Goal: Transaction & Acquisition: Obtain resource

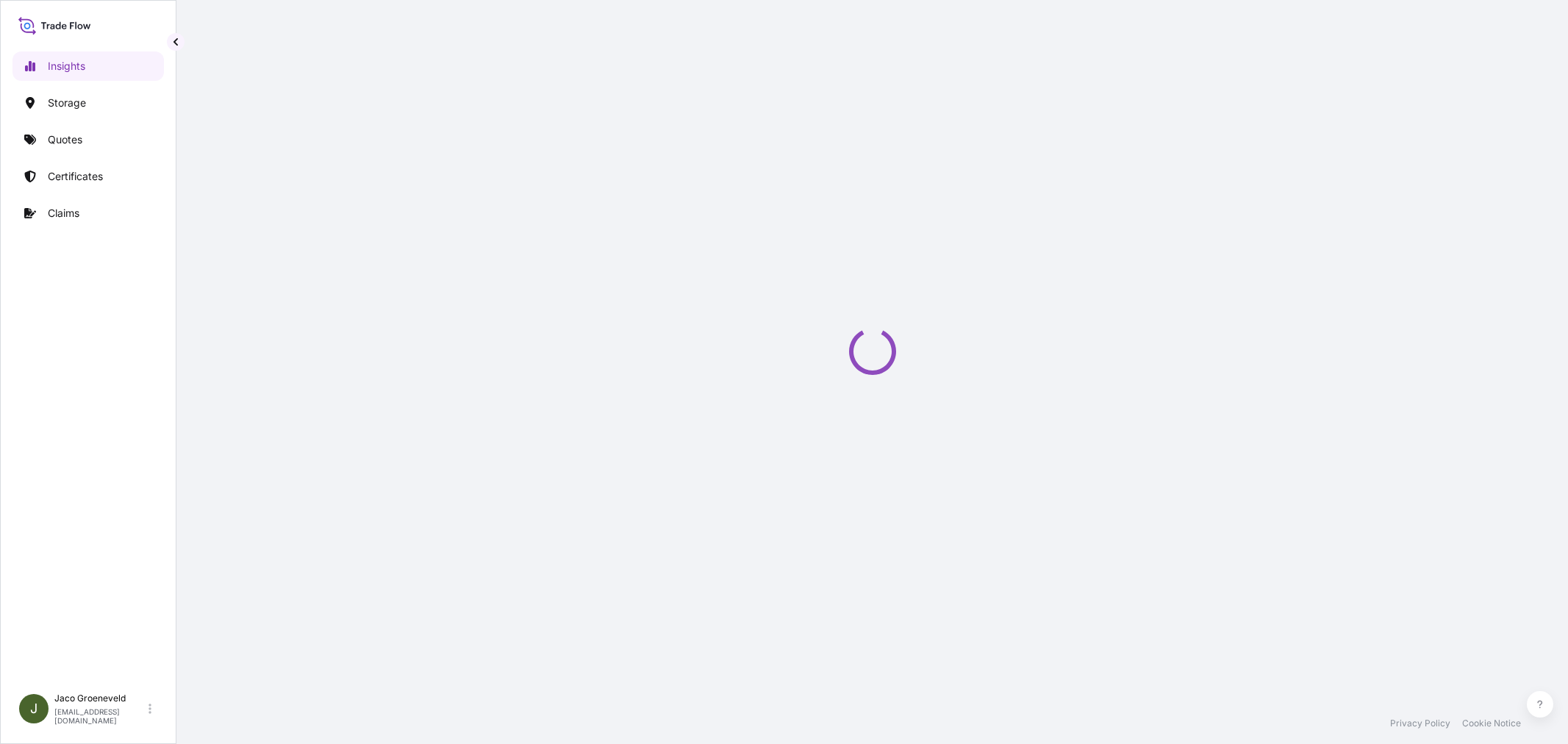
select select "2025"
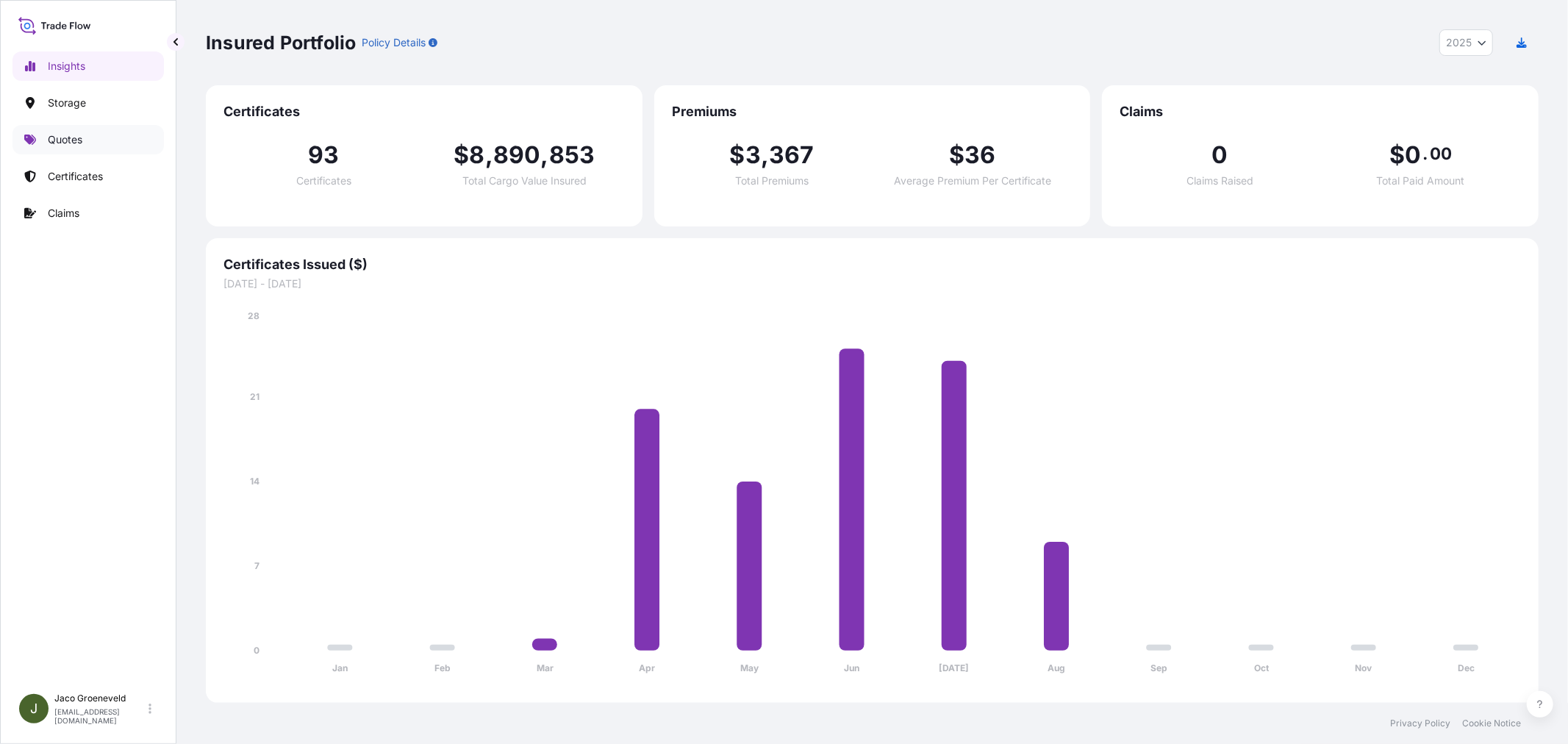
click at [83, 147] on link "Quotes" at bounding box center [88, 139] width 151 height 30
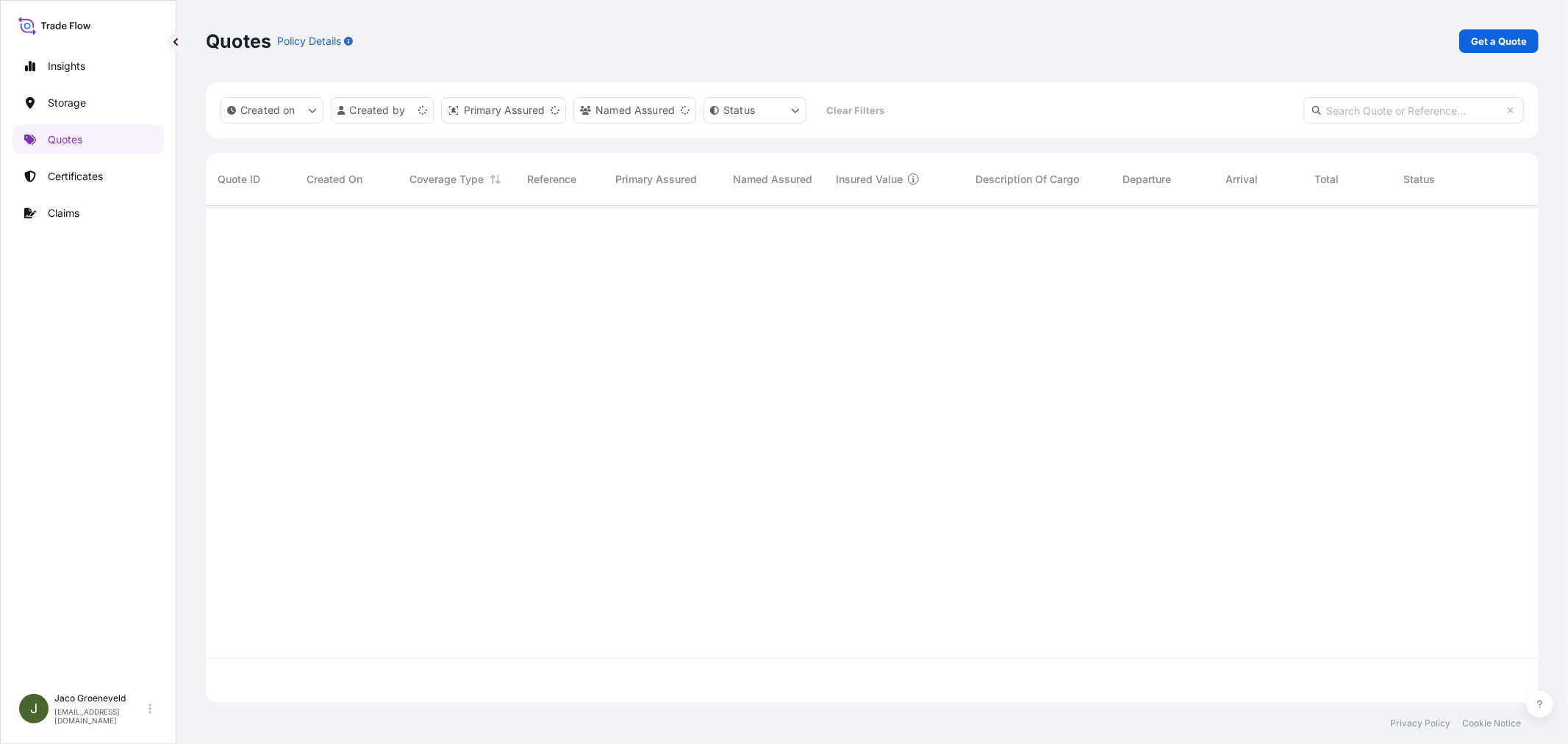
scroll to position [493, 1320]
click at [1487, 39] on p "Get a Quote" at bounding box center [1498, 41] width 56 height 14
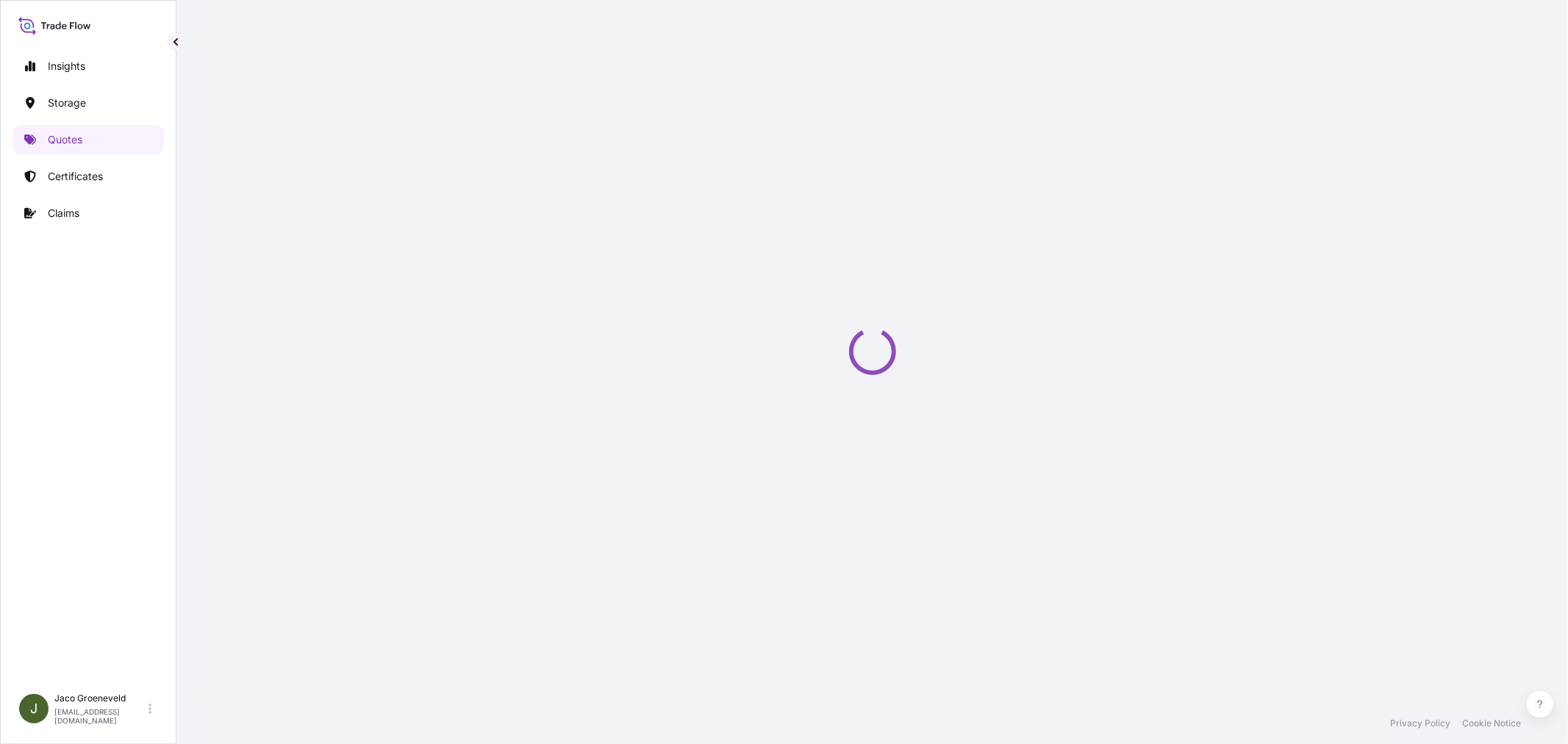
select select "Road / [GEOGRAPHIC_DATA]"
select select "Water"
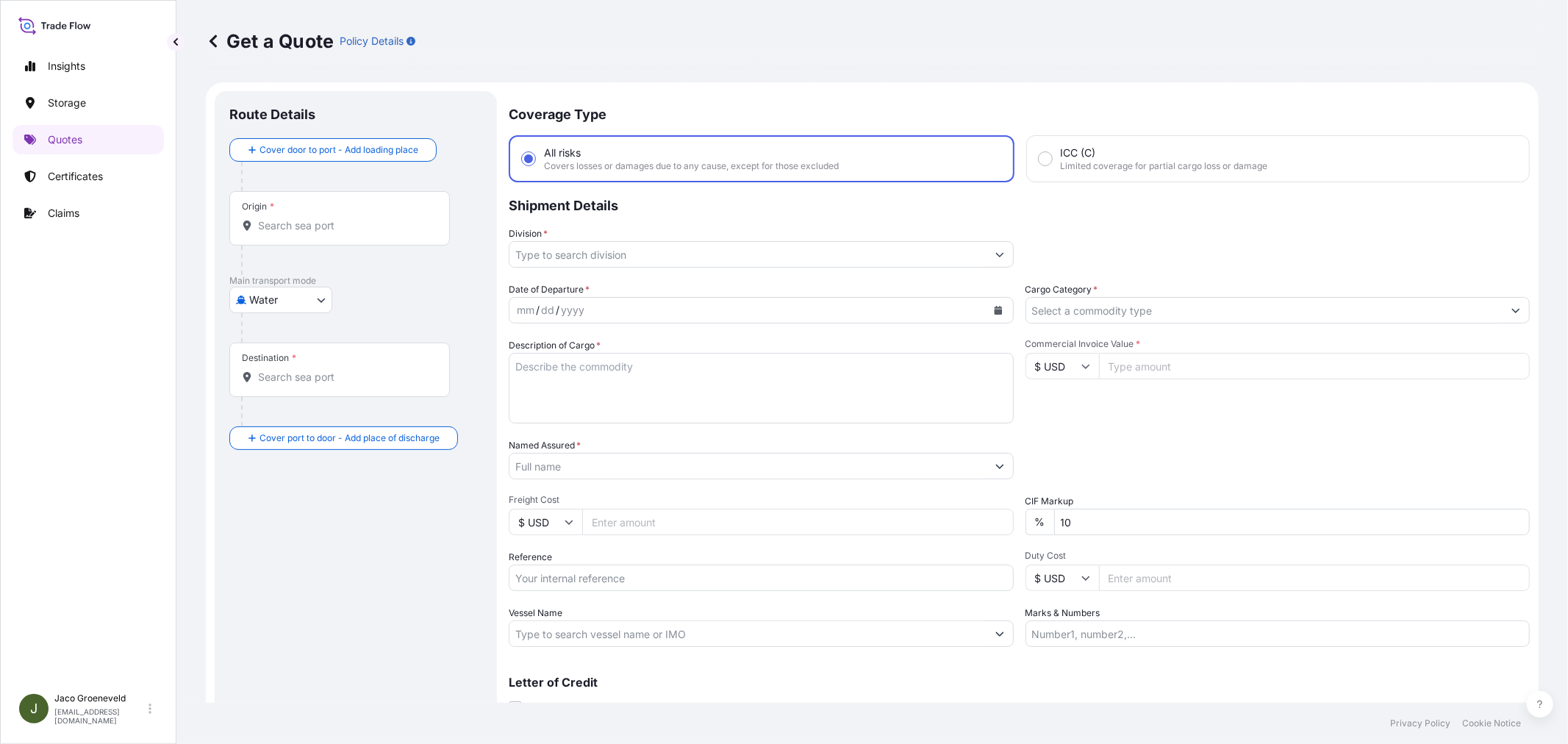
scroll to position [23, 0]
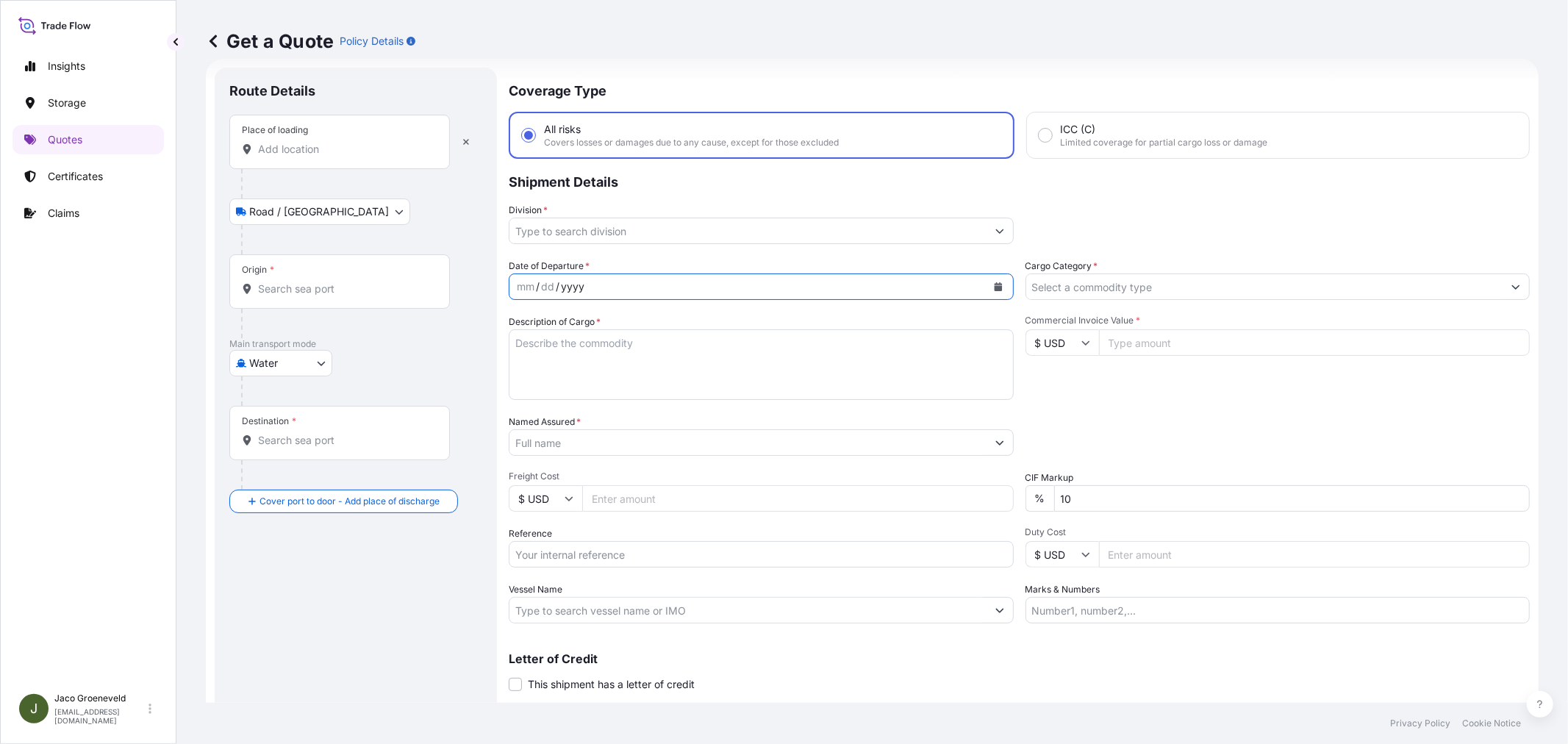
click at [581, 285] on div "yyyy" at bounding box center [572, 286] width 27 height 18
click at [986, 286] on button "Calendar" at bounding box center [998, 286] width 23 height 23
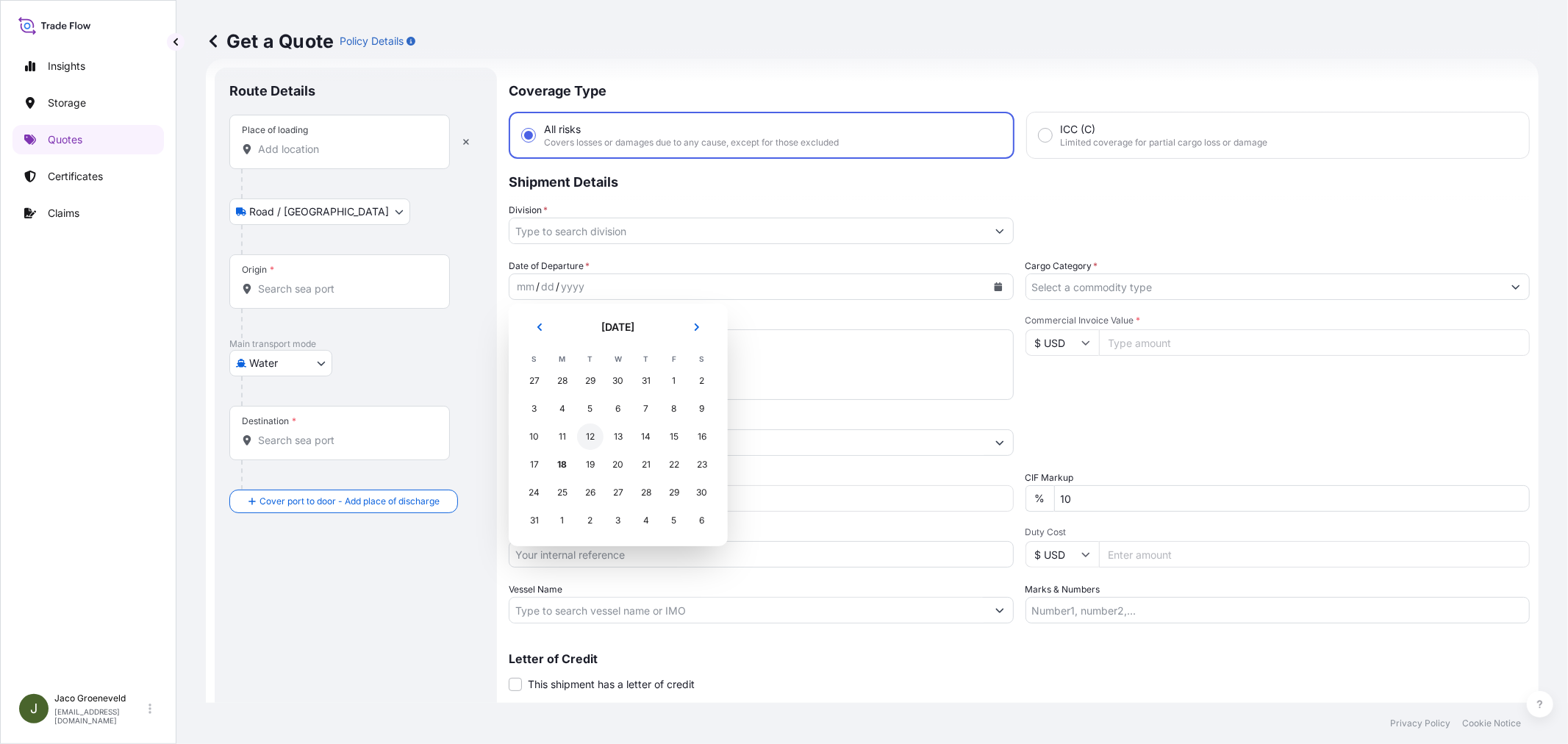
click at [595, 436] on div "12" at bounding box center [590, 436] width 27 height 27
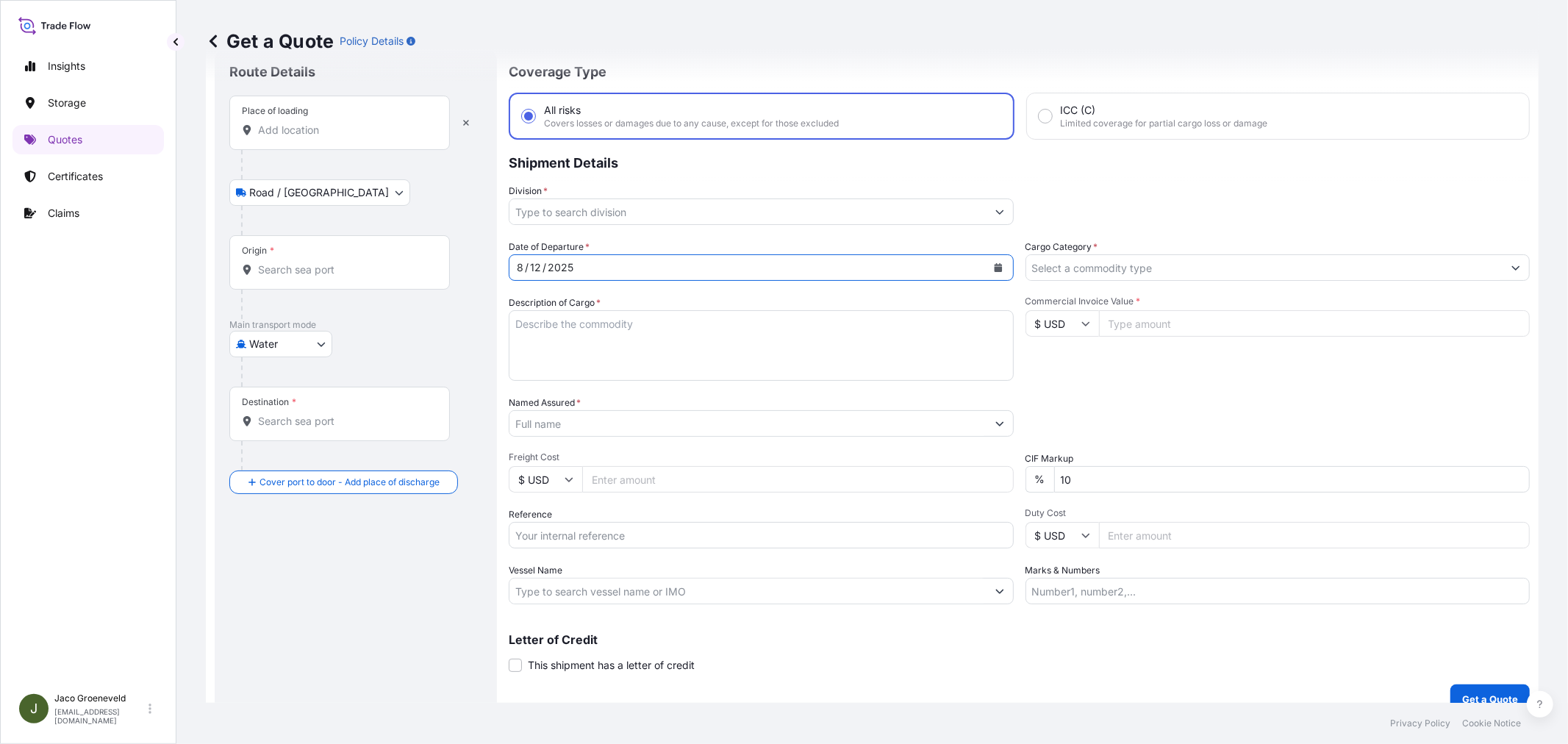
scroll to position [60, 0]
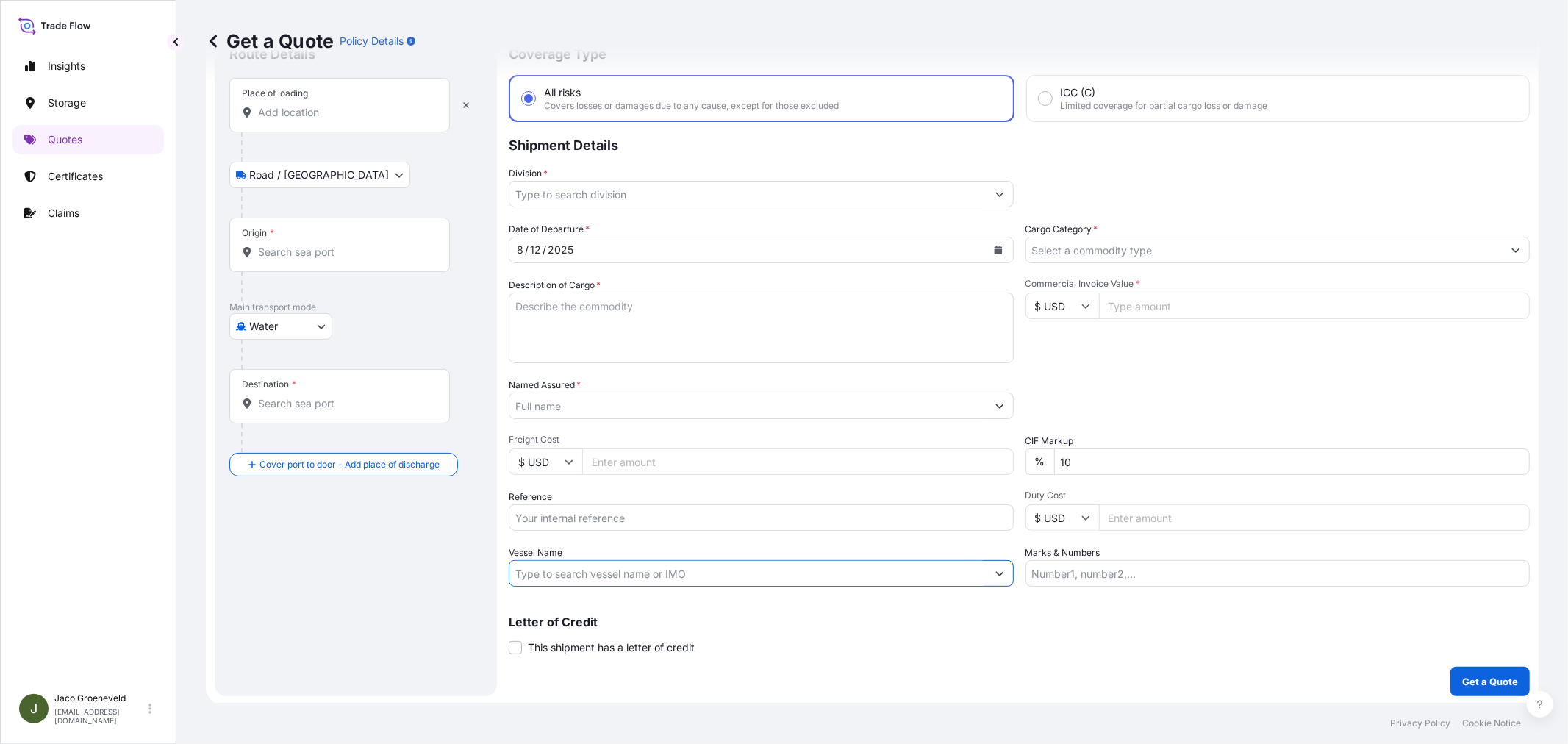
click at [579, 565] on input "Vessel Name" at bounding box center [747, 573] width 477 height 27
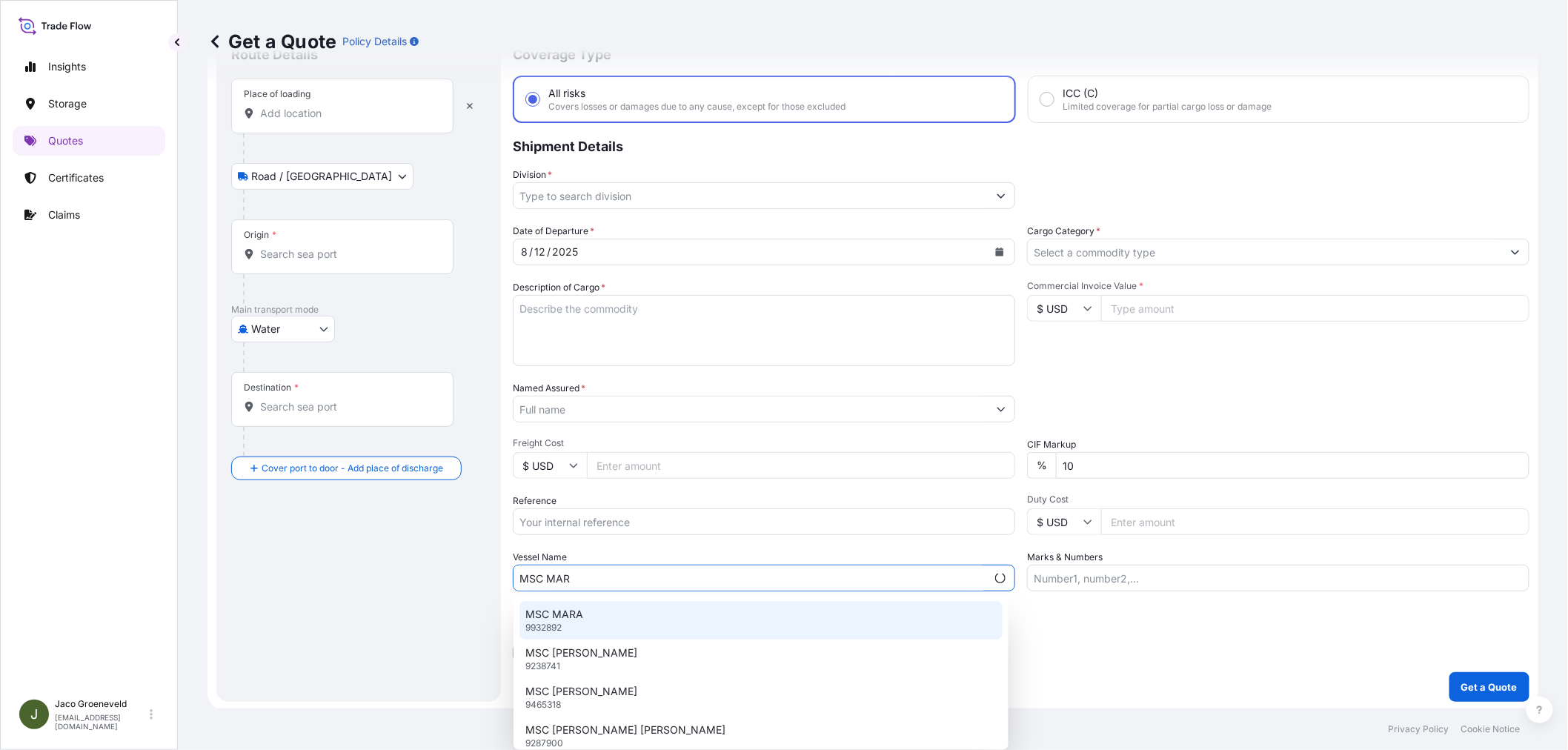
click at [604, 619] on div "MSC MARA 9932892" at bounding box center [761, 620] width 483 height 39
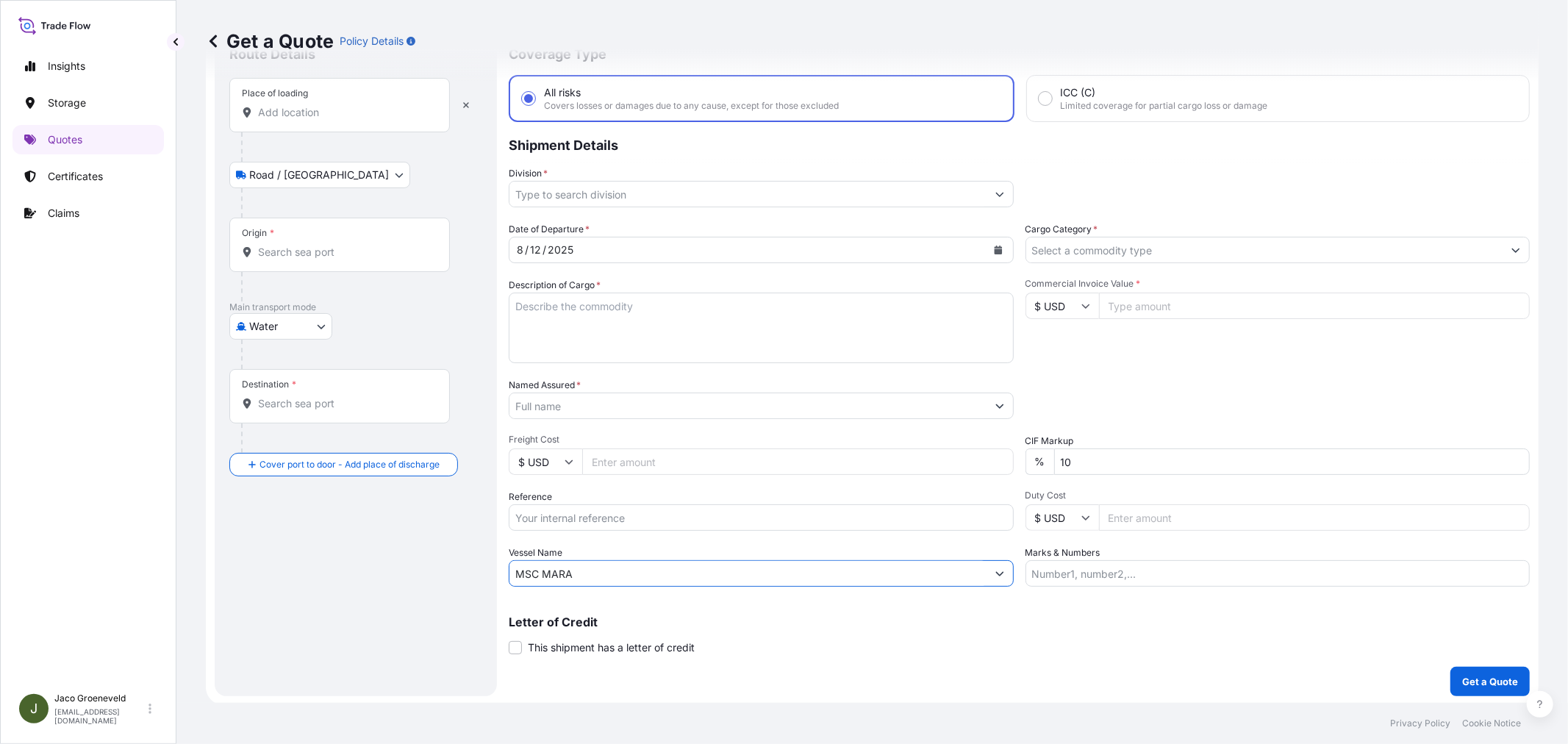
type input "MSC MARA"
click at [574, 516] on input "Reference" at bounding box center [761, 517] width 505 height 27
type input "2588582 - 1265945709"
click at [561, 313] on textarea "Description of Cargo *" at bounding box center [761, 328] width 505 height 71
type textarea "1"
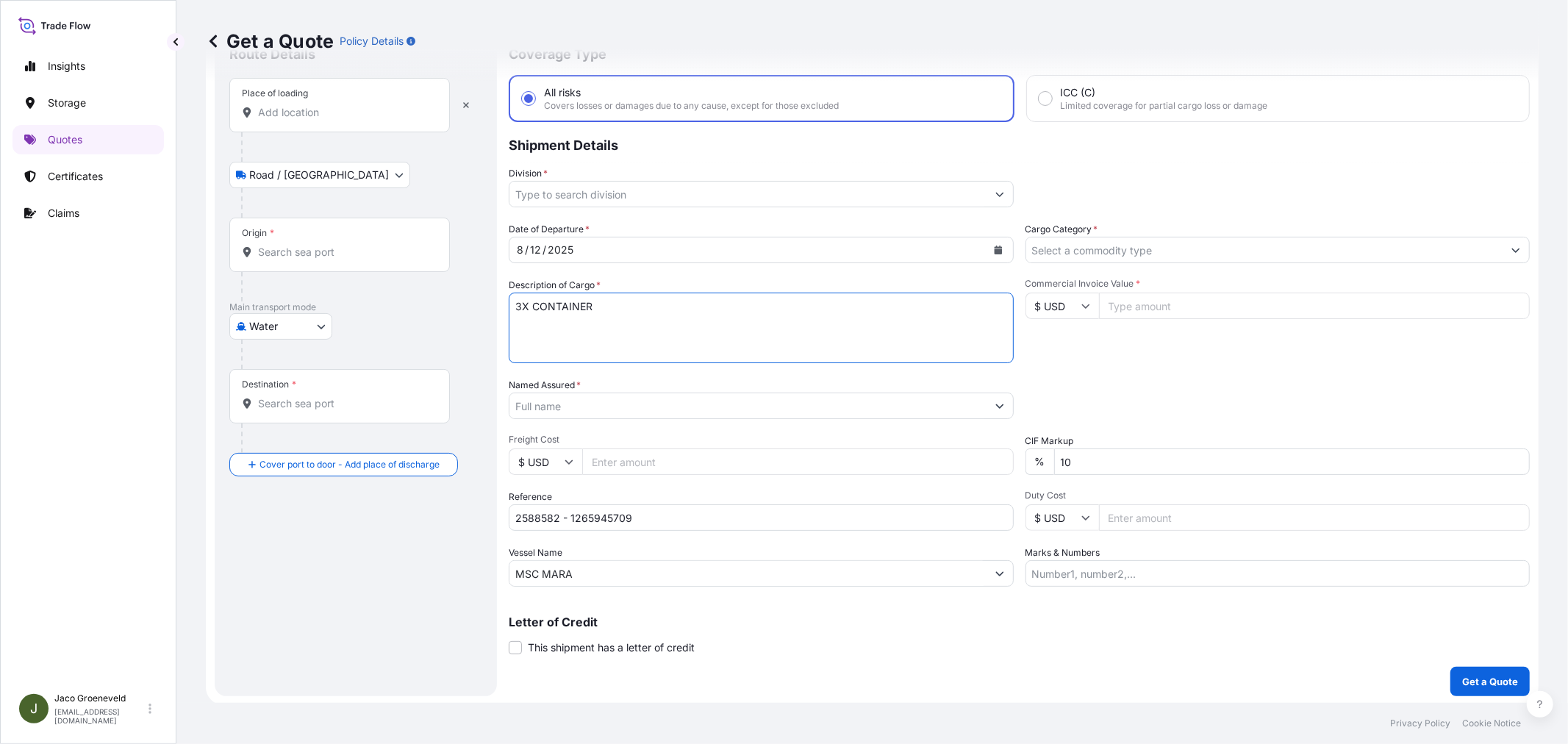
paste textarea "1 PALLET NEZO FINE IODIZED TABLE SALT 600G SHAKER, 96 TRAYS (12X600G) PER NON-R…"
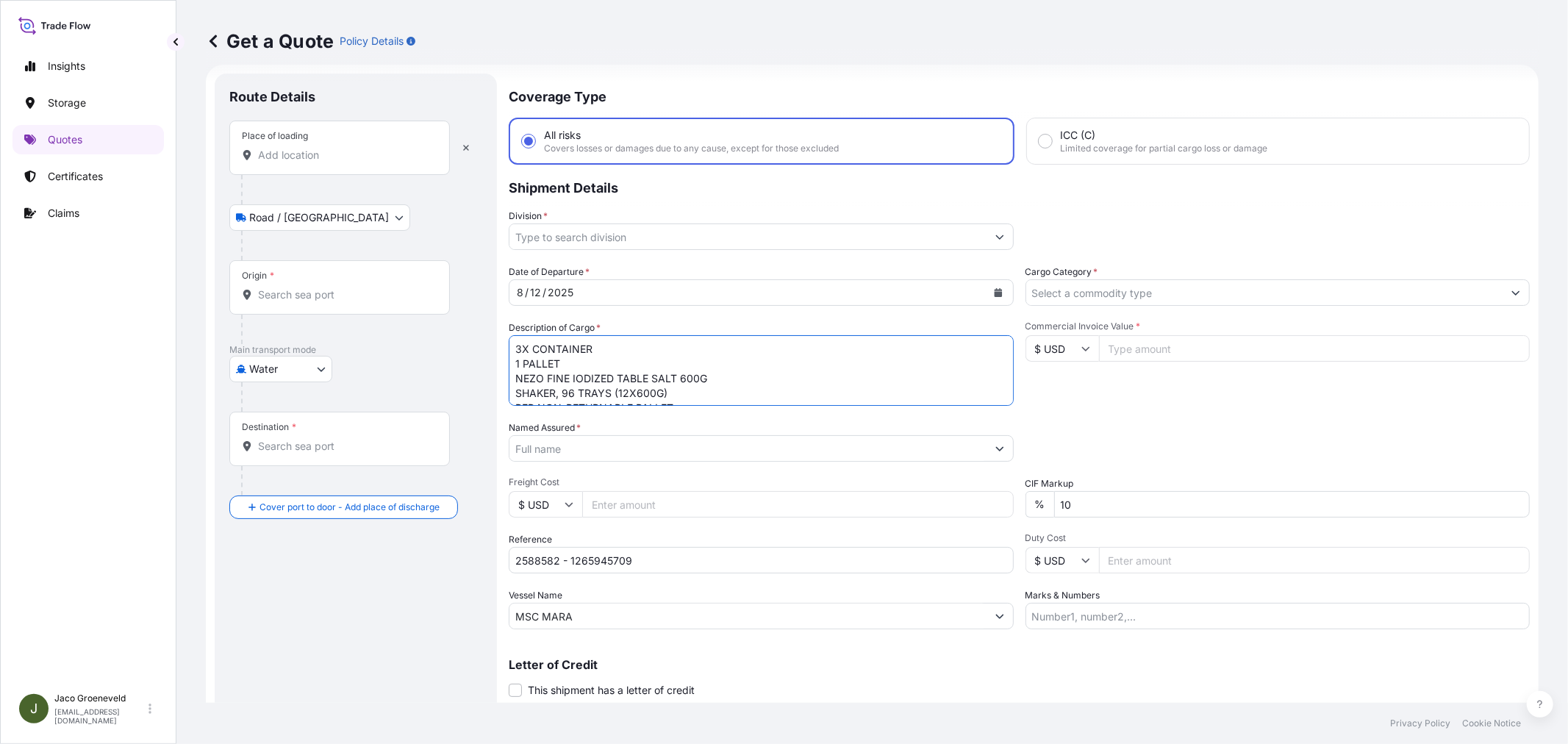
scroll to position [0, 0]
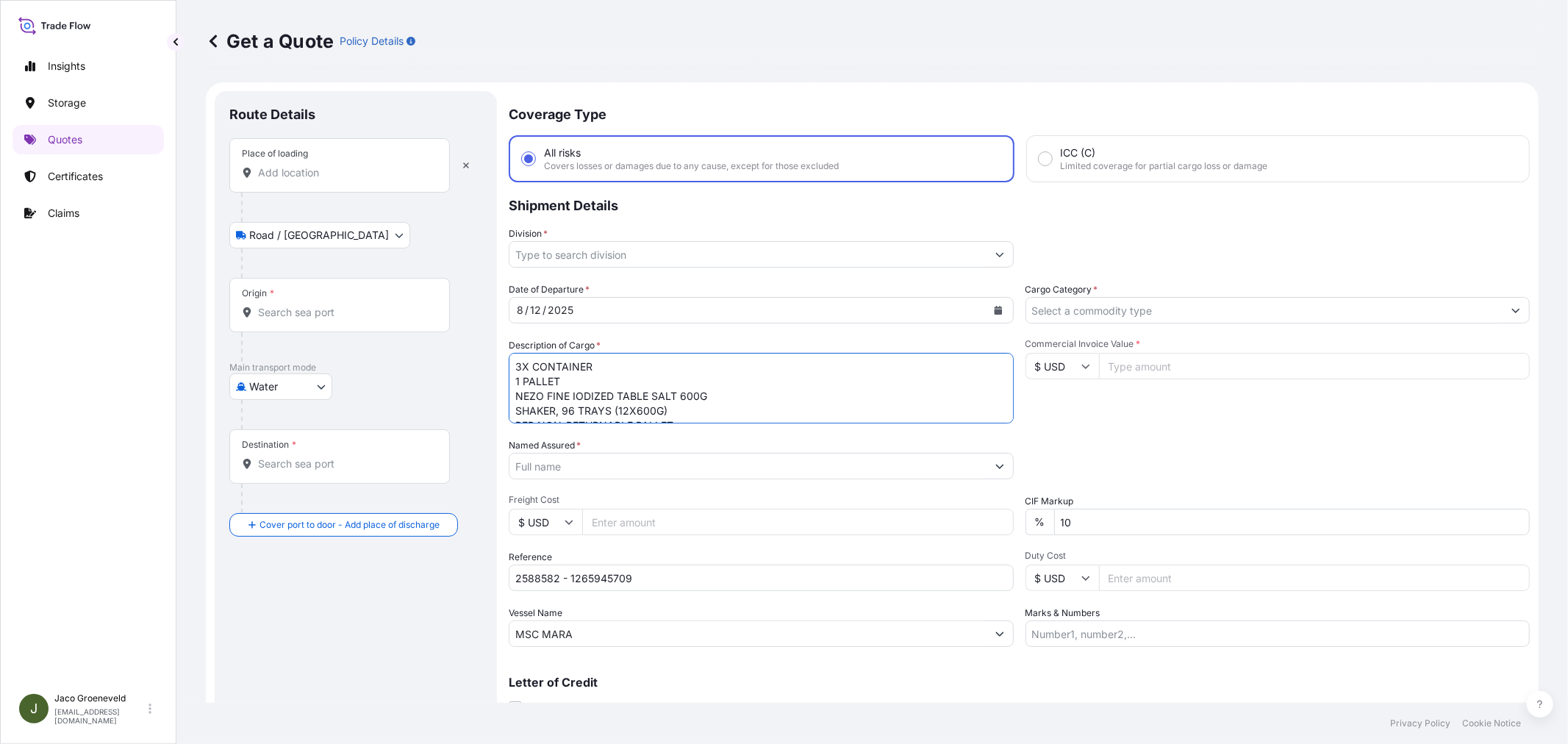
type textarea "3X CONTAINER 1 PALLET NEZO FINE IODIZED TABLE SALT 600G SHAKER, 96 TRAYS (12X60…"
click at [311, 176] on input "Place of loading" at bounding box center [345, 173] width 174 height 14
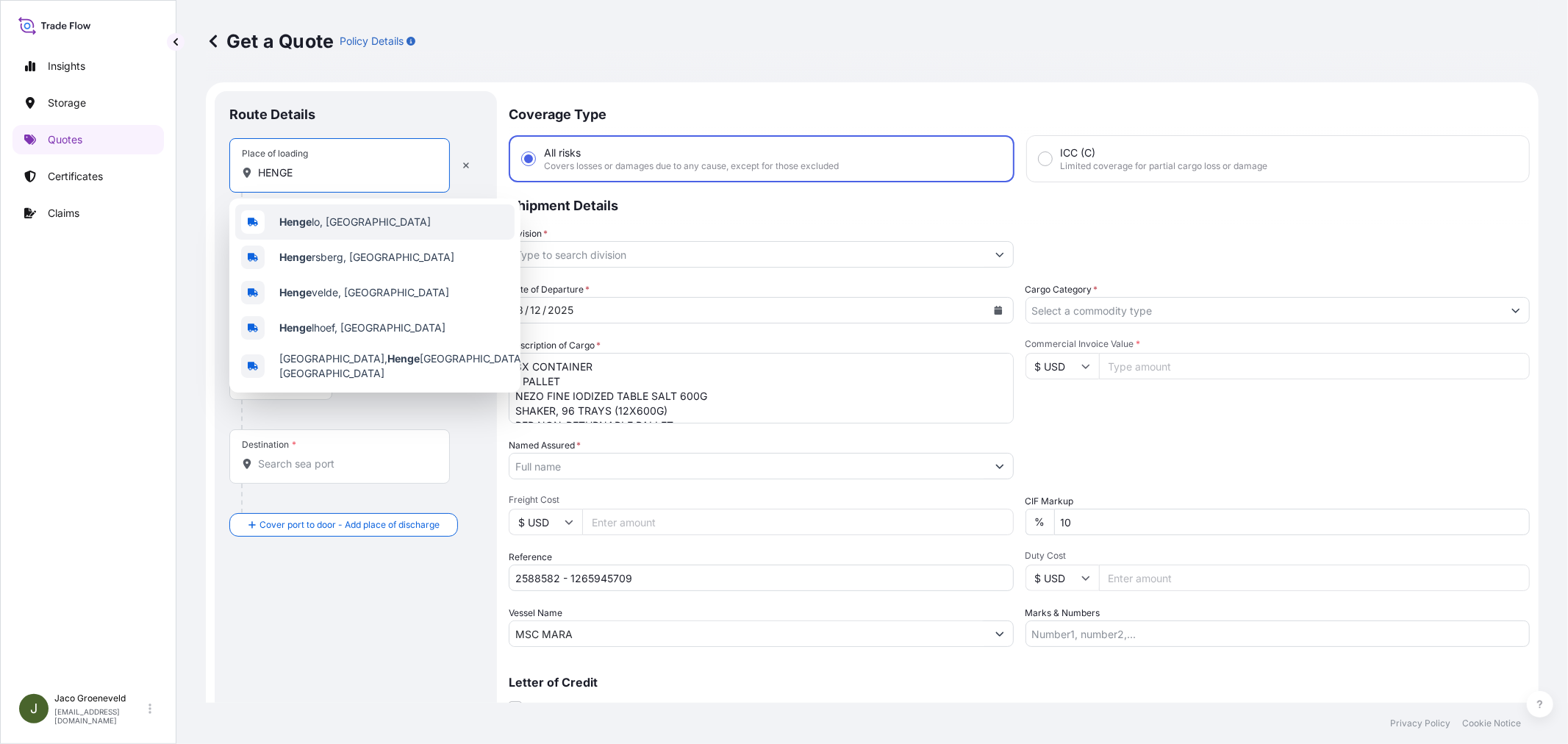
click at [348, 223] on span "Henge lo, [GEOGRAPHIC_DATA]" at bounding box center [355, 222] width 151 height 14
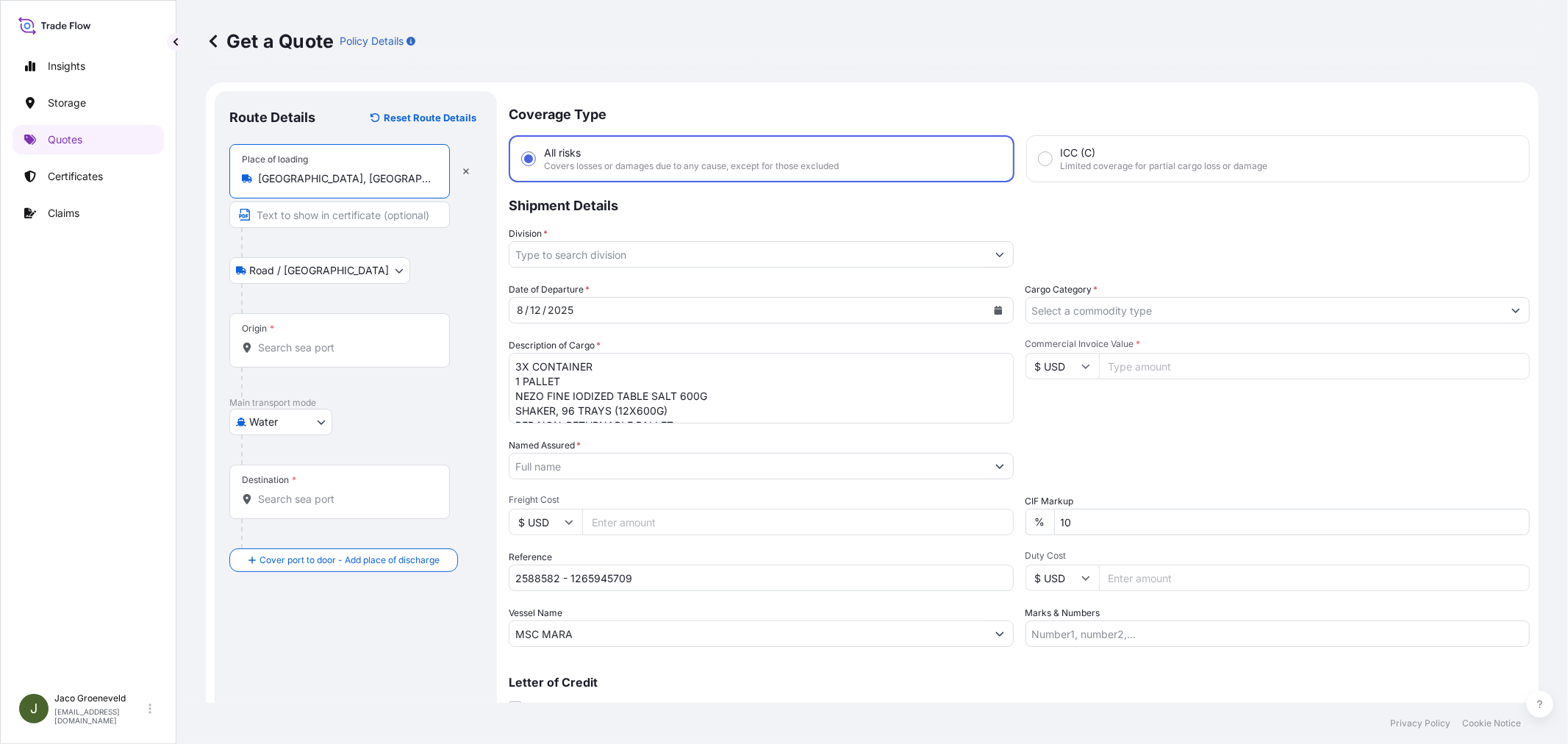
type input "[GEOGRAPHIC_DATA], [GEOGRAPHIC_DATA]"
click at [380, 345] on input "Origin *" at bounding box center [345, 347] width 174 height 14
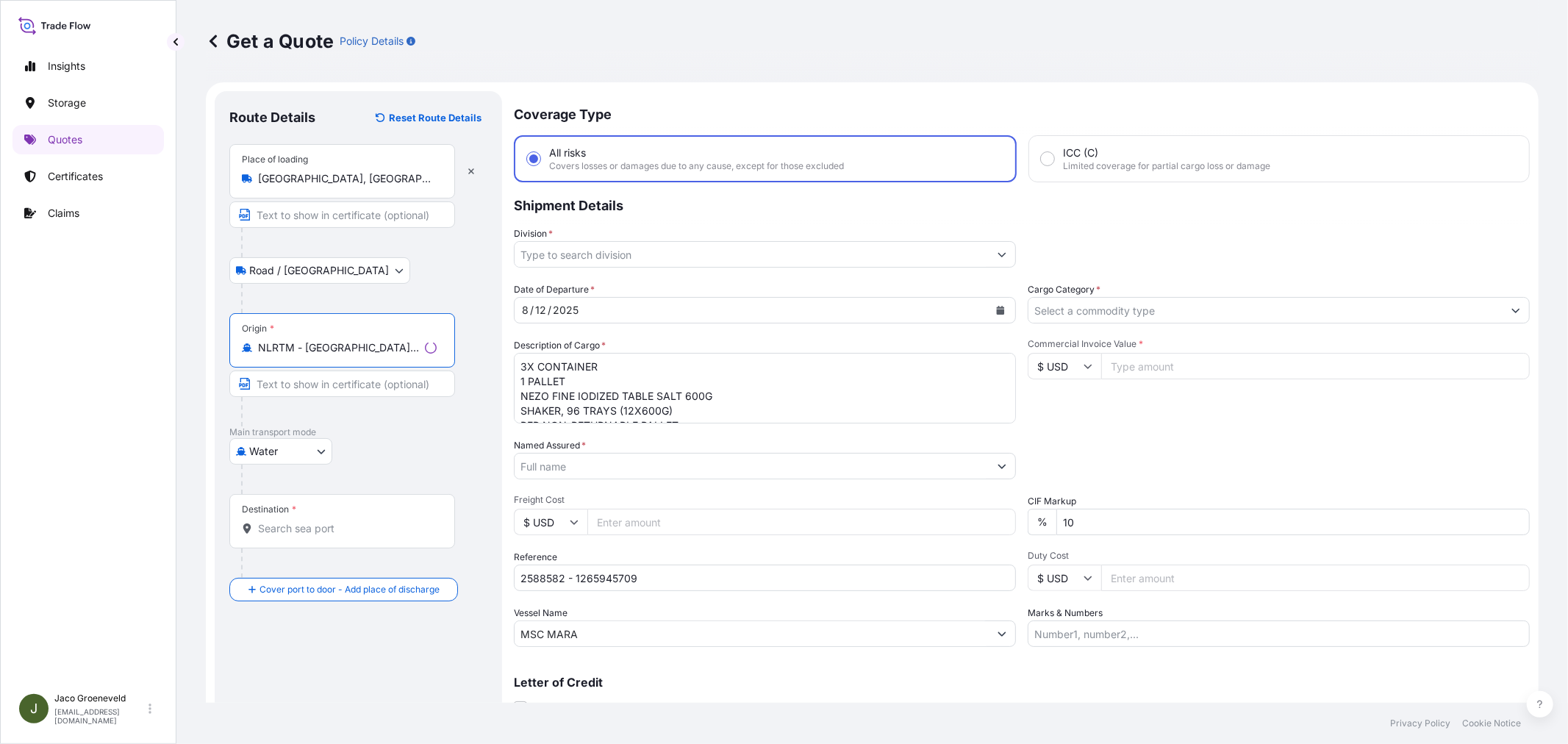
type input "NLRTM - [GEOGRAPHIC_DATA], [GEOGRAPHIC_DATA]"
click at [307, 524] on input "Destination *" at bounding box center [348, 528] width 179 height 14
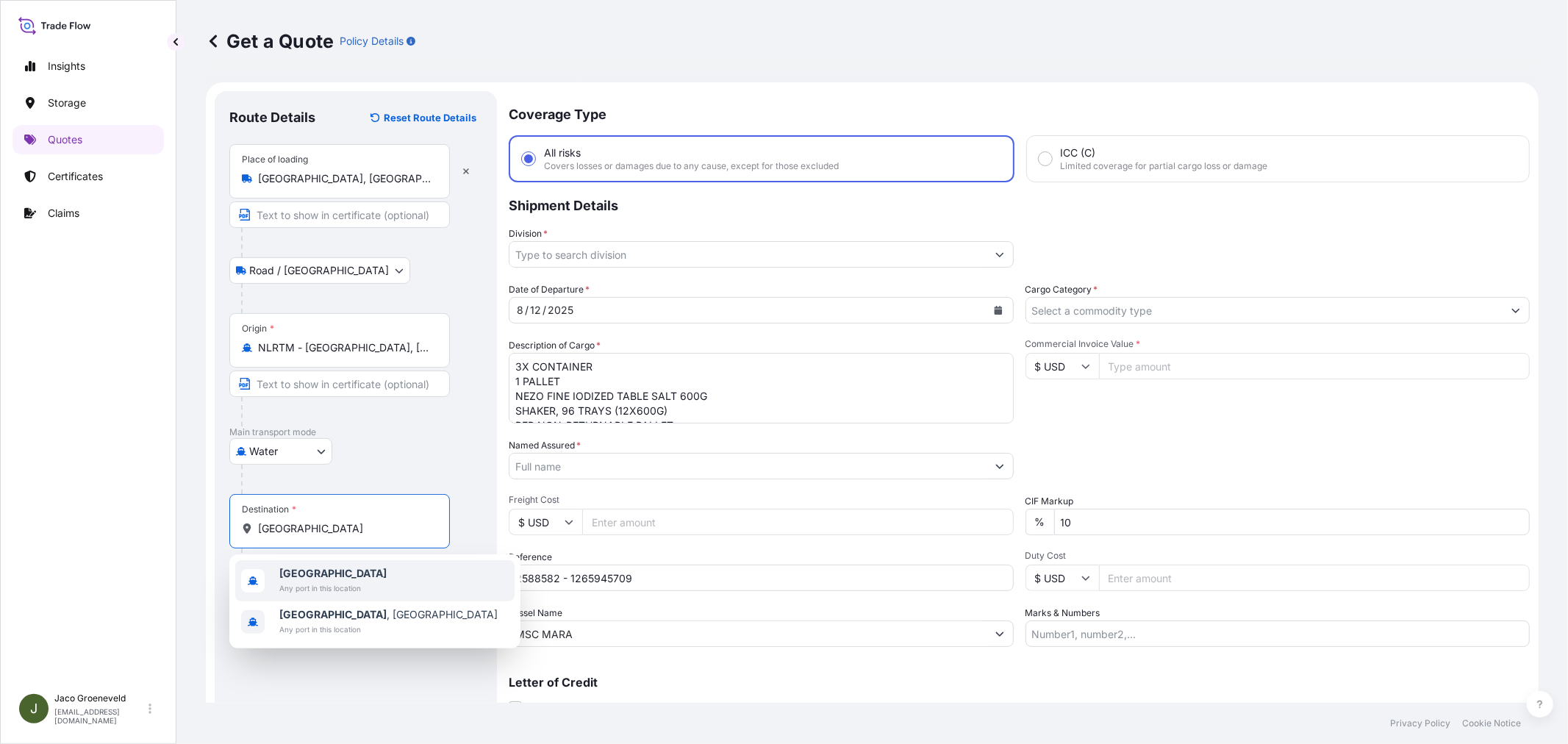
click at [319, 582] on span "Any port in this location" at bounding box center [332, 588] width 107 height 14
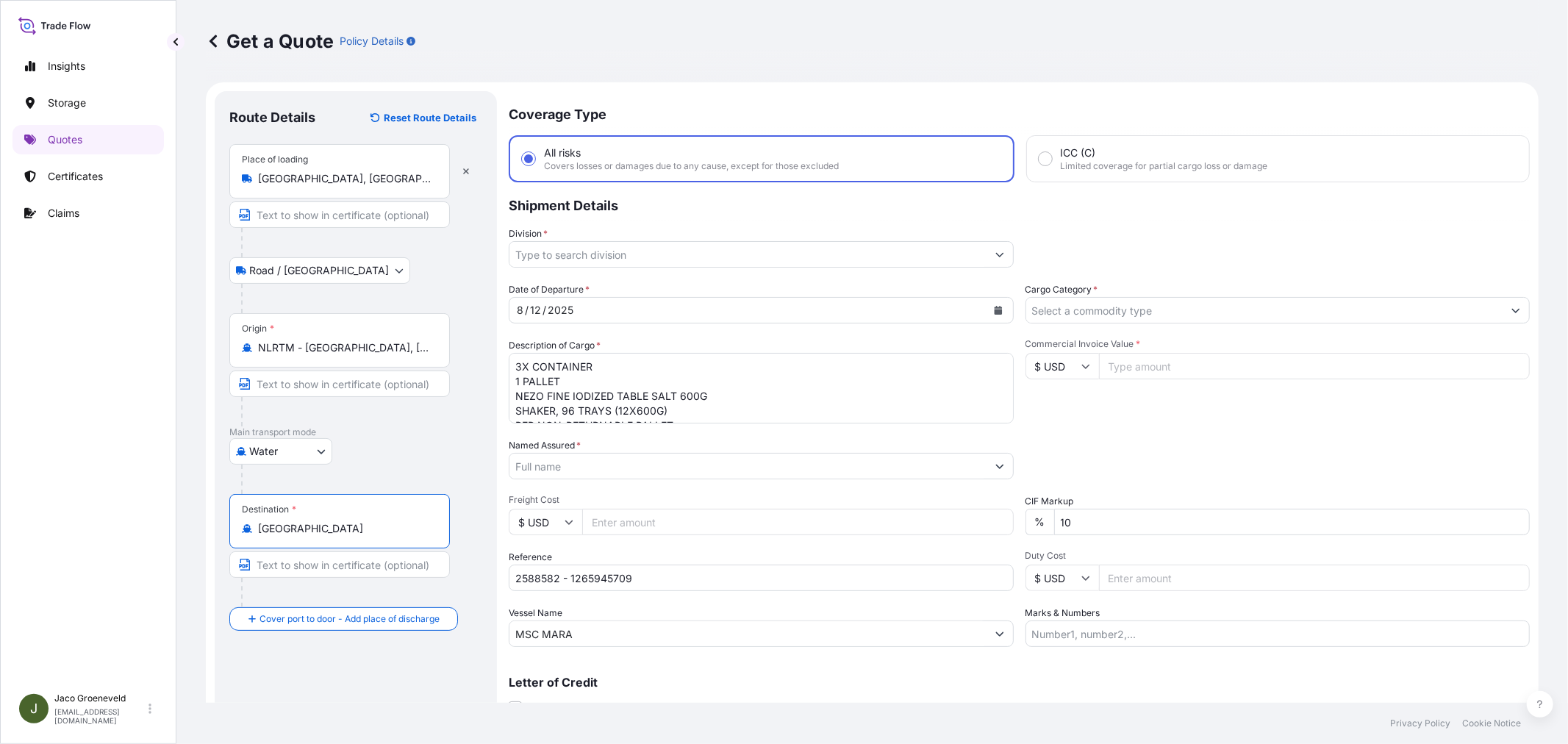
type input "[GEOGRAPHIC_DATA]"
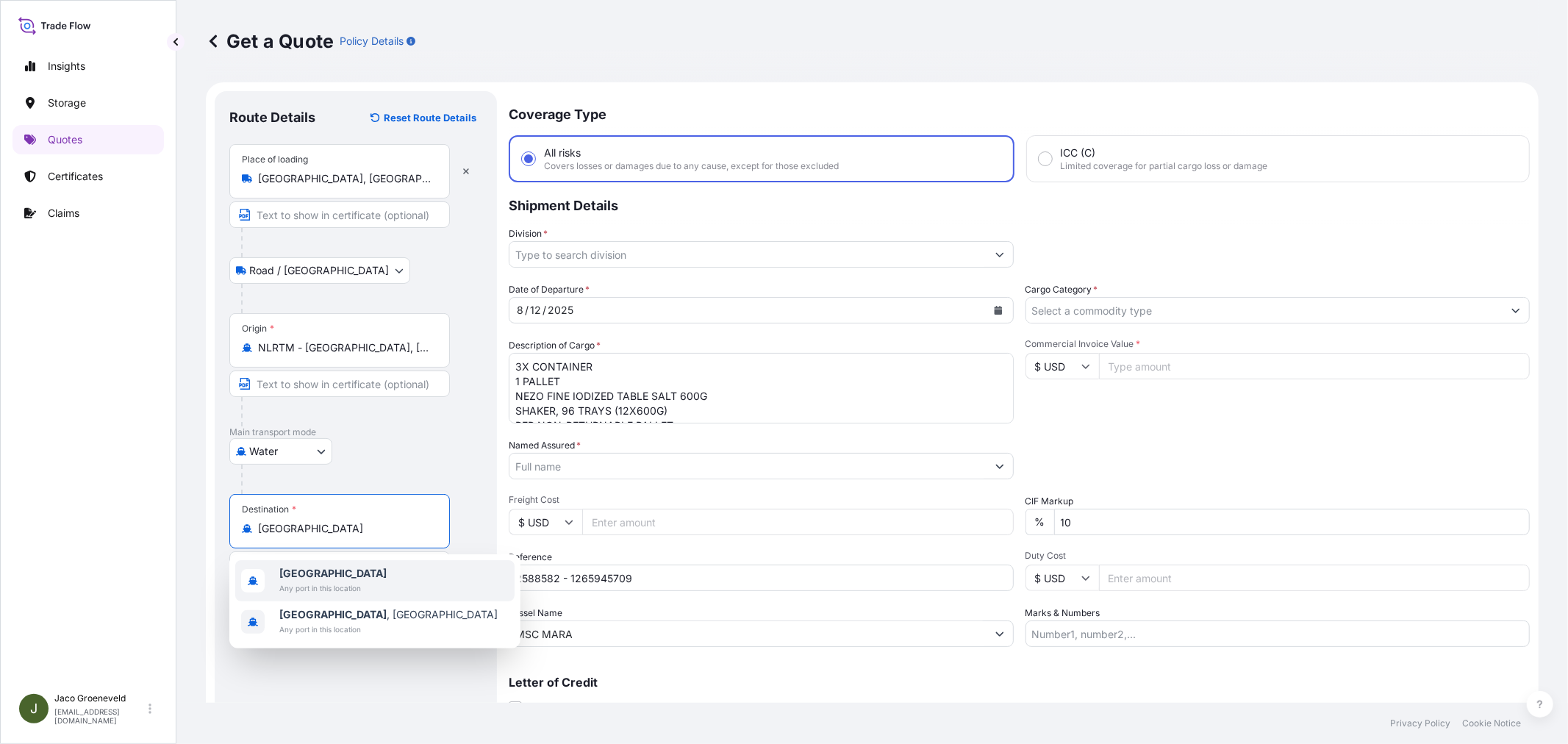
click at [342, 586] on span "Any port in this location" at bounding box center [332, 588] width 107 height 14
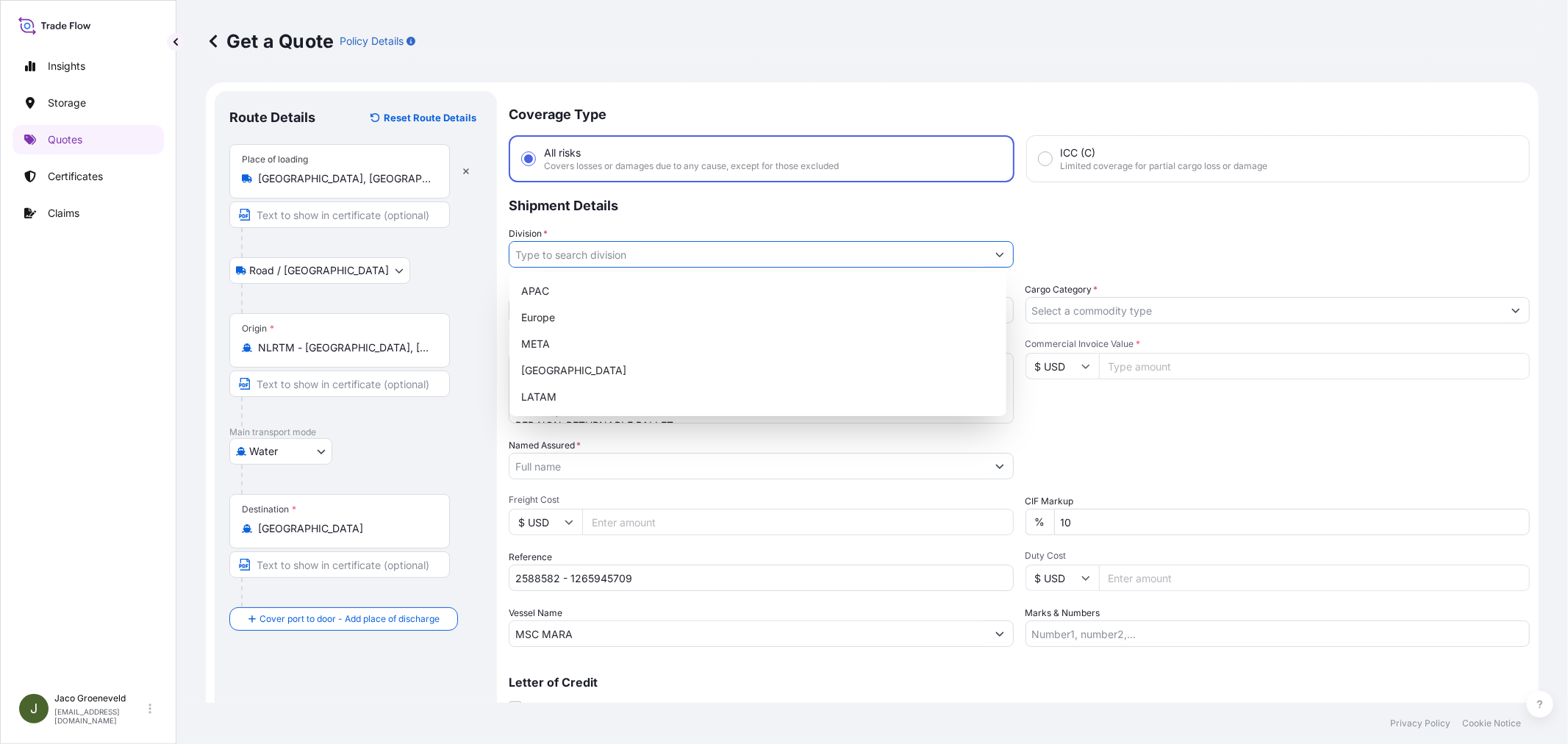
click at [725, 261] on input "Division *" at bounding box center [747, 254] width 477 height 27
click at [611, 310] on div "Europe" at bounding box center [757, 317] width 485 height 27
type input "Europe"
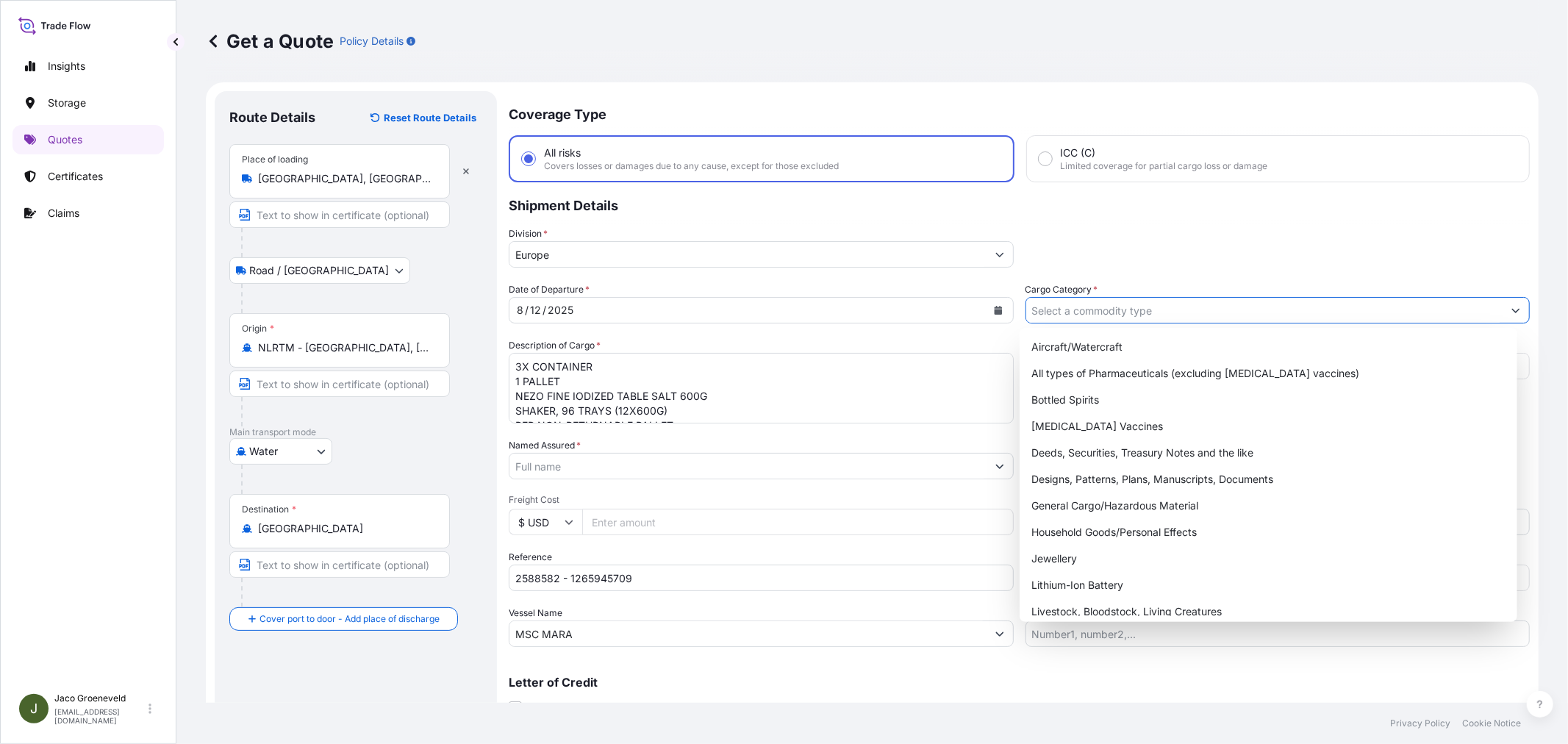
click at [1056, 302] on input "Cargo Category *" at bounding box center [1264, 310] width 477 height 27
click at [1077, 497] on div "General Cargo/Hazardous Material" at bounding box center [1267, 505] width 485 height 27
type input "General Cargo/Hazardous Material"
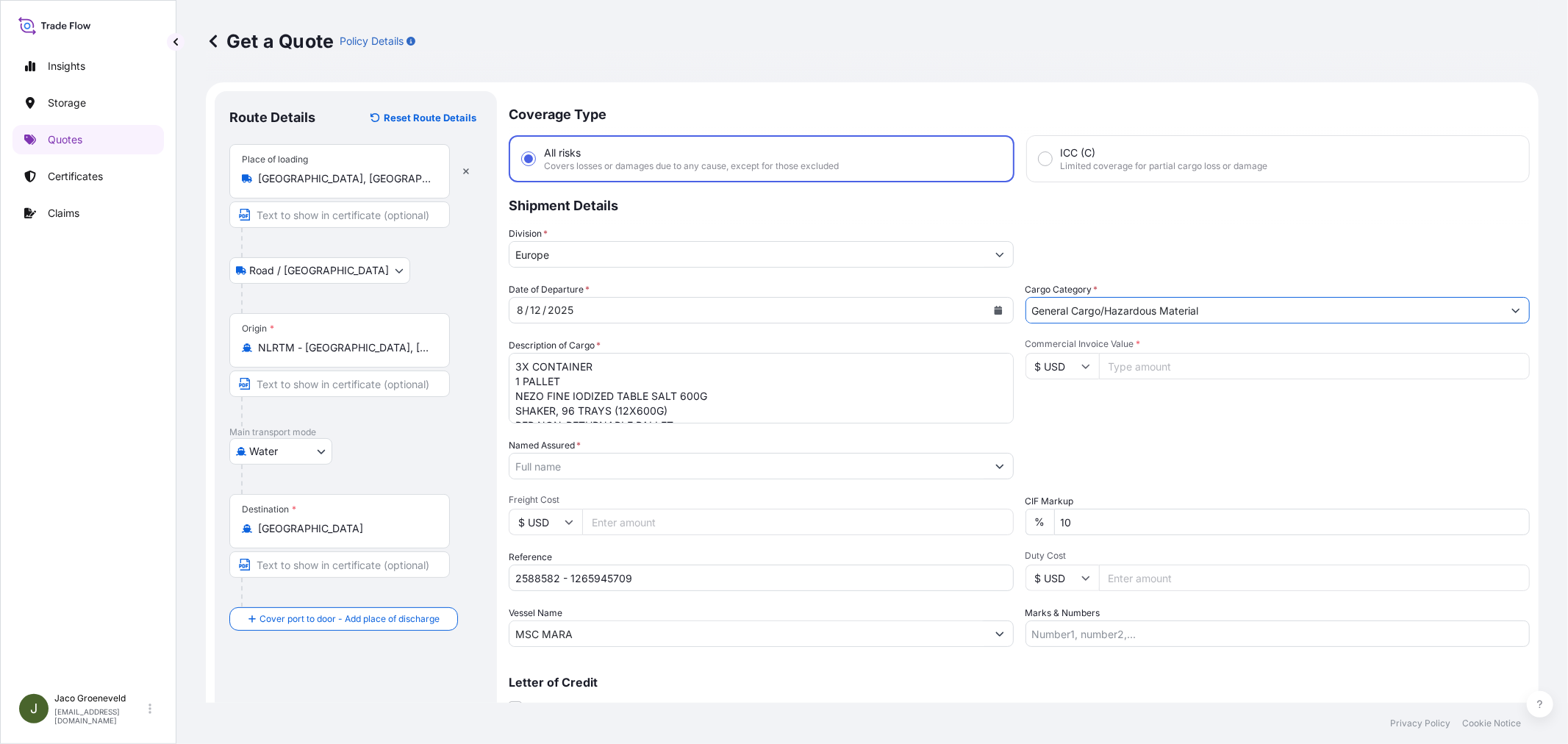
click at [1081, 368] on icon at bounding box center [1085, 365] width 9 height 9
click at [1064, 399] on div "€ EUR" at bounding box center [1056, 405] width 62 height 28
type input "€ EUR"
click at [1202, 362] on input "Commercial Invoice Value *" at bounding box center [1315, 366] width 431 height 27
click at [1203, 370] on input "Commercial Invoice Value *" at bounding box center [1315, 366] width 431 height 27
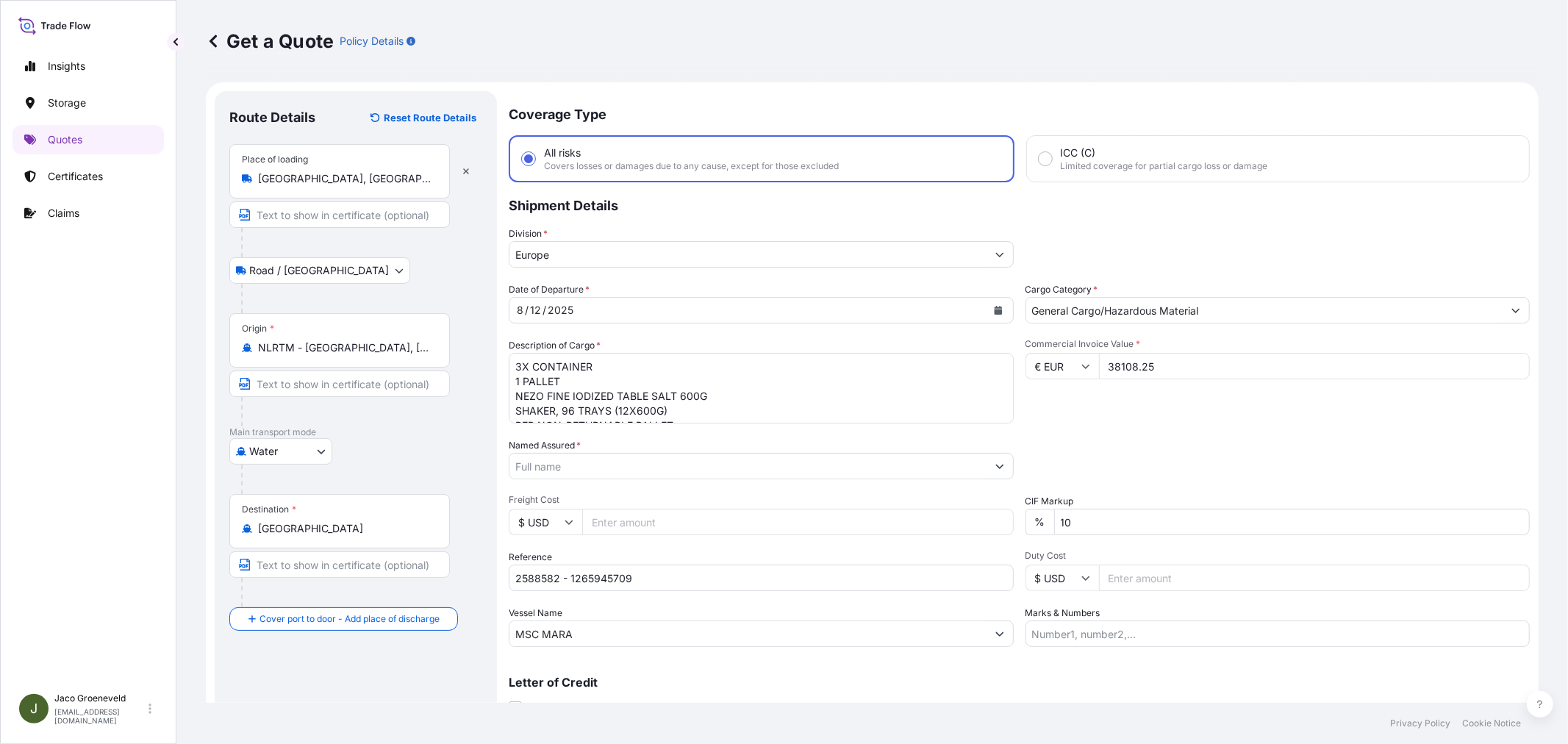
type input "38108.25"
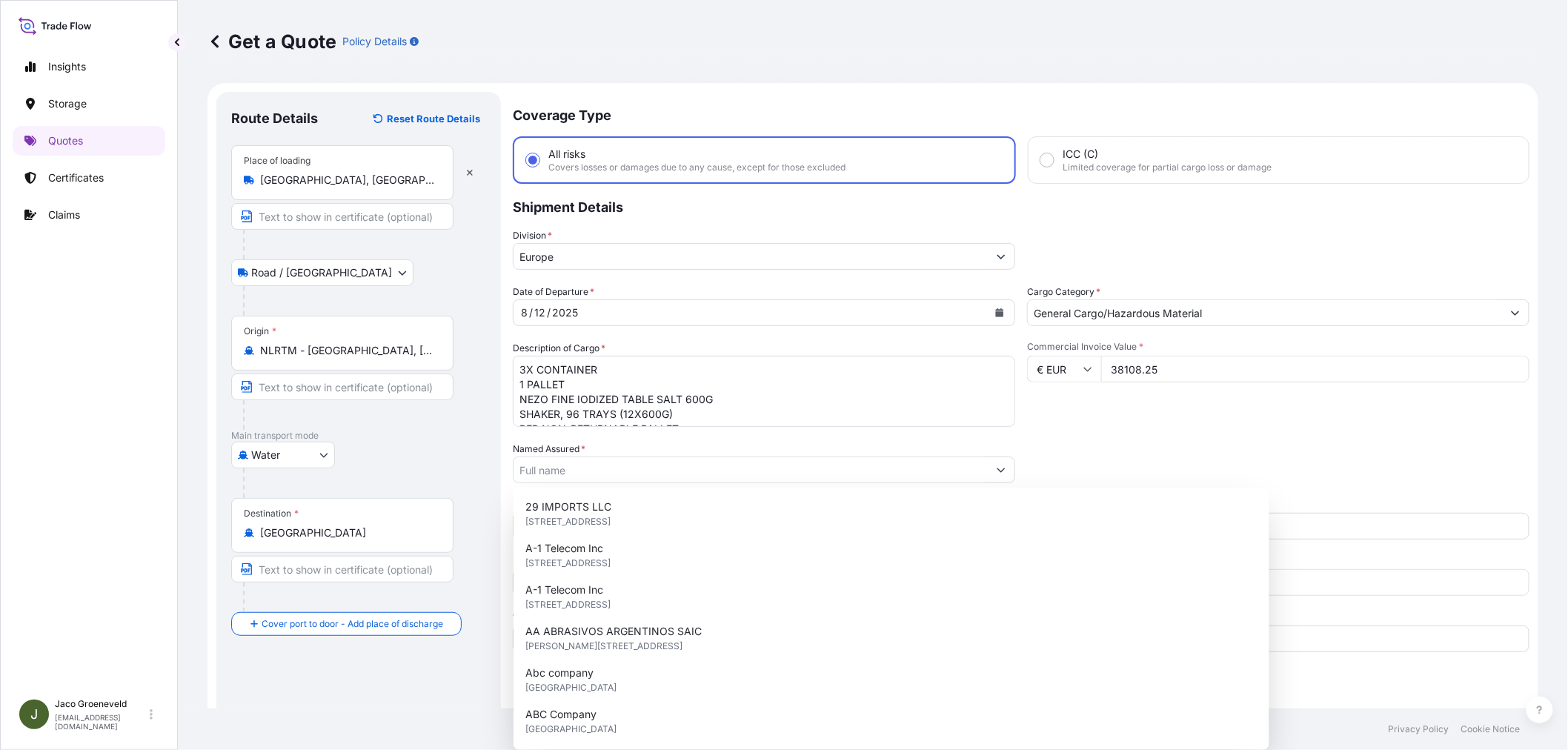
click at [1152, 464] on div "Packing Category Type to search a container mode Please select a primary mode o…" at bounding box center [1278, 461] width 502 height 41
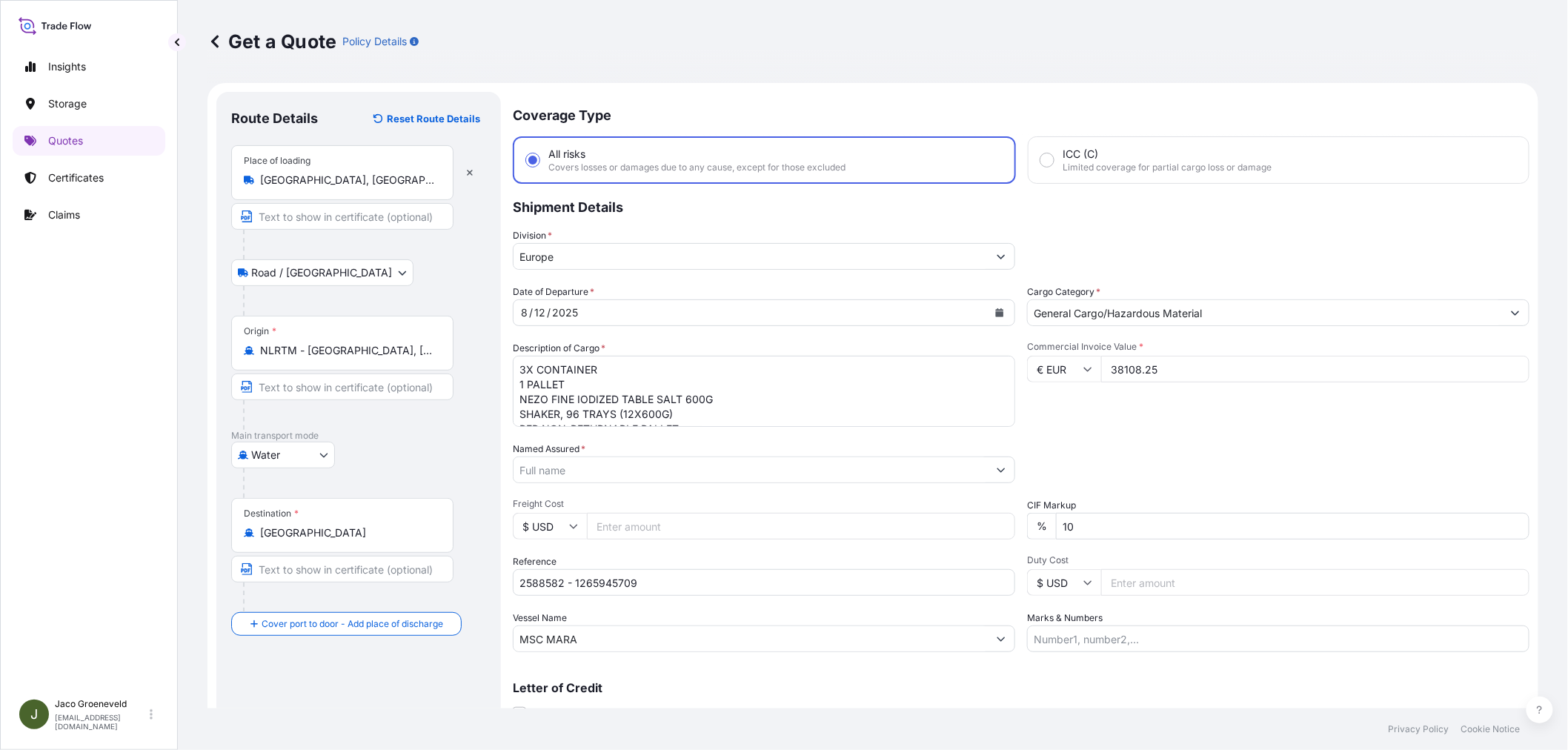
click at [647, 458] on input "Named Assured *" at bounding box center [750, 469] width 475 height 27
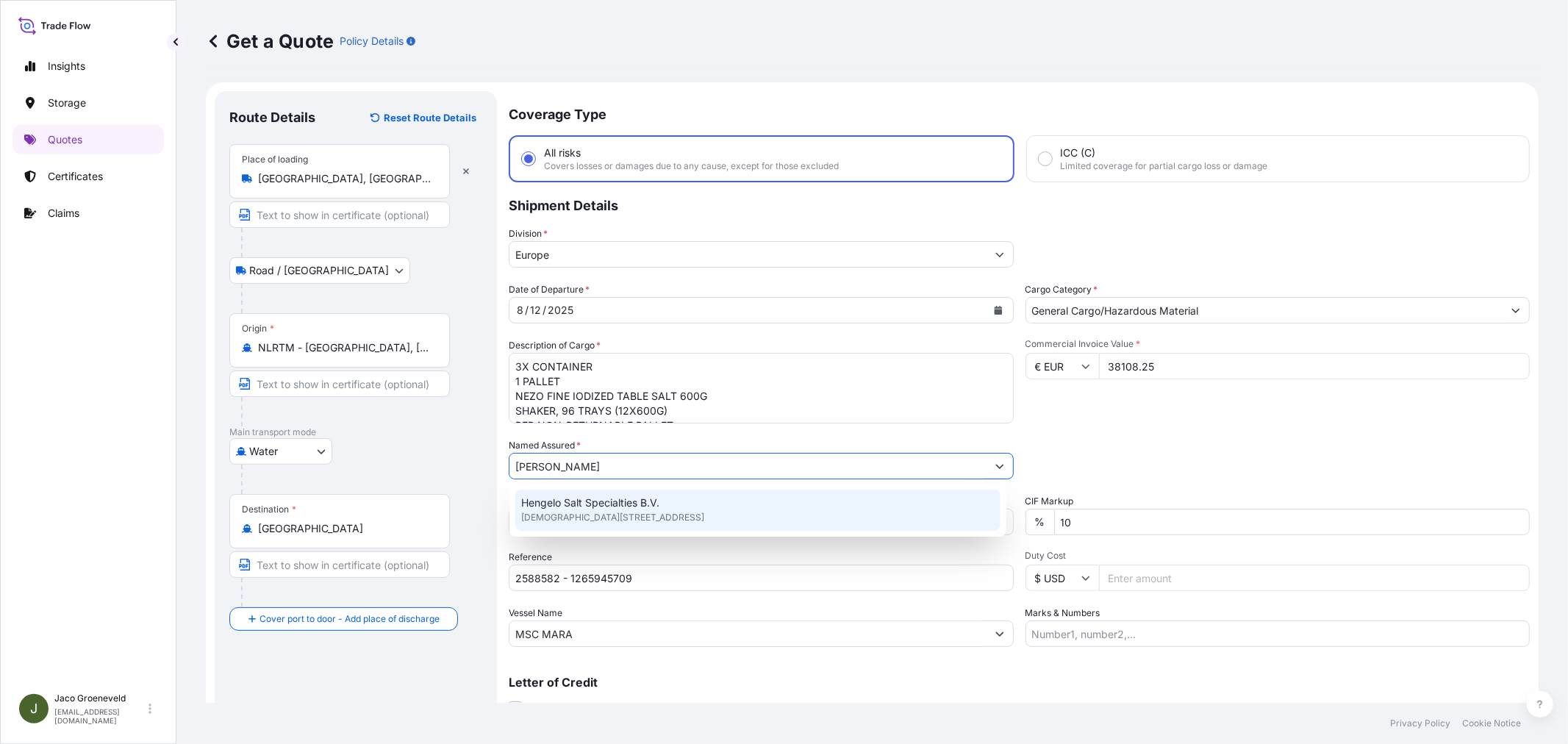
click at [659, 505] on span "Hengelo Salt Specialties B.V." at bounding box center [591, 503] width 138 height 14
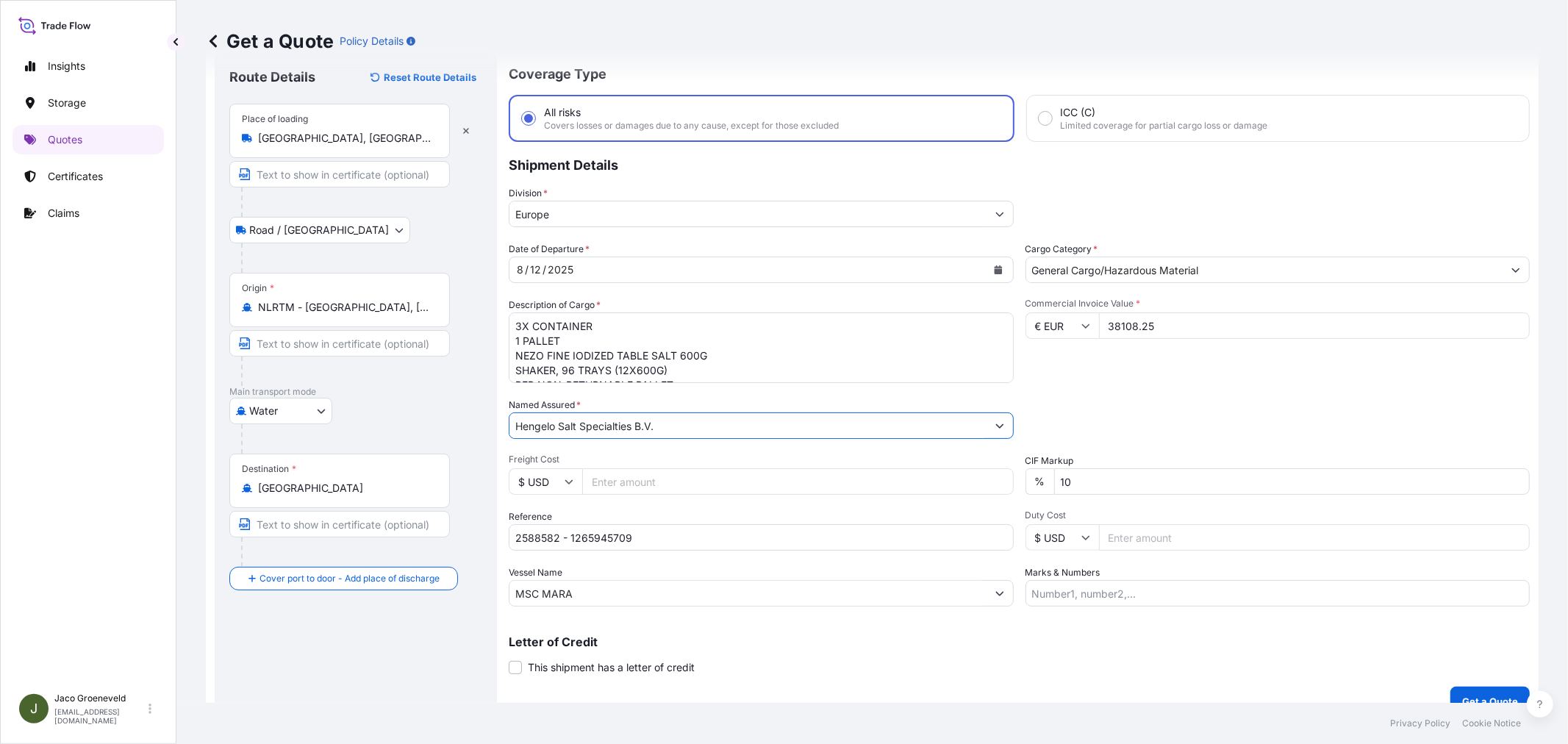
scroll to position [60, 0]
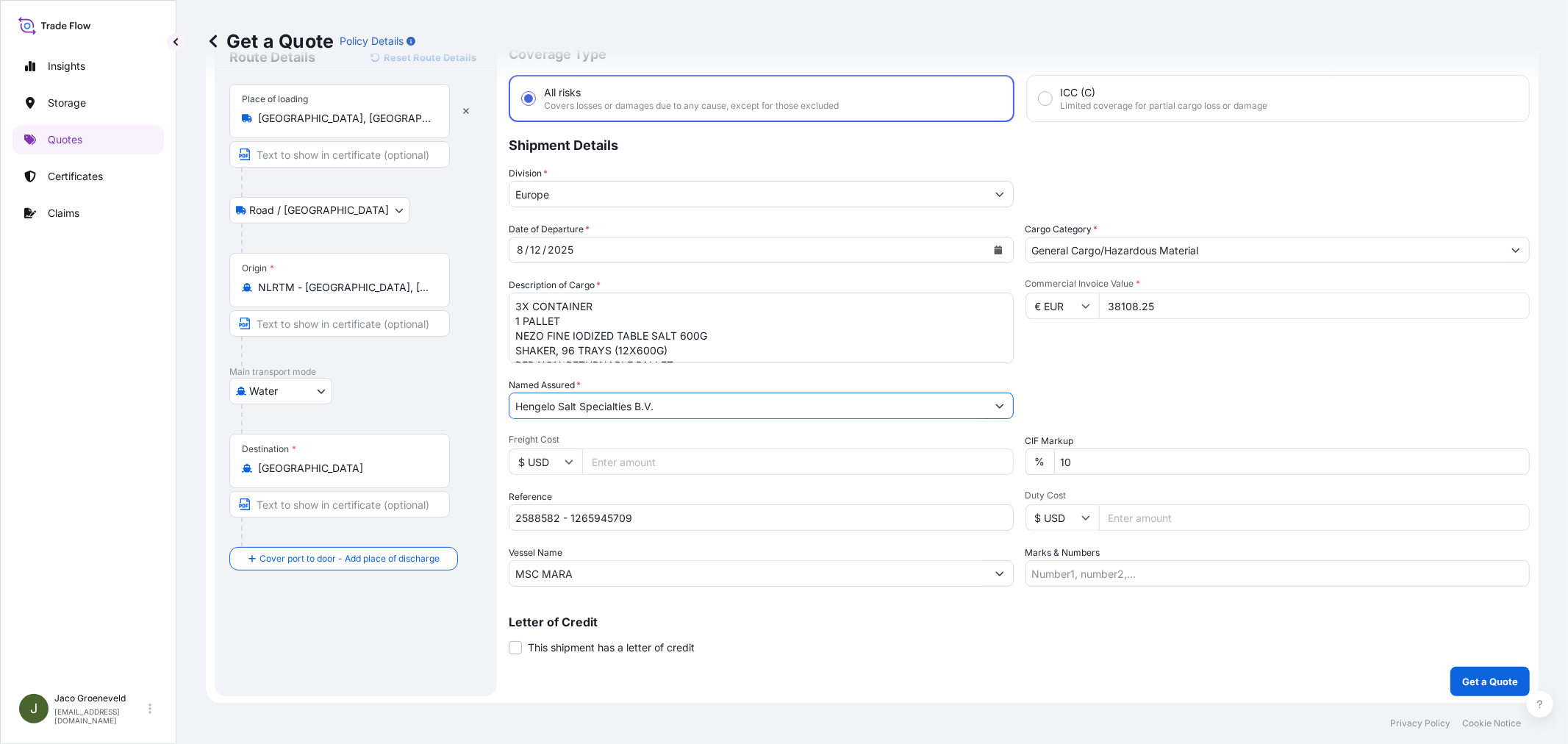
type input "Hengelo Salt Specialties B.V."
click at [1134, 395] on div "Packing Category Type to search a container mode Please select a primary mode o…" at bounding box center [1278, 398] width 505 height 41
click at [1475, 678] on p "Get a Quote" at bounding box center [1489, 681] width 56 height 14
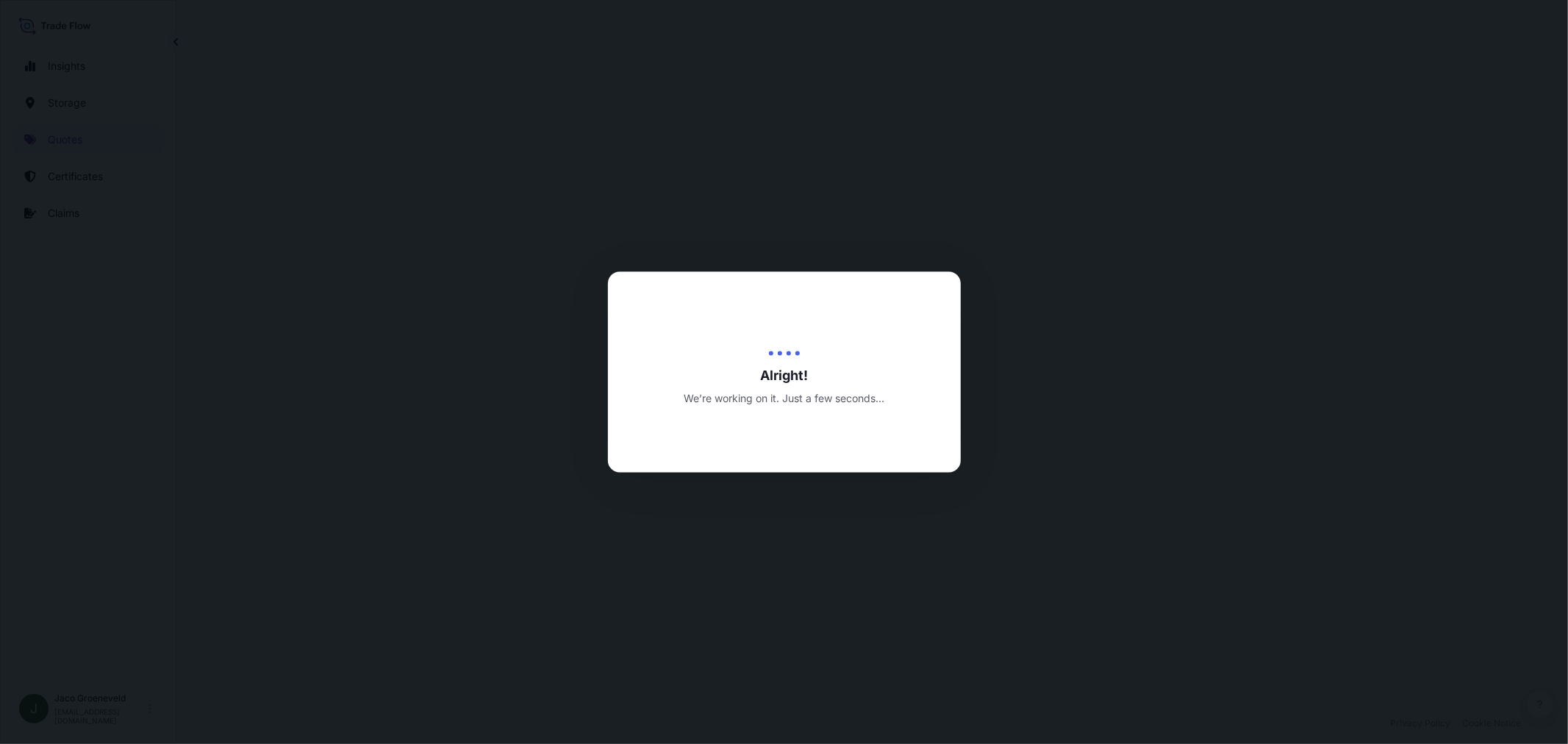
select select "Road / [GEOGRAPHIC_DATA]"
select select "Water"
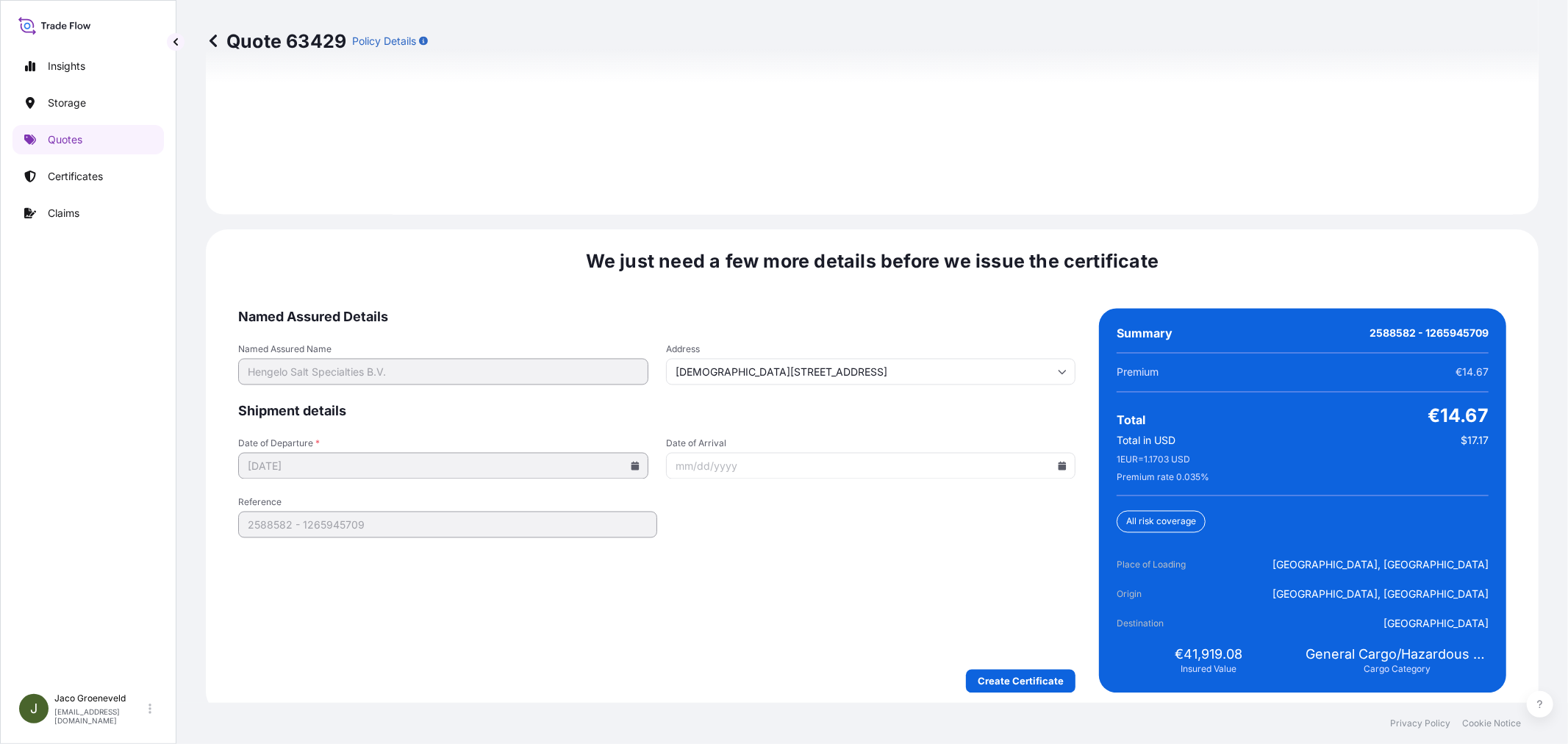
scroll to position [2159, 0]
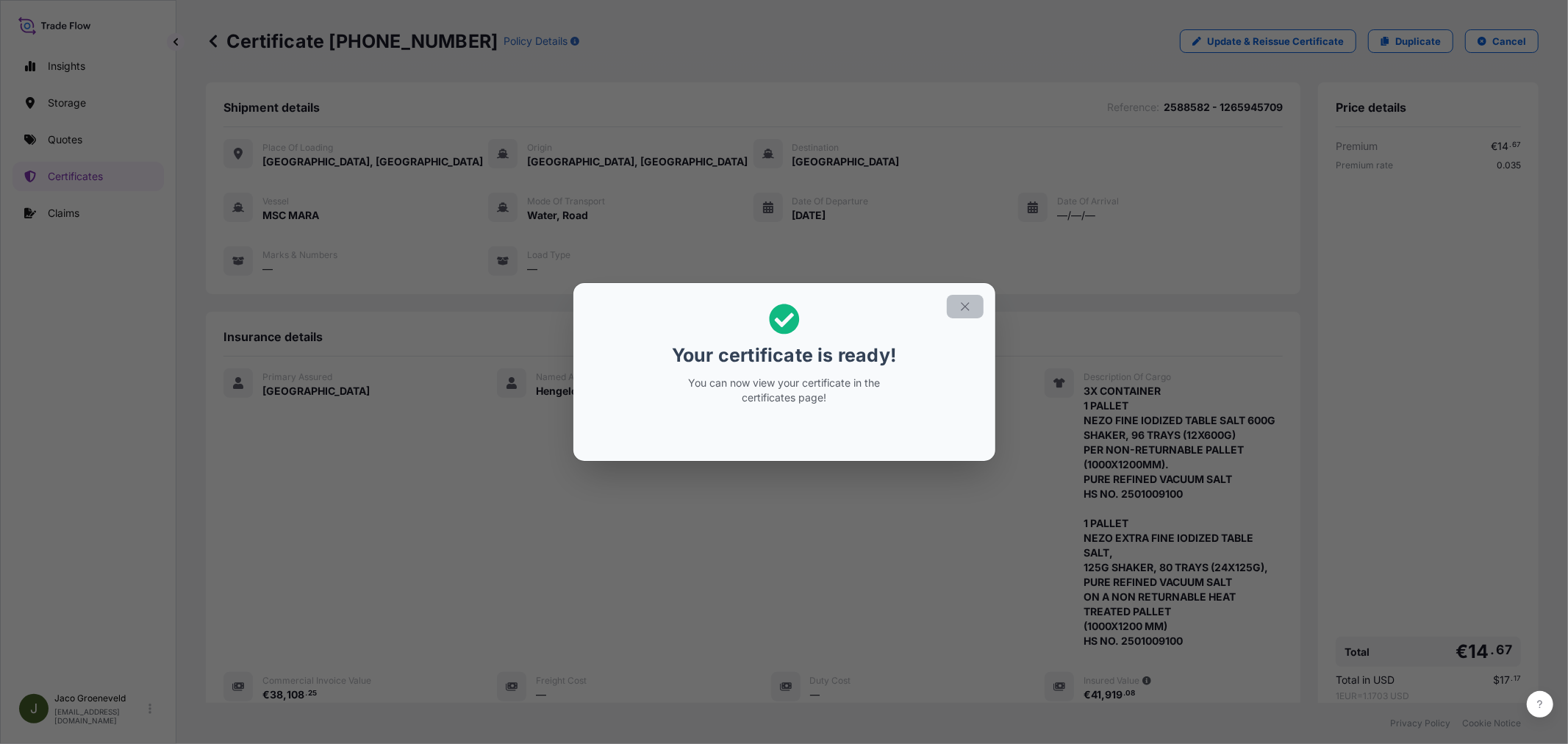
click at [965, 303] on icon "button" at bounding box center [965, 306] width 13 height 13
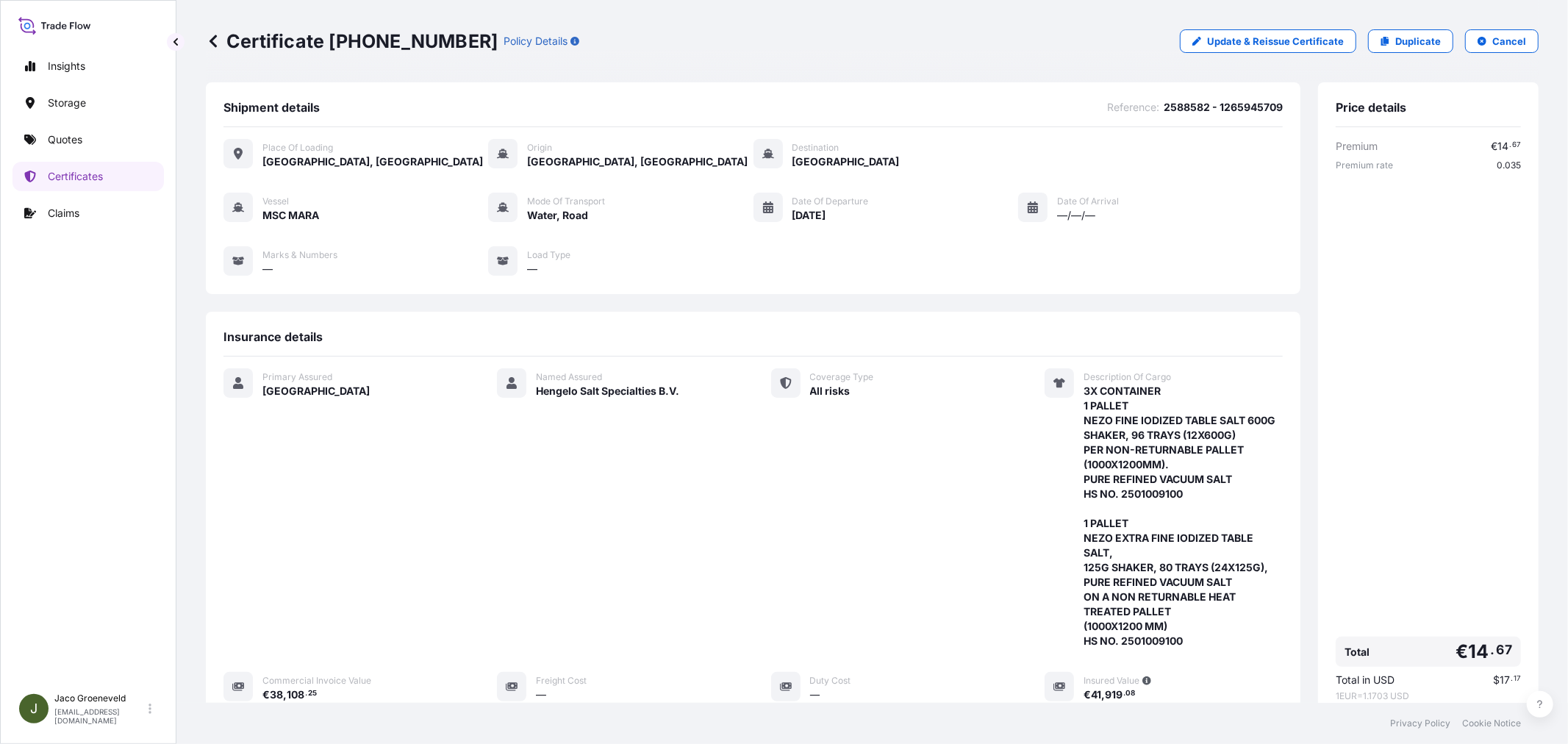
scroll to position [245, 0]
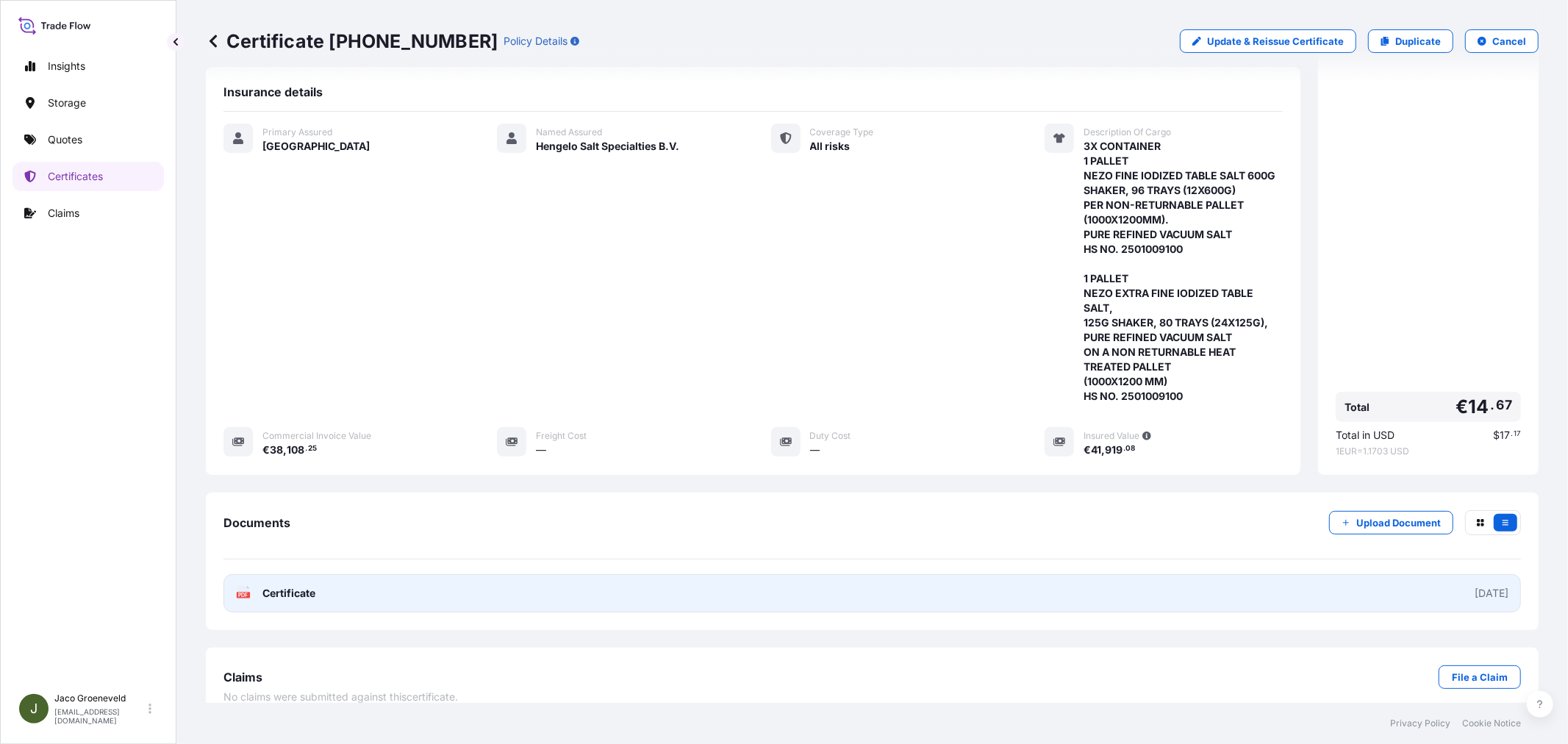
click at [302, 599] on span "Certificate" at bounding box center [289, 593] width 53 height 14
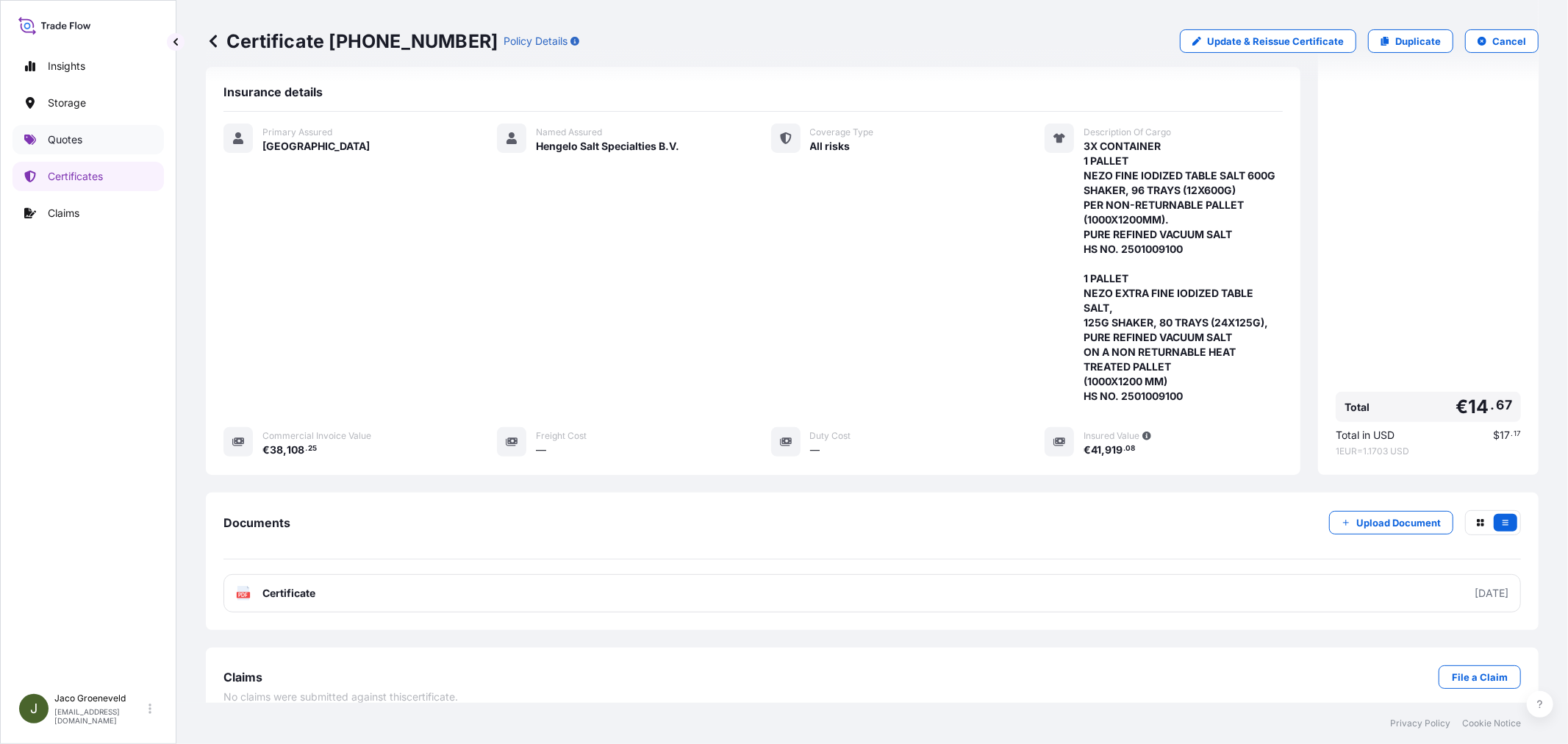
click at [79, 128] on link "Quotes" at bounding box center [88, 139] width 151 height 30
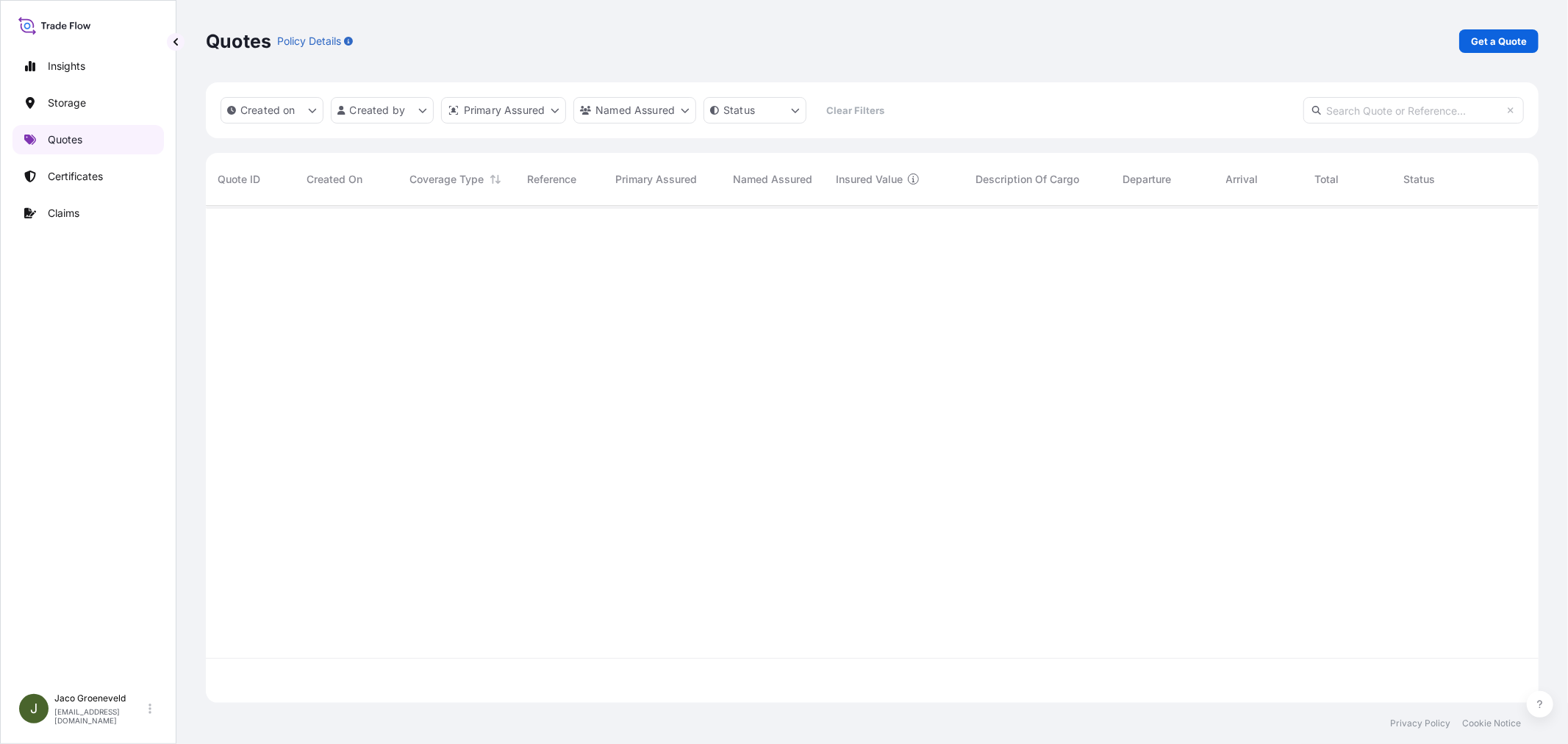
scroll to position [538, 1320]
click at [1485, 39] on p "Get a Quote" at bounding box center [1498, 41] width 56 height 14
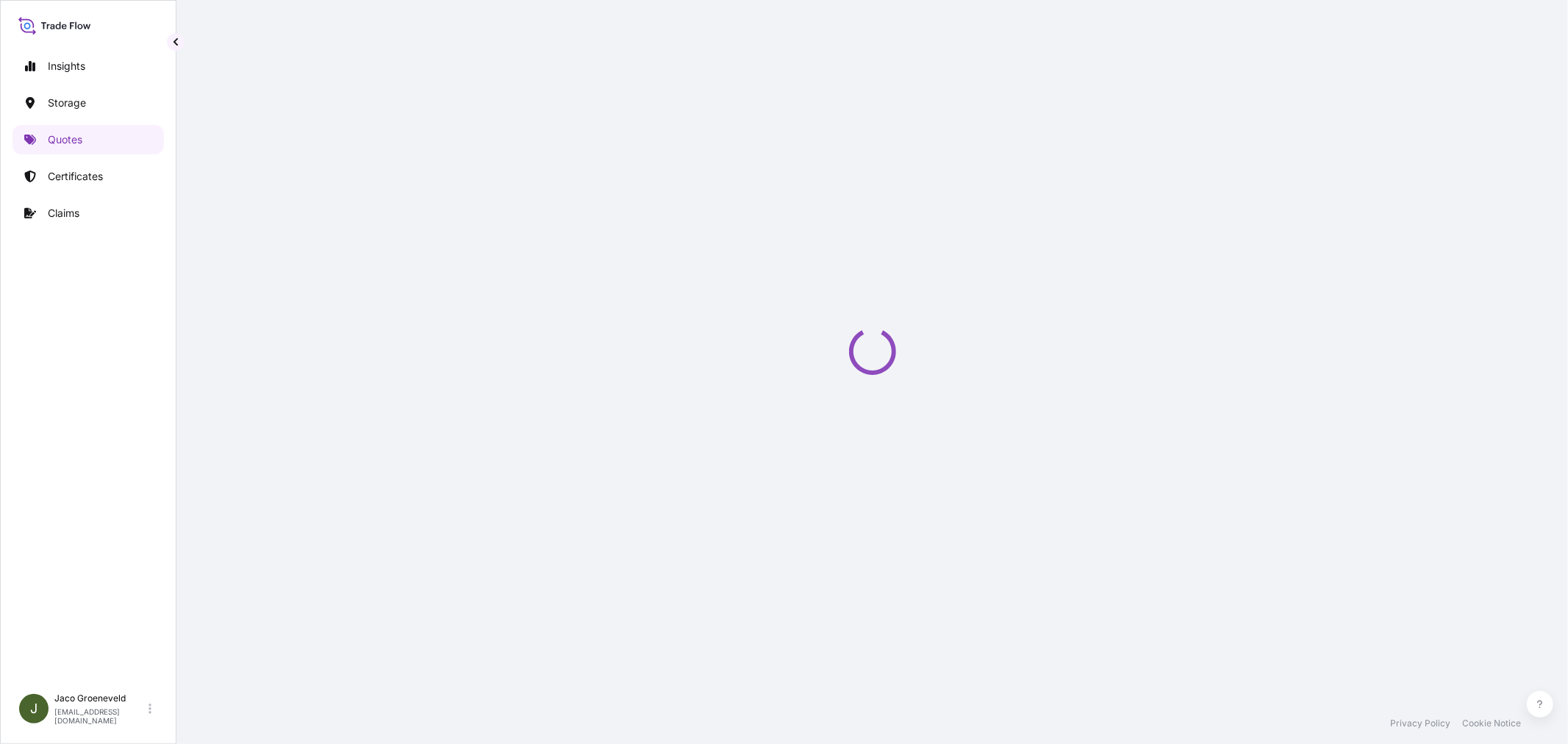
scroll to position [23, 0]
select select "Water"
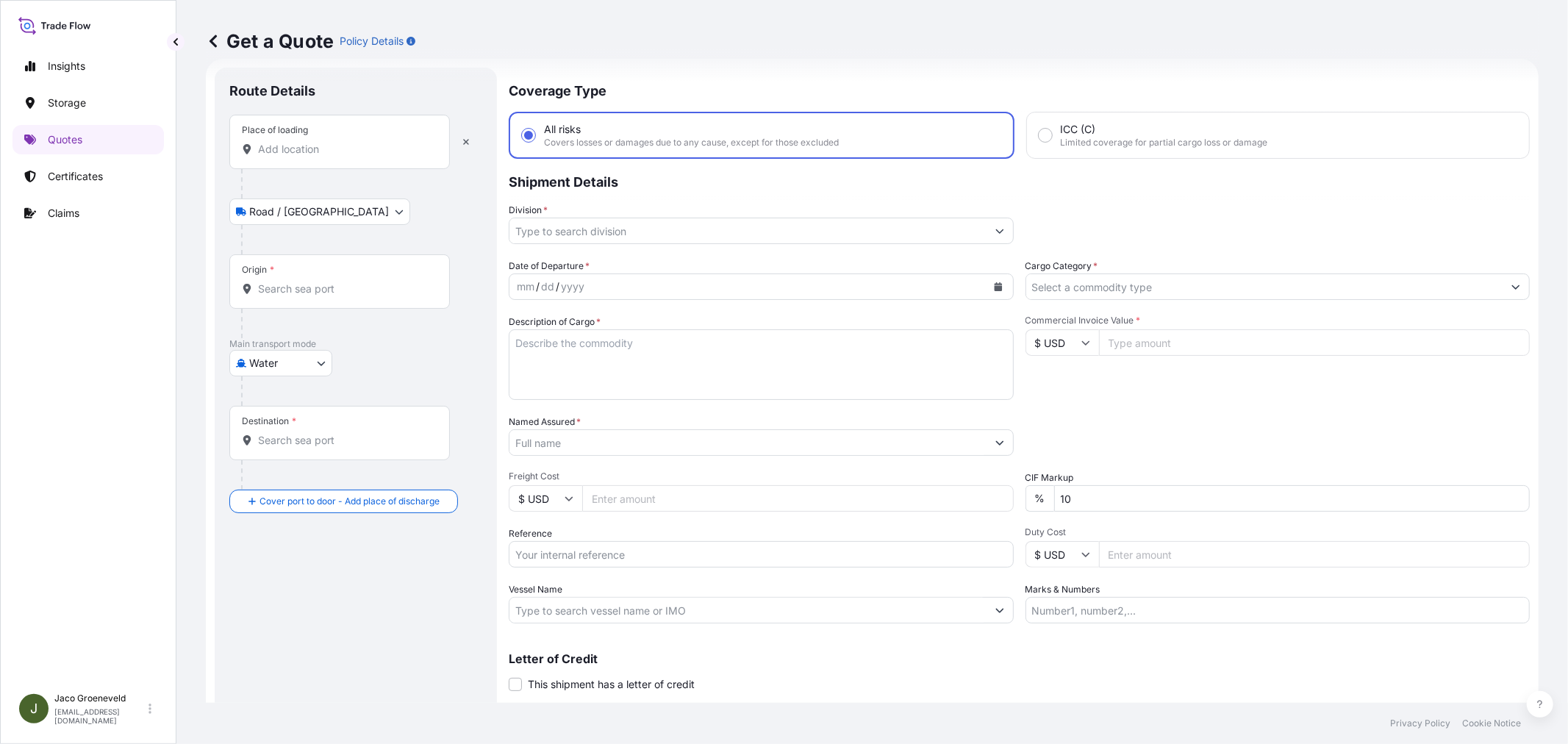
click at [289, 158] on div "Place of loading" at bounding box center [340, 142] width 220 height 55
click at [289, 157] on input "Place of loading" at bounding box center [345, 149] width 174 height 14
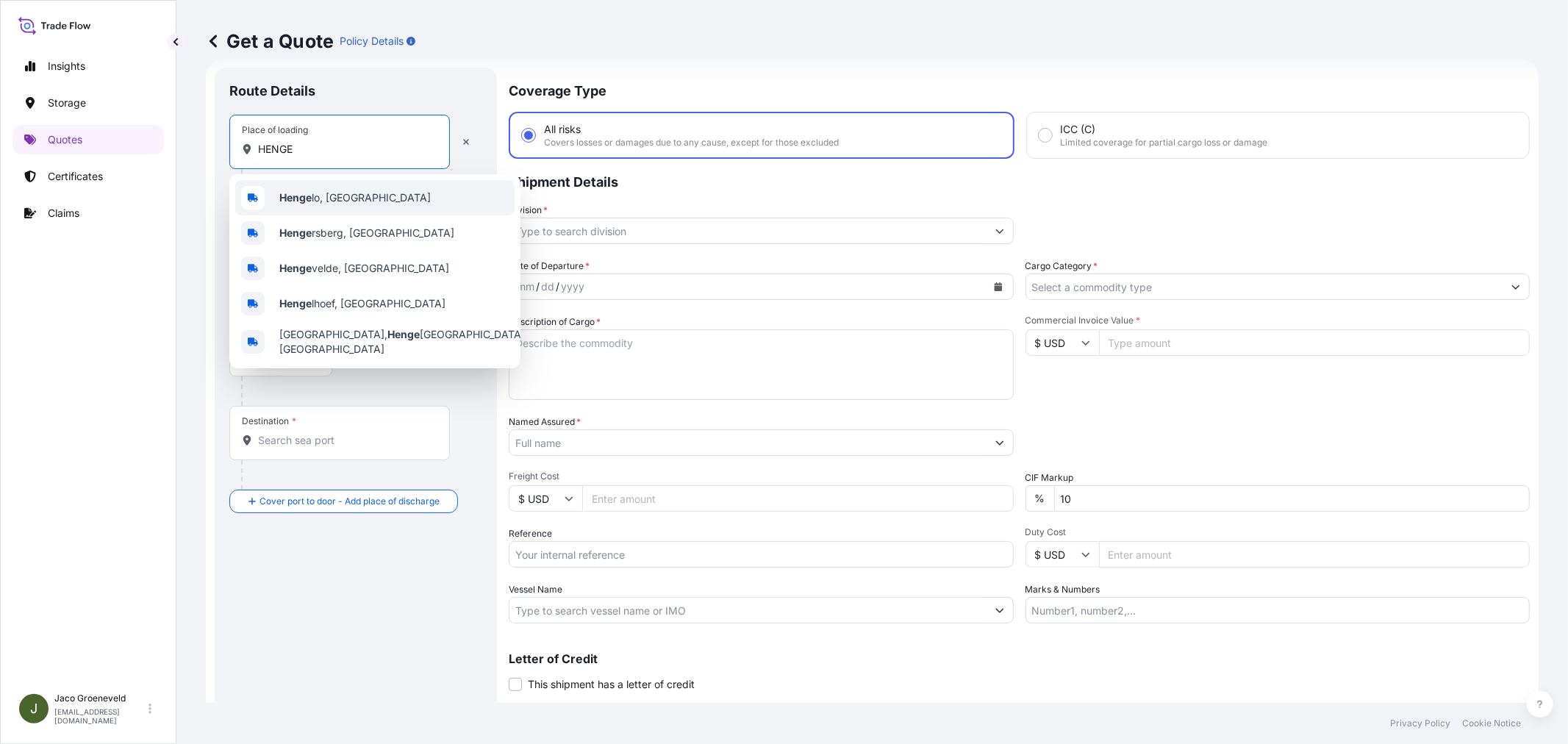
click at [331, 188] on div "Henge lo, [GEOGRAPHIC_DATA]" at bounding box center [374, 198] width 279 height 35
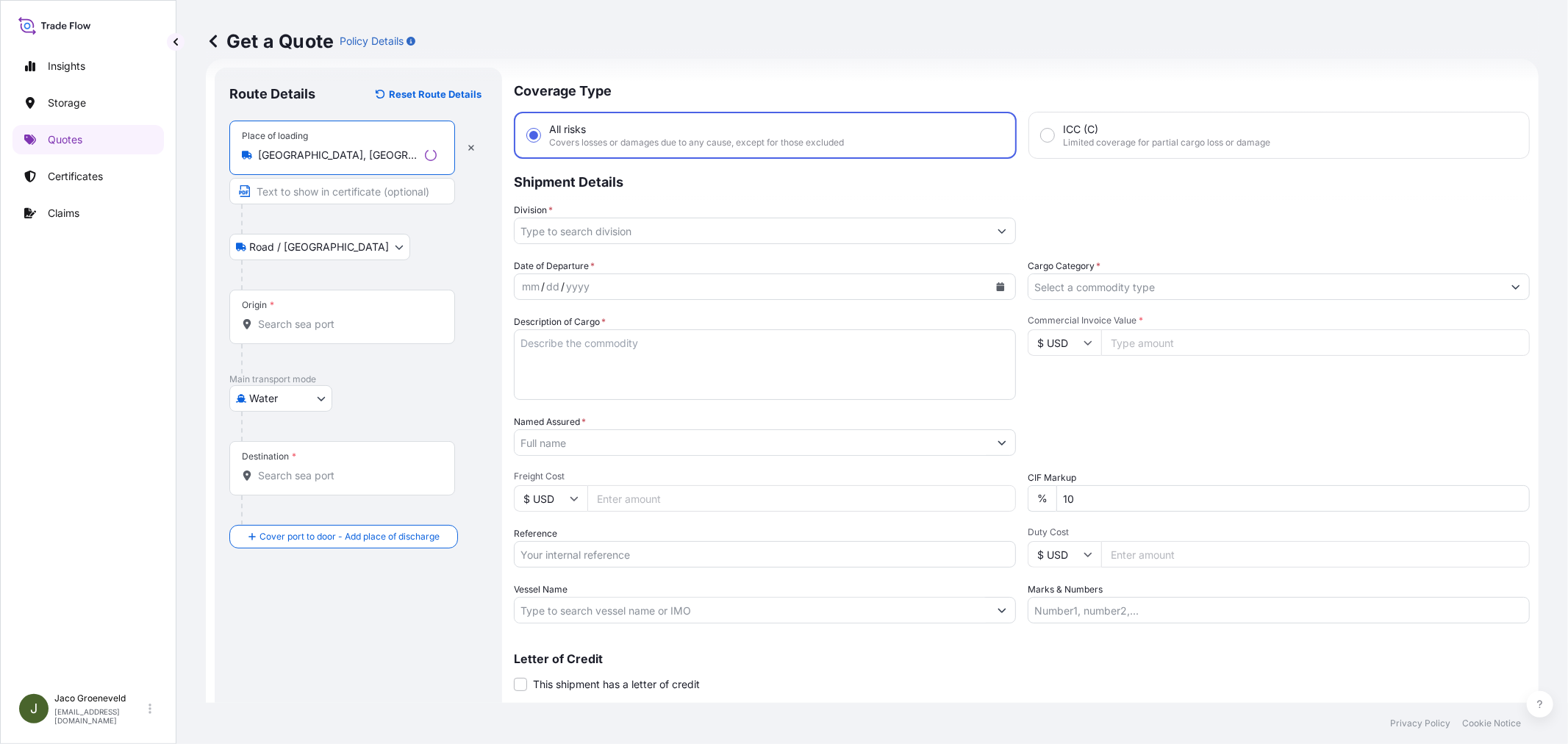
type input "[GEOGRAPHIC_DATA], [GEOGRAPHIC_DATA]"
click at [298, 295] on div "Origin *" at bounding box center [342, 317] width 225 height 55
click at [298, 317] on input "Origin *" at bounding box center [348, 324] width 179 height 14
click at [294, 322] on input "Origin *" at bounding box center [345, 324] width 174 height 14
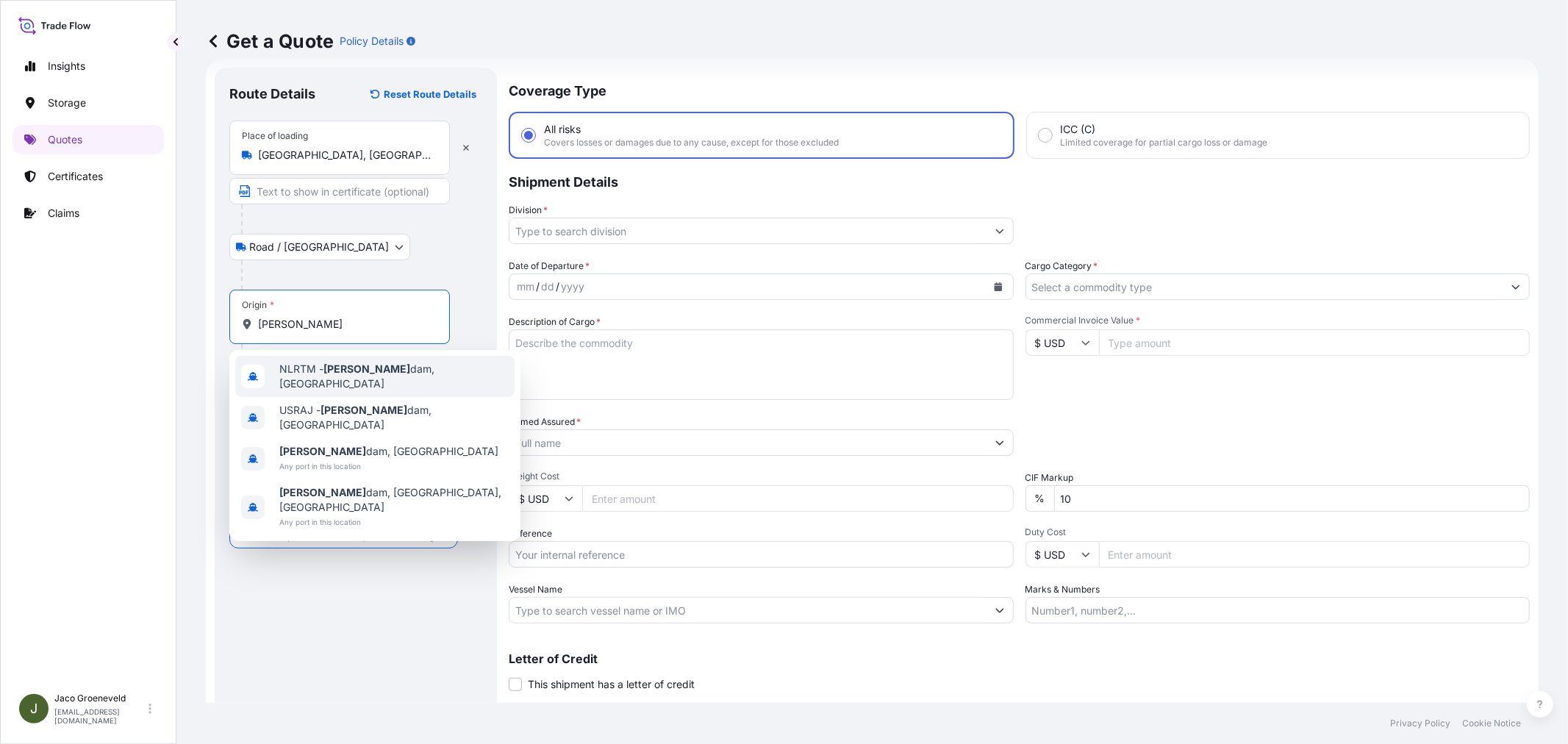
click at [336, 366] on span "NLRTM - [PERSON_NAME][GEOGRAPHIC_DATA], [GEOGRAPHIC_DATA]" at bounding box center [393, 376] width 229 height 30
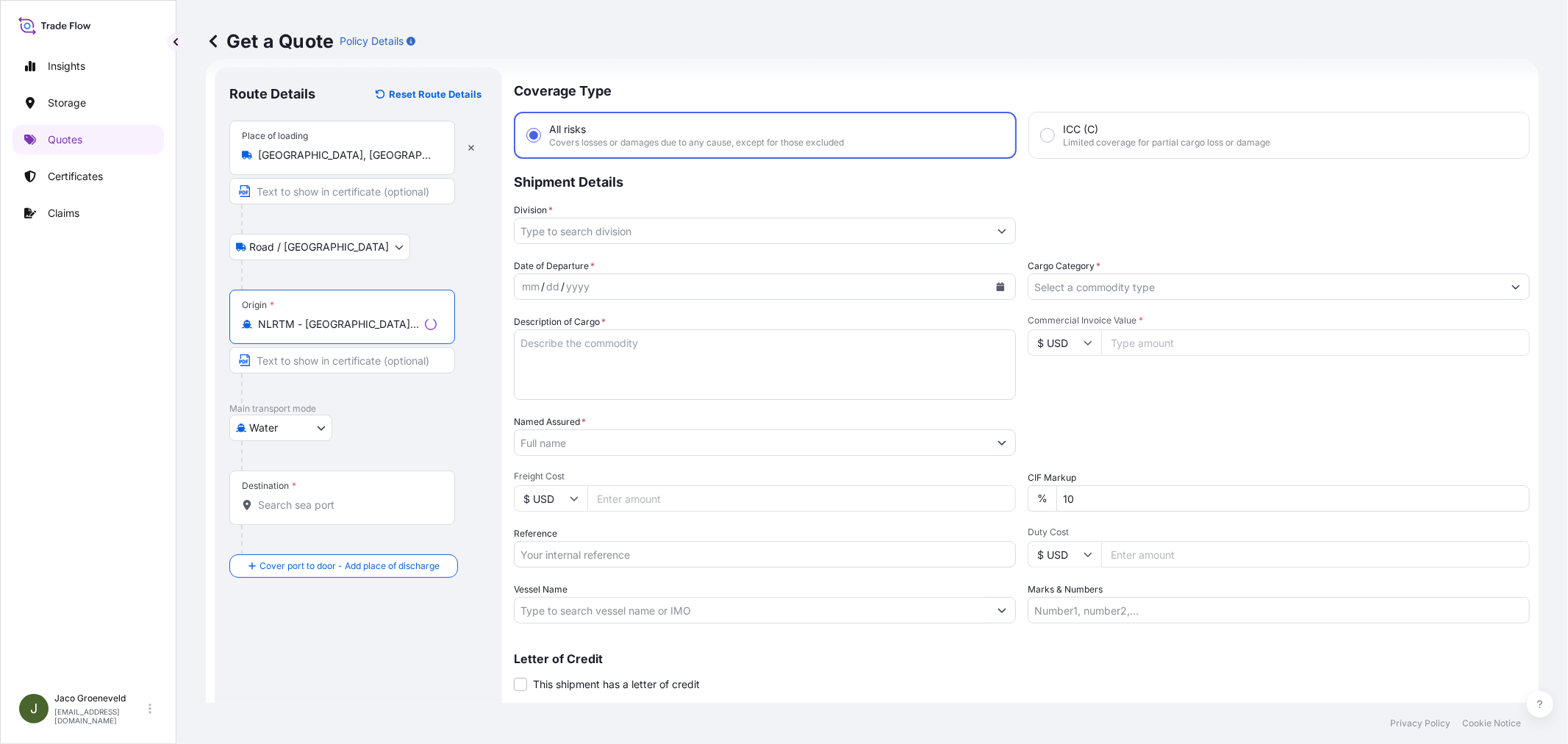
type input "NLRTM - [GEOGRAPHIC_DATA], [GEOGRAPHIC_DATA]"
click at [286, 512] on div "Destination *" at bounding box center [342, 498] width 225 height 55
click at [286, 512] on input "Destination *" at bounding box center [348, 504] width 179 height 14
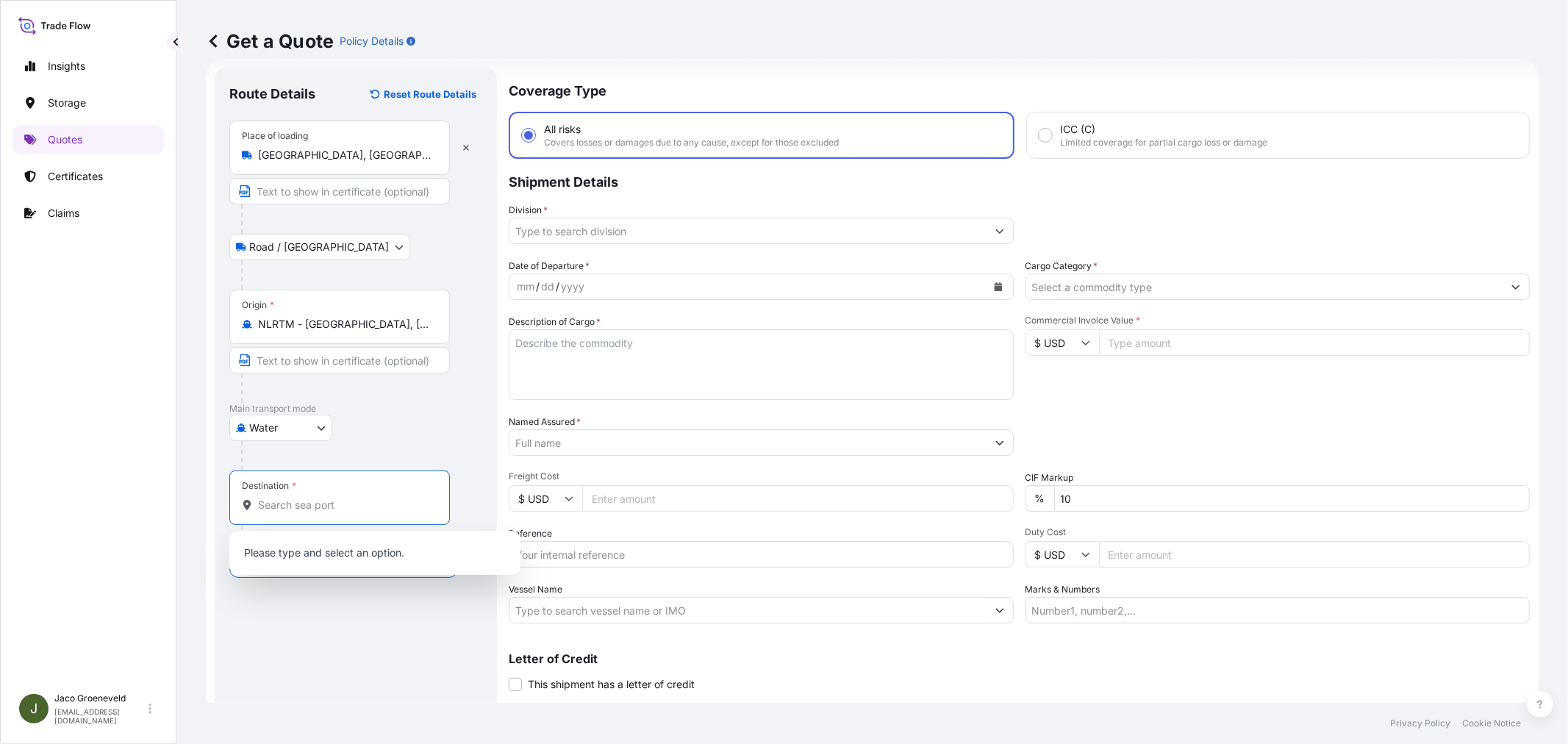
click at [323, 514] on div "Destination *" at bounding box center [340, 498] width 220 height 55
click at [323, 512] on input "Destination *" at bounding box center [345, 504] width 174 height 14
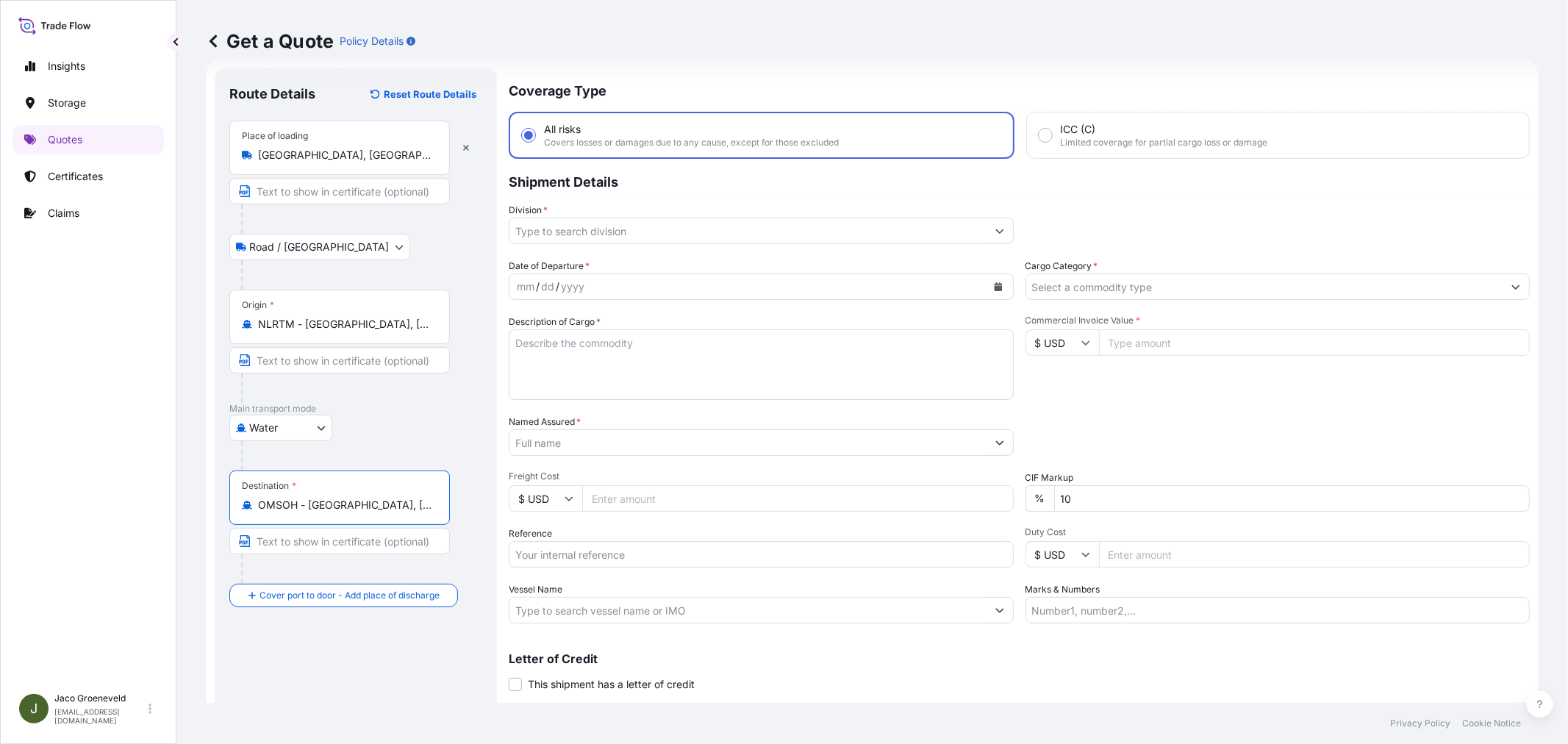
type input "OMSOH - [GEOGRAPHIC_DATA], [GEOGRAPHIC_DATA]"
click at [447, 421] on div "Water Air Water Inland" at bounding box center [356, 427] width 253 height 27
click at [574, 232] on input "Division *" at bounding box center [747, 230] width 477 height 27
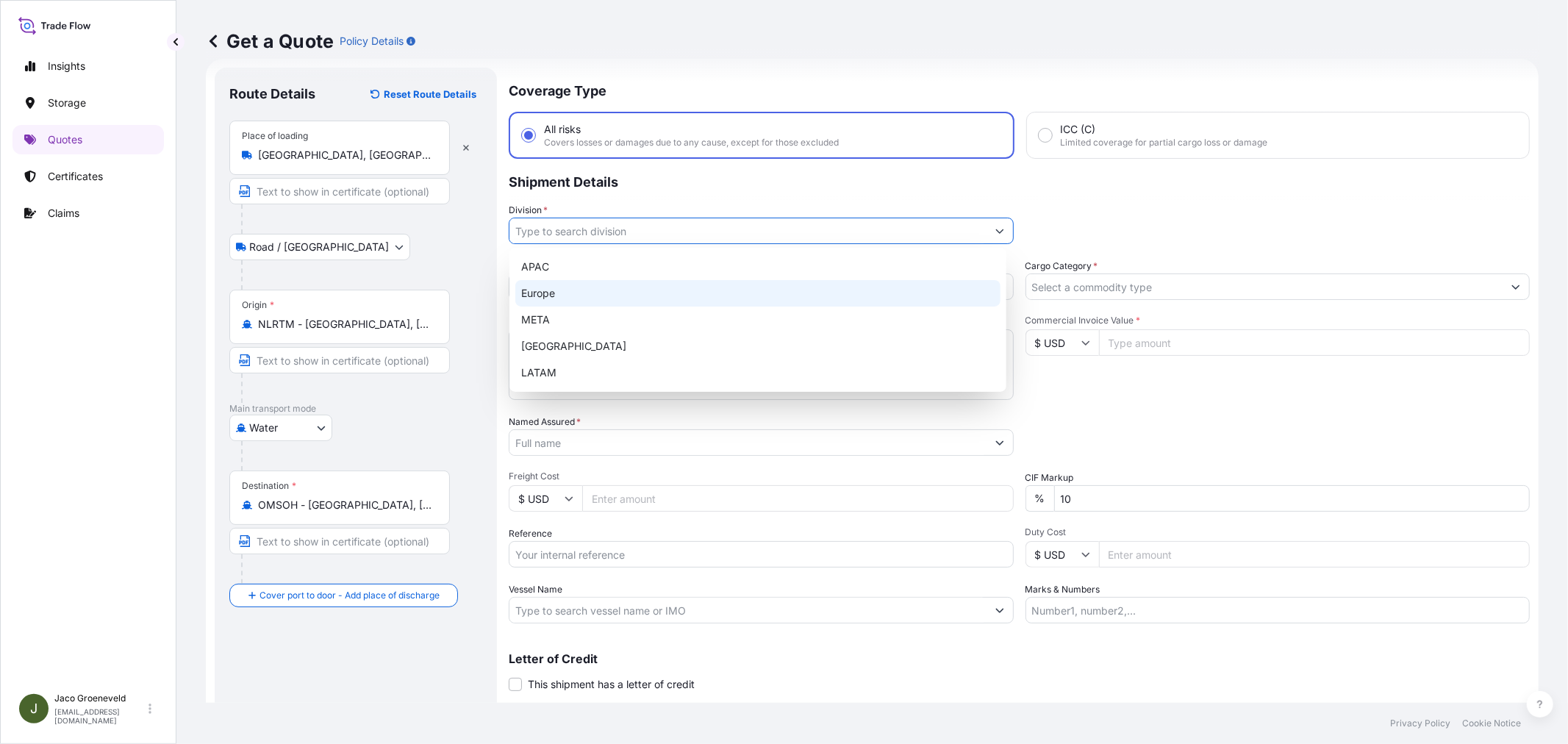
click at [539, 287] on div "Europe" at bounding box center [757, 293] width 485 height 27
type input "Europe"
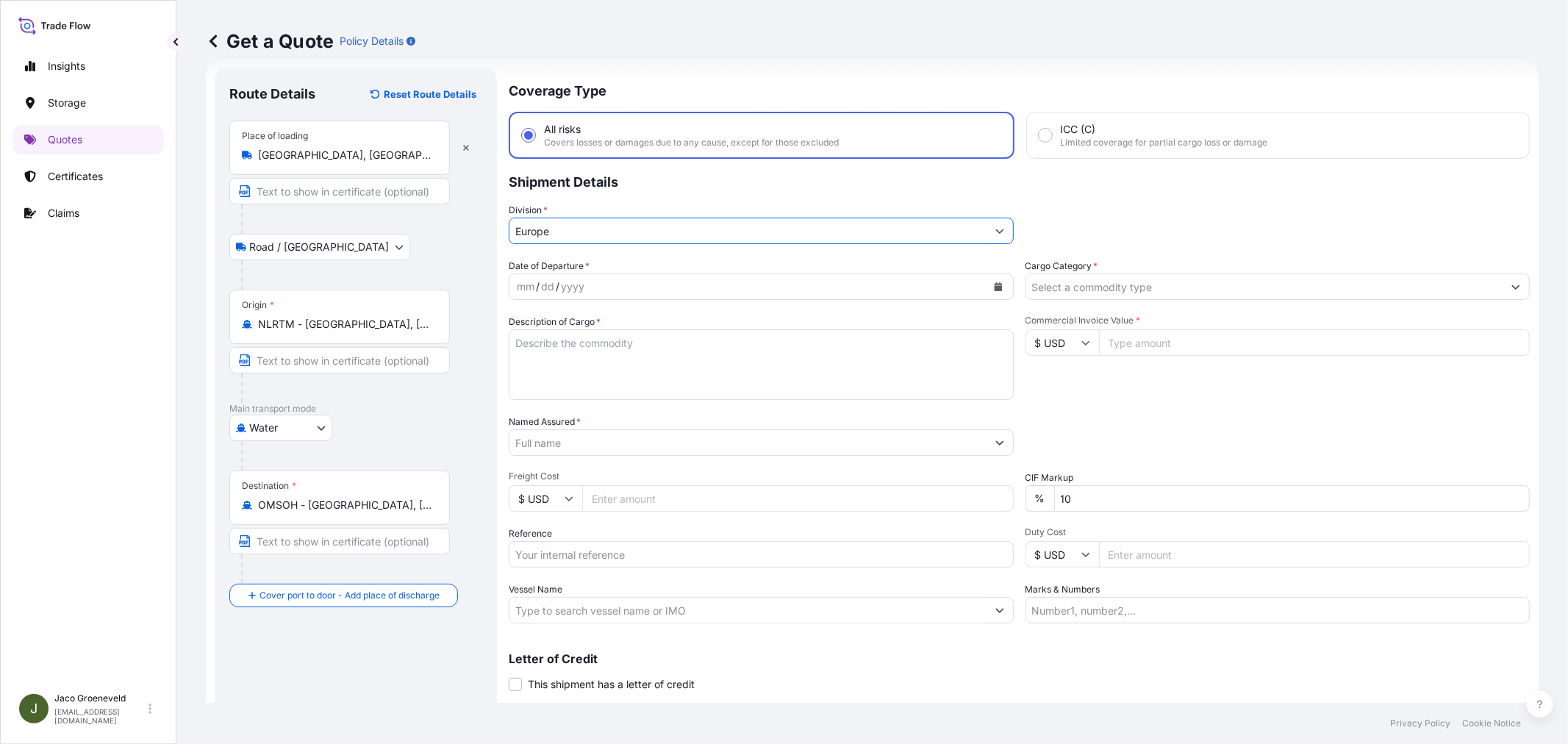
click at [1086, 276] on input "Cargo Category *" at bounding box center [1264, 286] width 477 height 27
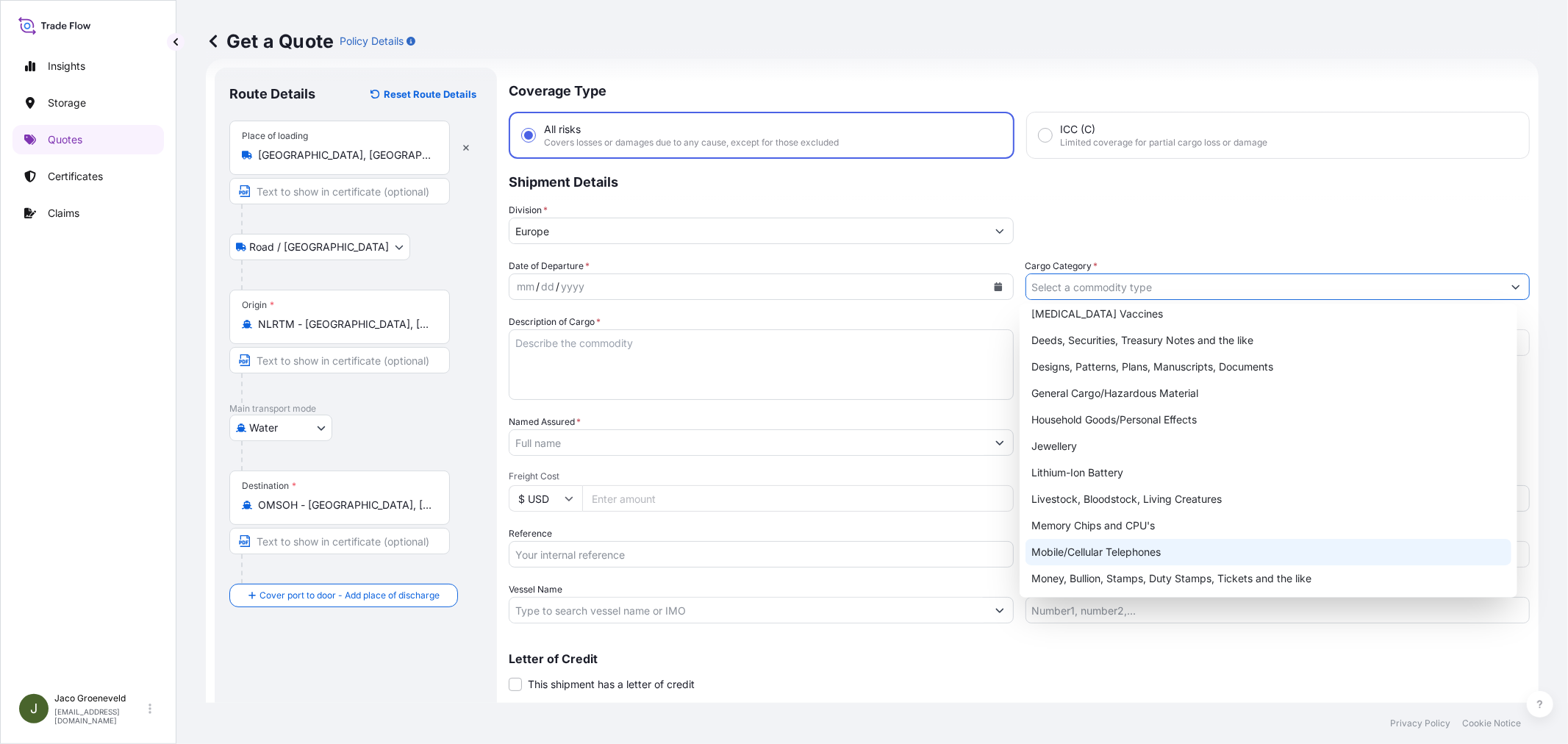
scroll to position [83, 0]
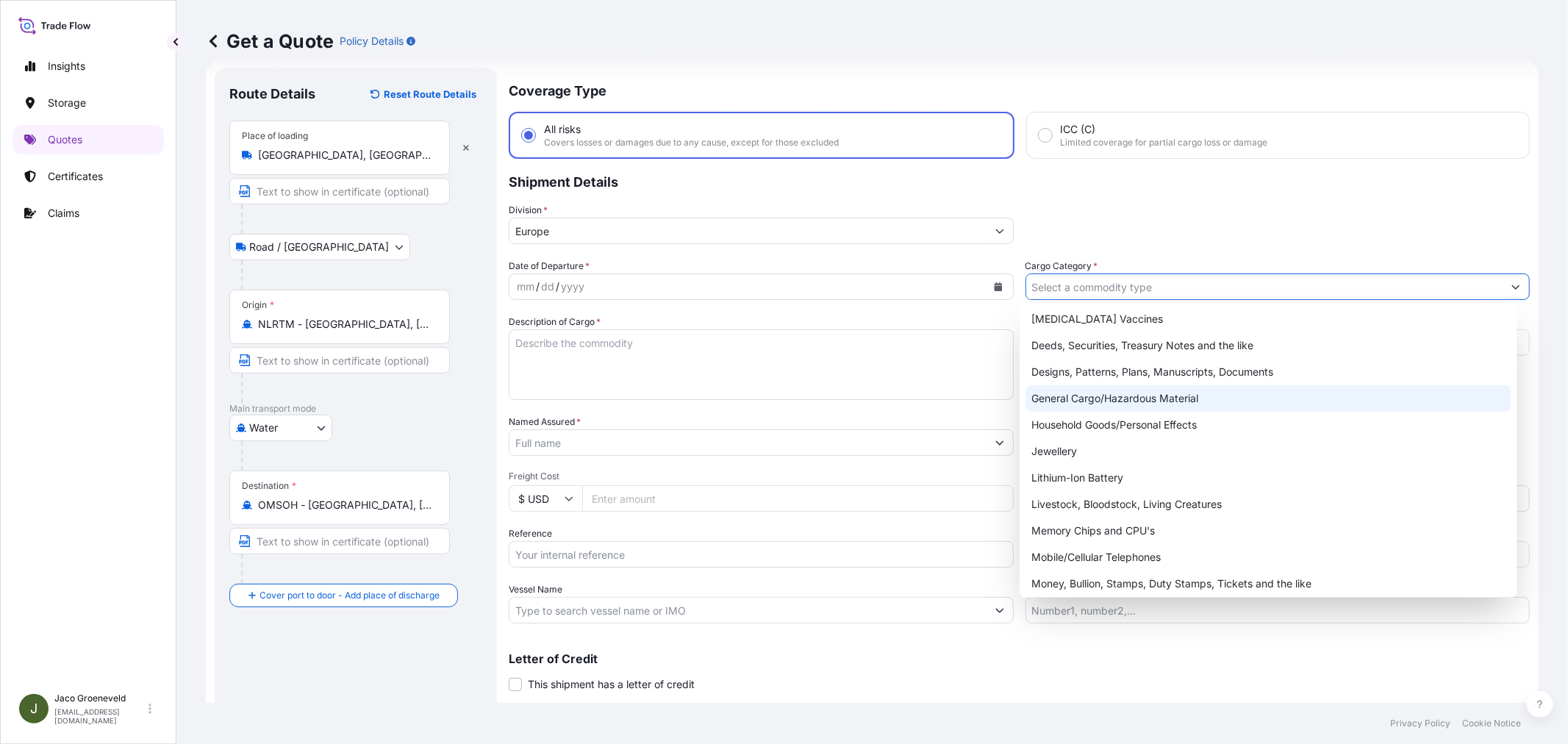
click at [1101, 389] on div "General Cargo/Hazardous Material" at bounding box center [1267, 398] width 485 height 27
type input "General Cargo/Hazardous Material"
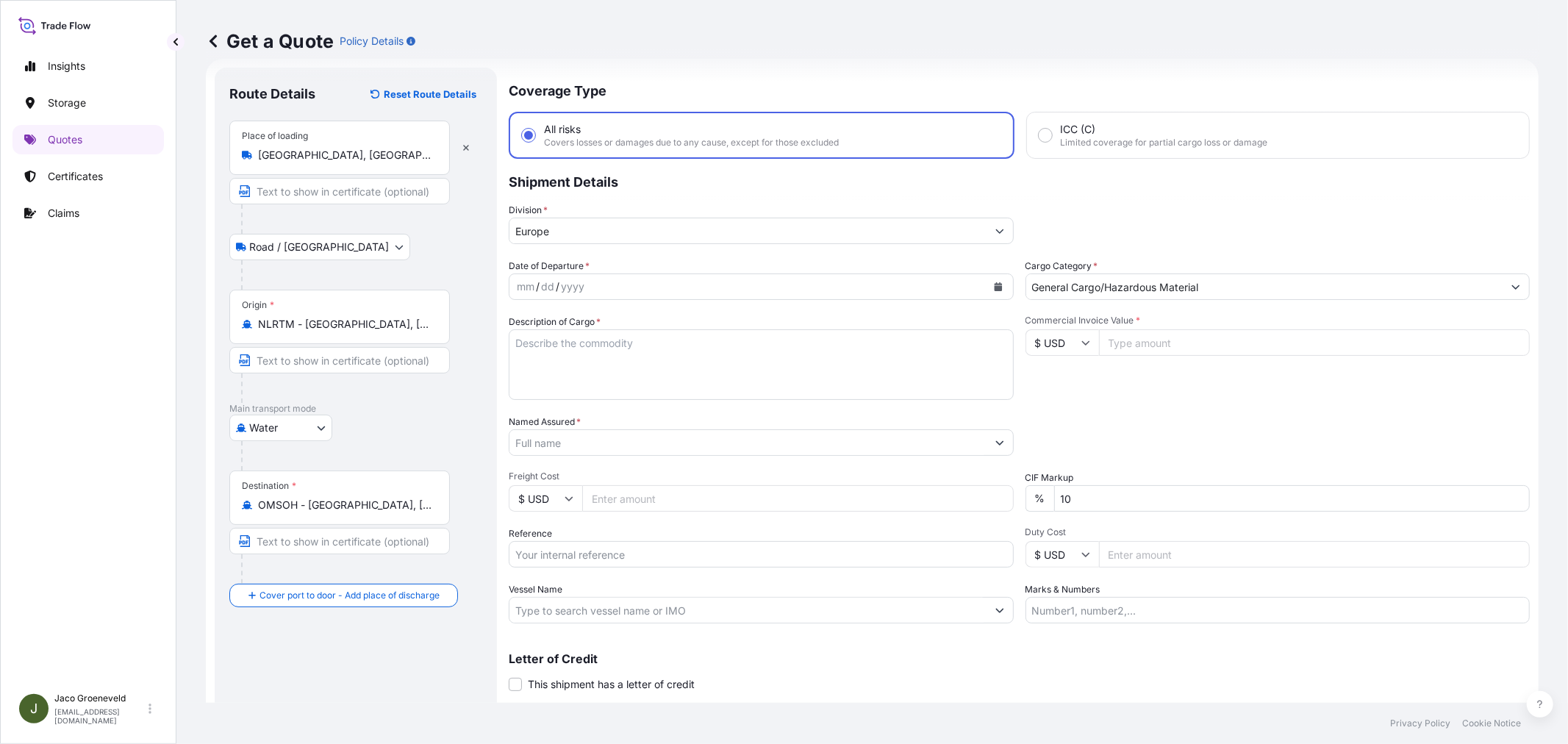
click at [1081, 343] on icon at bounding box center [1085, 342] width 9 height 9
click at [1051, 378] on div "€ EUR" at bounding box center [1056, 381] width 62 height 28
type input "€ EUR"
click at [1172, 334] on input "Commercial Invoice Value *" at bounding box center [1315, 342] width 431 height 27
type input "55627.78"
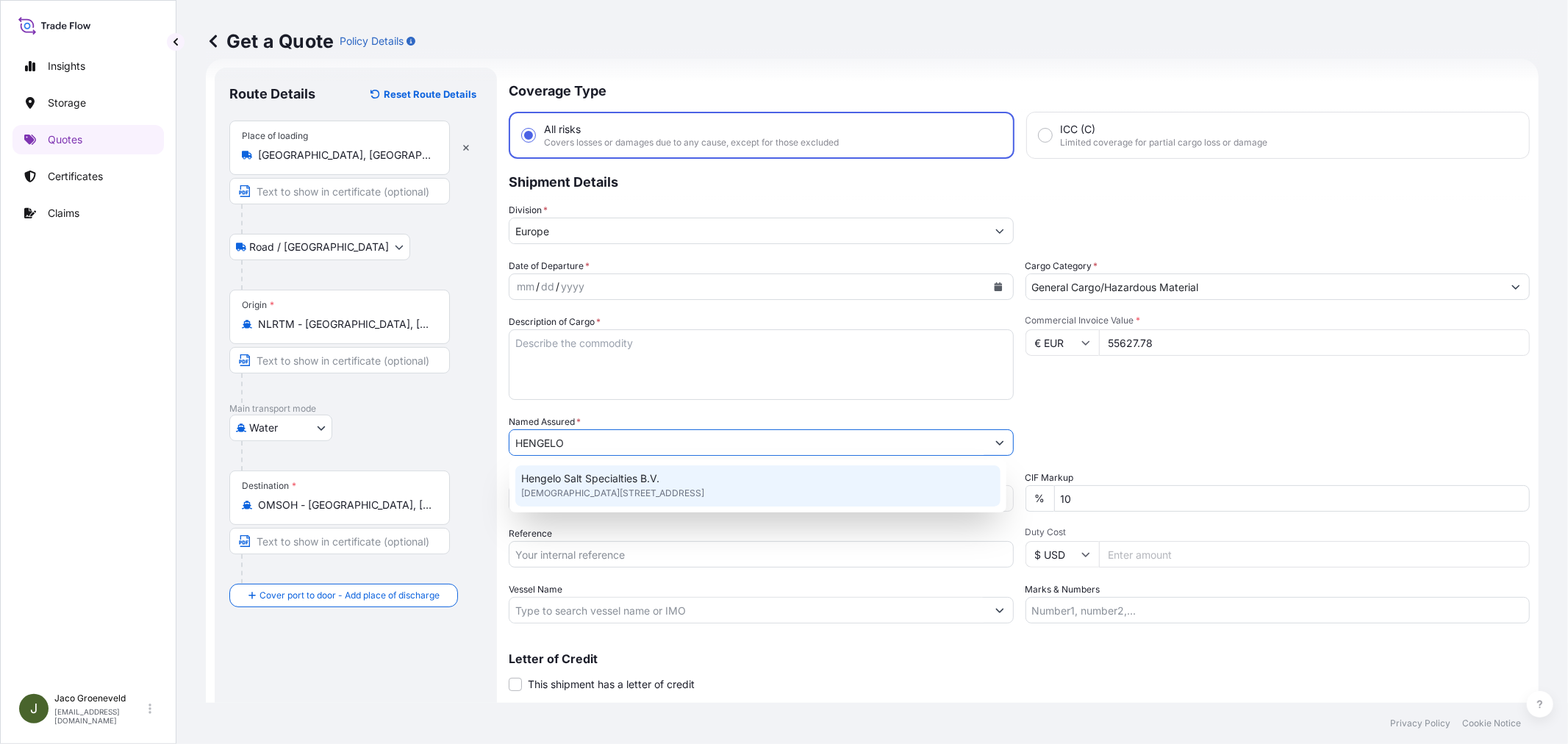
click at [601, 495] on span "[DEMOGRAPHIC_DATA][STREET_ADDRESS]" at bounding box center [612, 493] width 183 height 14
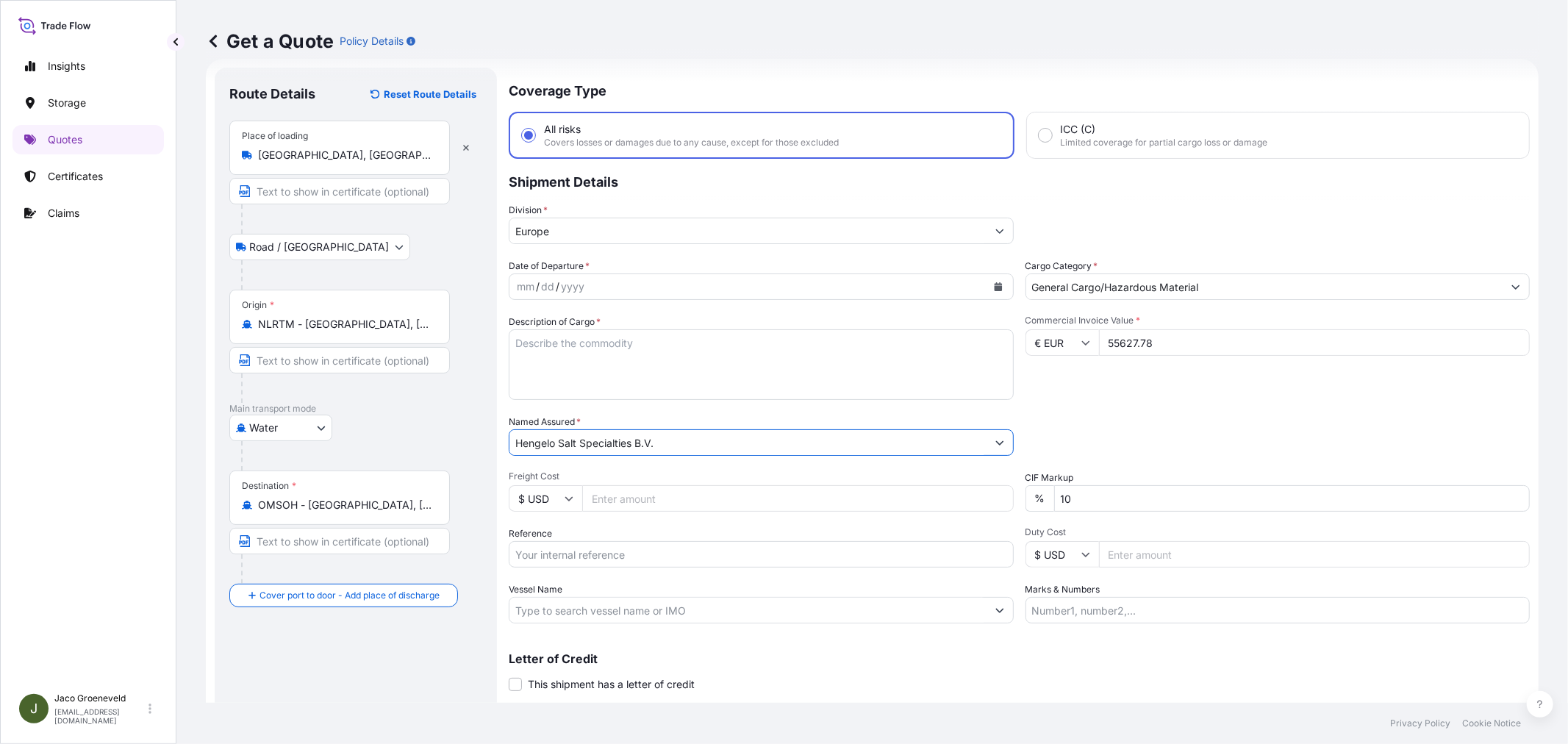
type input "Hengelo Salt Specialties B.V."
click at [608, 282] on div "mm / dd / yyyy" at bounding box center [747, 286] width 477 height 27
click at [994, 282] on icon "Calendar" at bounding box center [998, 286] width 8 height 9
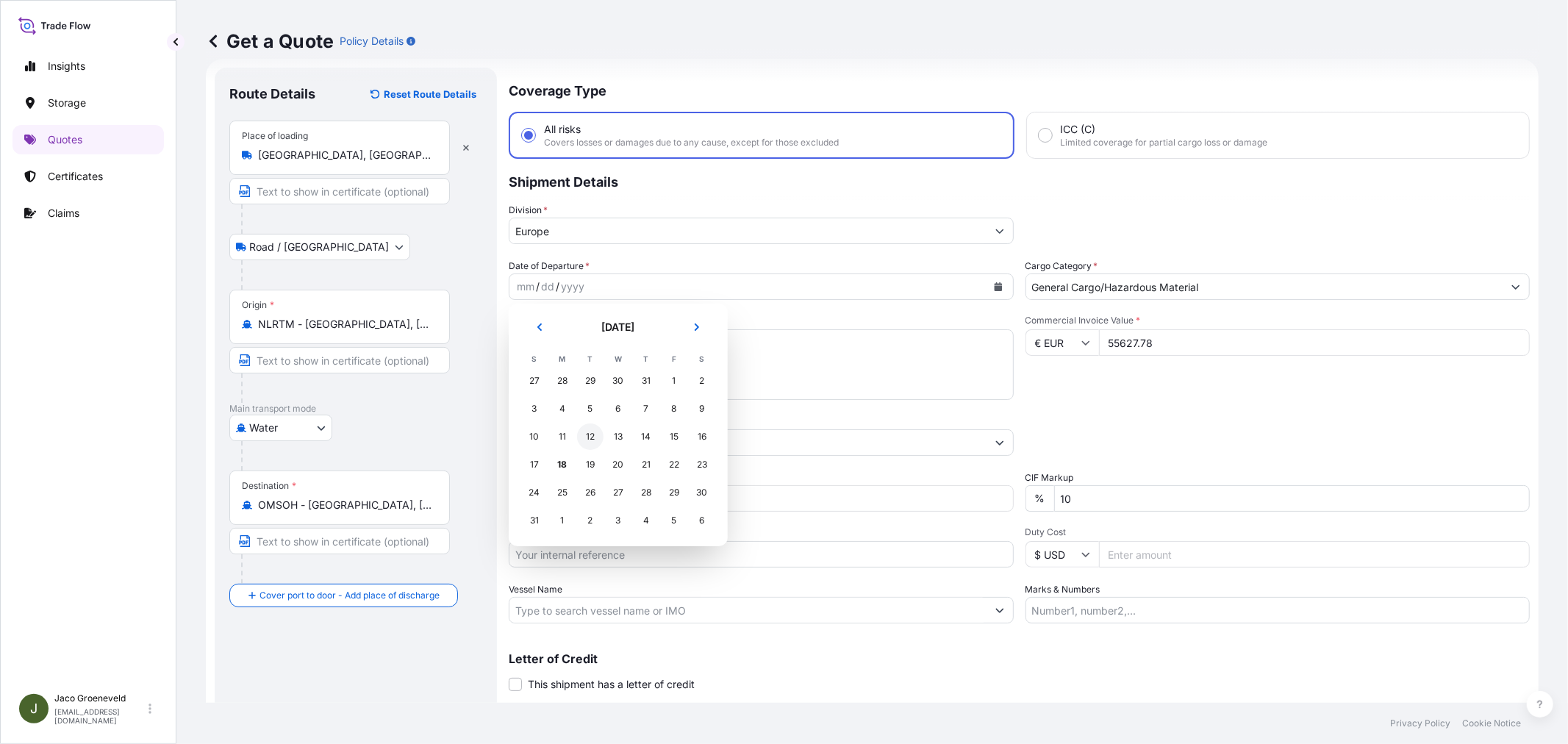
click at [586, 442] on div "12" at bounding box center [590, 436] width 27 height 27
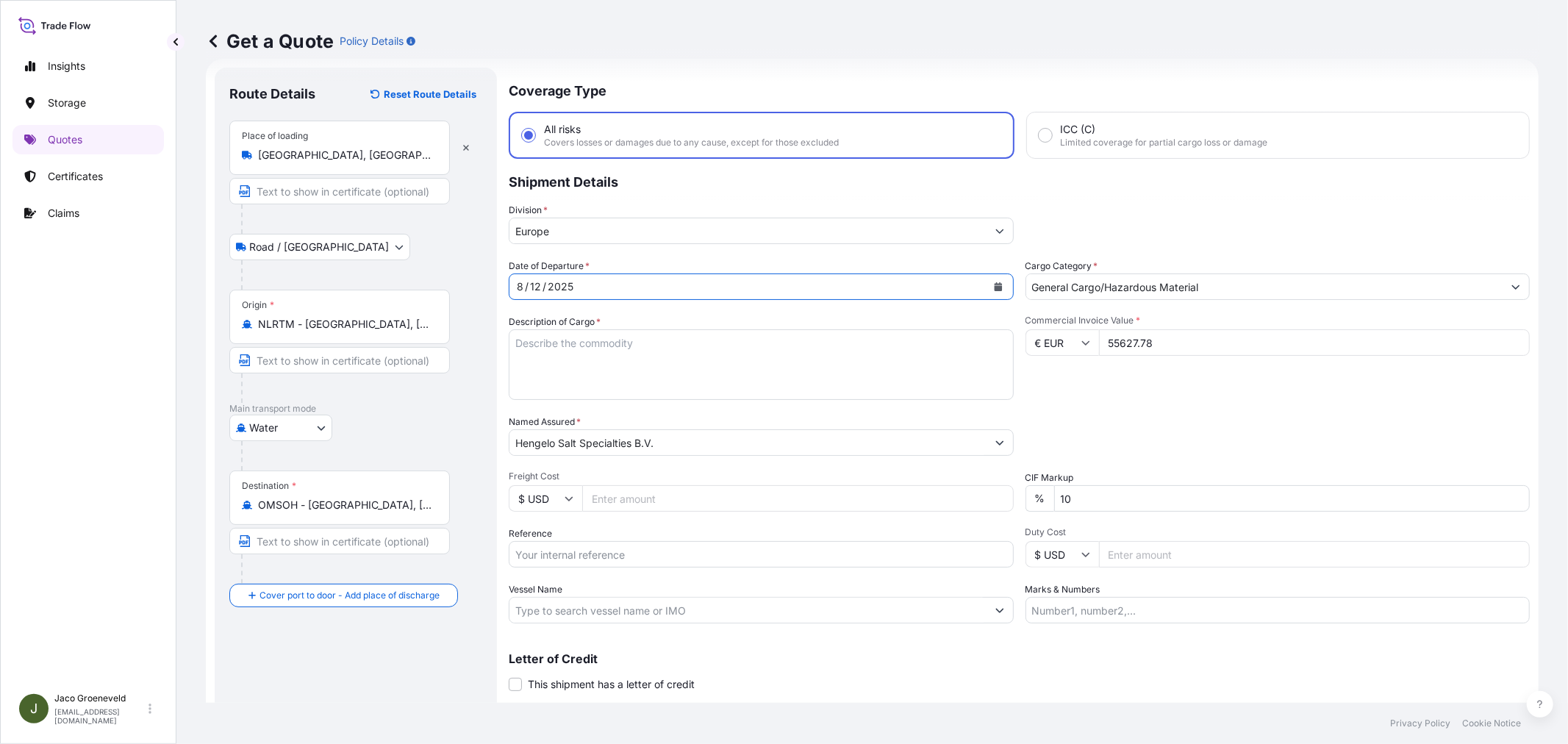
click at [689, 363] on textarea "Description of Cargo *" at bounding box center [761, 364] width 505 height 71
click at [713, 350] on textarea "4X CONTAINER" at bounding box center [761, 364] width 505 height 71
paste textarea "PALLETS LOADED INTO 1 20' DRY HEAVY DUTY CONTAINER 20 PALLETS NEZO FINE IODIZED…"
type textarea "4X CONTAINER PALLETS LOADED INTO 1 20' DRY HEAVY DUTY CONTAINER 20 PALLETS NEZO…"
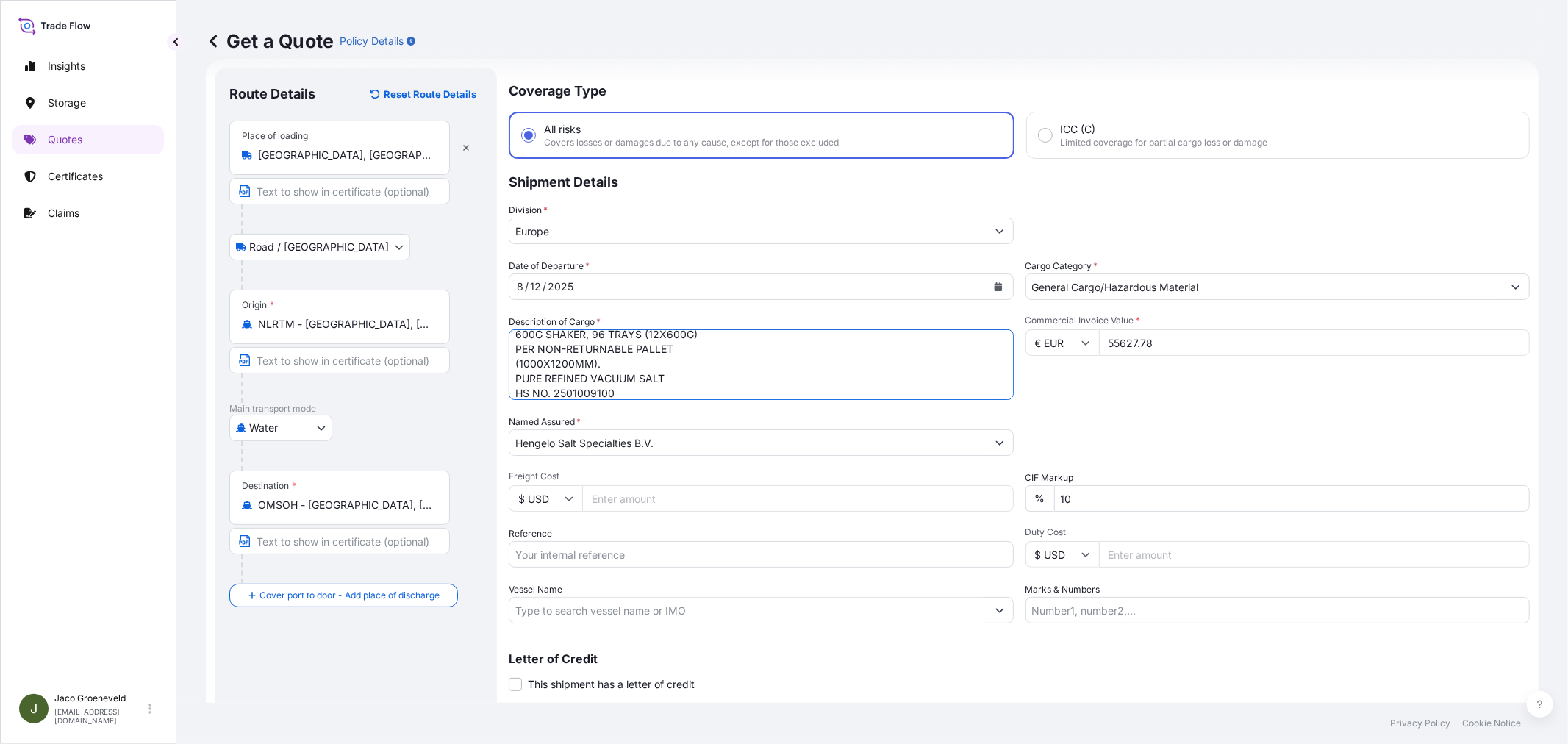
click at [623, 551] on input "Reference" at bounding box center [761, 553] width 505 height 27
type input "2590075 - 1265945916"
click at [678, 618] on input "Vessel Name" at bounding box center [747, 610] width 477 height 27
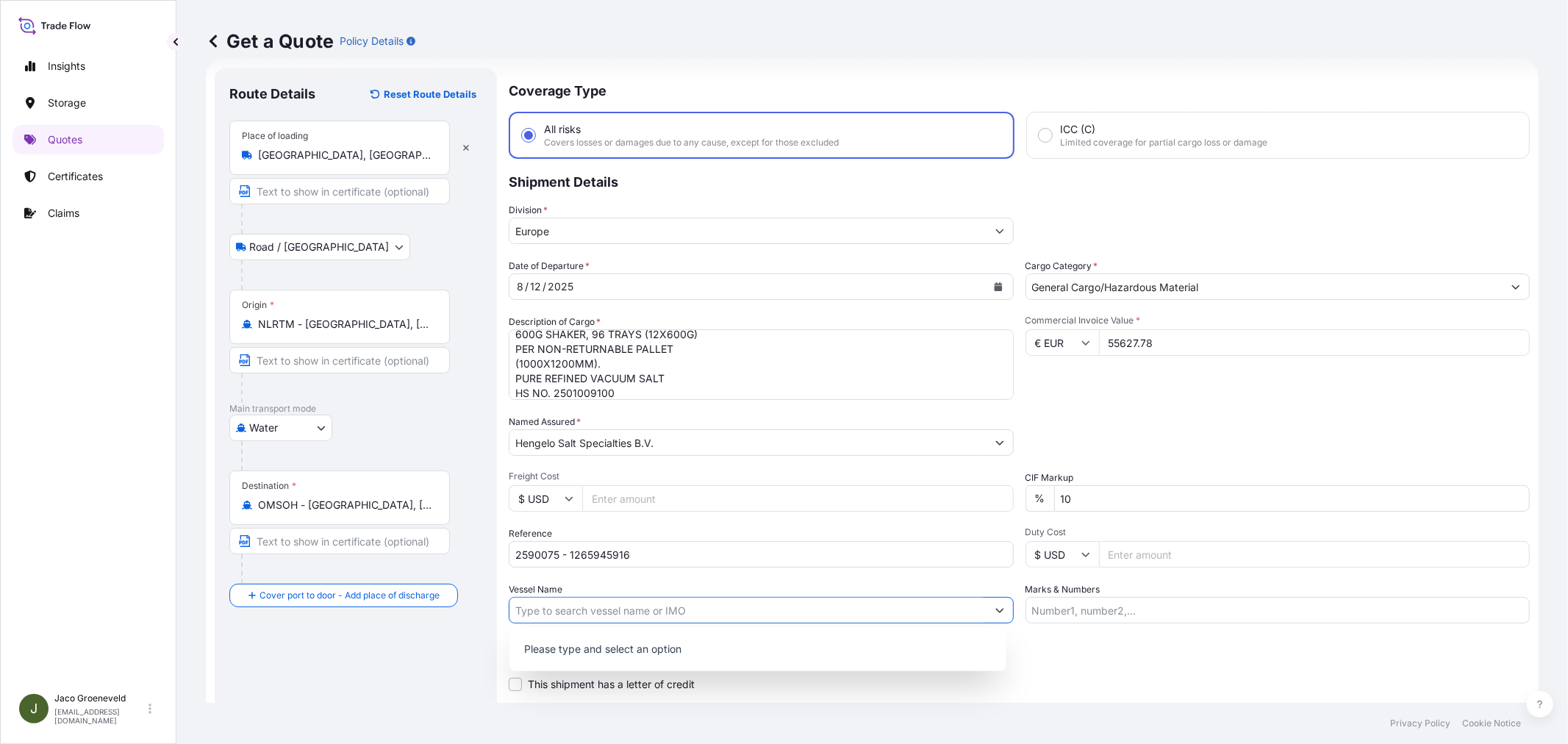
click at [995, 606] on icon "Show suggestions" at bounding box center [999, 610] width 9 height 9
click at [832, 617] on input "Vessel Name" at bounding box center [747, 610] width 477 height 27
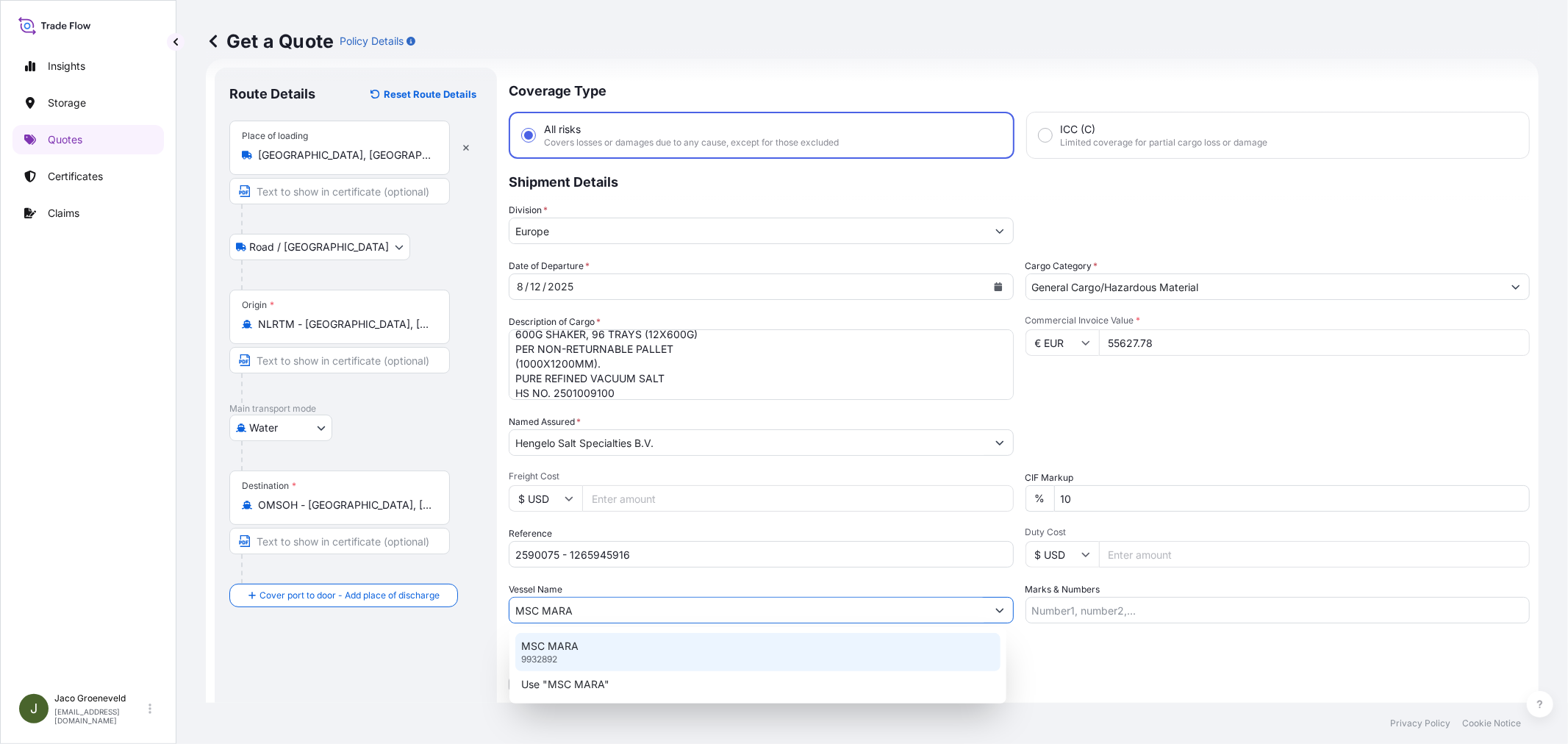
click at [596, 636] on div "MSC MARA 9932892" at bounding box center [757, 652] width 485 height 39
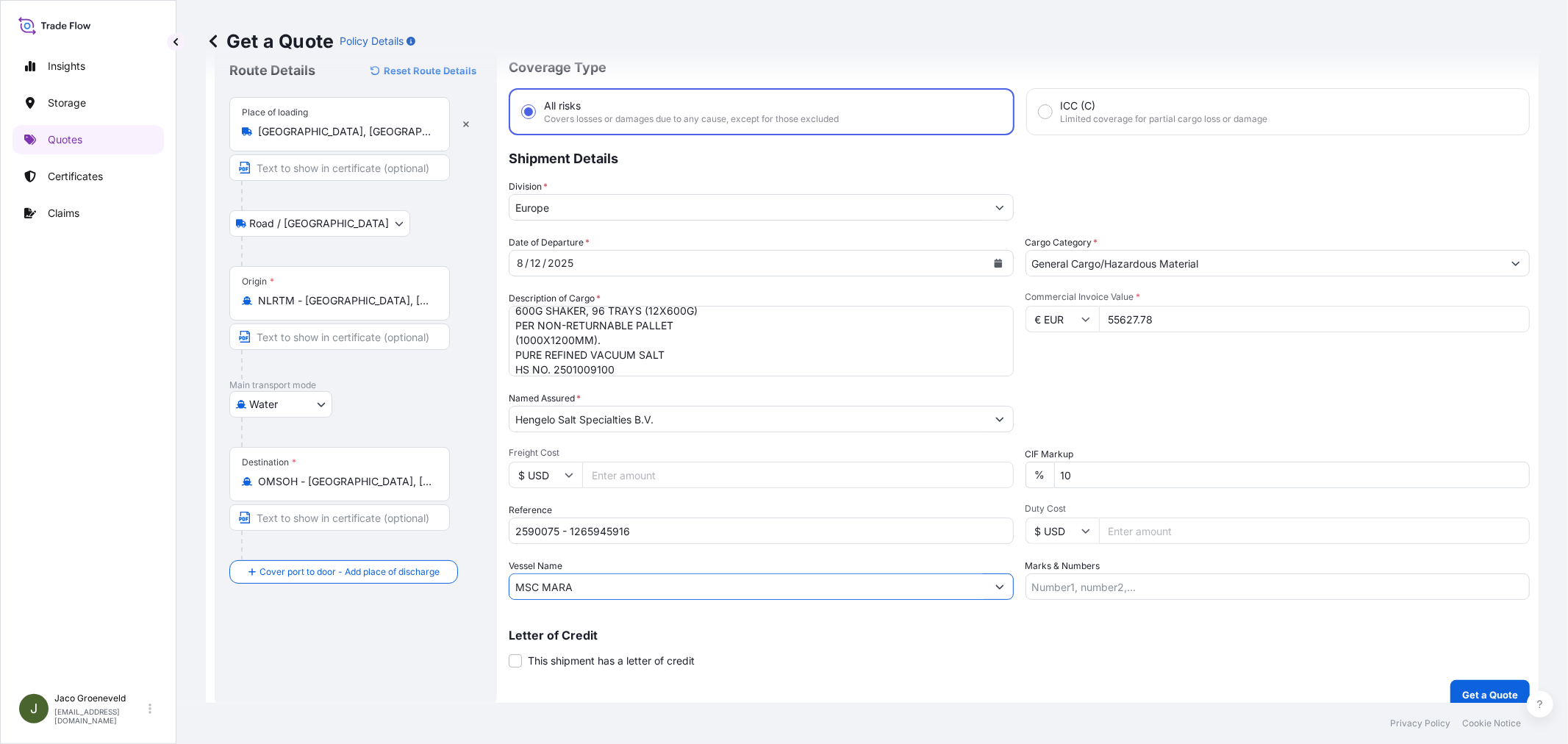
scroll to position [60, 0]
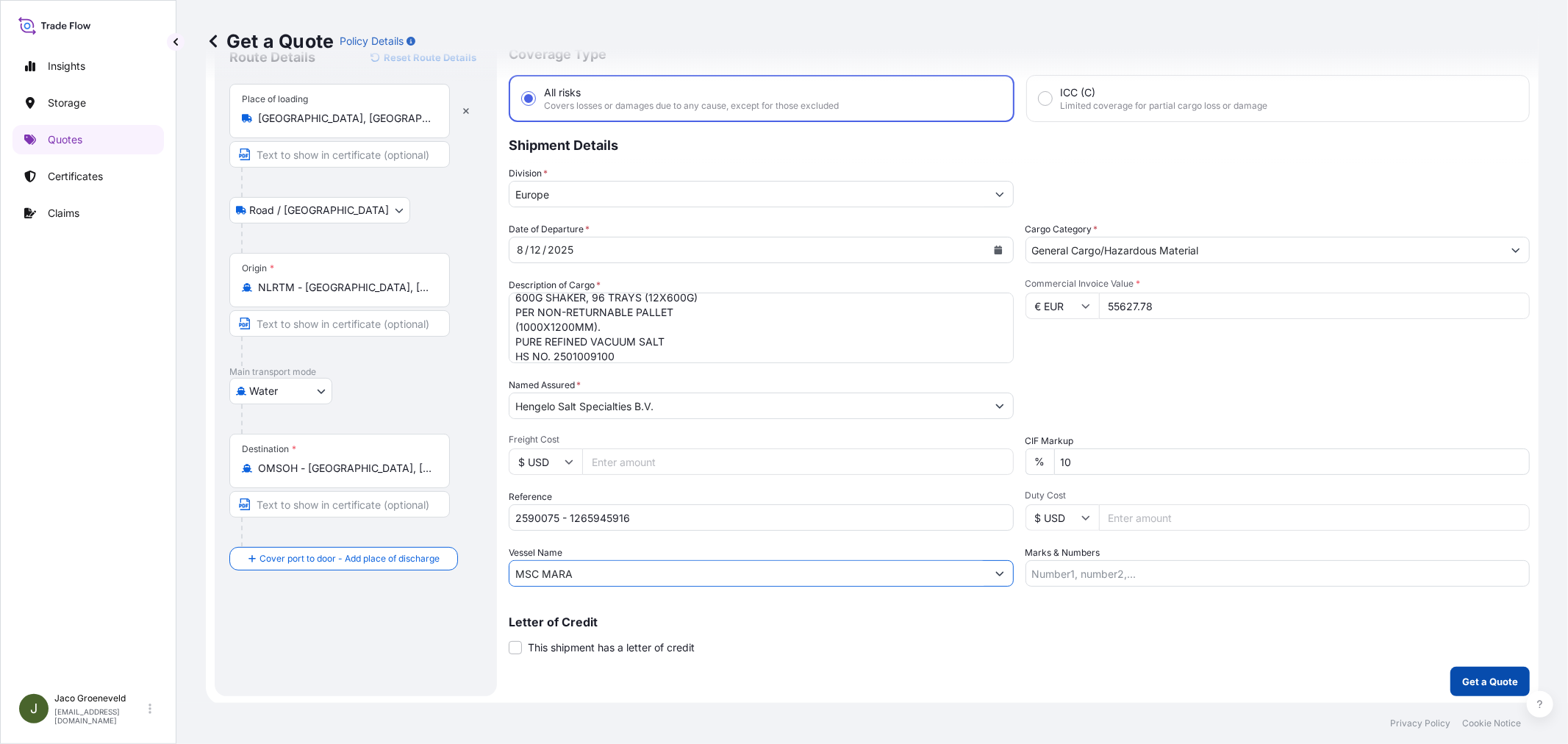
type input "MSC MARA"
click at [1470, 679] on p "Get a Quote" at bounding box center [1489, 681] width 56 height 14
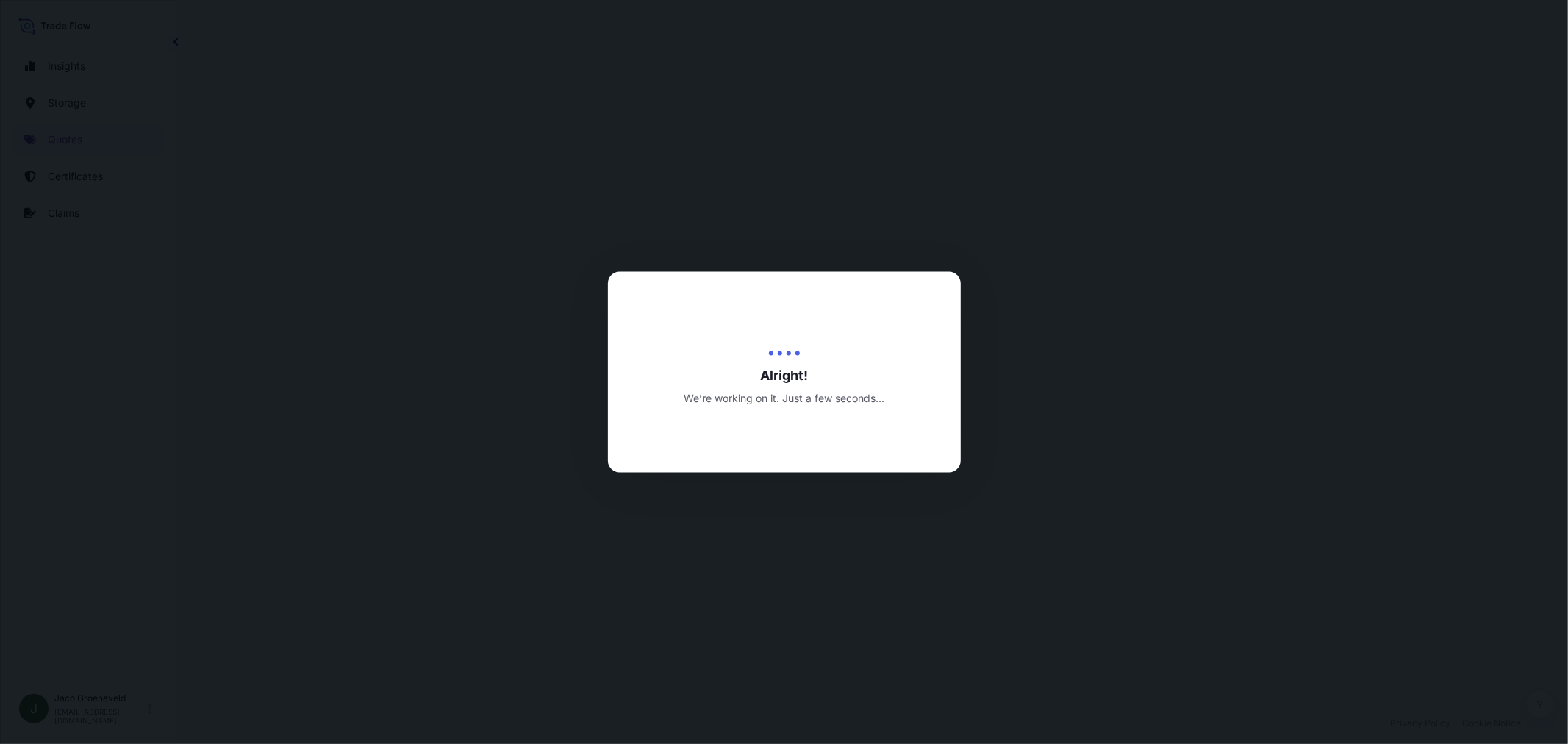
select select "Road / [GEOGRAPHIC_DATA]"
select select "Water"
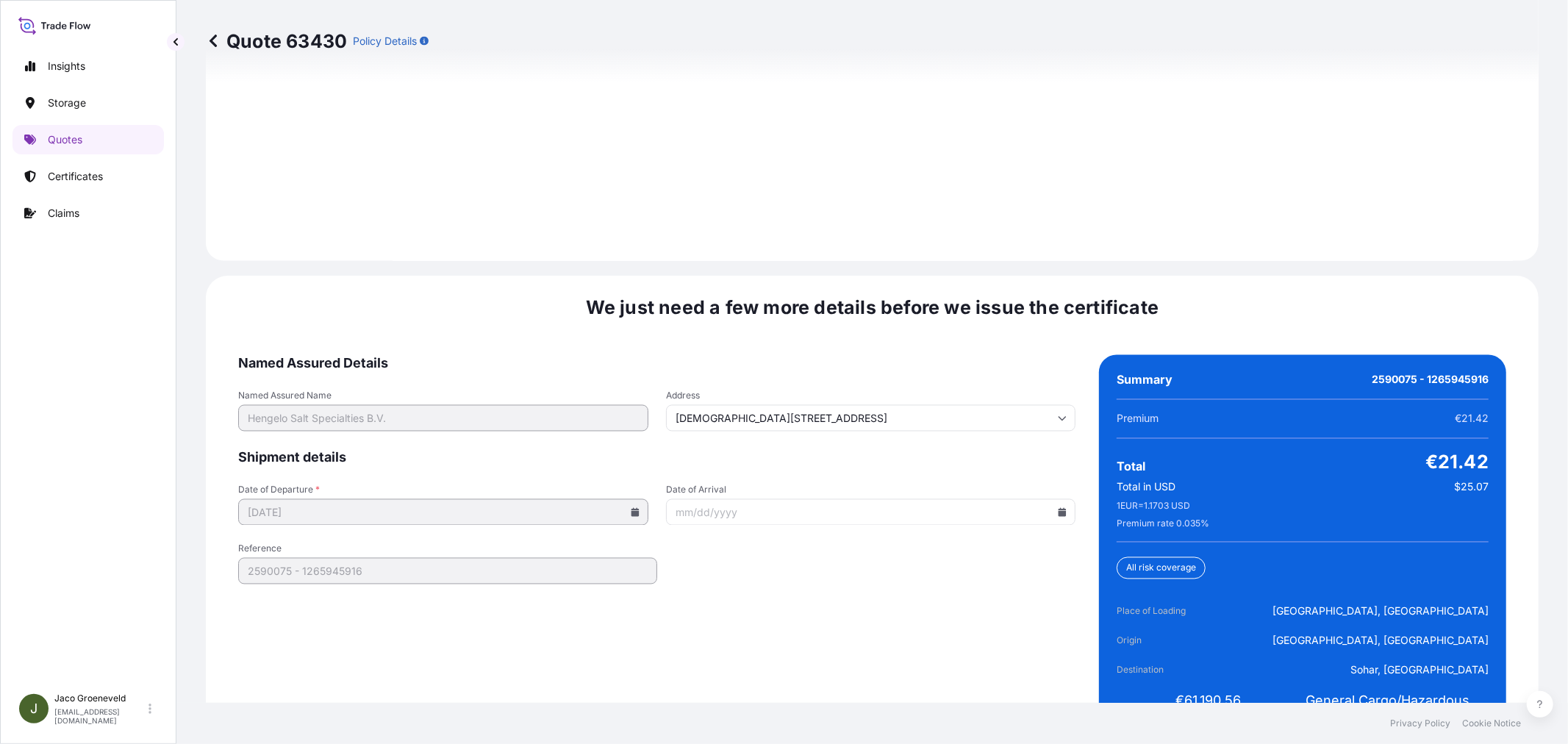
scroll to position [2159, 0]
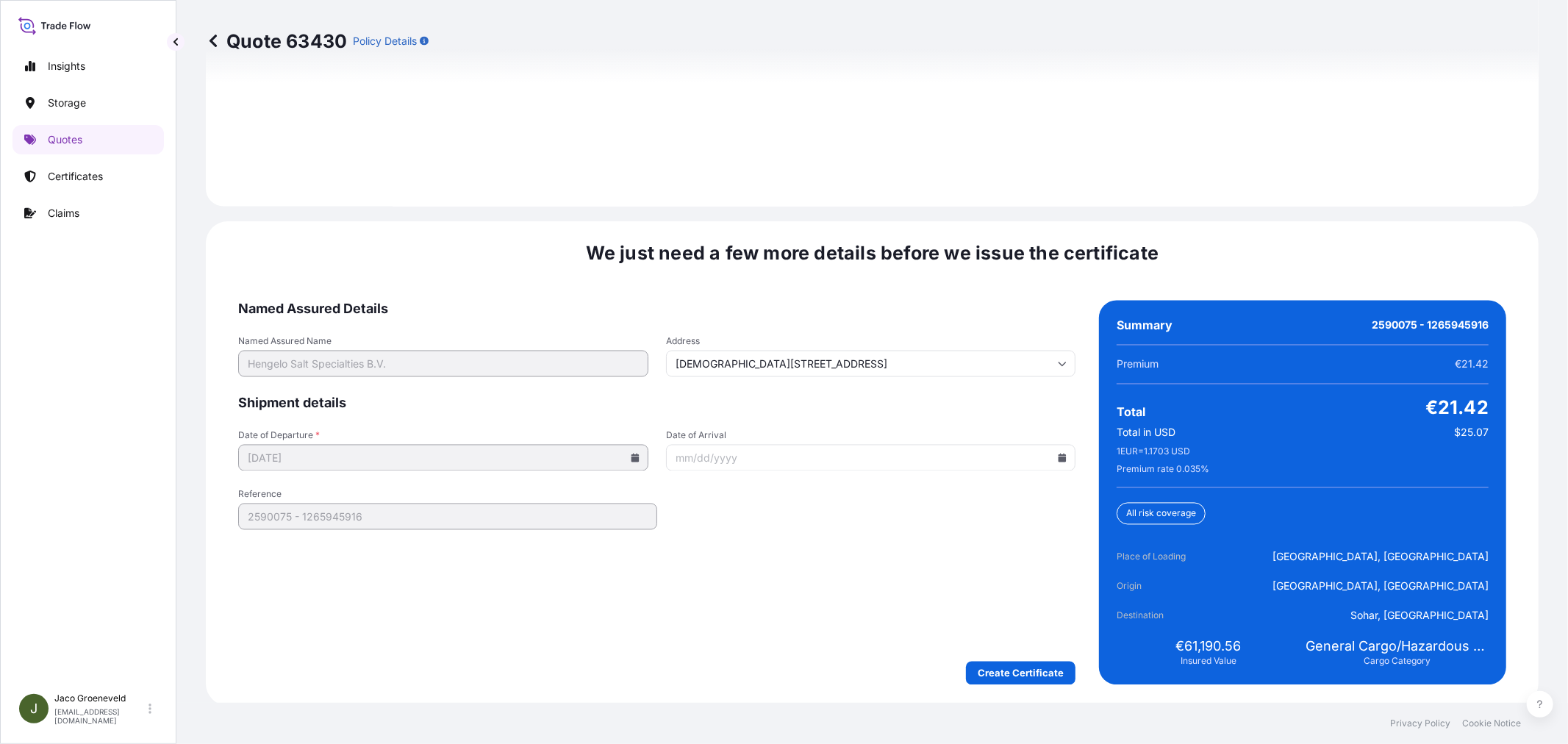
click at [1007, 651] on form "Named Assured Details Named Assured Name Hengelo Salt Specialties B.V. Address …" at bounding box center [656, 493] width 838 height 384
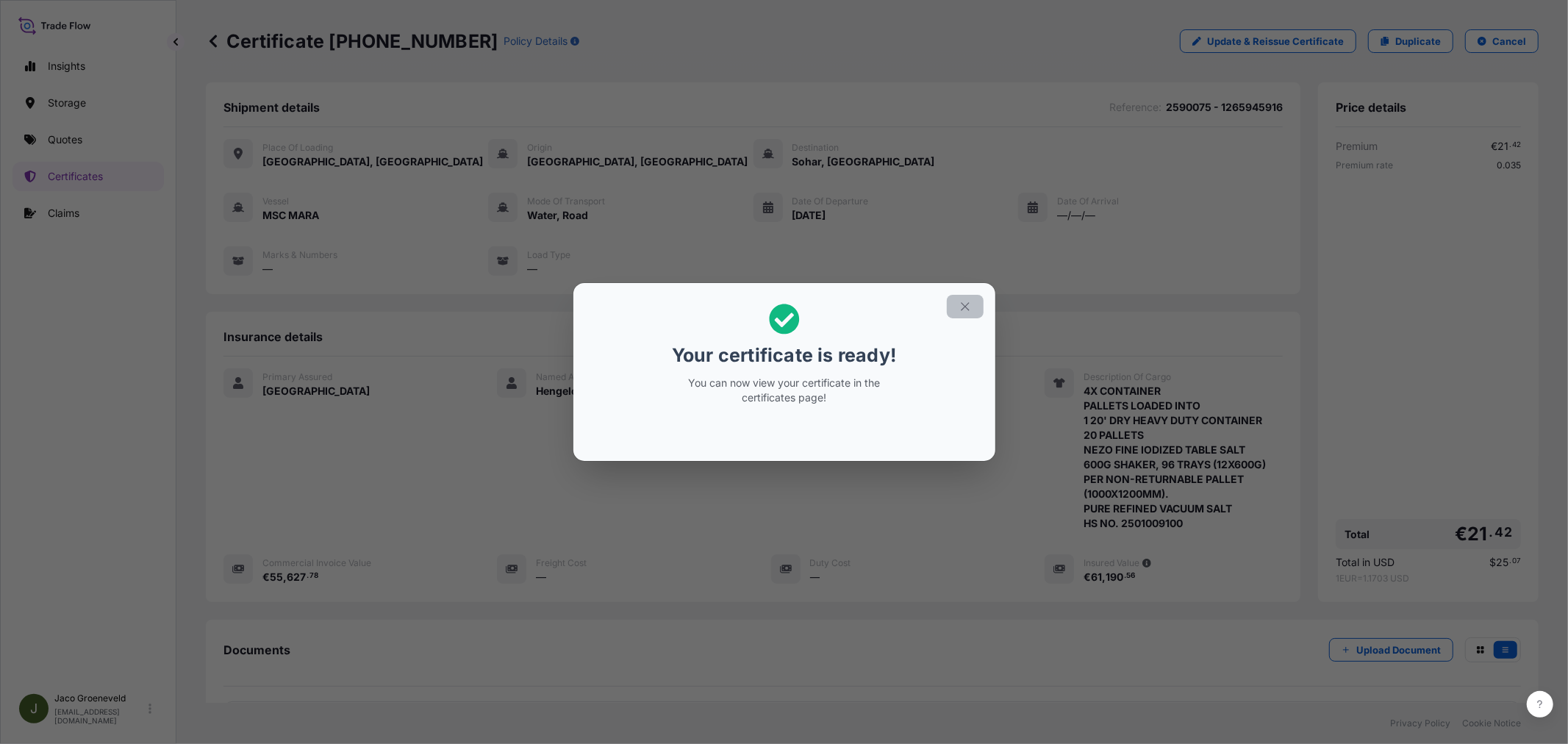
click at [964, 306] on icon "button" at bounding box center [965, 306] width 8 height 8
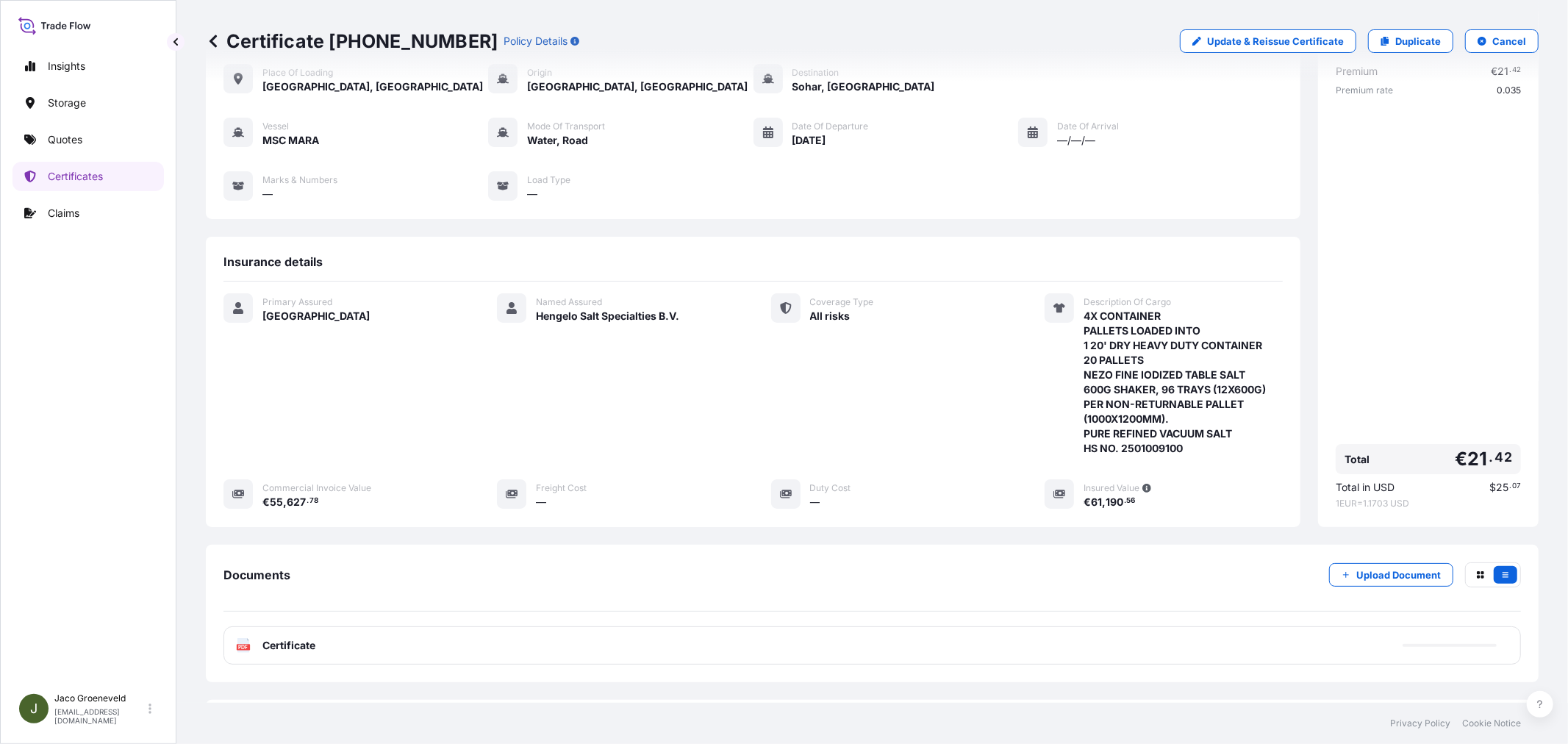
scroll to position [148, 0]
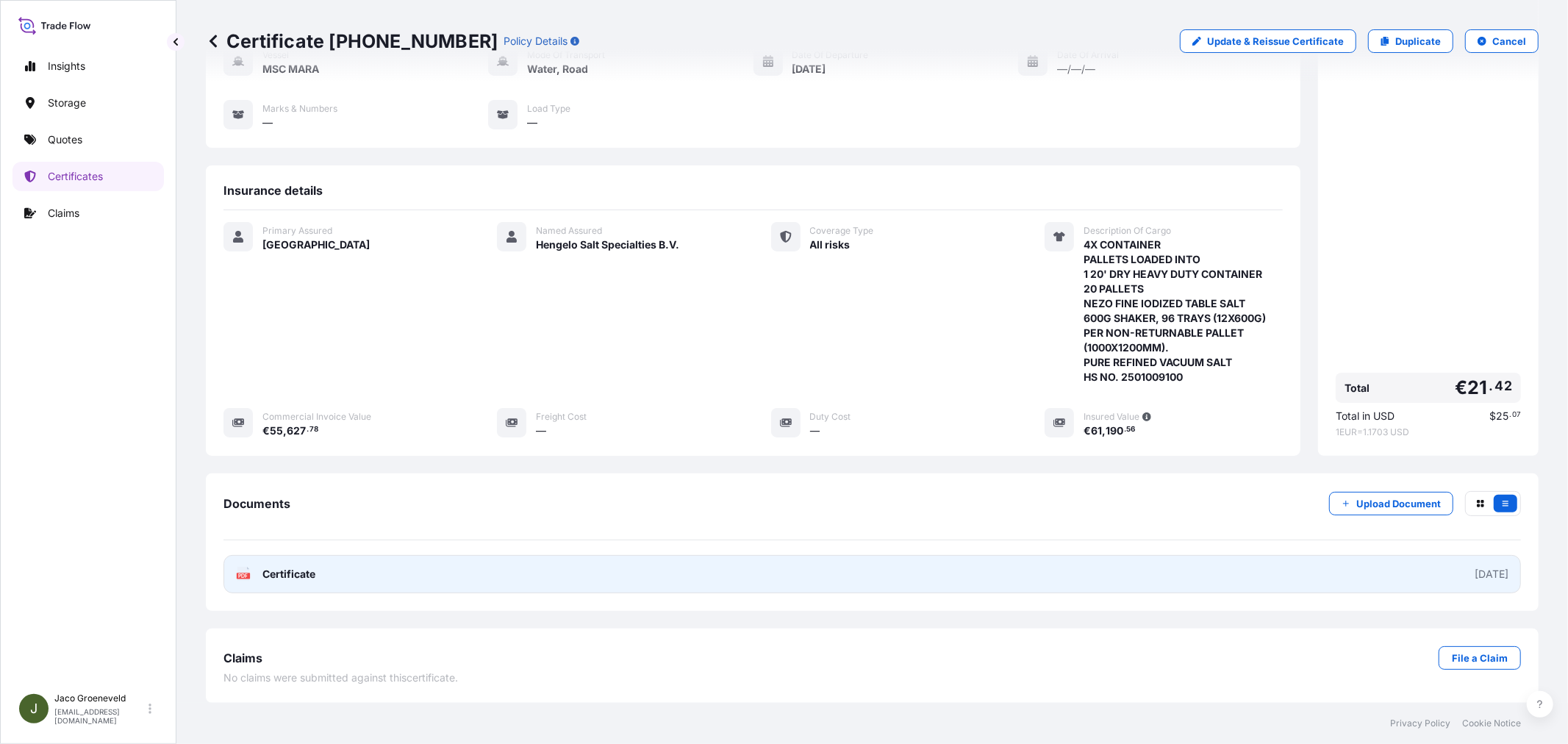
click at [261, 582] on link "PDF Certificate [DATE]" at bounding box center [872, 574] width 1297 height 39
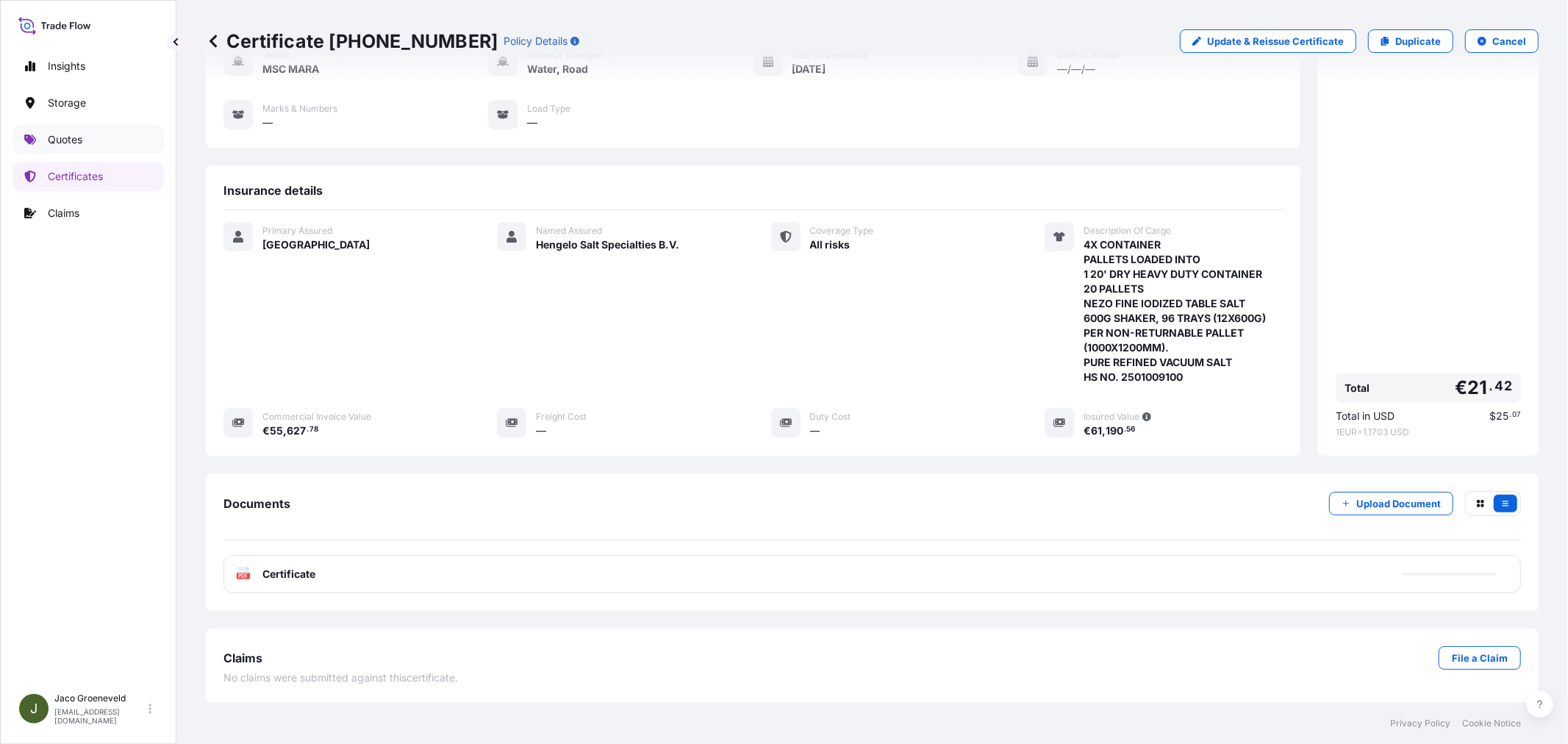
click at [76, 140] on p "Quotes" at bounding box center [64, 139] width 35 height 14
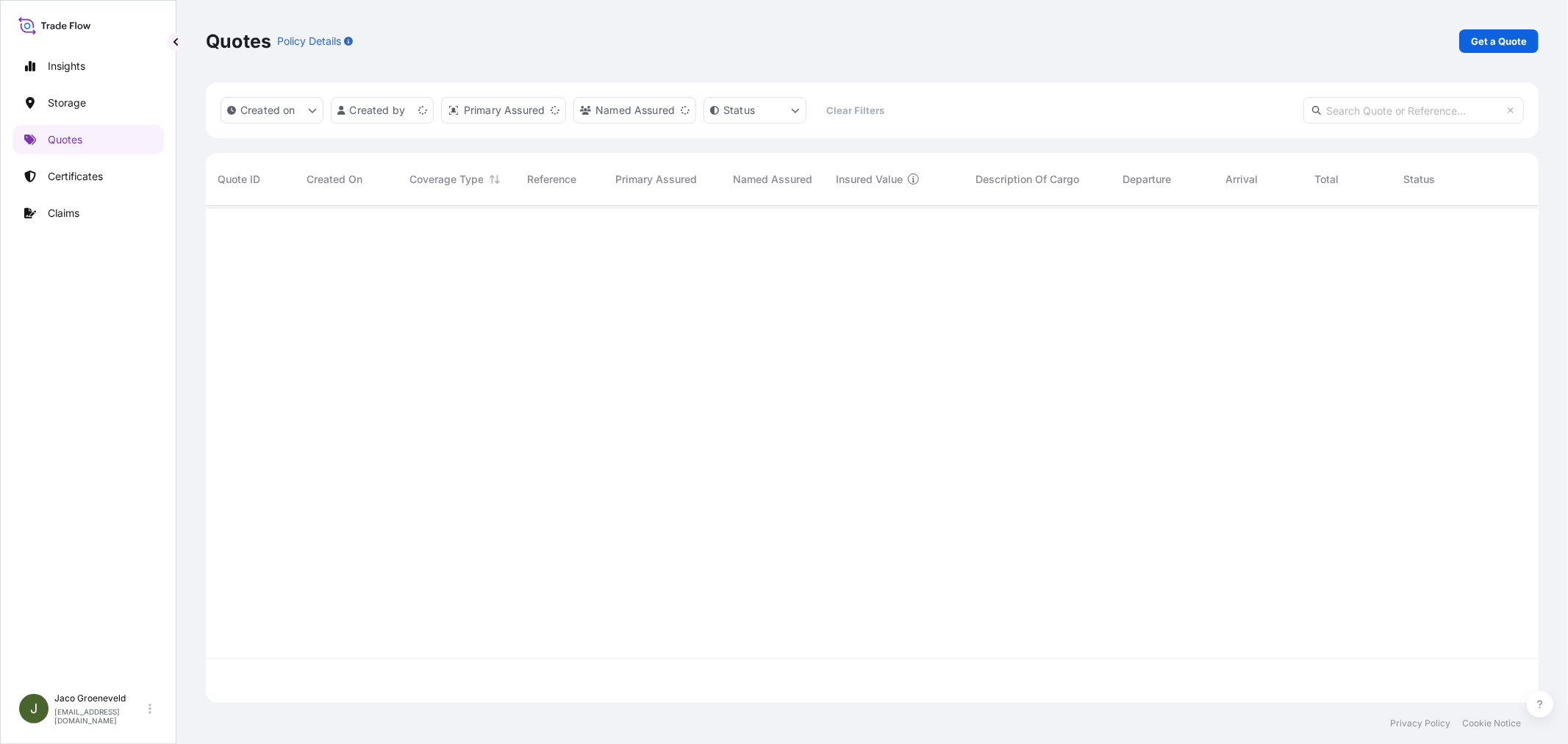
scroll to position [493, 1320]
click at [1515, 45] on p "Get a Quote" at bounding box center [1498, 41] width 56 height 14
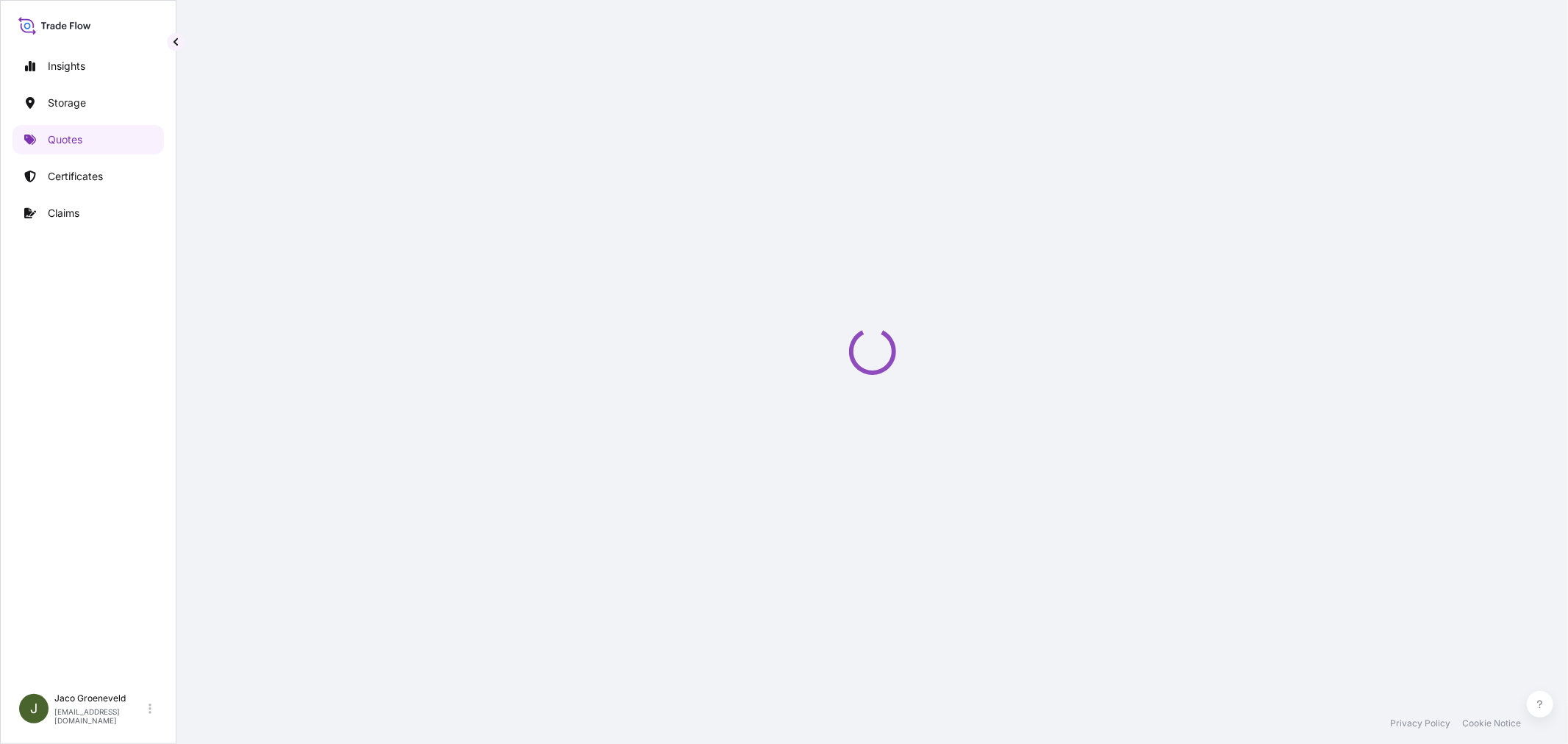
scroll to position [23, 0]
select select "Water"
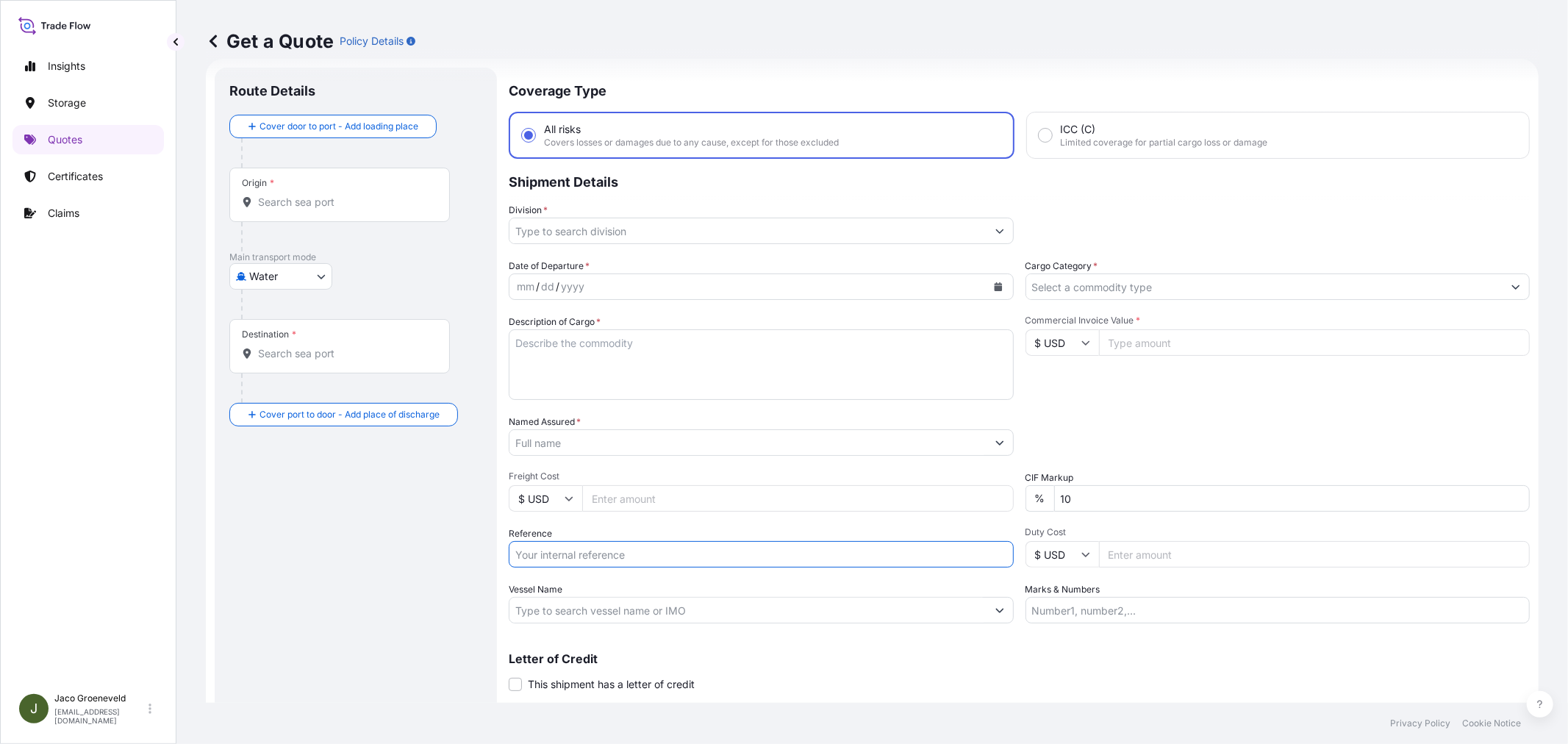
click at [584, 552] on input "Reference" at bounding box center [761, 553] width 505 height 27
paste input "RTM1530562"
type input "RTM1530562"
click at [631, 546] on input "RTM1530562" at bounding box center [761, 553] width 505 height 27
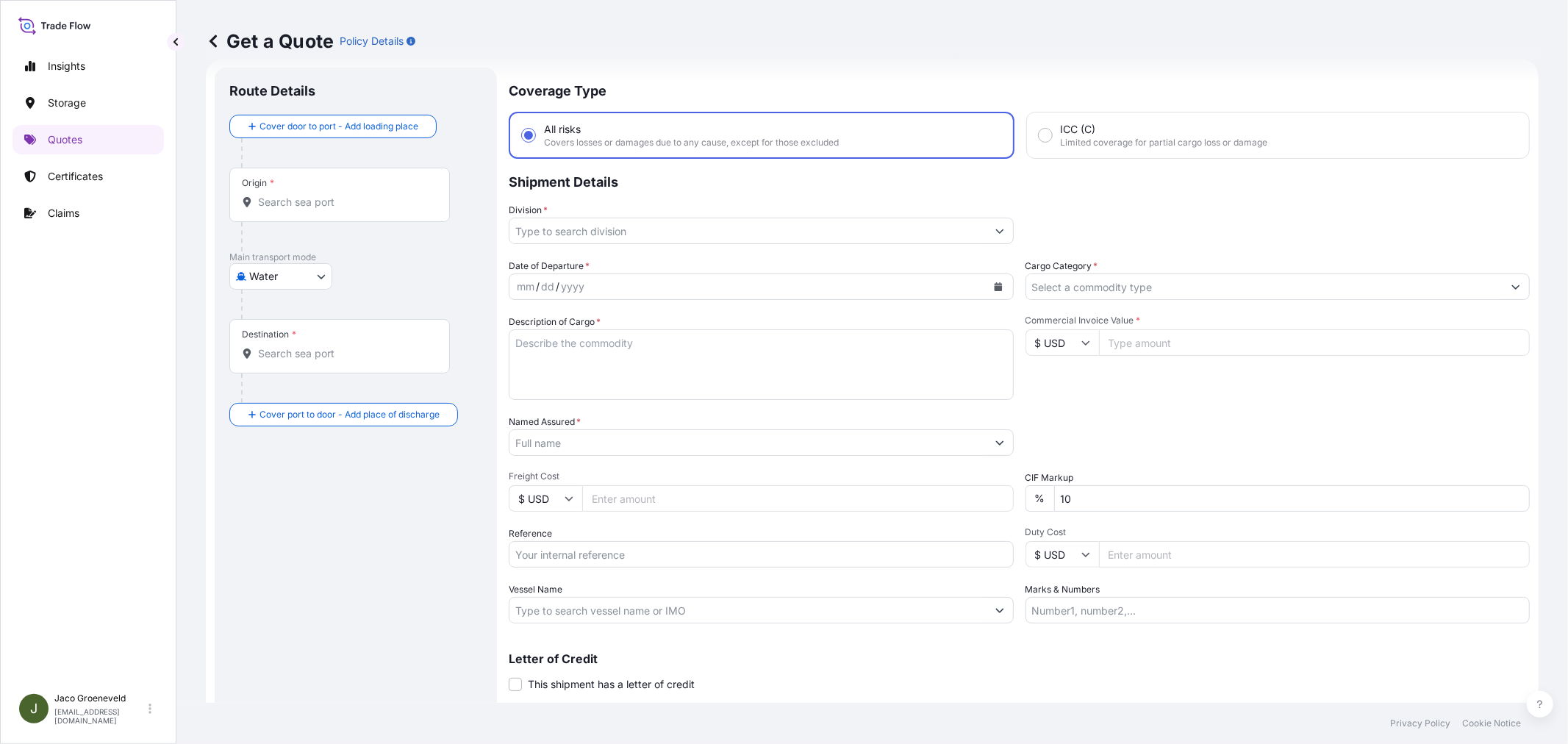
click at [674, 211] on div "Division *" at bounding box center [761, 223] width 505 height 41
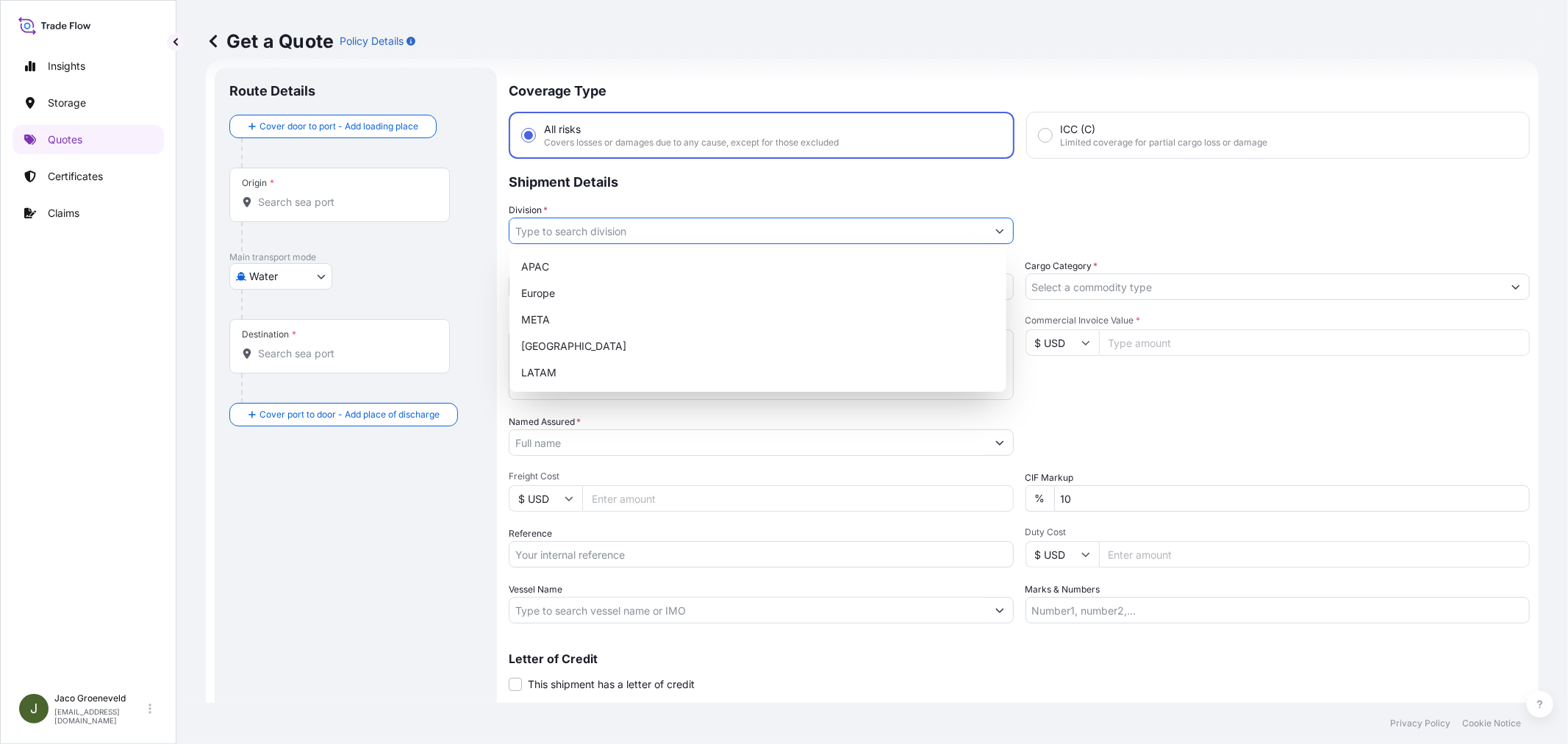
click at [663, 237] on input "Division *" at bounding box center [747, 230] width 477 height 27
click at [546, 290] on div "Europe" at bounding box center [757, 293] width 485 height 27
type input "Europe"
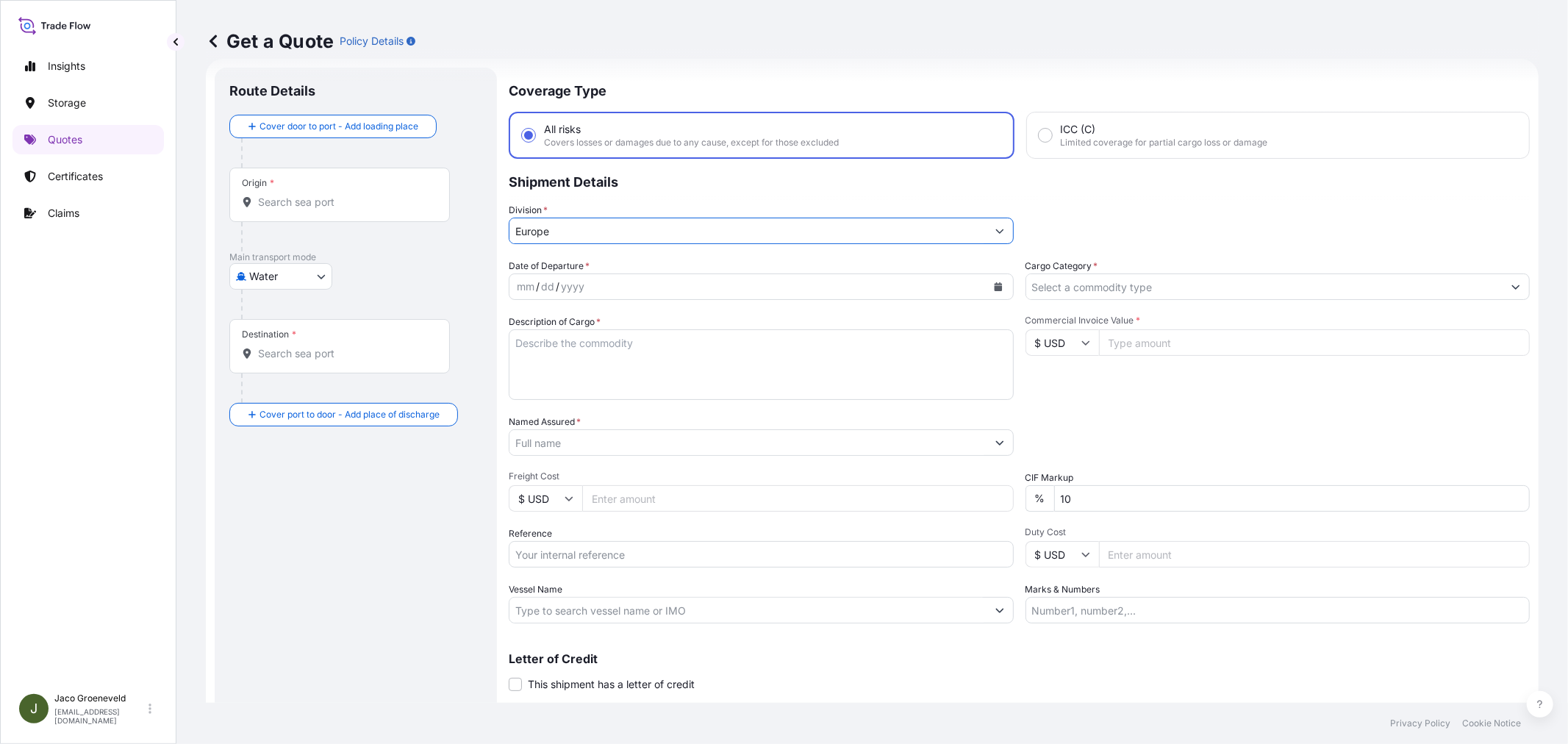
click at [1076, 287] on input "Cargo Category *" at bounding box center [1264, 286] width 477 height 27
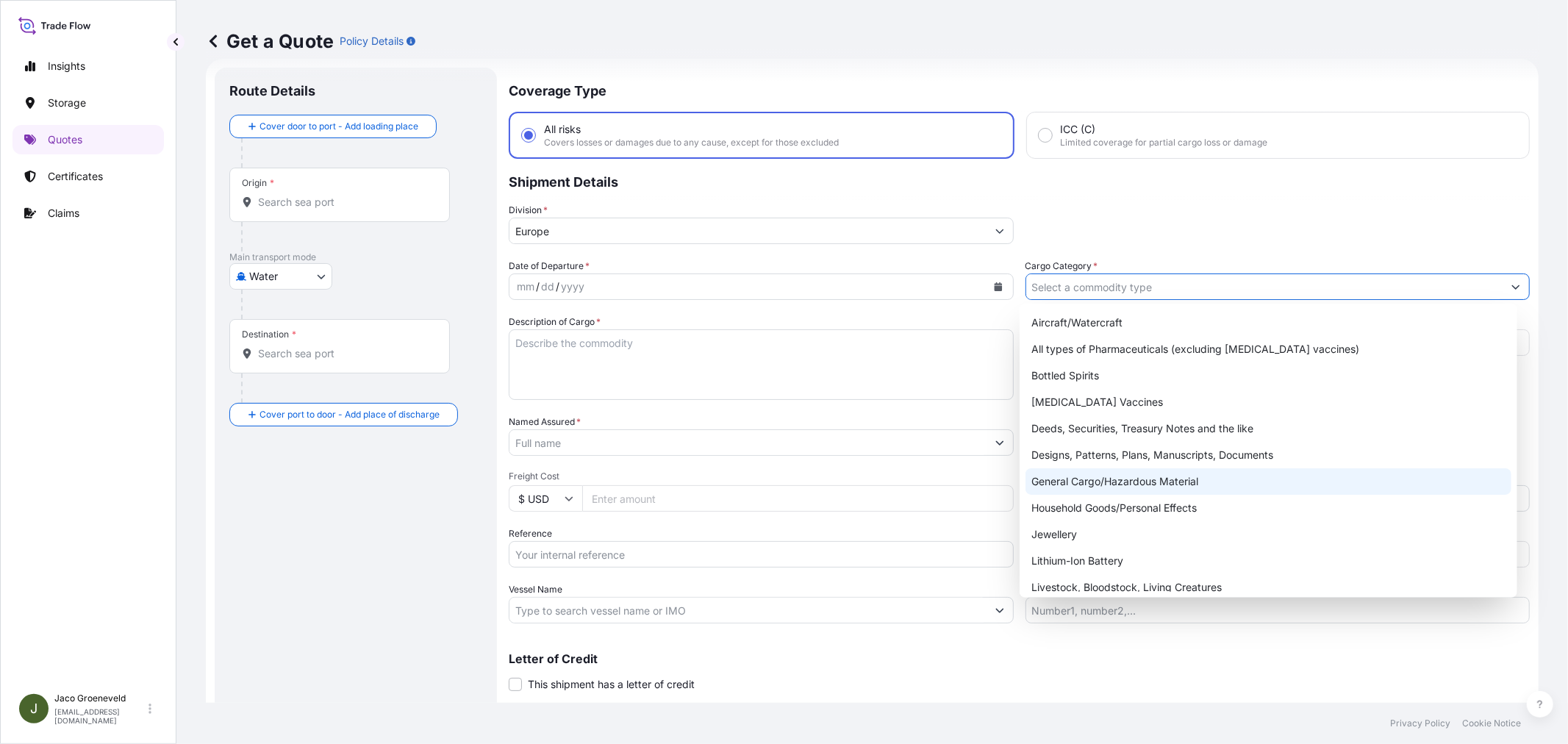
click at [1062, 479] on div "General Cargo/Hazardous Material" at bounding box center [1267, 481] width 485 height 27
type input "General Cargo/Hazardous Material"
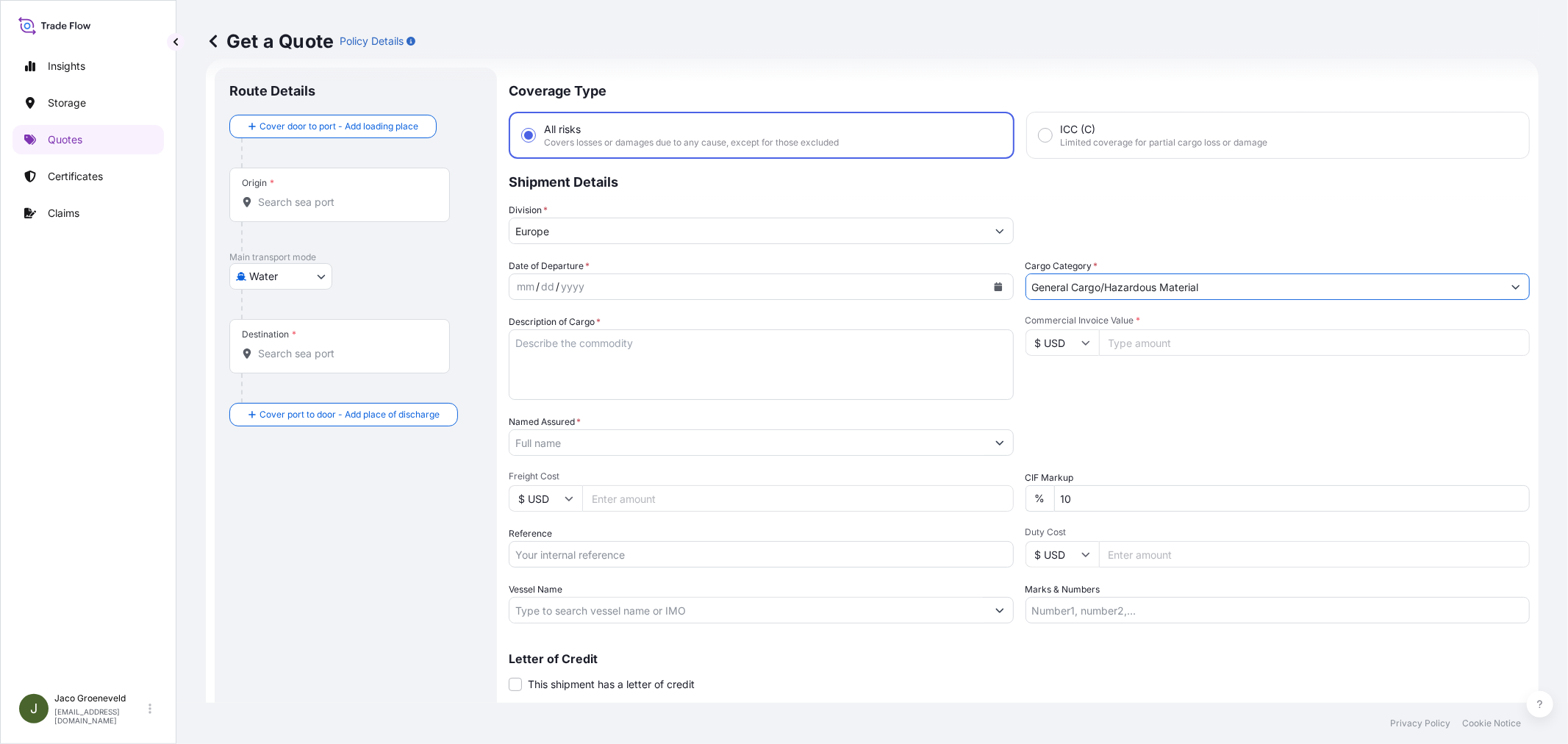
click at [629, 283] on div "mm / dd / yyyy" at bounding box center [747, 286] width 477 height 27
click at [1000, 287] on button "Calendar" at bounding box center [998, 286] width 23 height 23
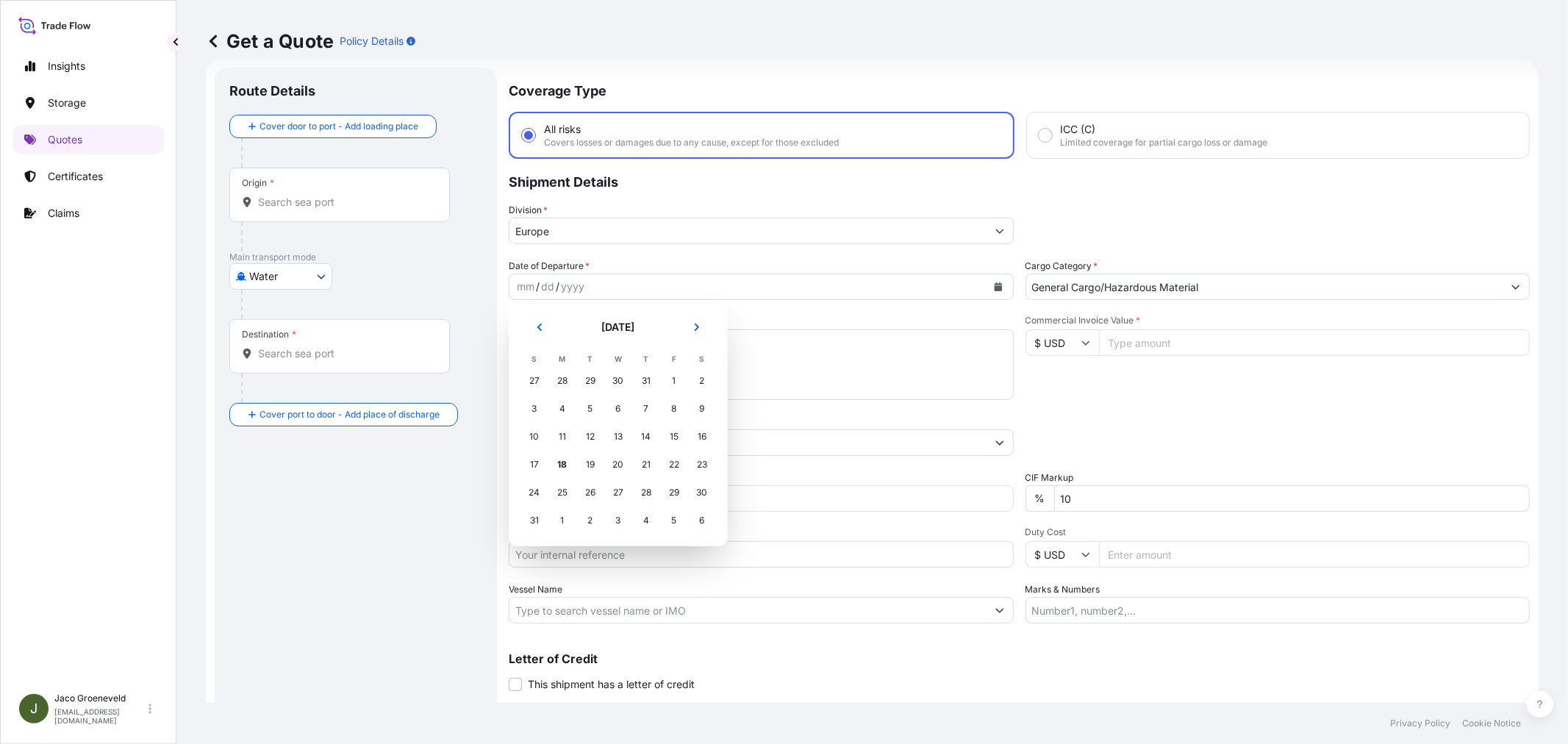
click at [715, 435] on td "16" at bounding box center [702, 436] width 28 height 28
click at [706, 432] on div "16" at bounding box center [702, 436] width 27 height 27
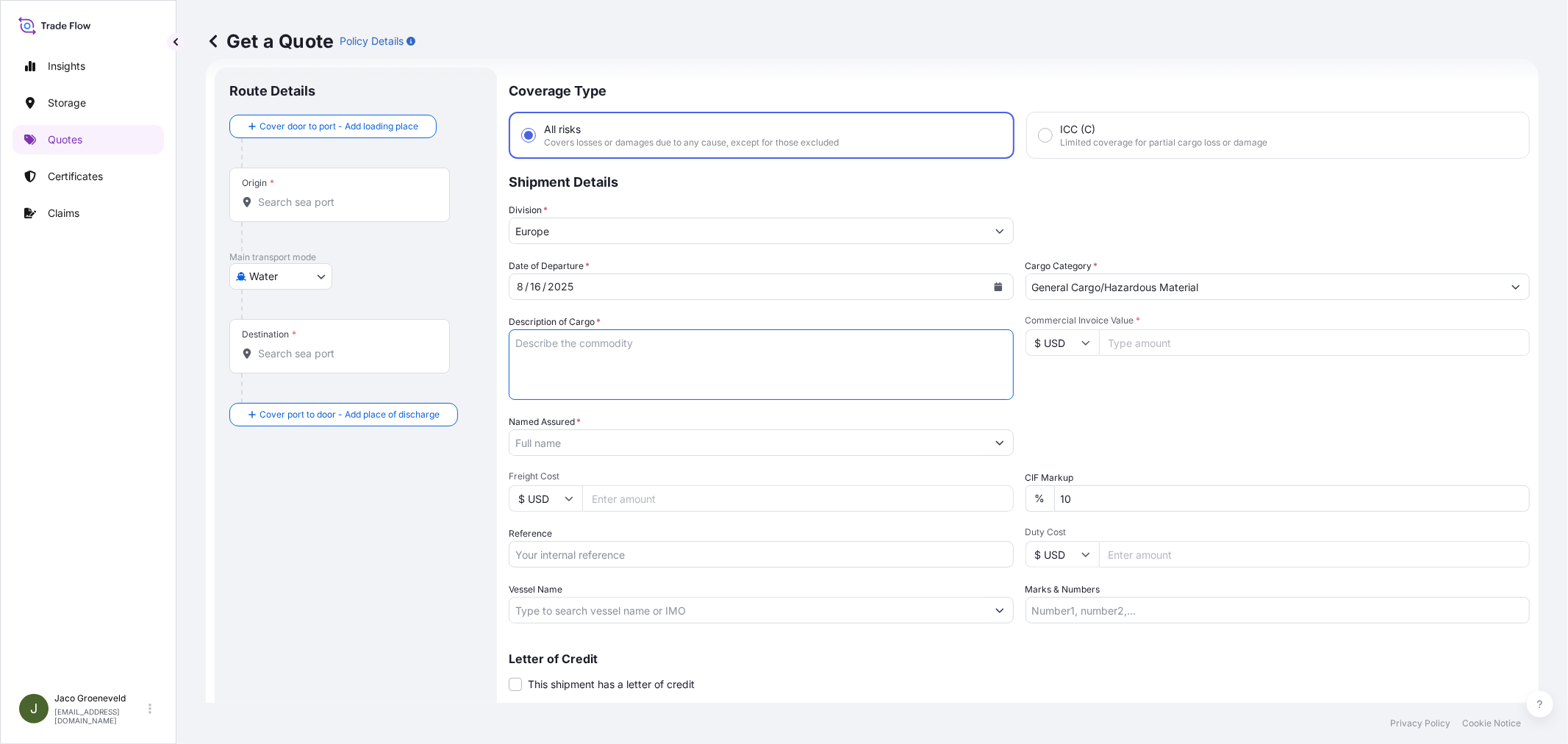
click at [619, 349] on textarea "Description of Cargo *" at bounding box center [761, 364] width 505 height 71
type textarea "12X CONTAINER"
click at [617, 558] on input "Reference" at bounding box center [761, 553] width 505 height 27
paste input "CMA CGM AQUILA"
type input "CMA CGM AQUILA"
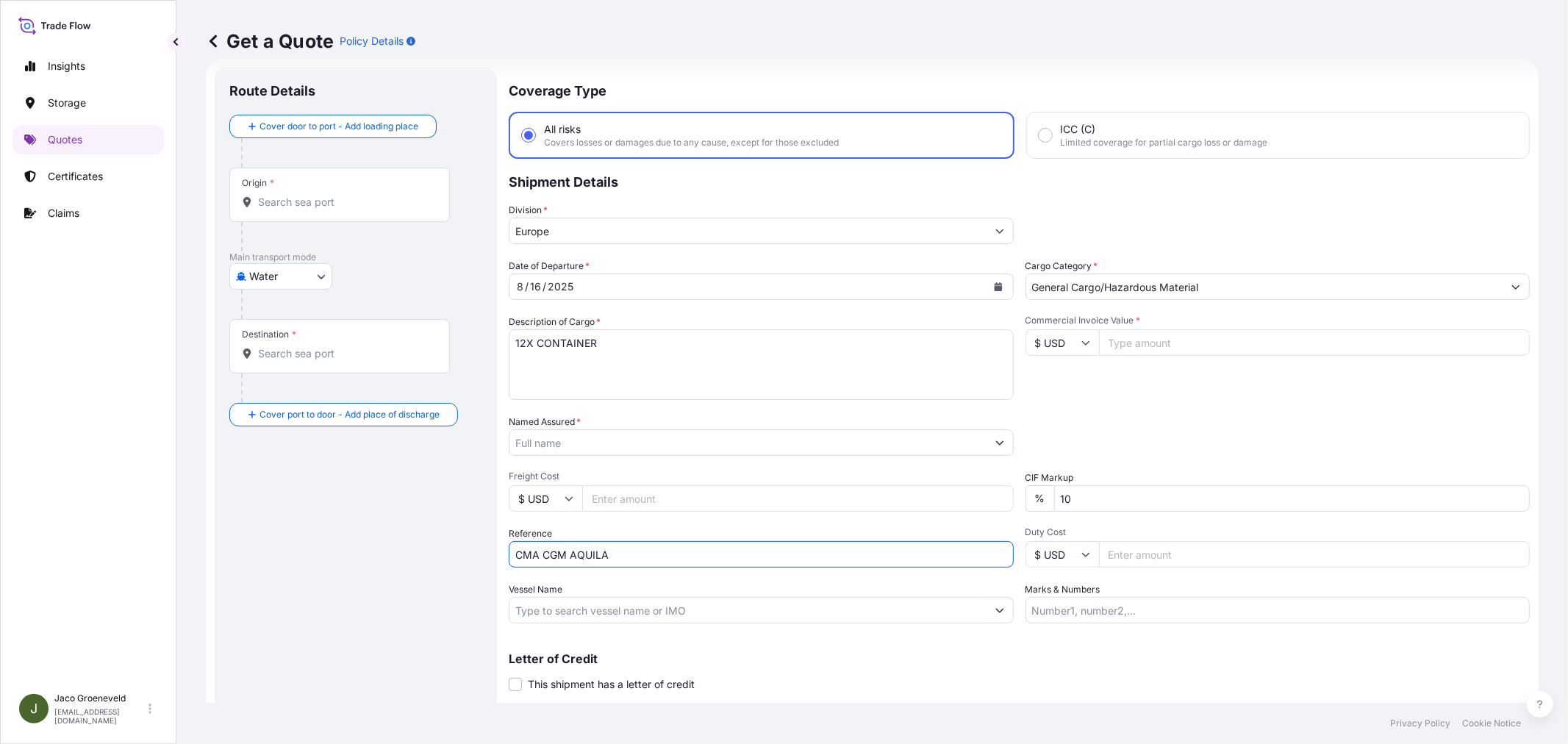
click at [608, 597] on input "Vessel Name" at bounding box center [747, 610] width 477 height 27
paste input "CMA CGM AQUILA"
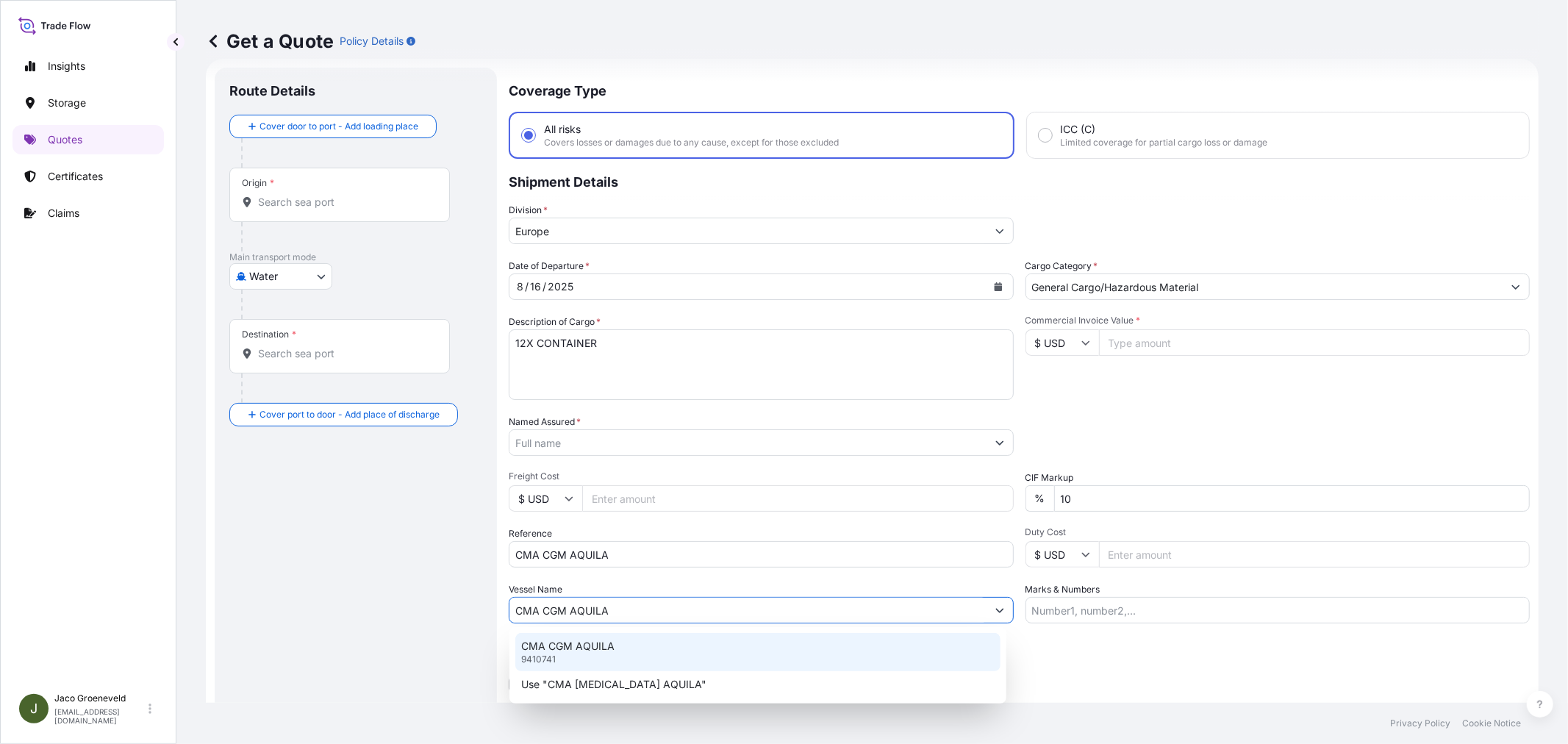
click at [599, 641] on p "CMA CGM AQUILA" at bounding box center [568, 646] width 93 height 14
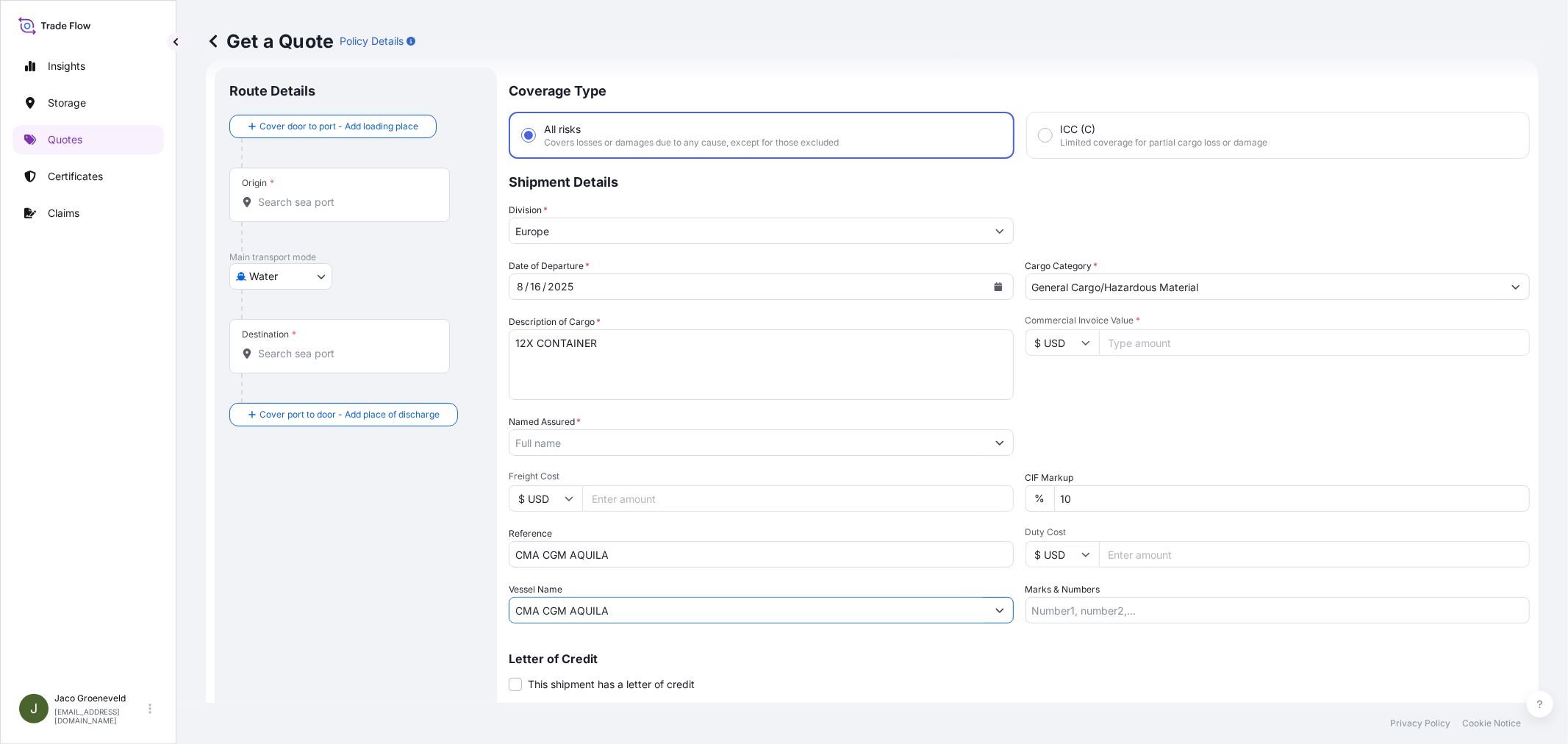
type input "CMA CGM AQUILA"
click at [600, 557] on input "CMA CGM AQUILA" at bounding box center [761, 553] width 505 height 27
click at [600, 556] on input "CMA CGM AQUILA" at bounding box center [761, 553] width 505 height 27
type input "2537053 -"
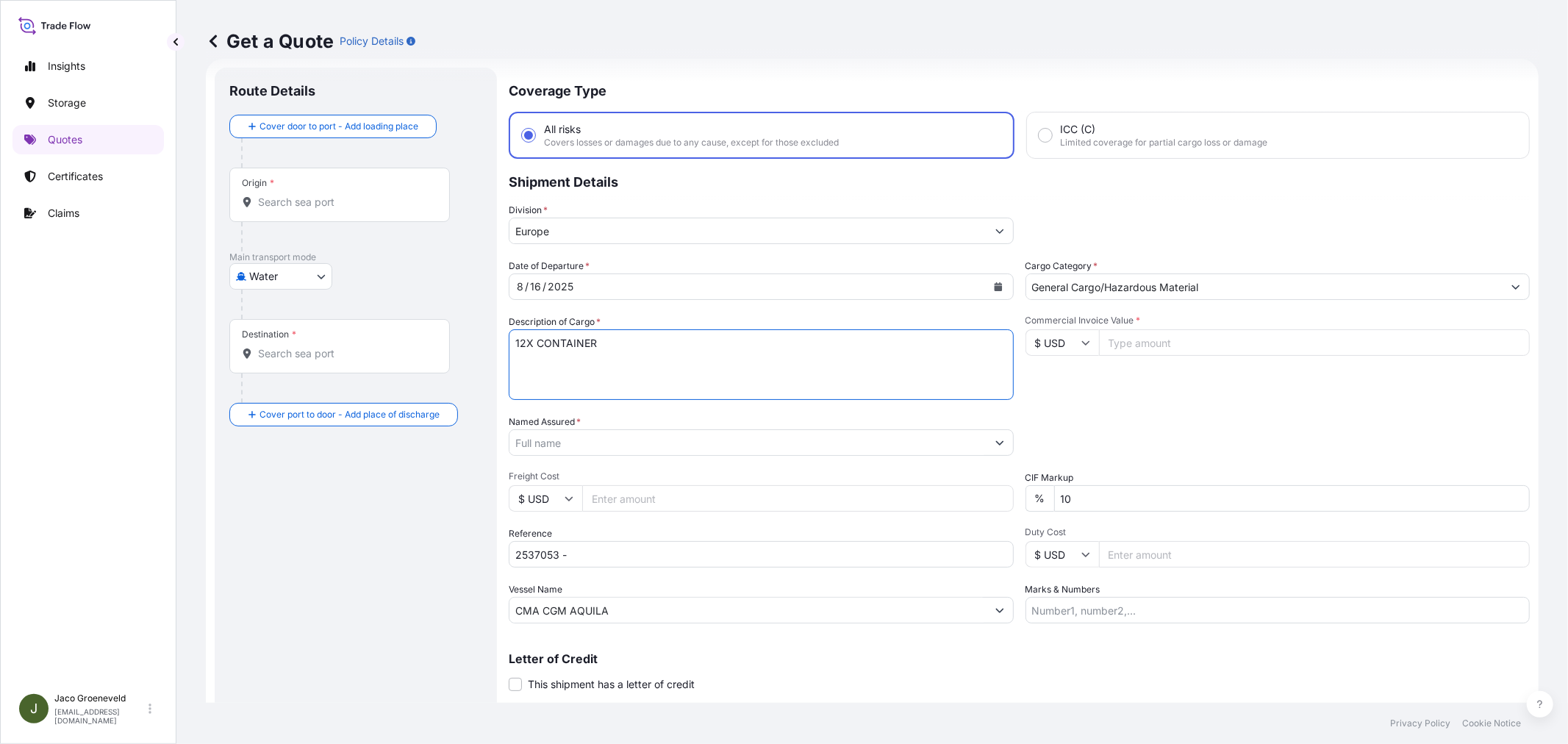
click at [630, 355] on textarea "12X CONTAINER" at bounding box center [761, 364] width 505 height 71
paste textarea "10 PALLETS NEZO FINE IODIZED TABLE SALT, 1KG PAPER LAMINATED BAG, 120 WRAPPERS …"
type textarea "12X CONTAINER 10 PALLETS NEZO FINE IODIZED TABLE SALT, 1KG PAPER LAMINATED BAG,…"
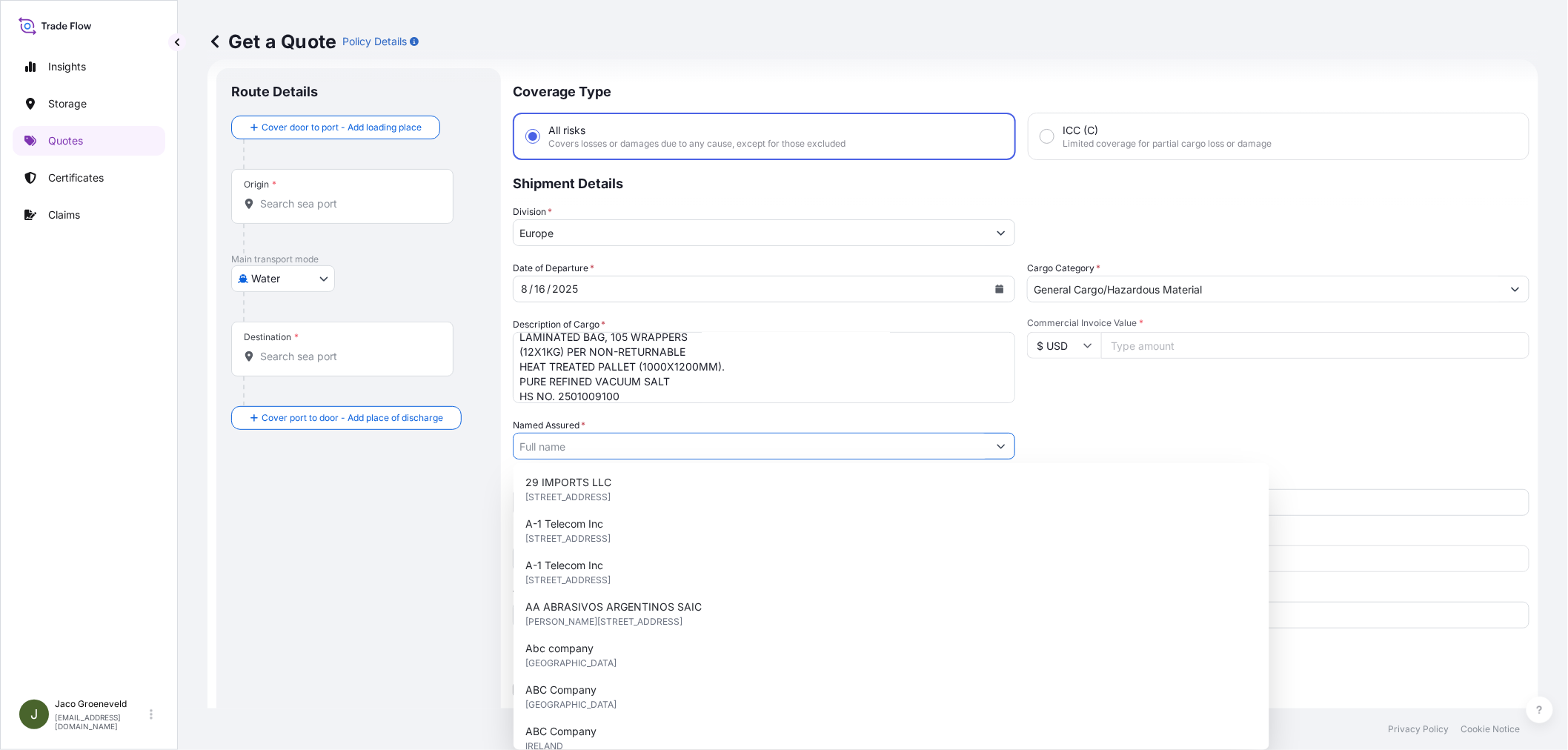
click at [591, 453] on input "Named Assured *" at bounding box center [750, 446] width 475 height 27
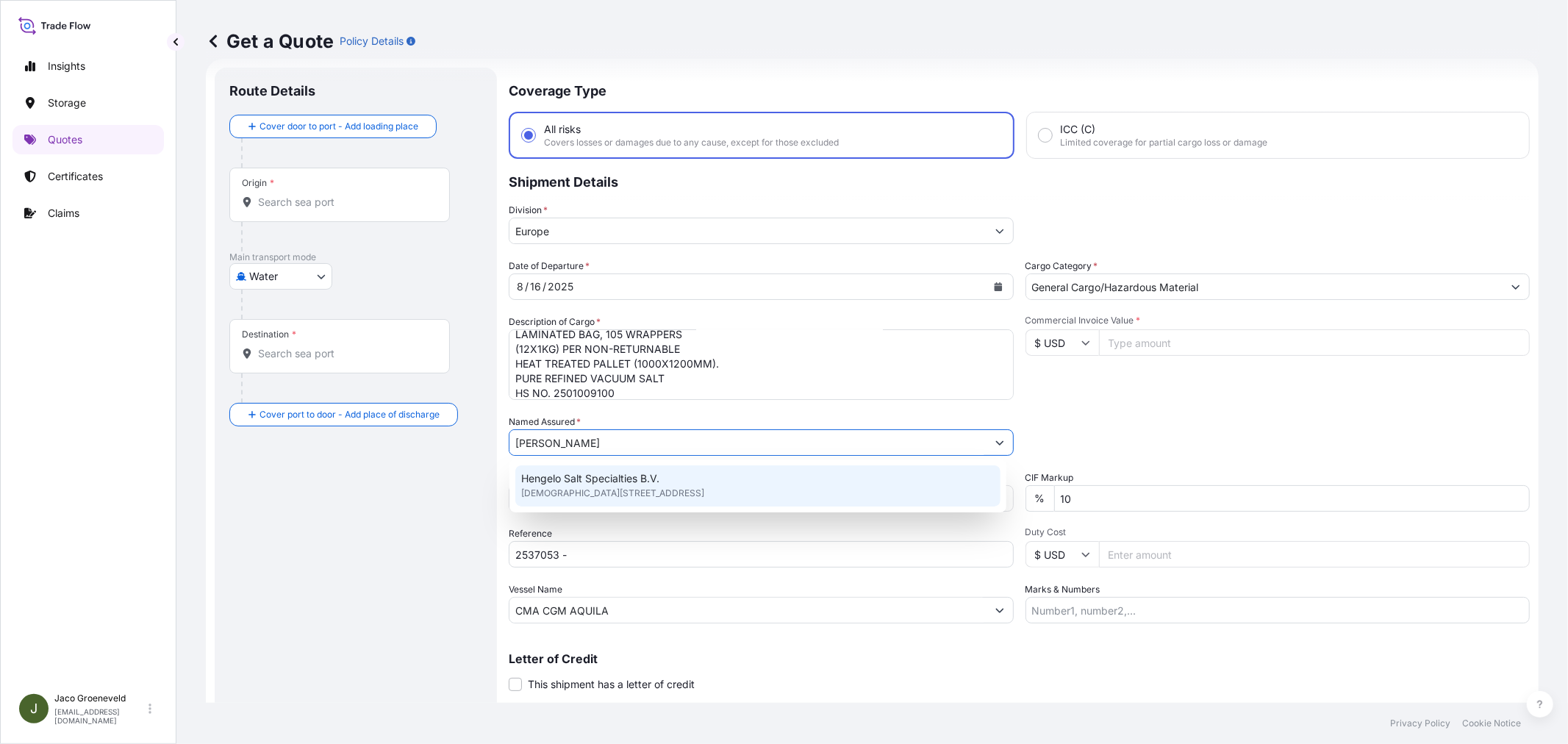
click at [632, 486] on span "[DEMOGRAPHIC_DATA][STREET_ADDRESS]" at bounding box center [612, 493] width 183 height 14
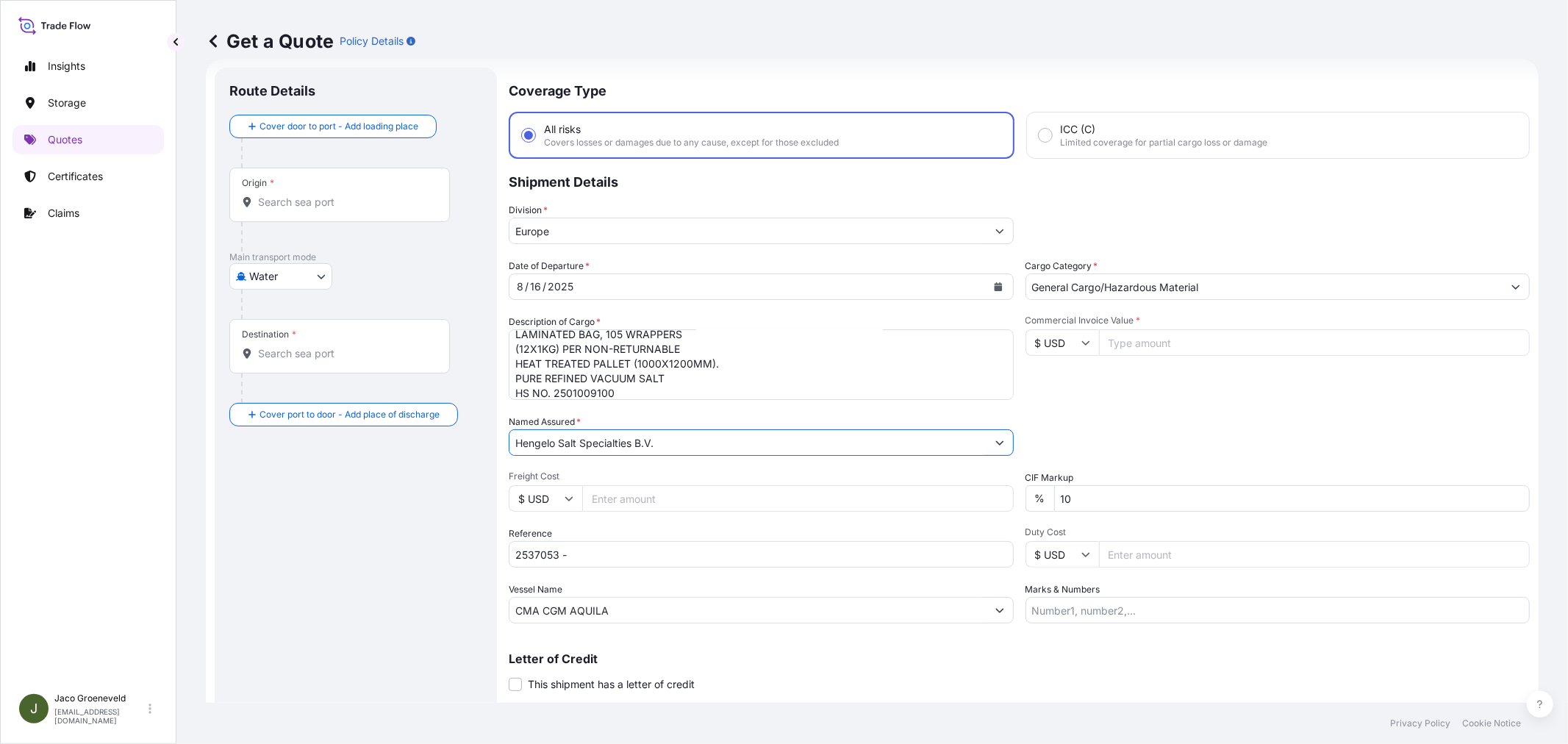
type input "Hengelo Salt Specialties B.V."
click at [603, 552] on input "2537053 -" at bounding box center [761, 553] width 505 height 27
type input "2537053 - 1265943832"
click at [1074, 349] on input "$ USD" at bounding box center [1061, 342] width 73 height 27
click at [1068, 372] on div "€ EUR" at bounding box center [1056, 381] width 62 height 28
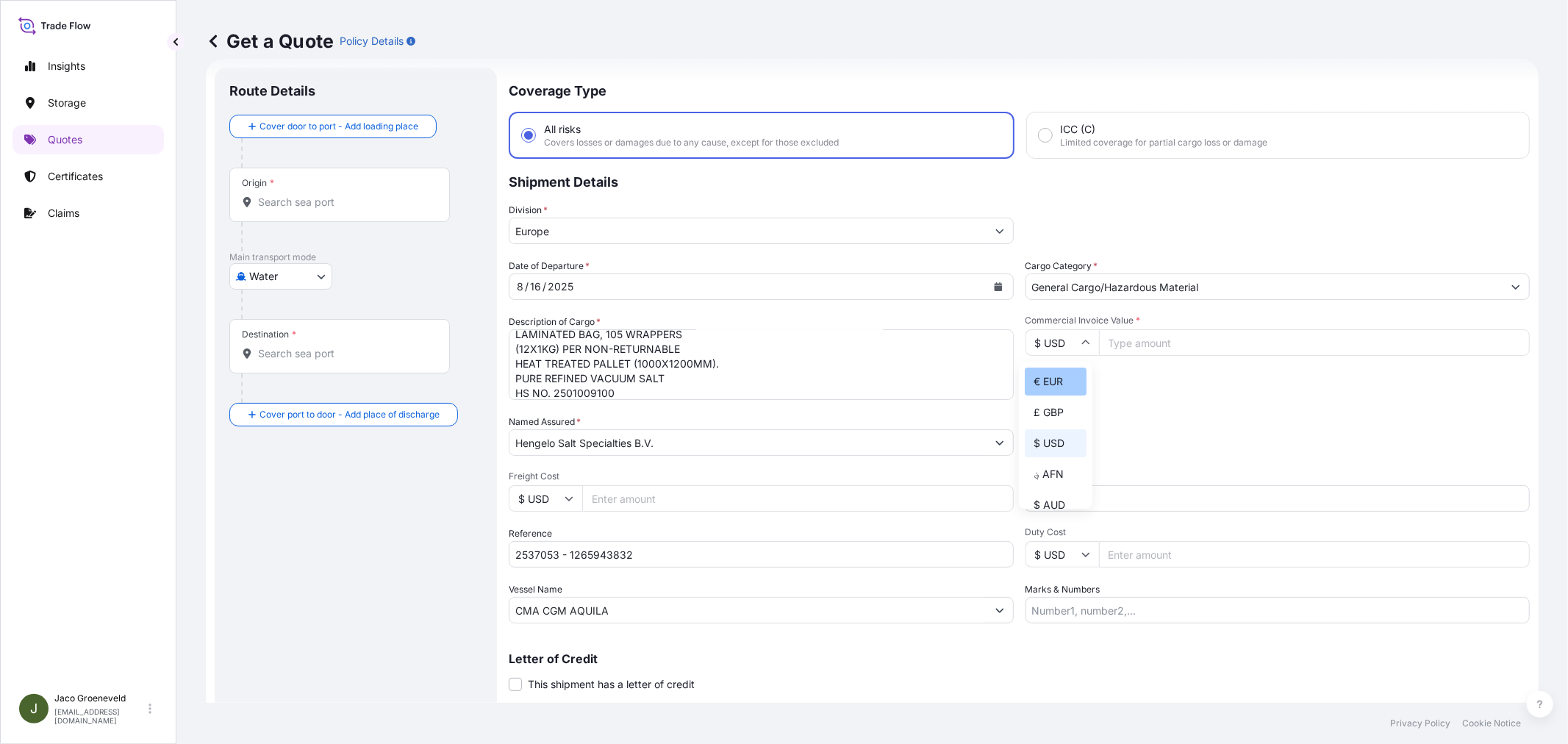
type input "€ EUR"
click at [1147, 345] on input "Commercial Invoice Value *" at bounding box center [1315, 342] width 431 height 27
type input "152604"
click at [1159, 384] on div "Commercial Invoice Value * € EUR 152604" at bounding box center [1278, 357] width 505 height 85
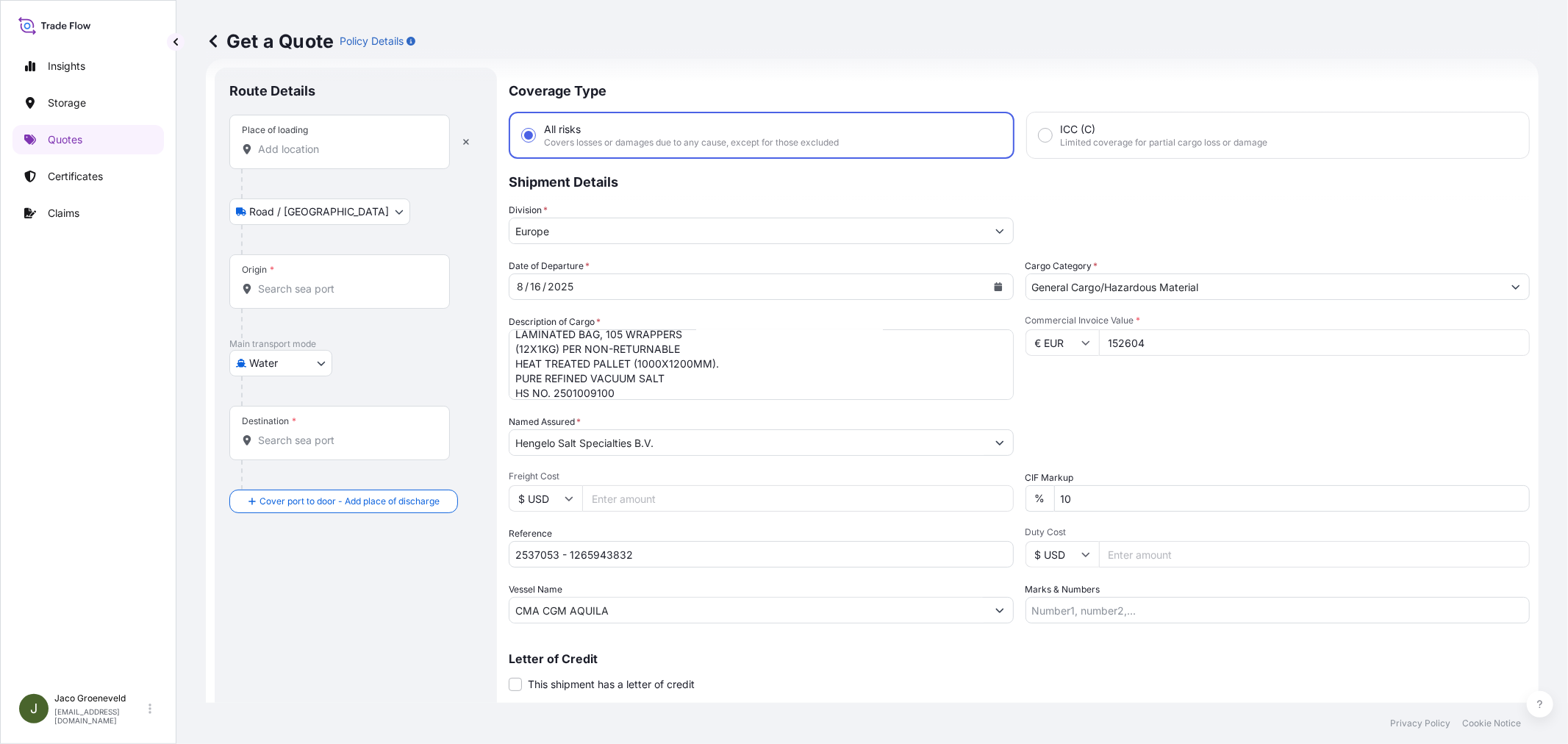
click at [303, 153] on input "Place of loading" at bounding box center [345, 149] width 174 height 14
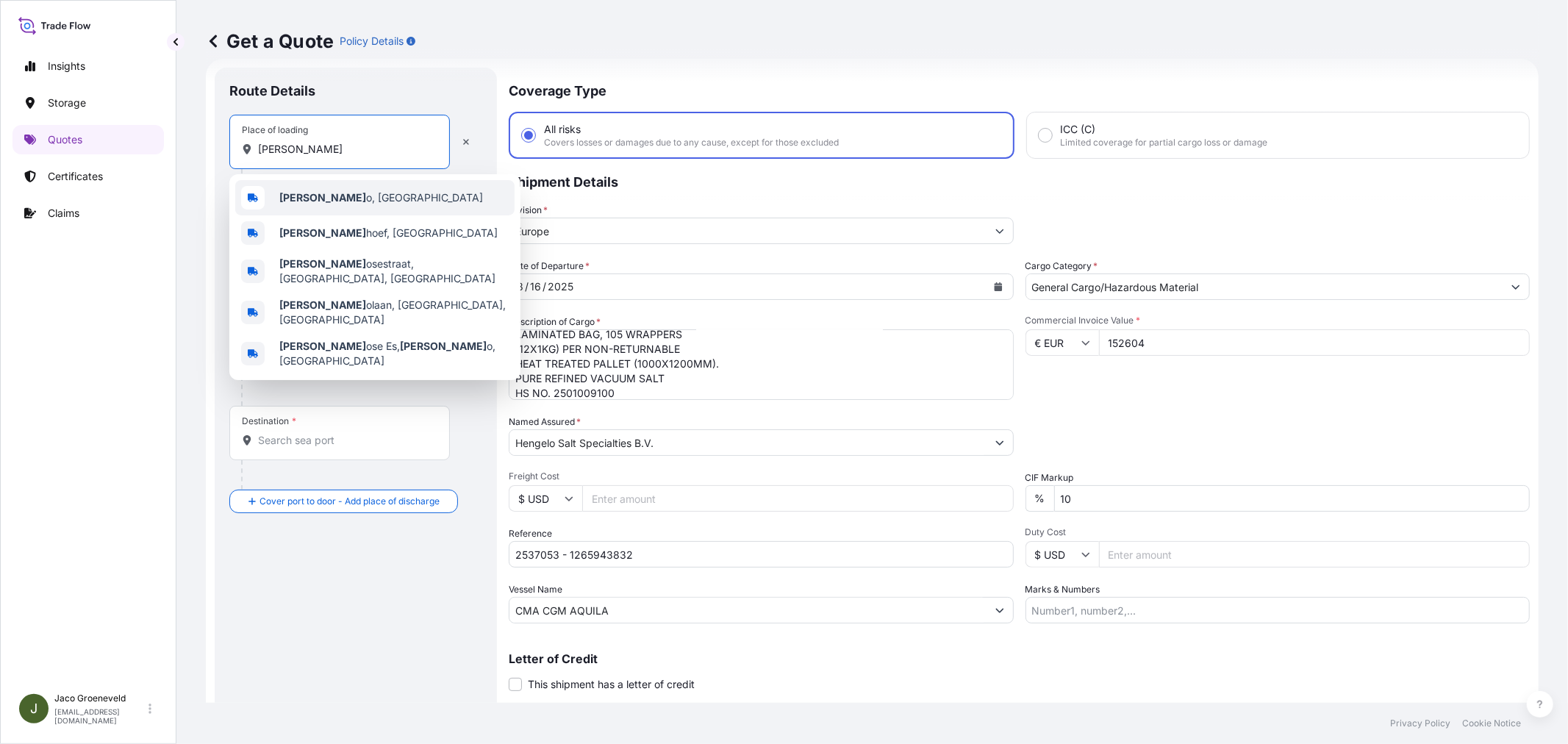
click at [348, 193] on span "[PERSON_NAME] o, [GEOGRAPHIC_DATA]" at bounding box center [381, 198] width 204 height 14
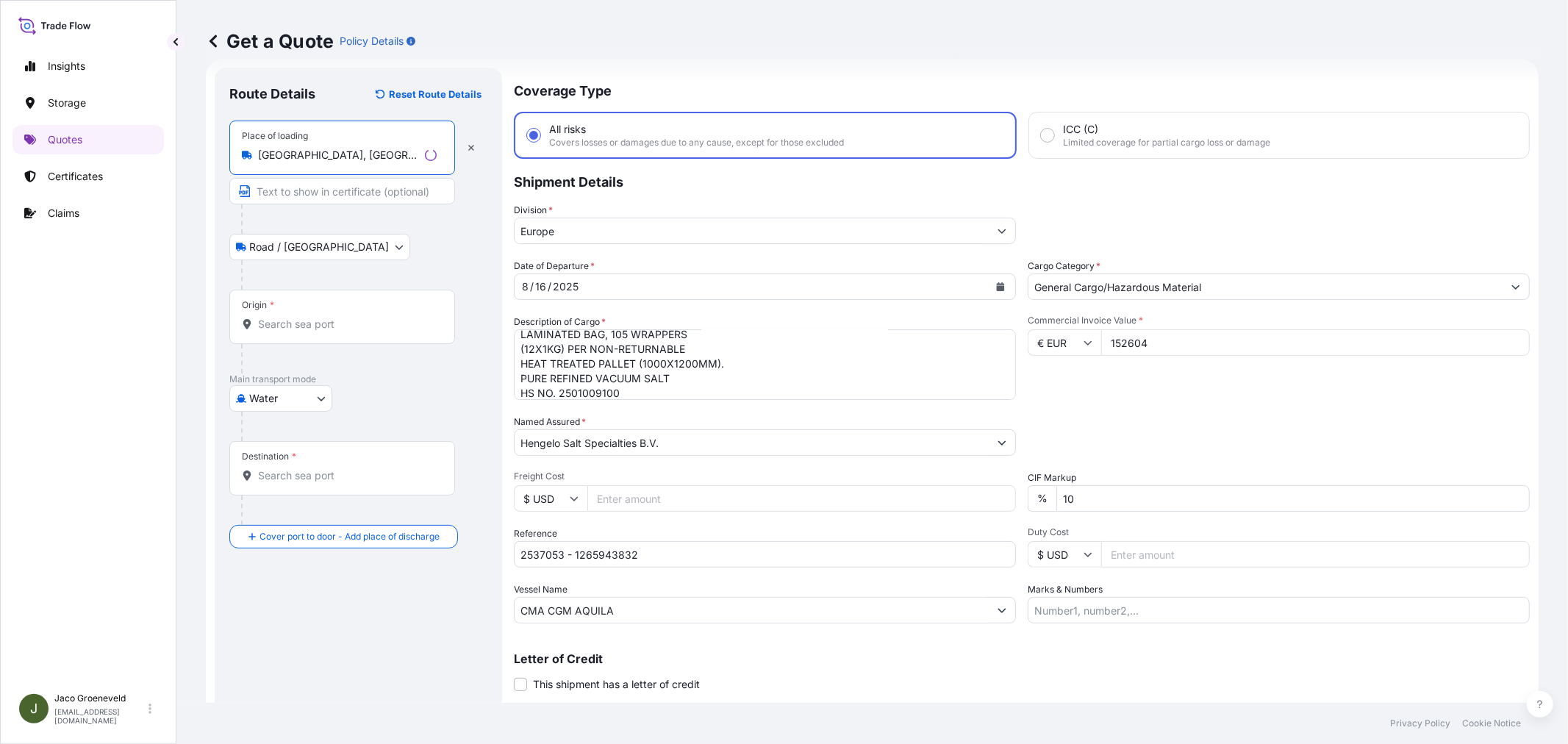
type input "[GEOGRAPHIC_DATA], [GEOGRAPHIC_DATA]"
click at [280, 299] on div "Origin *" at bounding box center [342, 317] width 225 height 55
click at [280, 317] on input "Origin *" at bounding box center [348, 324] width 179 height 14
click at [298, 319] on input "Origin *" at bounding box center [345, 324] width 174 height 14
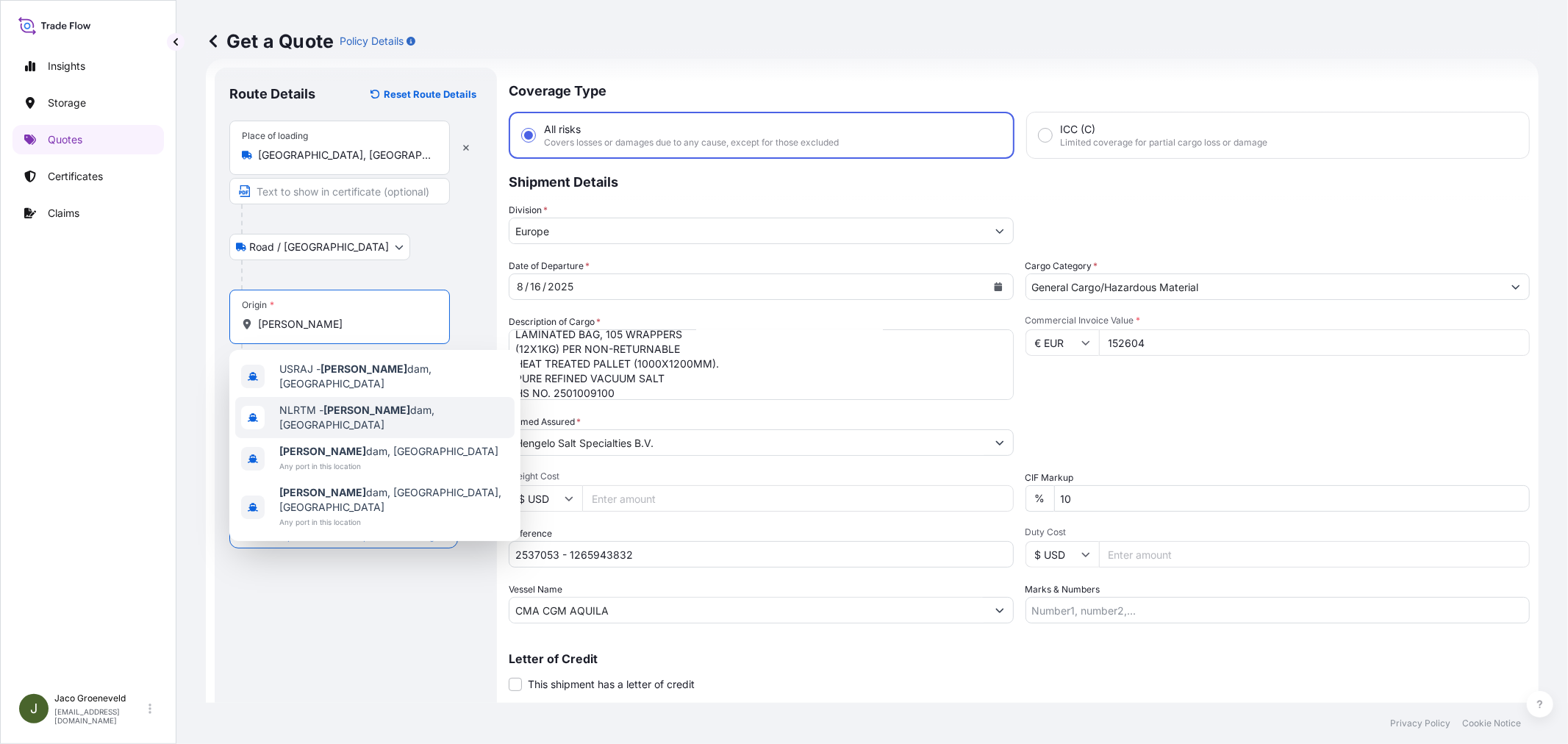
click at [306, 413] on span "NLRTM - [PERSON_NAME][GEOGRAPHIC_DATA], [GEOGRAPHIC_DATA]" at bounding box center [393, 417] width 229 height 30
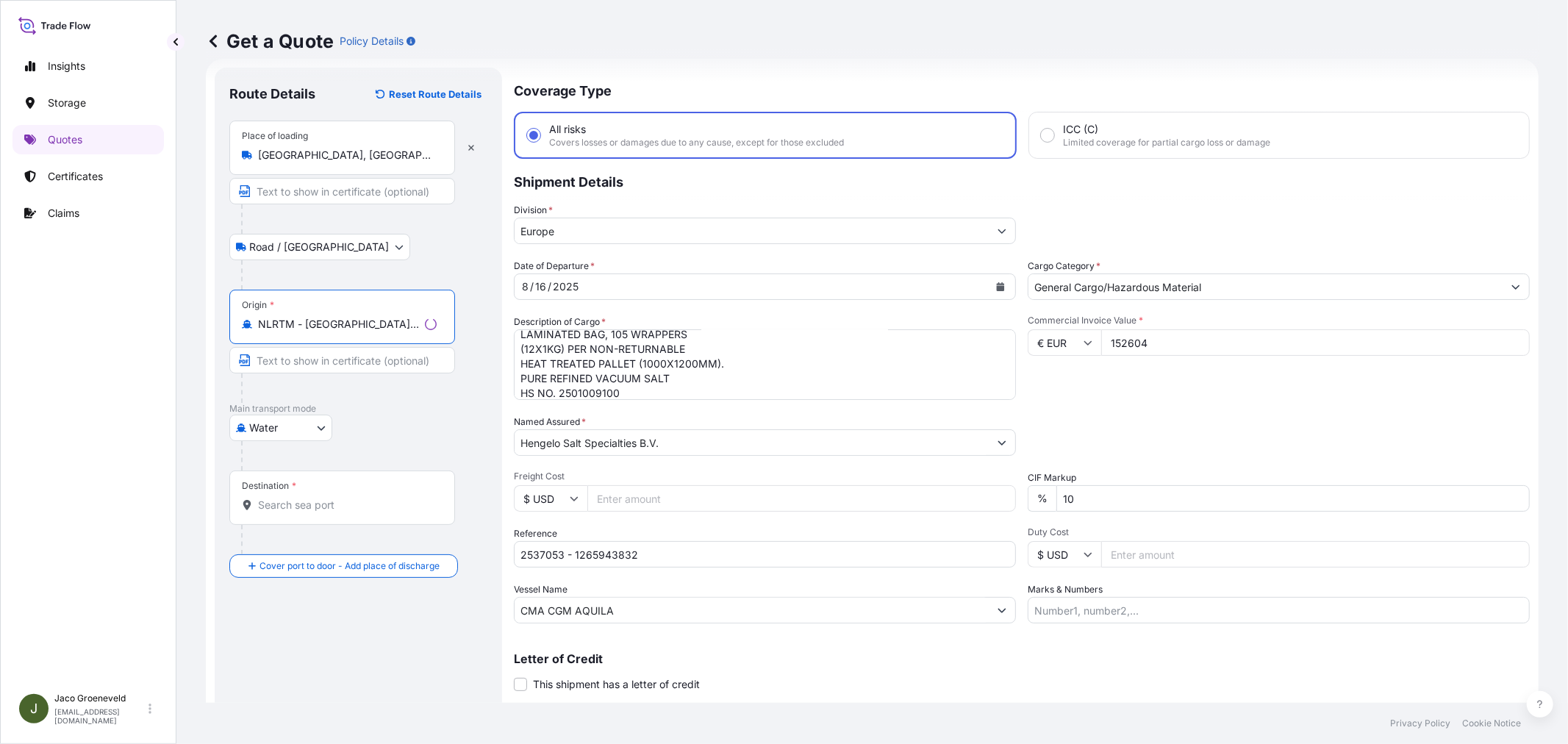
type input "NLRTM - [GEOGRAPHIC_DATA], [GEOGRAPHIC_DATA]"
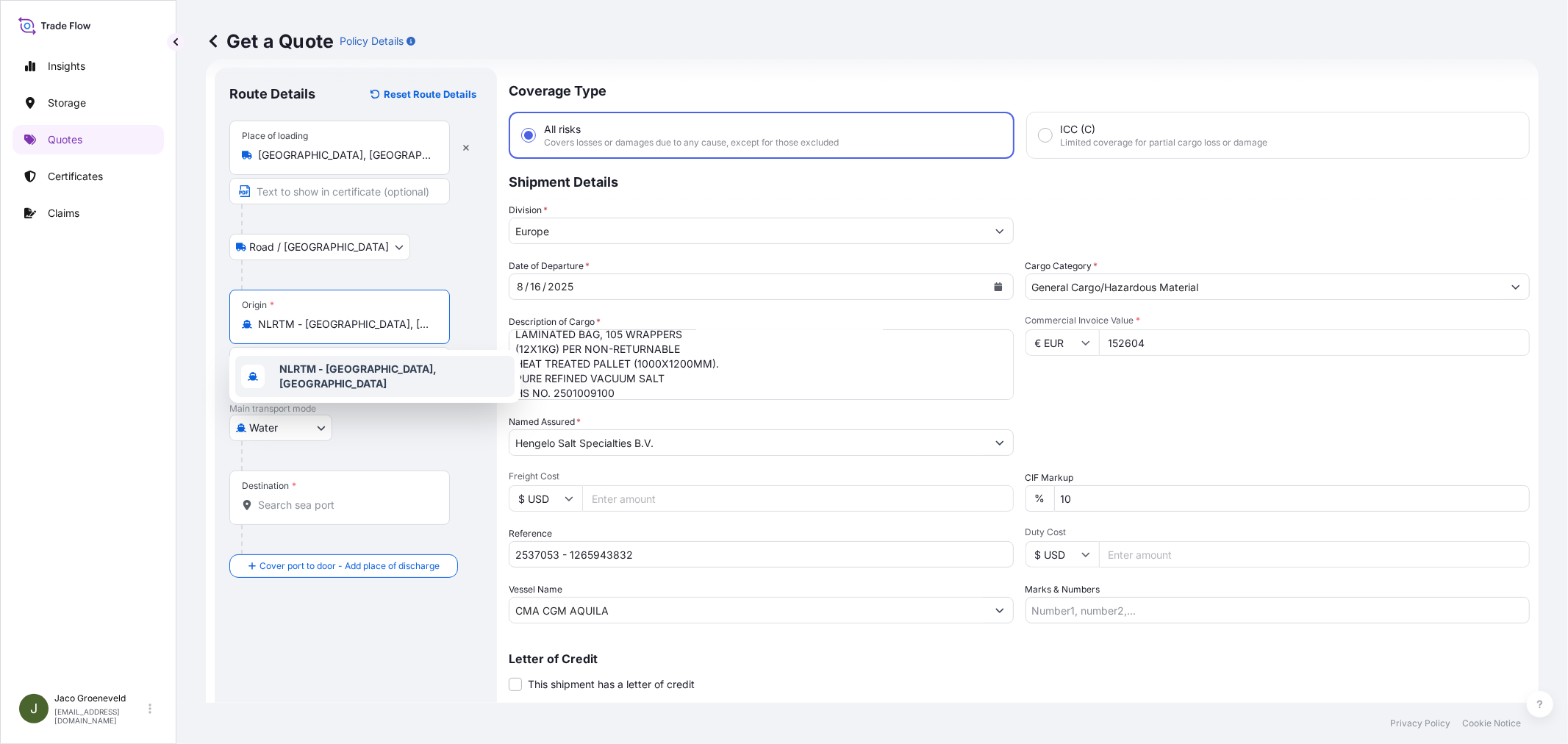
click at [352, 347] on input "Text to appear on certificate" at bounding box center [340, 360] width 220 height 27
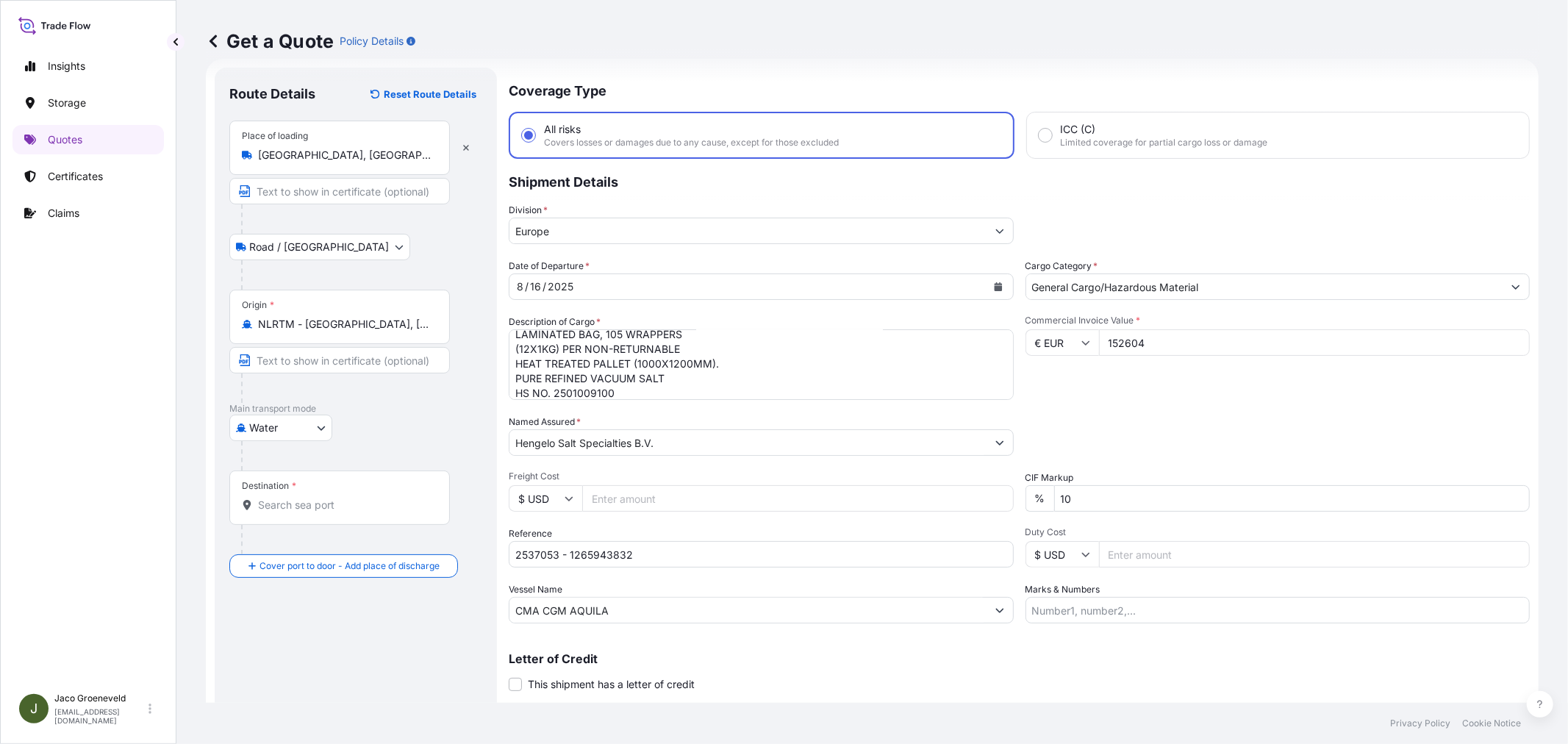
click at [315, 519] on div "Destination *" at bounding box center [340, 498] width 220 height 55
click at [315, 512] on input "Destination *" at bounding box center [345, 504] width 174 height 14
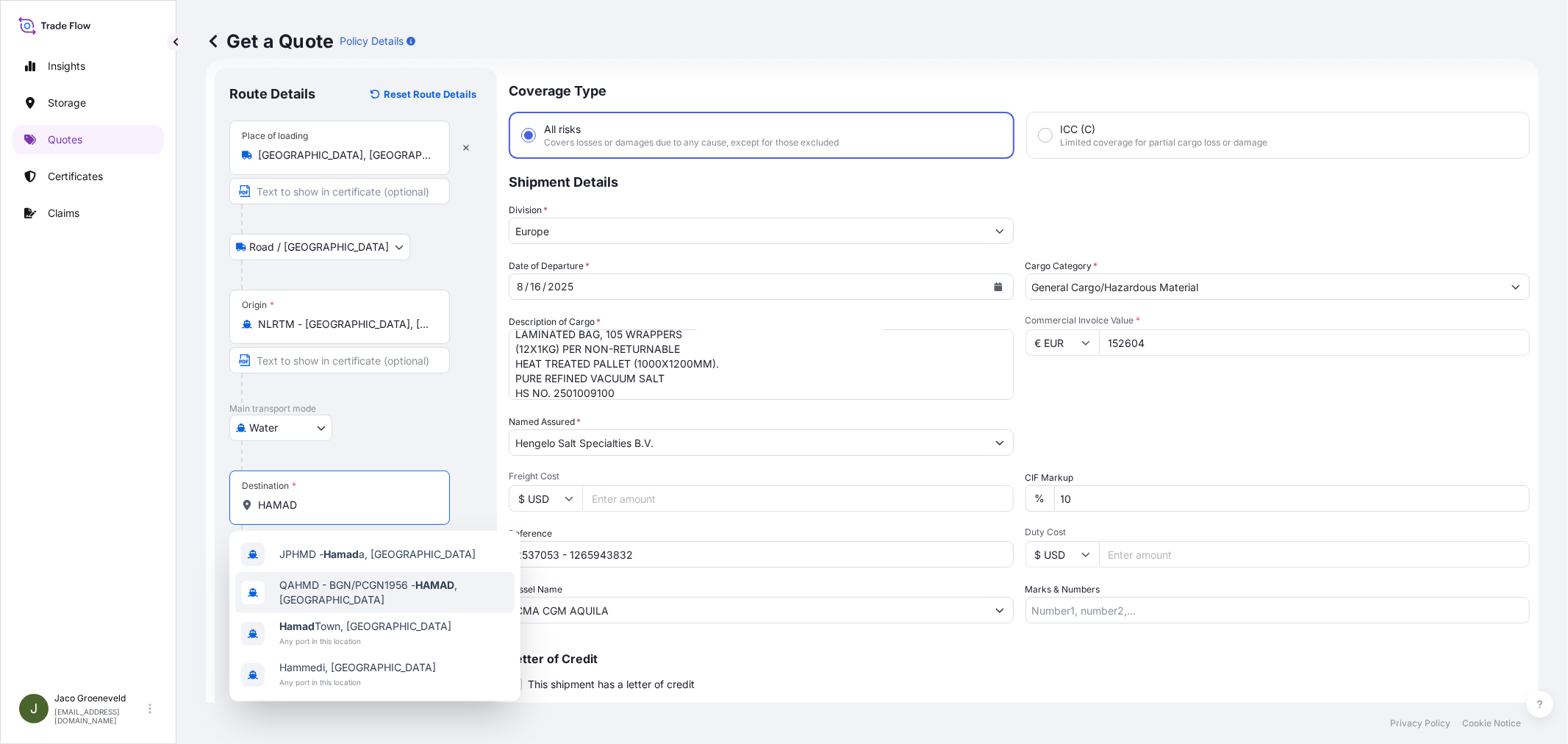
click at [361, 591] on span "QAHMD - BGN/PCGN1956 - HAMAD , [GEOGRAPHIC_DATA]" at bounding box center [393, 592] width 229 height 30
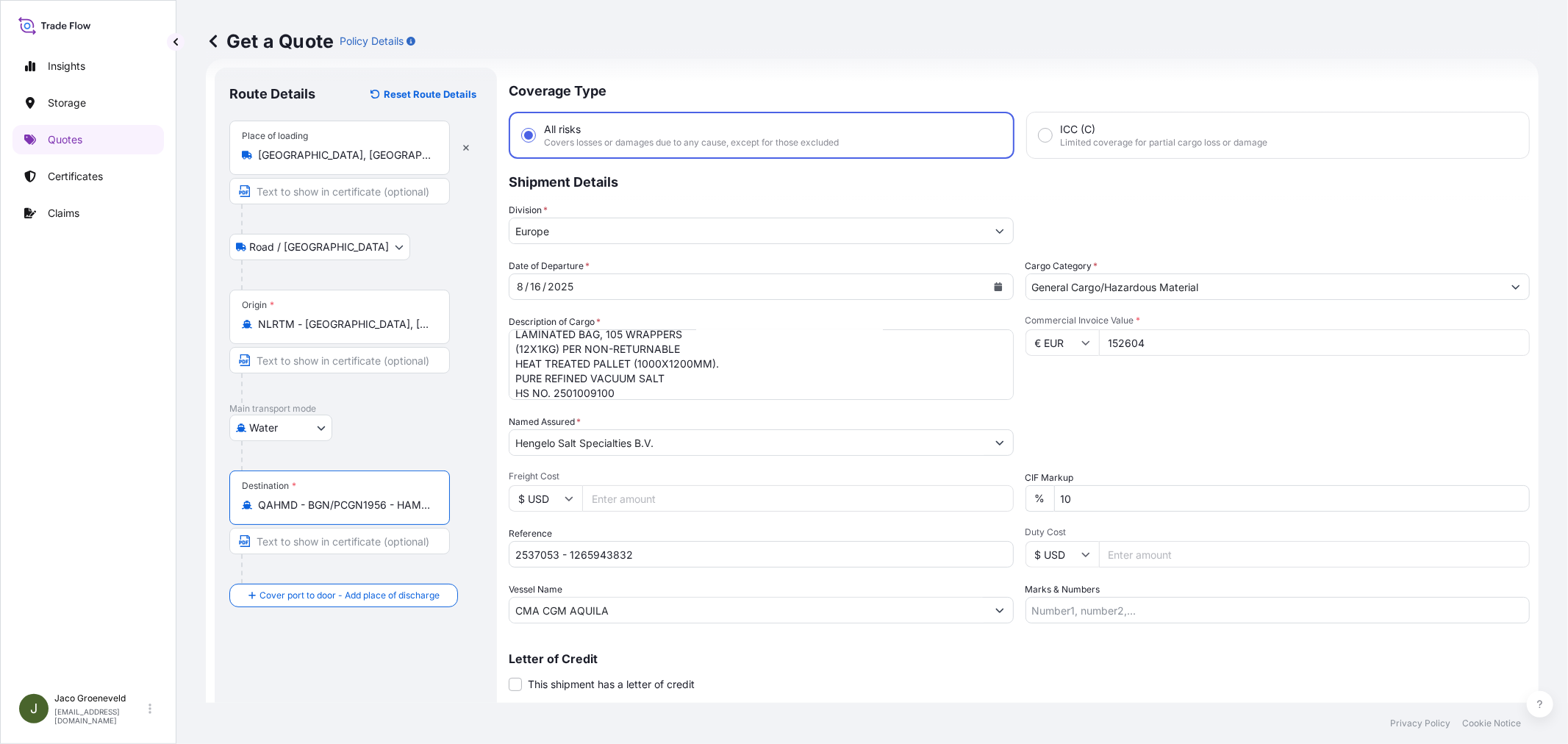
type input "QAHMD - BGN/PCGN1956 - HAMAD, [GEOGRAPHIC_DATA]"
click at [1253, 417] on div "Packing Category Type to search a container mode Please select a primary mode o…" at bounding box center [1278, 434] width 505 height 41
click at [1156, 387] on div "Commercial Invoice Value * € EUR 152604" at bounding box center [1278, 357] width 505 height 85
click at [1202, 393] on div "Commercial Invoice Value * € EUR 152604" at bounding box center [1278, 357] width 505 height 85
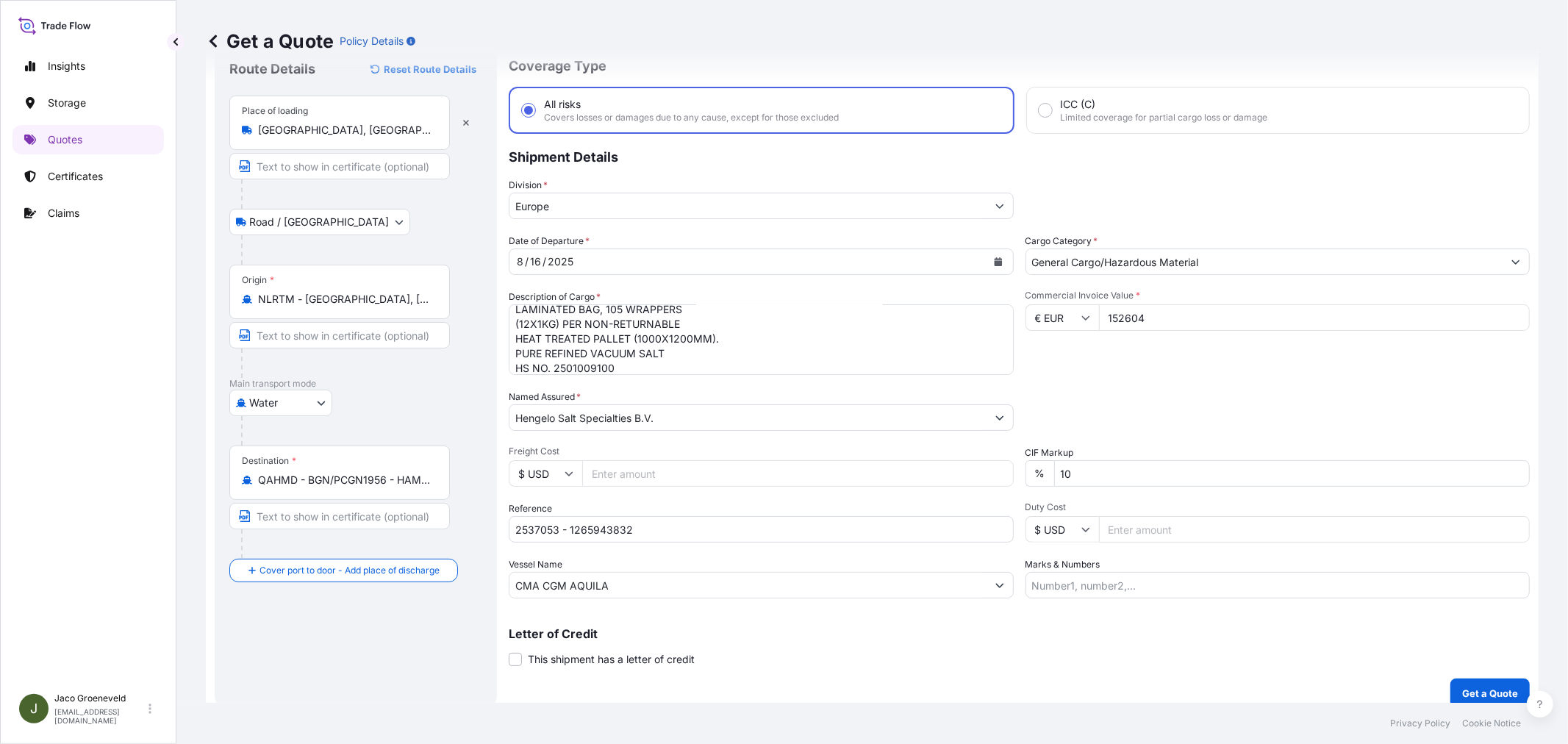
scroll to position [60, 0]
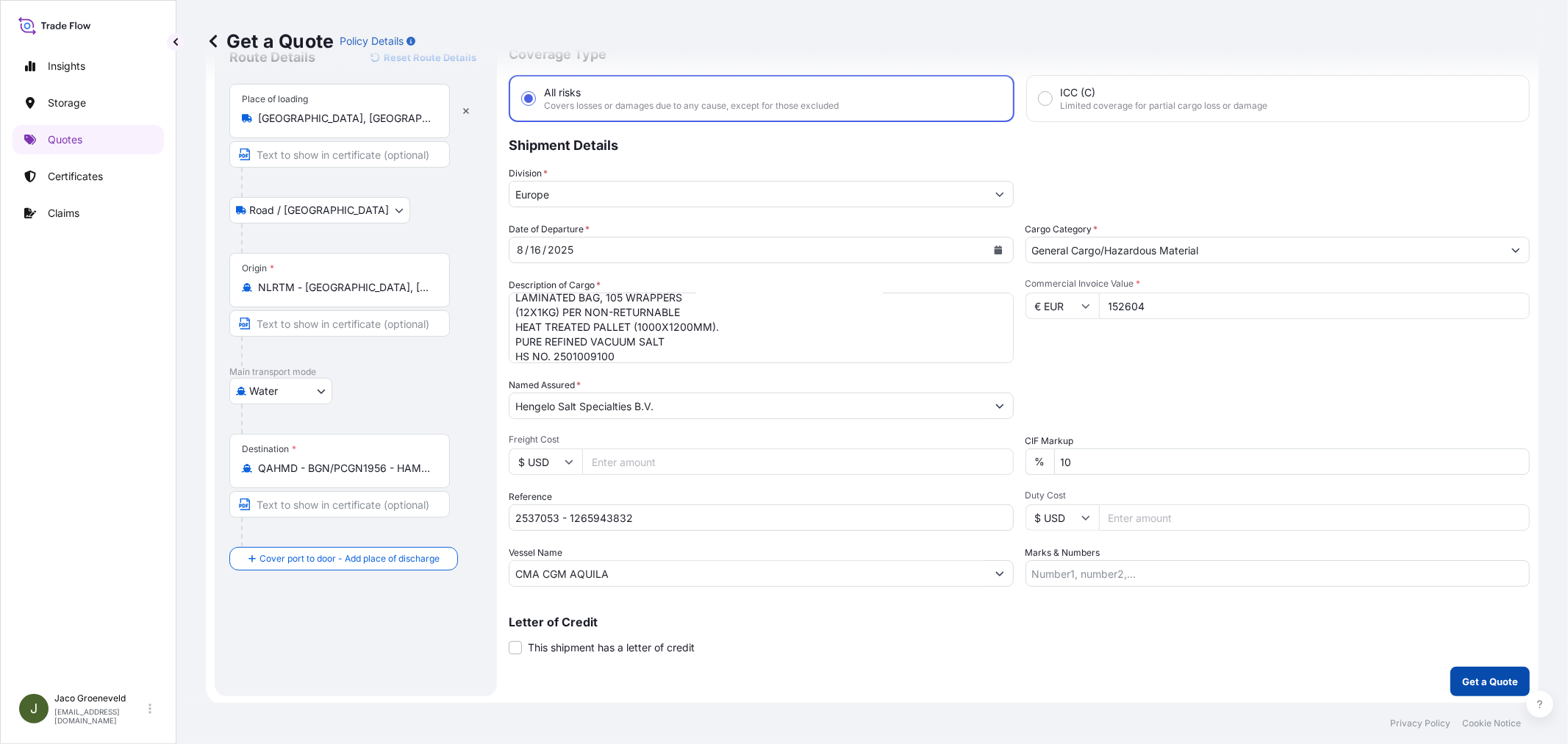
click at [1494, 677] on p "Get a Quote" at bounding box center [1489, 681] width 56 height 14
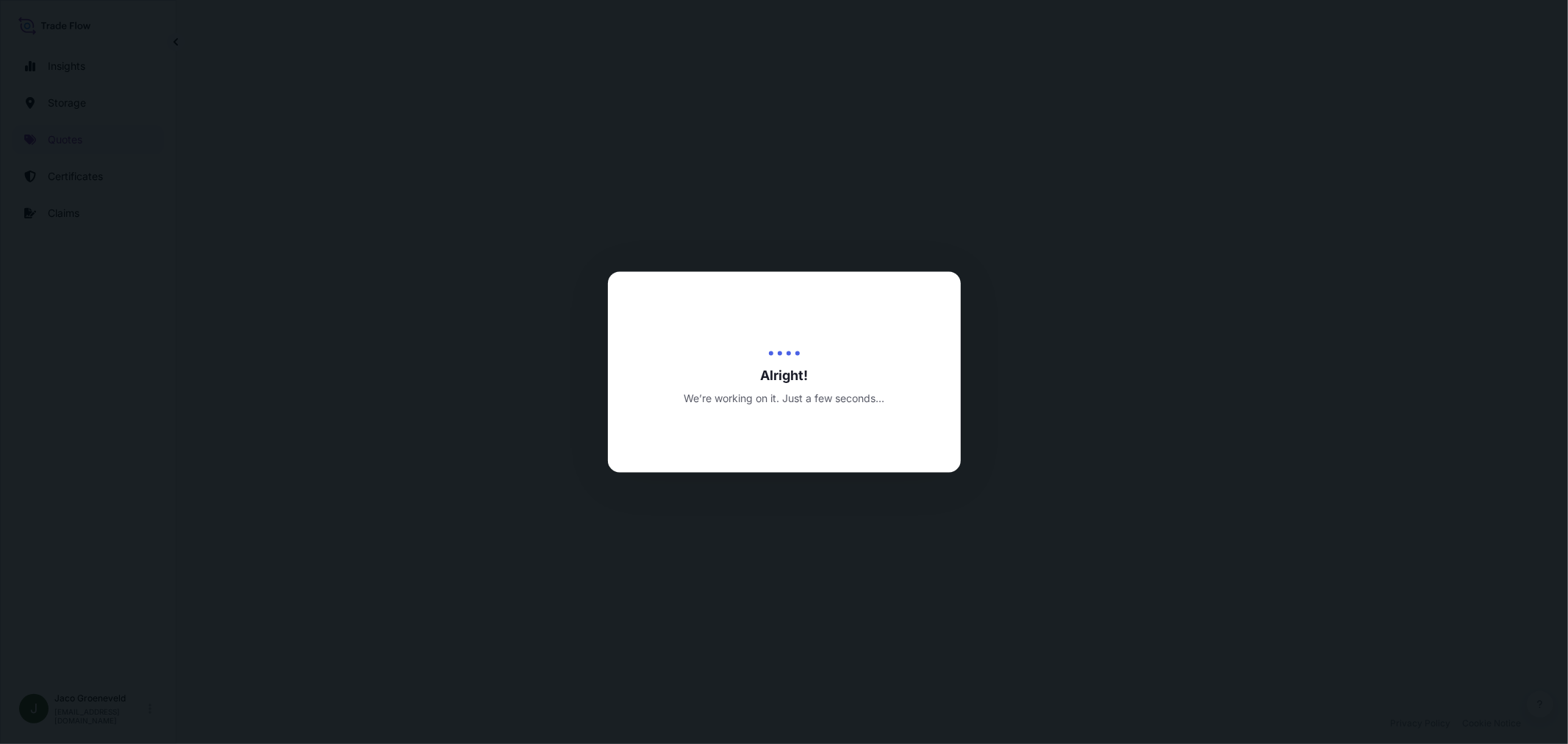
select select "Road / [GEOGRAPHIC_DATA]"
select select "Water"
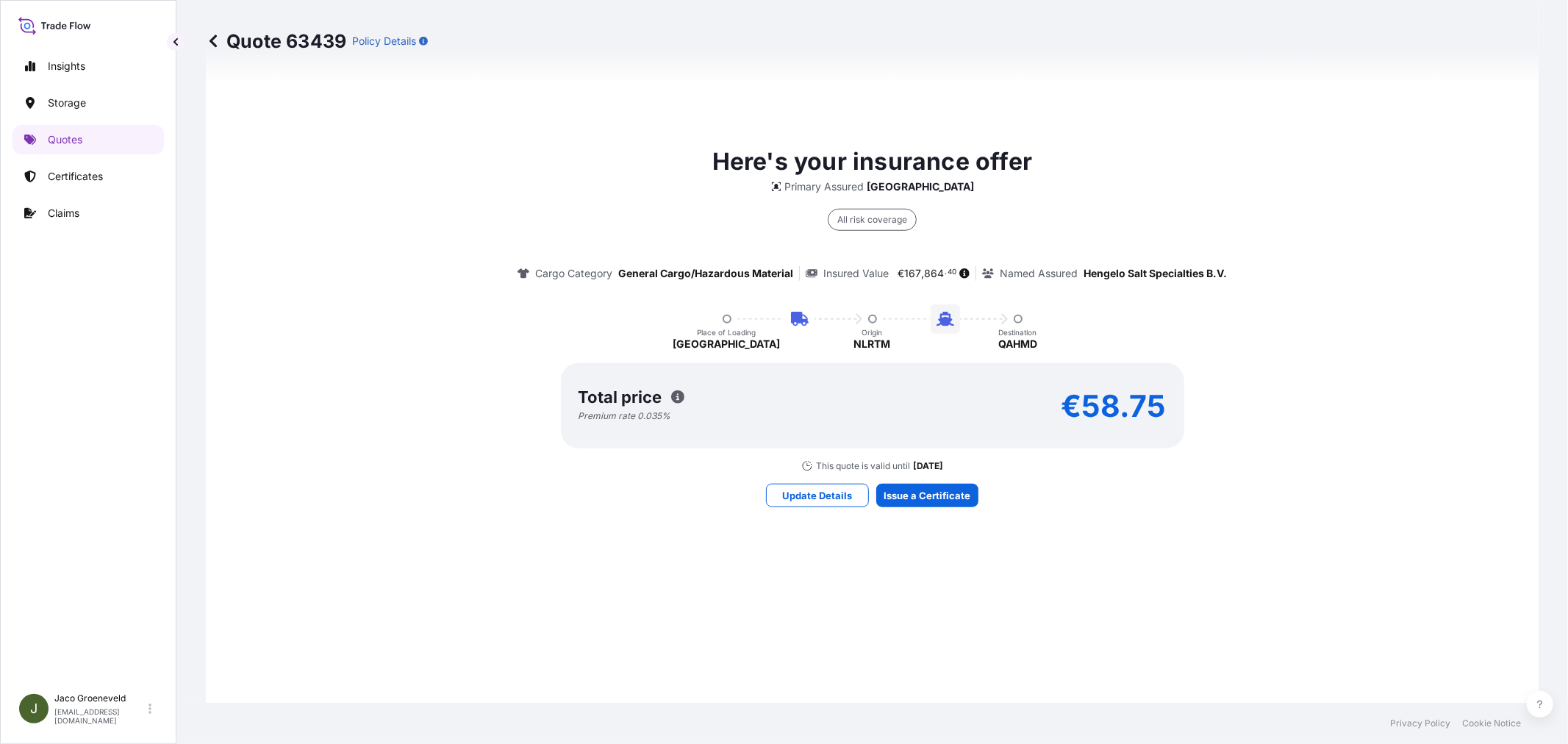
scroll to position [1031, 0]
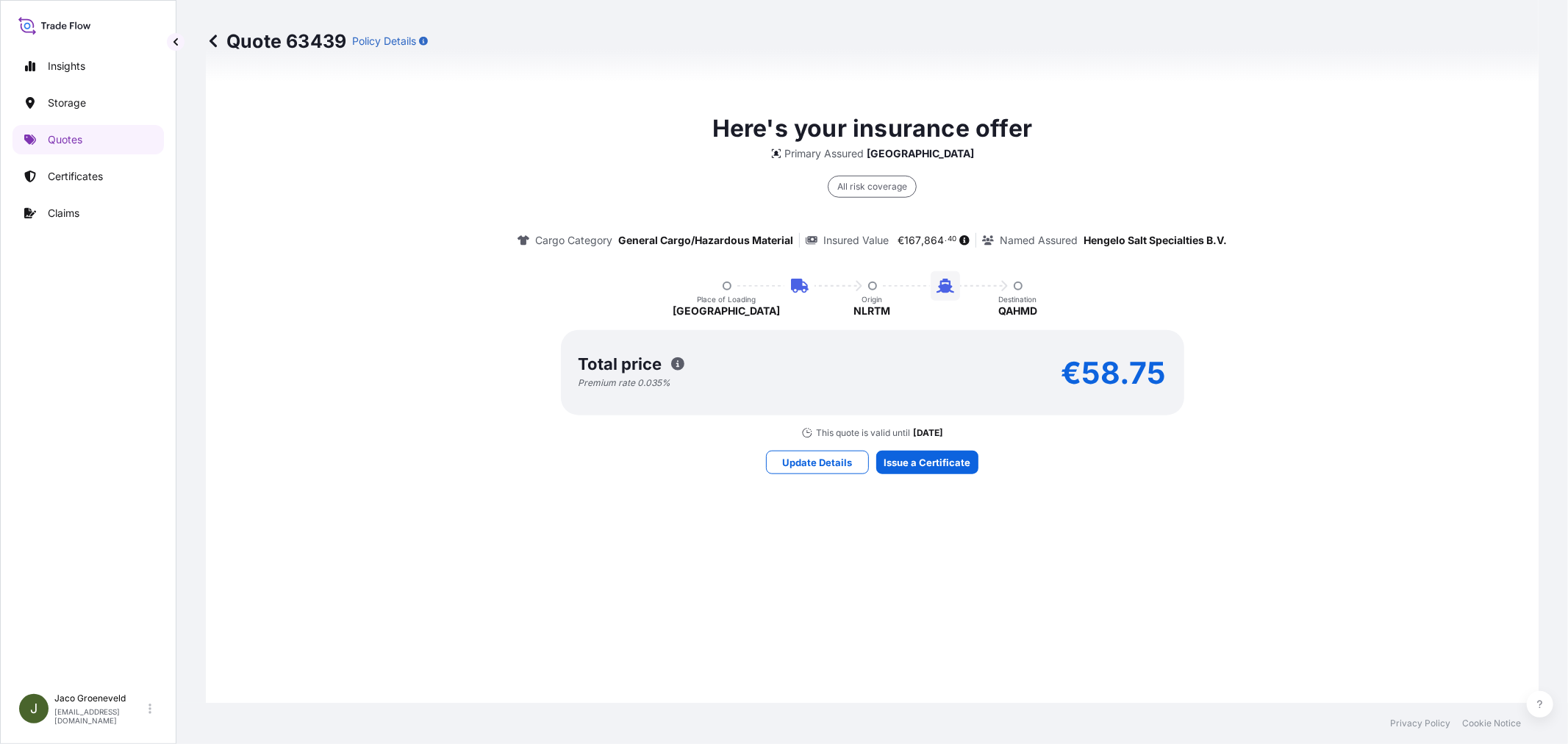
click at [928, 445] on div "Here's your insurance offer Primary Assured Netherlands All risk coverage Cargo…" at bounding box center [871, 292] width 1291 height 1046
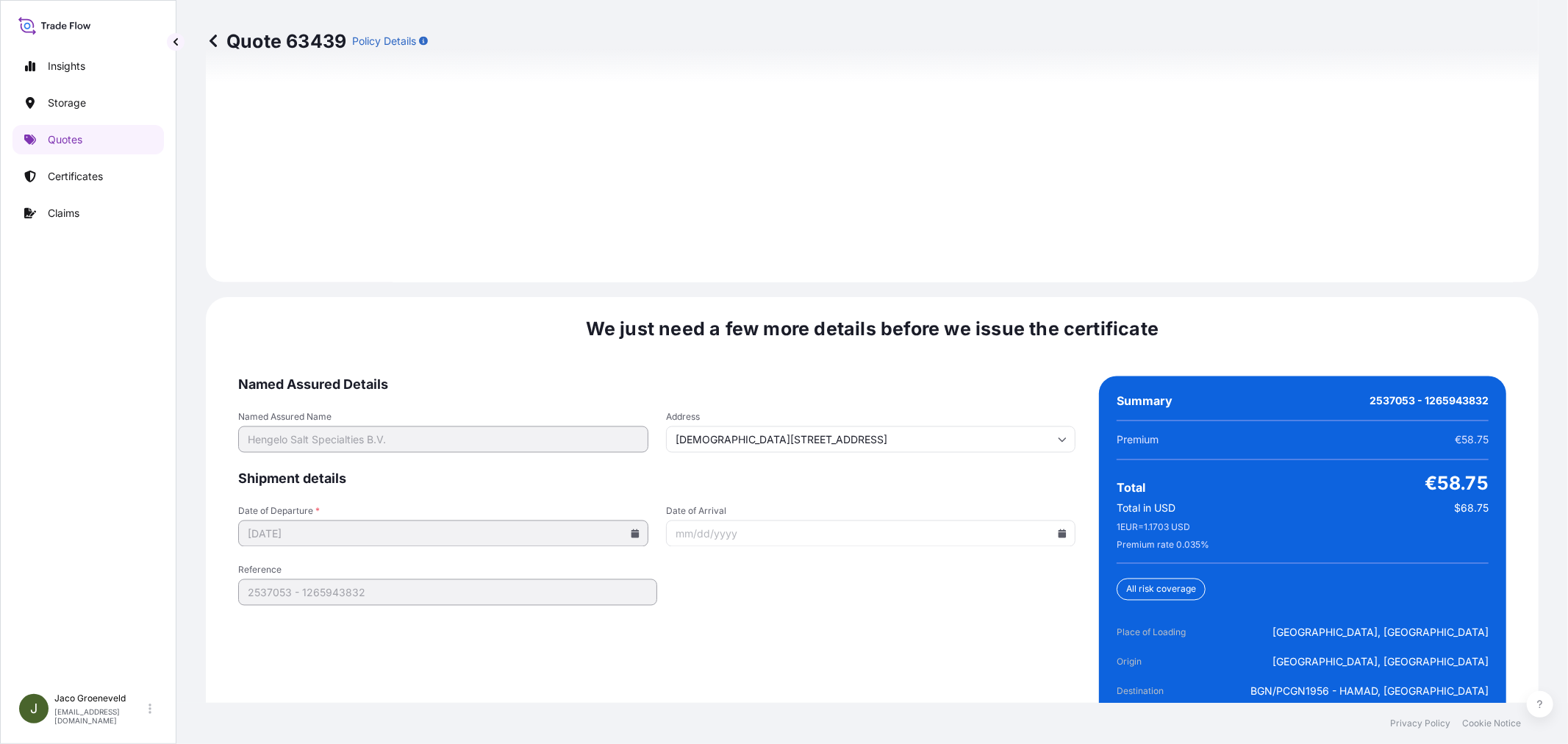
scroll to position [2159, 0]
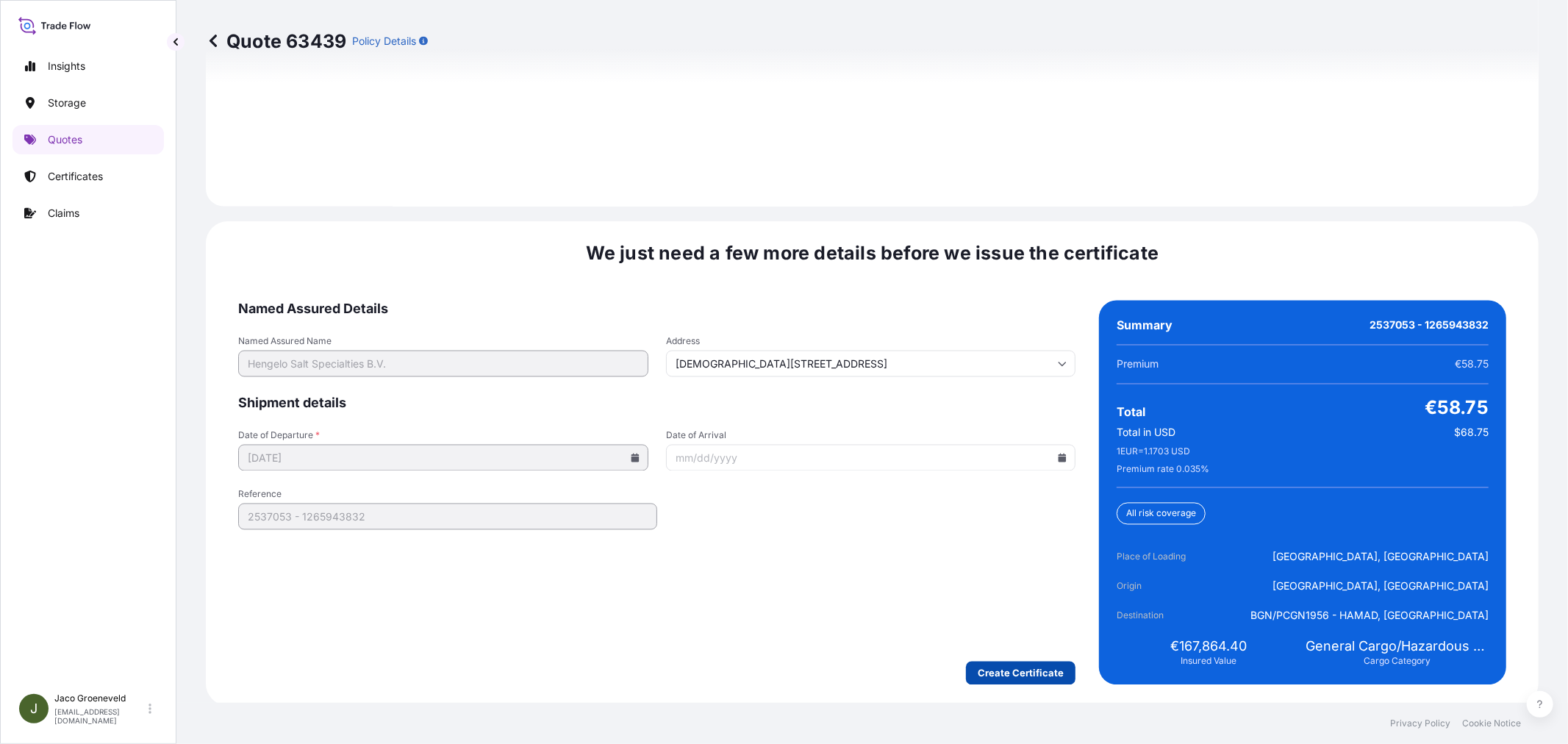
click at [1022, 682] on div "We just need a few more details before we issue the certificate Named Assured D…" at bounding box center [872, 463] width 1332 height 484
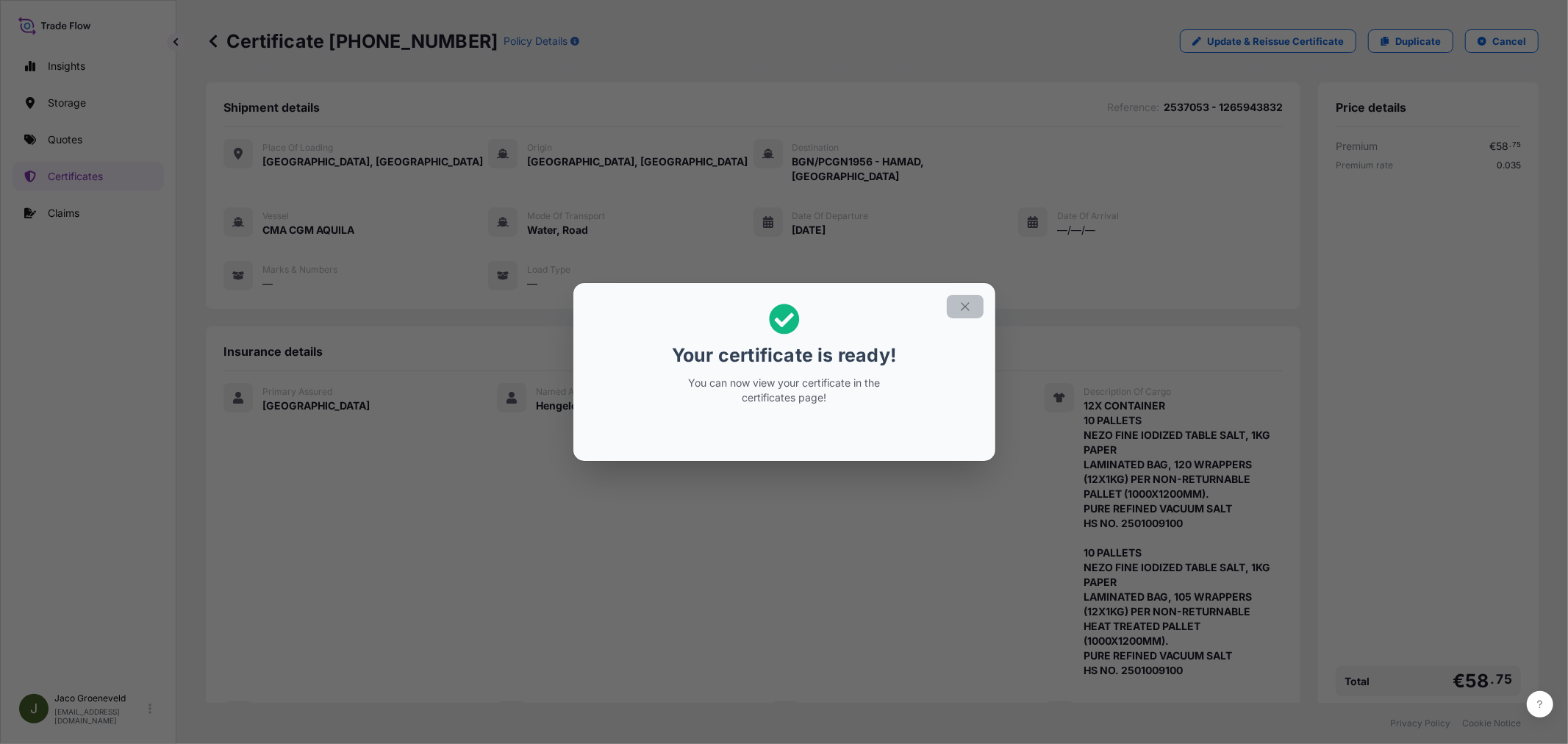
click at [958, 310] on icon "button" at bounding box center [965, 306] width 13 height 13
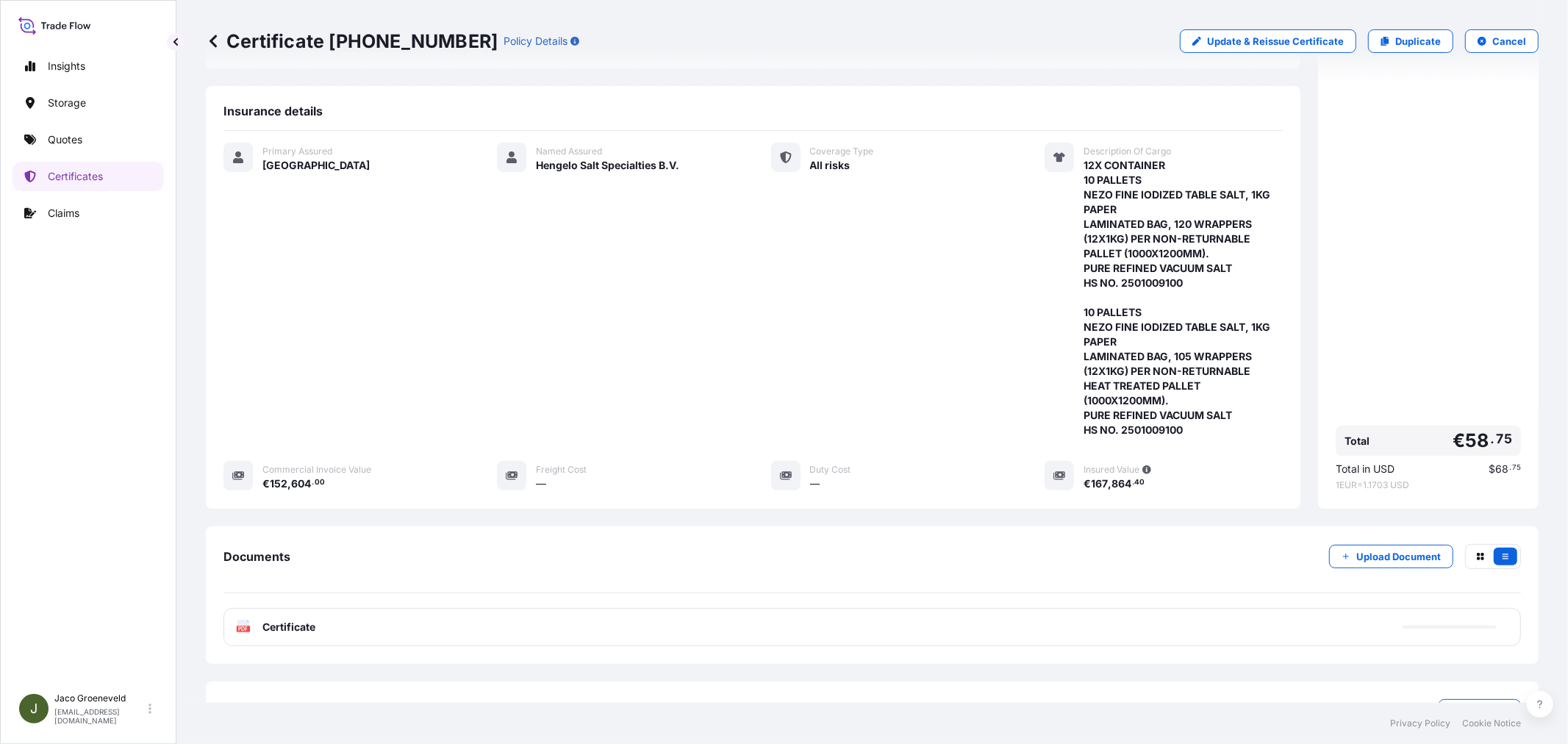
scroll to position [245, 0]
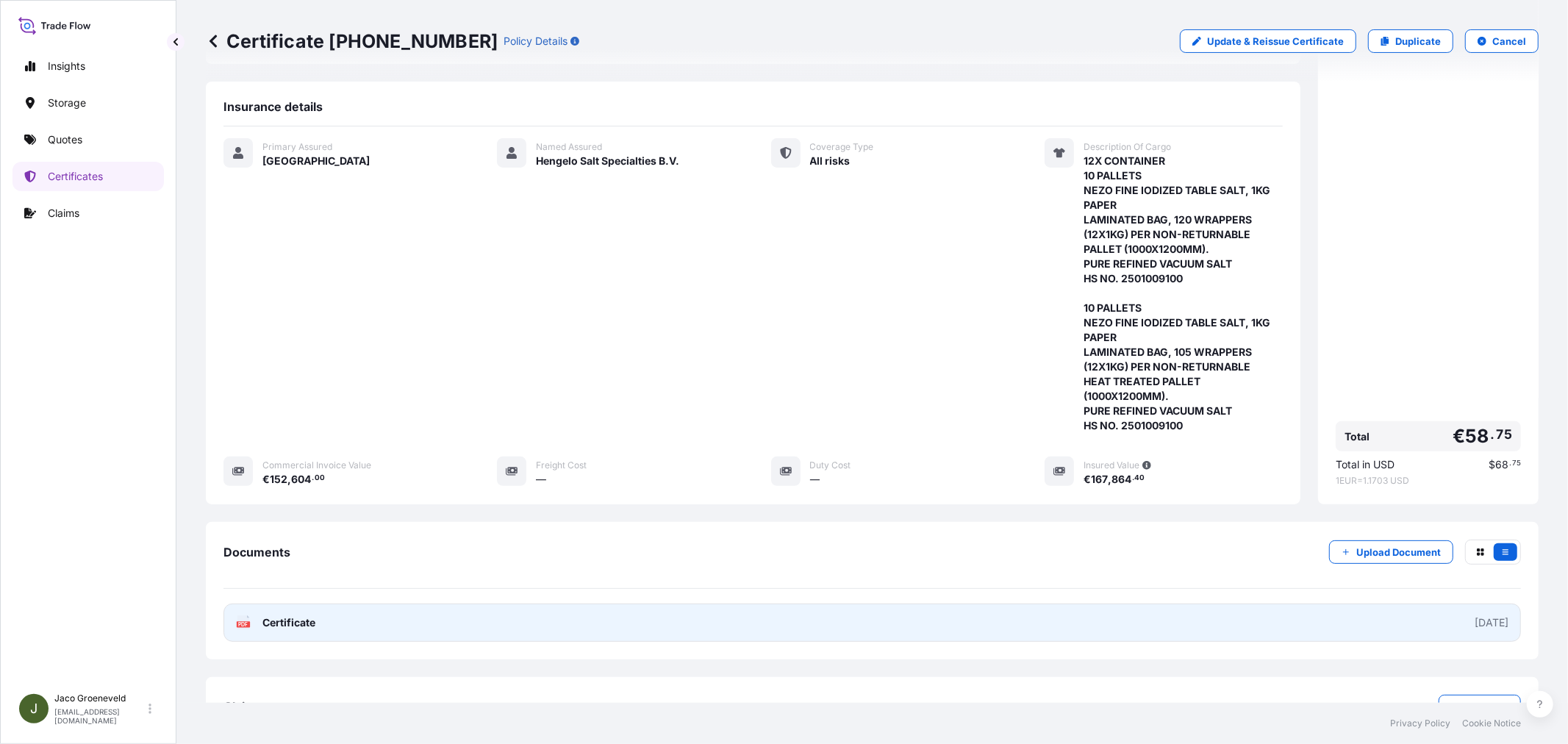
click at [262, 615] on span "Certificate" at bounding box center [289, 623] width 53 height 14
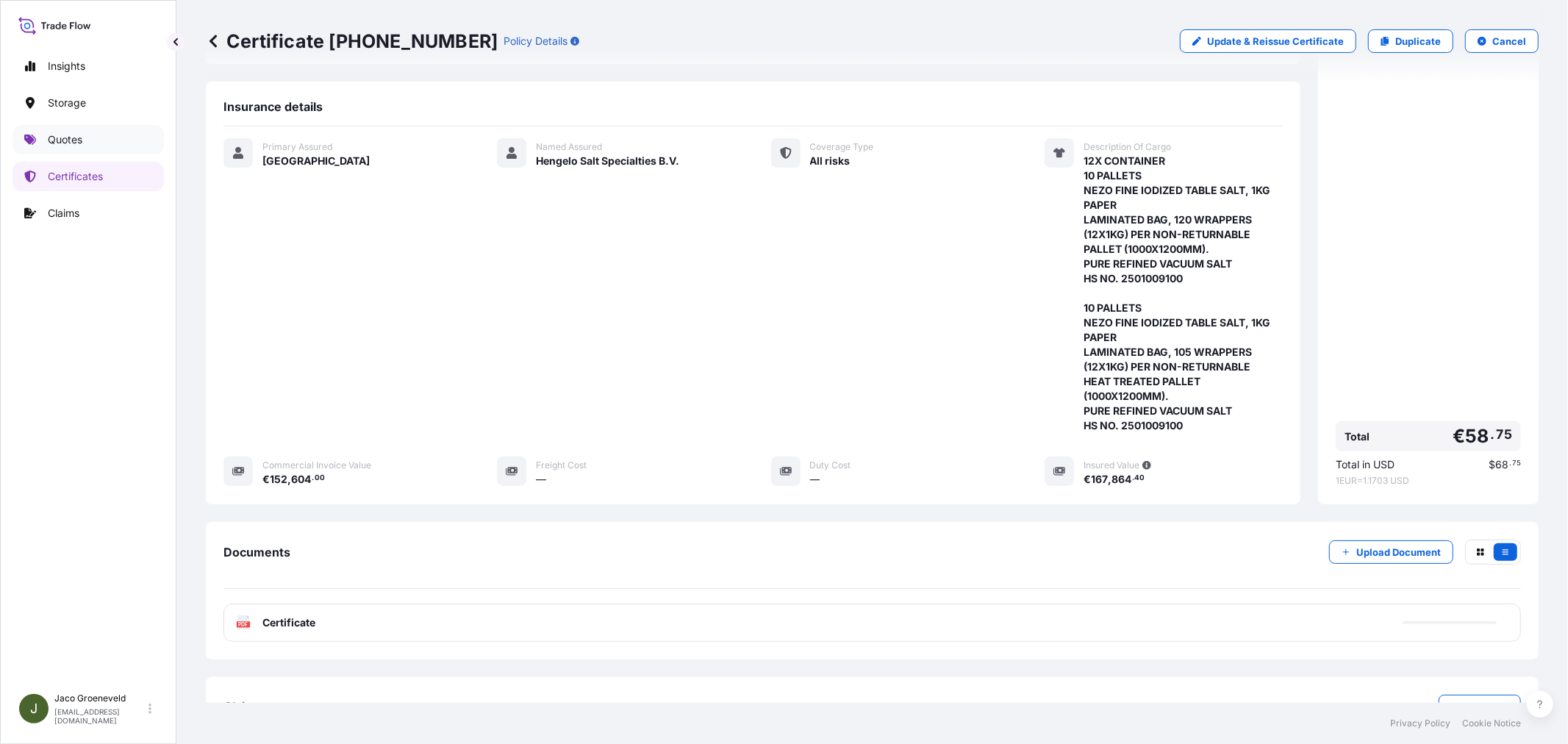
click at [89, 150] on link "Quotes" at bounding box center [88, 139] width 151 height 30
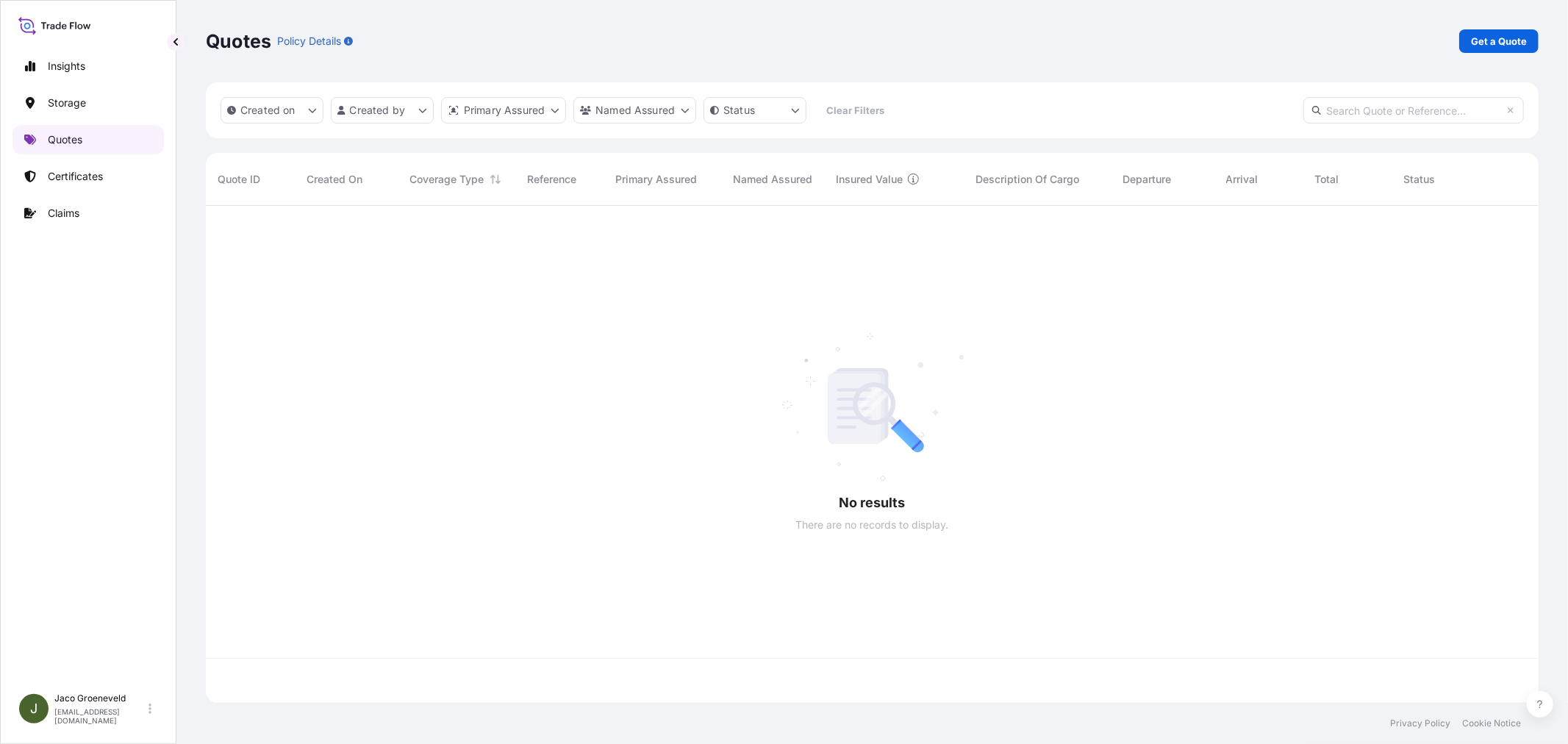
scroll to position [493, 1320]
click at [1475, 46] on p "Get a Quote" at bounding box center [1498, 41] width 56 height 14
select select "Water"
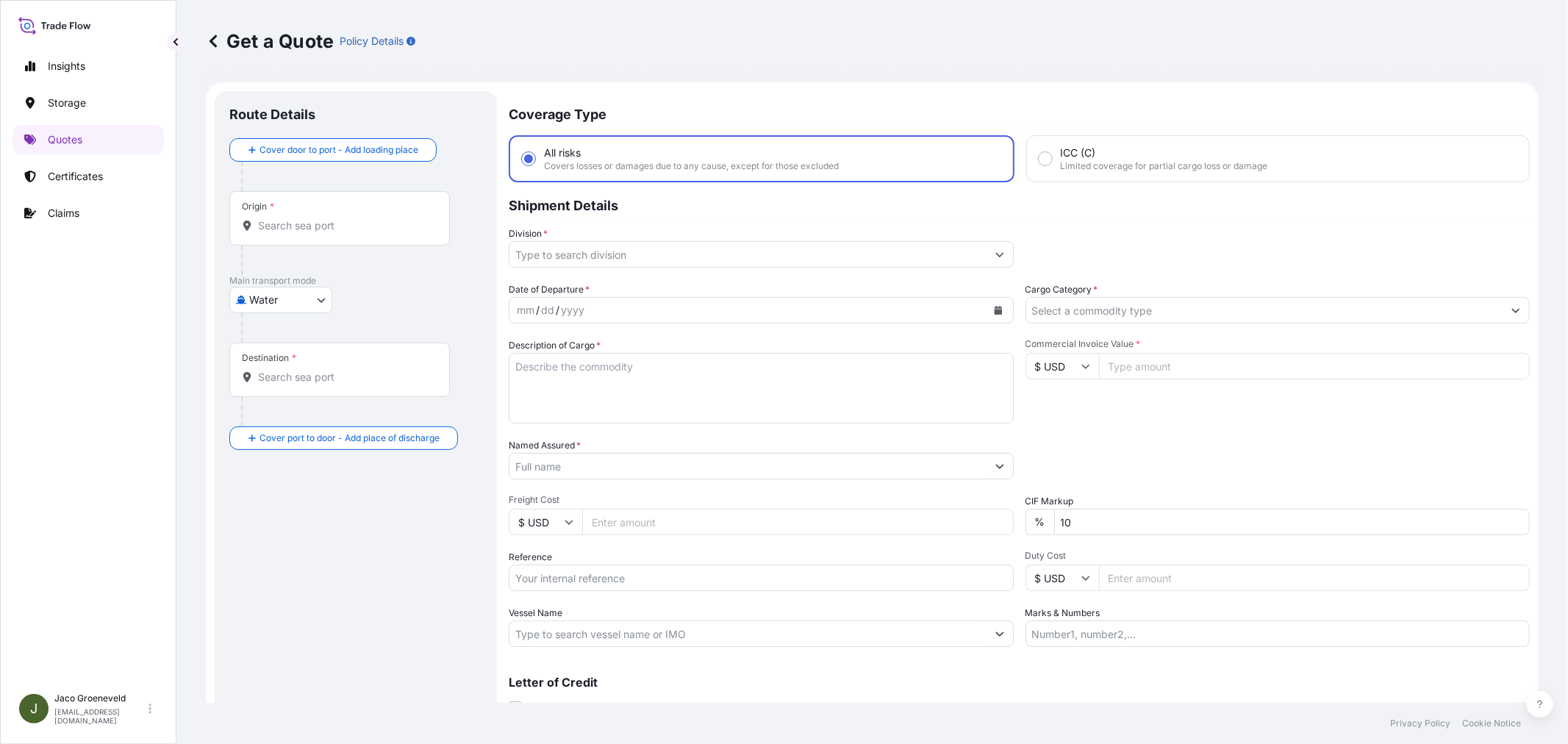
scroll to position [23, 0]
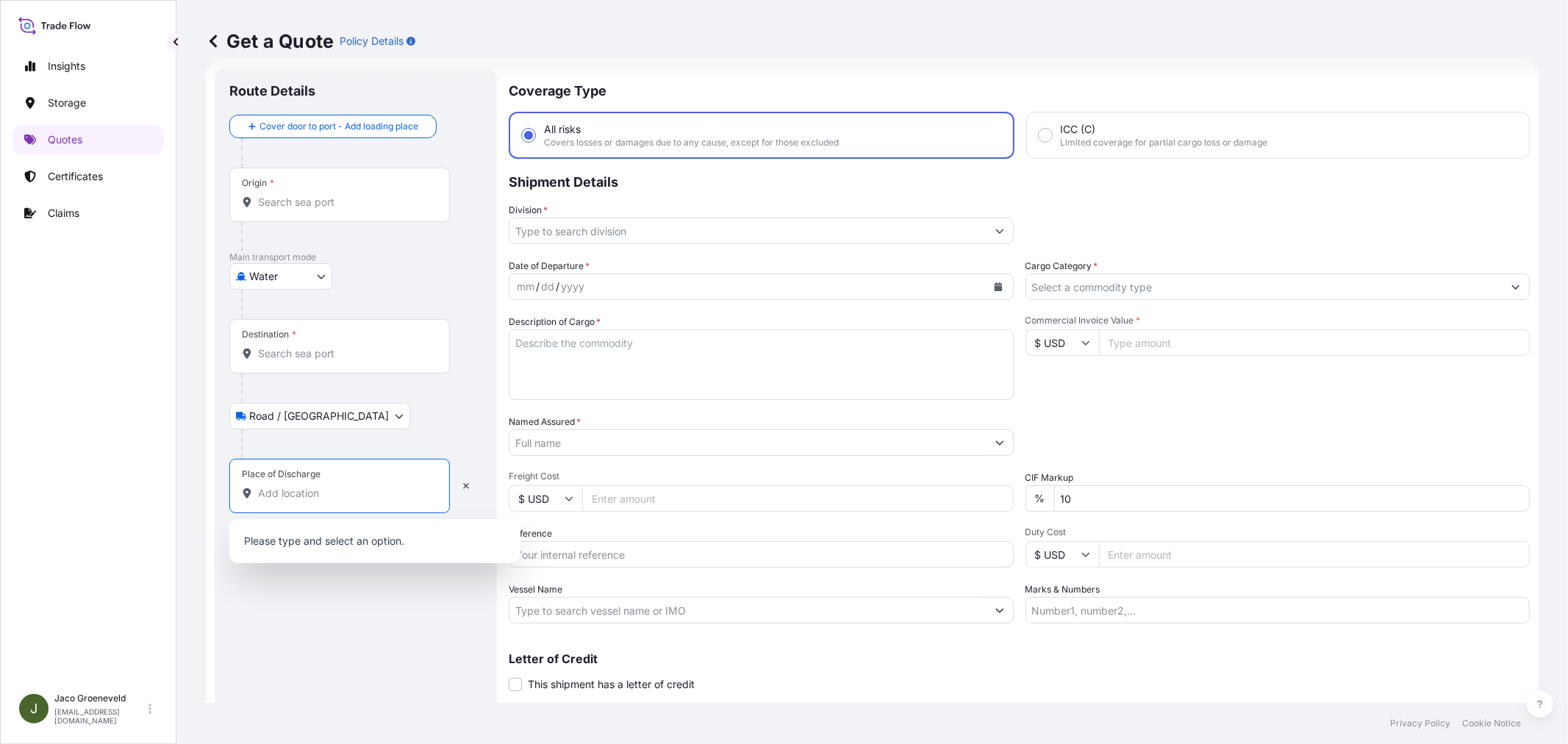
click at [283, 489] on input "Place of Discharge" at bounding box center [345, 493] width 174 height 14
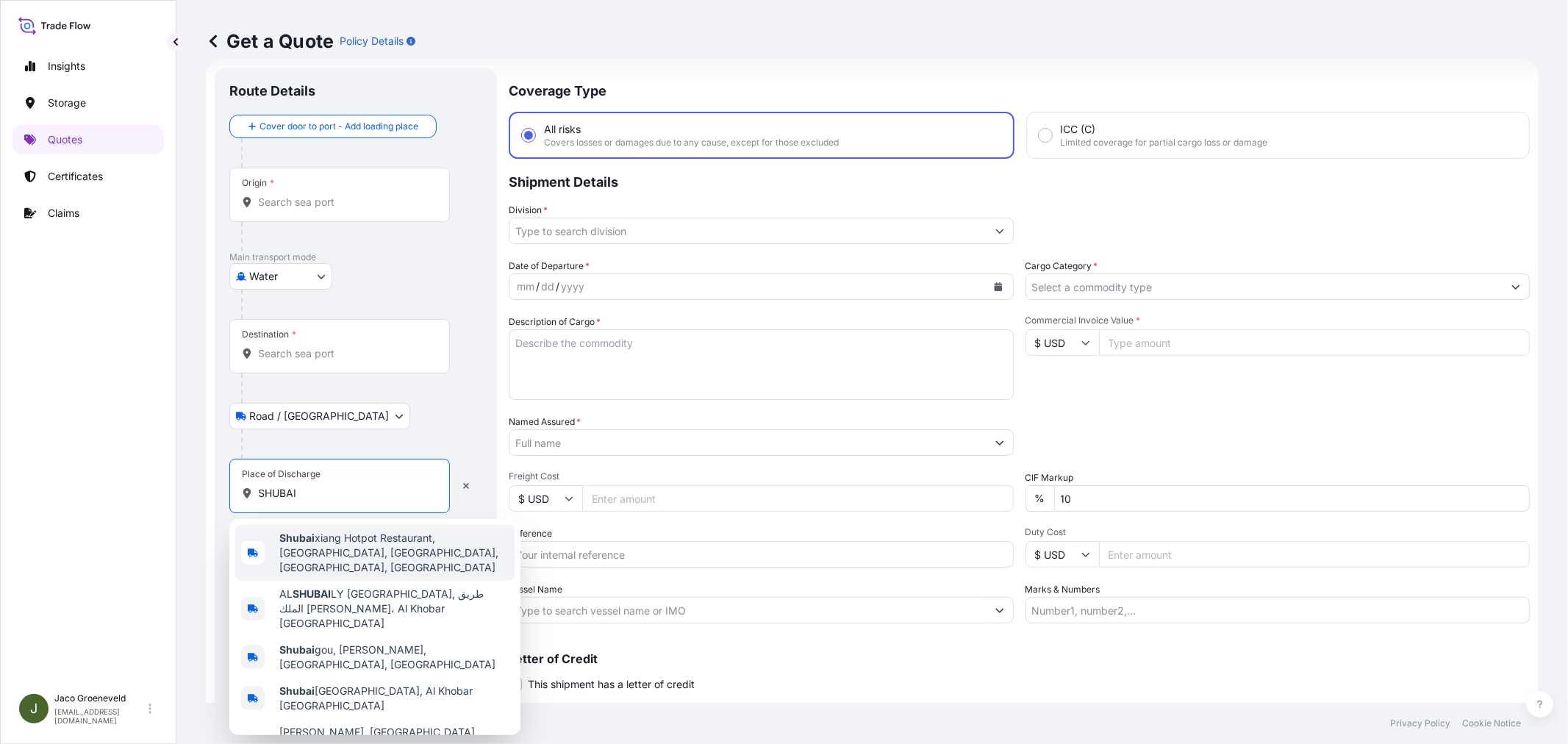
click at [319, 499] on input "SHUBAI" at bounding box center [345, 493] width 174 height 14
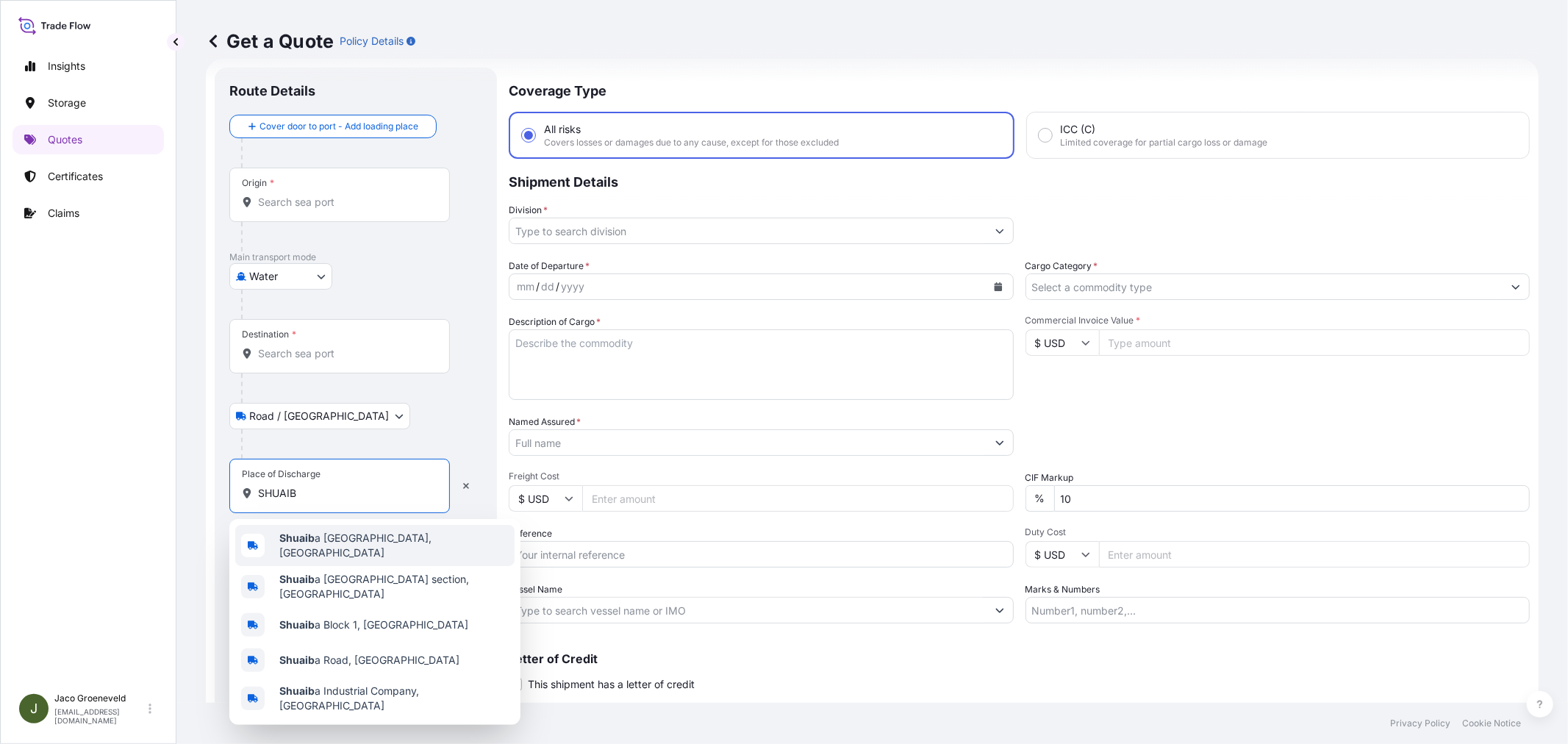
click at [364, 539] on span "Shuaib a Port, [GEOGRAPHIC_DATA]" at bounding box center [393, 545] width 229 height 30
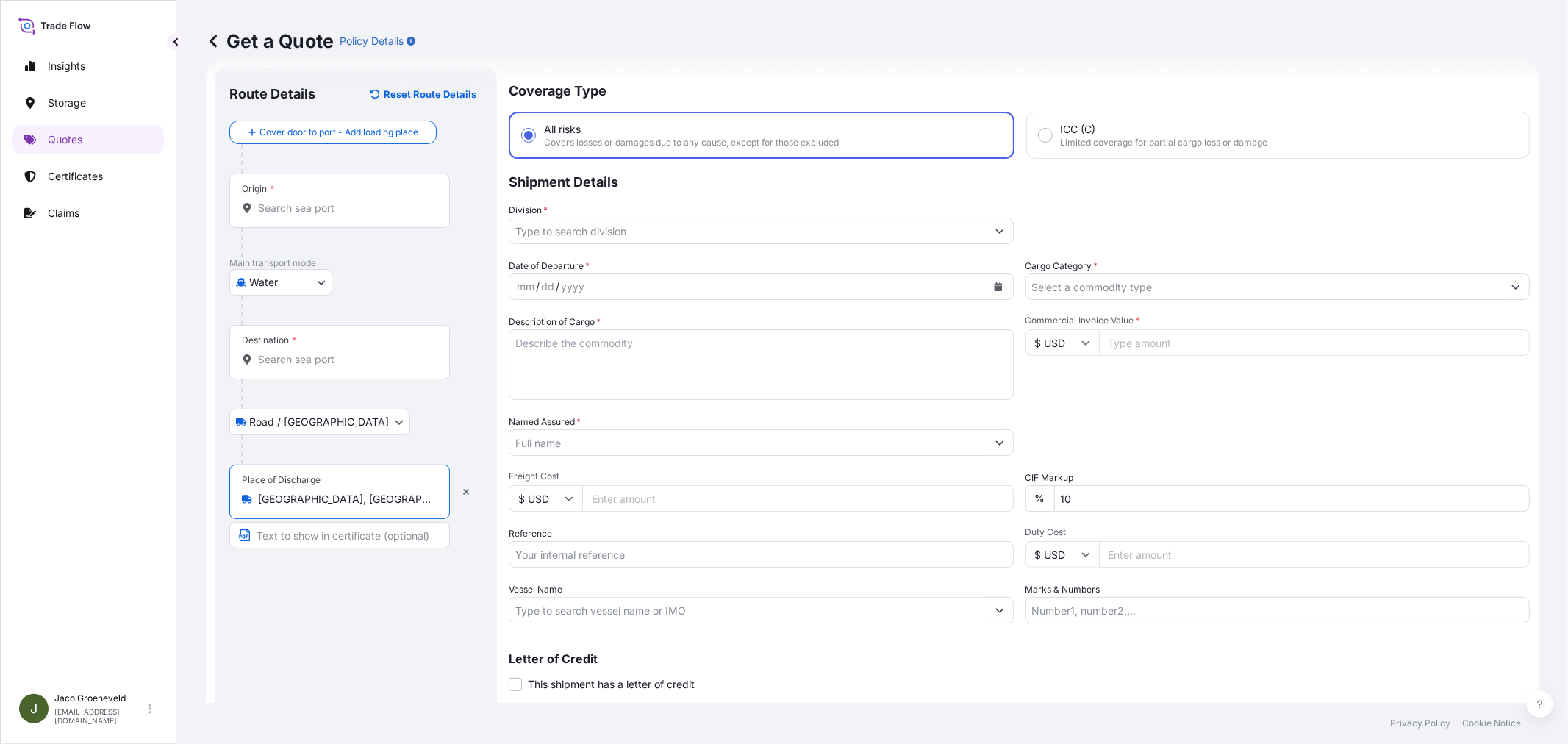
type input "[GEOGRAPHIC_DATA], [GEOGRAPHIC_DATA]"
click at [282, 360] on input "Destination *" at bounding box center [345, 360] width 174 height 14
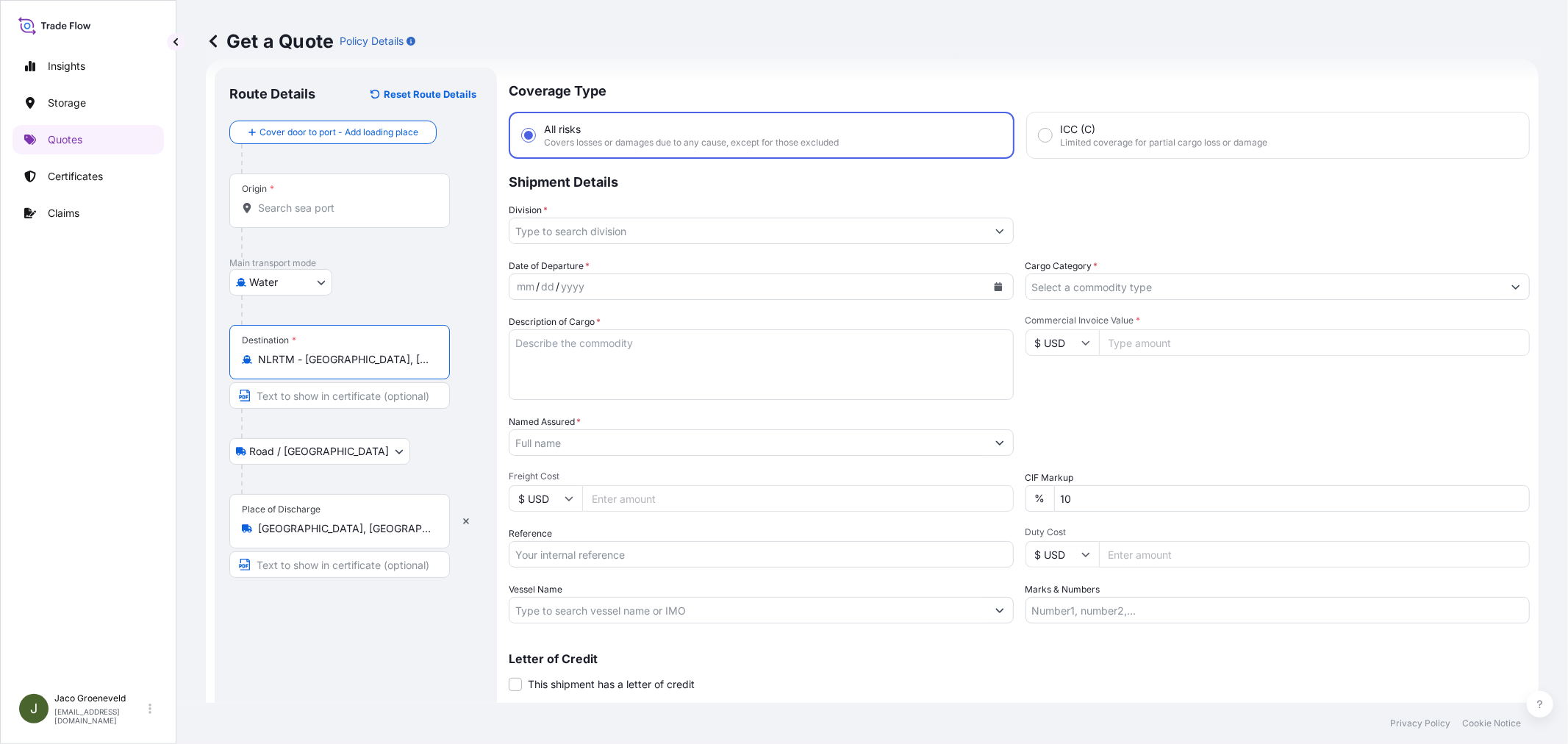
type input "NLRTM - [GEOGRAPHIC_DATA], [GEOGRAPHIC_DATA]"
click at [284, 191] on div "Origin *" at bounding box center [340, 201] width 220 height 55
click at [284, 200] on input "Origin *" at bounding box center [345, 208] width 174 height 14
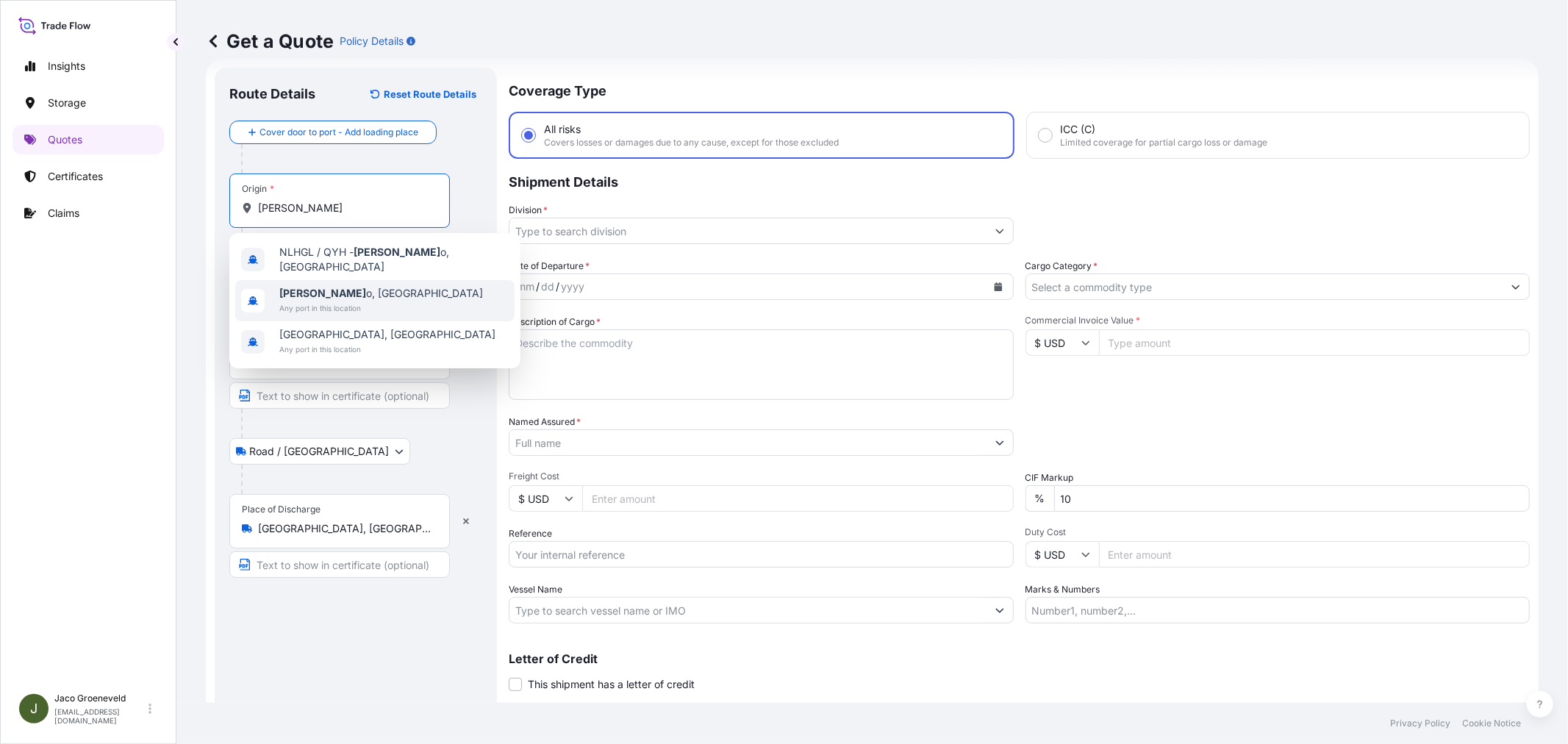
click at [417, 290] on div "[PERSON_NAME] o, [GEOGRAPHIC_DATA] Any port in this location" at bounding box center [374, 300] width 279 height 41
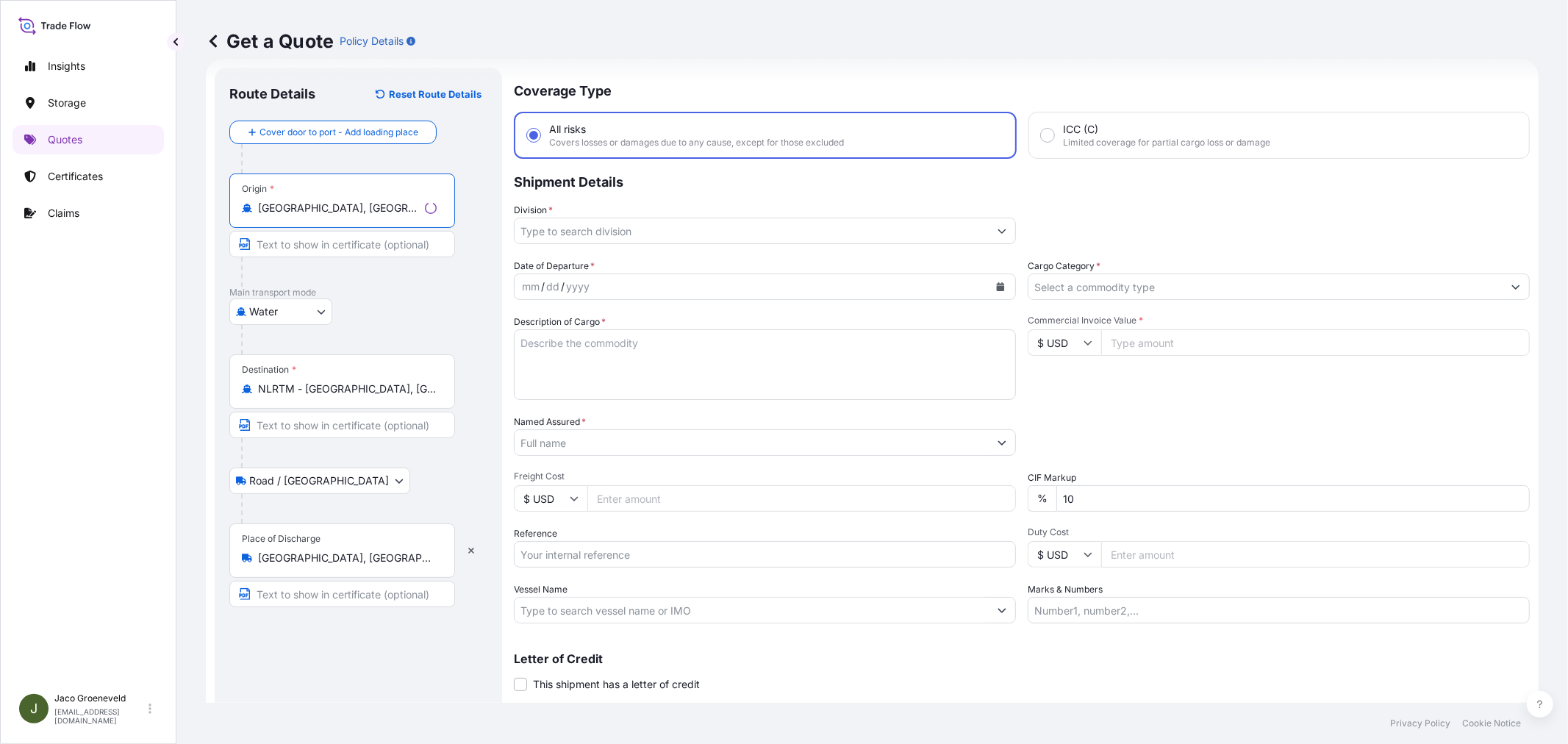
type input "[GEOGRAPHIC_DATA], [GEOGRAPHIC_DATA]"
click at [608, 357] on textarea "Description of Cargo *" at bounding box center [761, 364] width 505 height 71
paste textarea "PALLETS LOADED INTO 1 20' DRY HEAVY DUTY CONTAINER 20 PALLETS SUPRASEL FINE SAL…"
type textarea "2X CONTAINER PALLETS LOADED INTO 1 20' DRY HEAVY DUTY CONTAINER 20 PALLETS SUPR…"
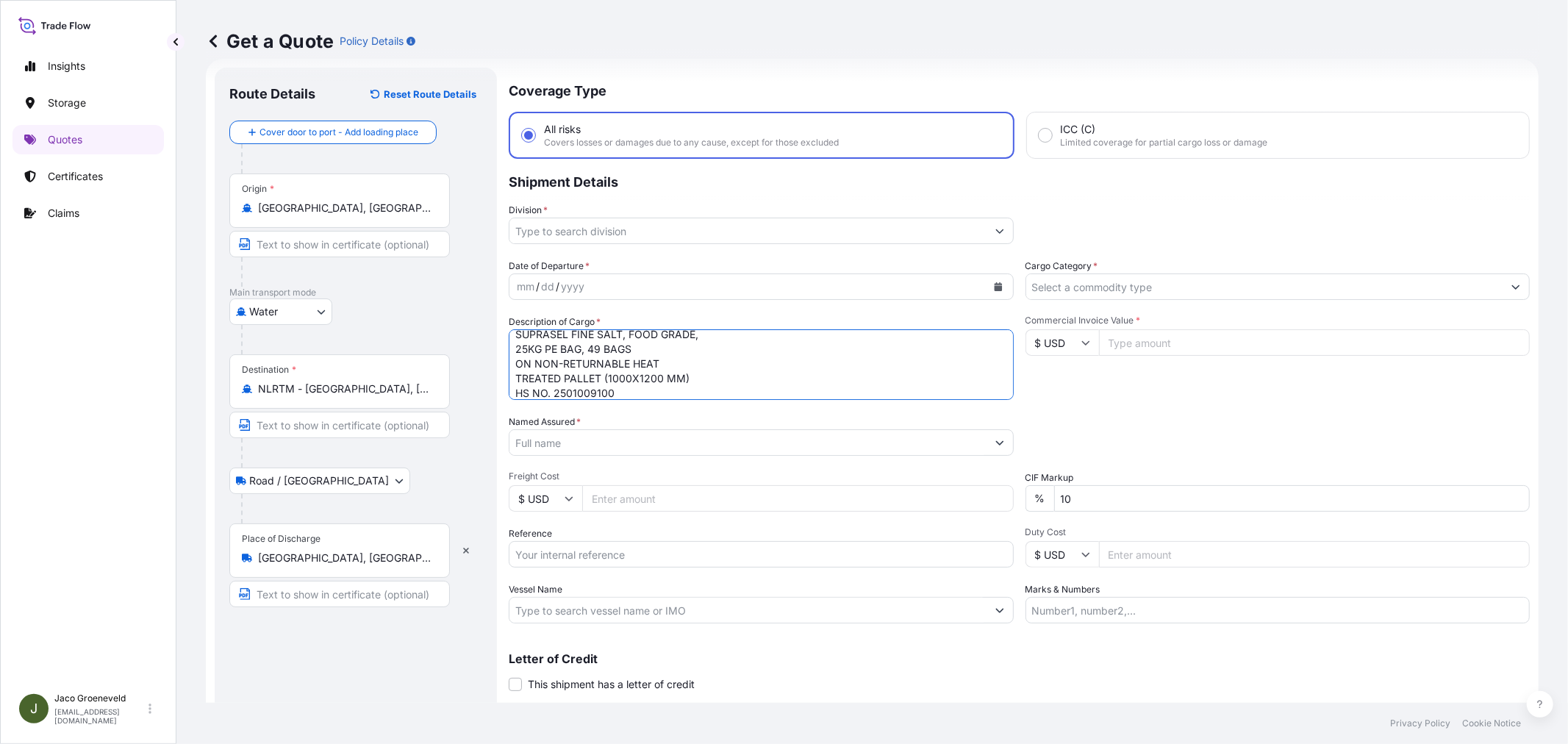
click at [685, 232] on input "Division *" at bounding box center [747, 230] width 477 height 27
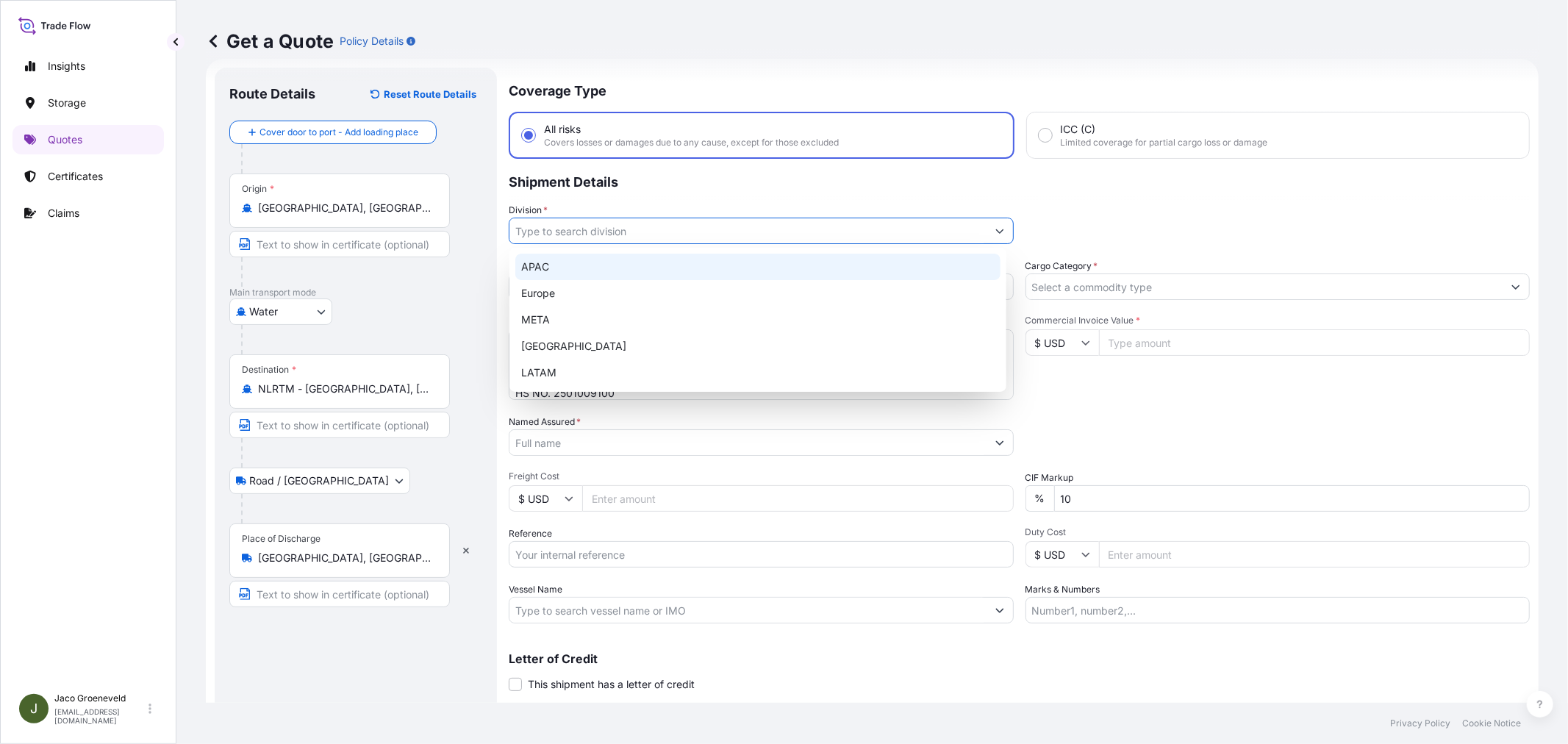
click at [612, 288] on div "Europe" at bounding box center [757, 293] width 485 height 27
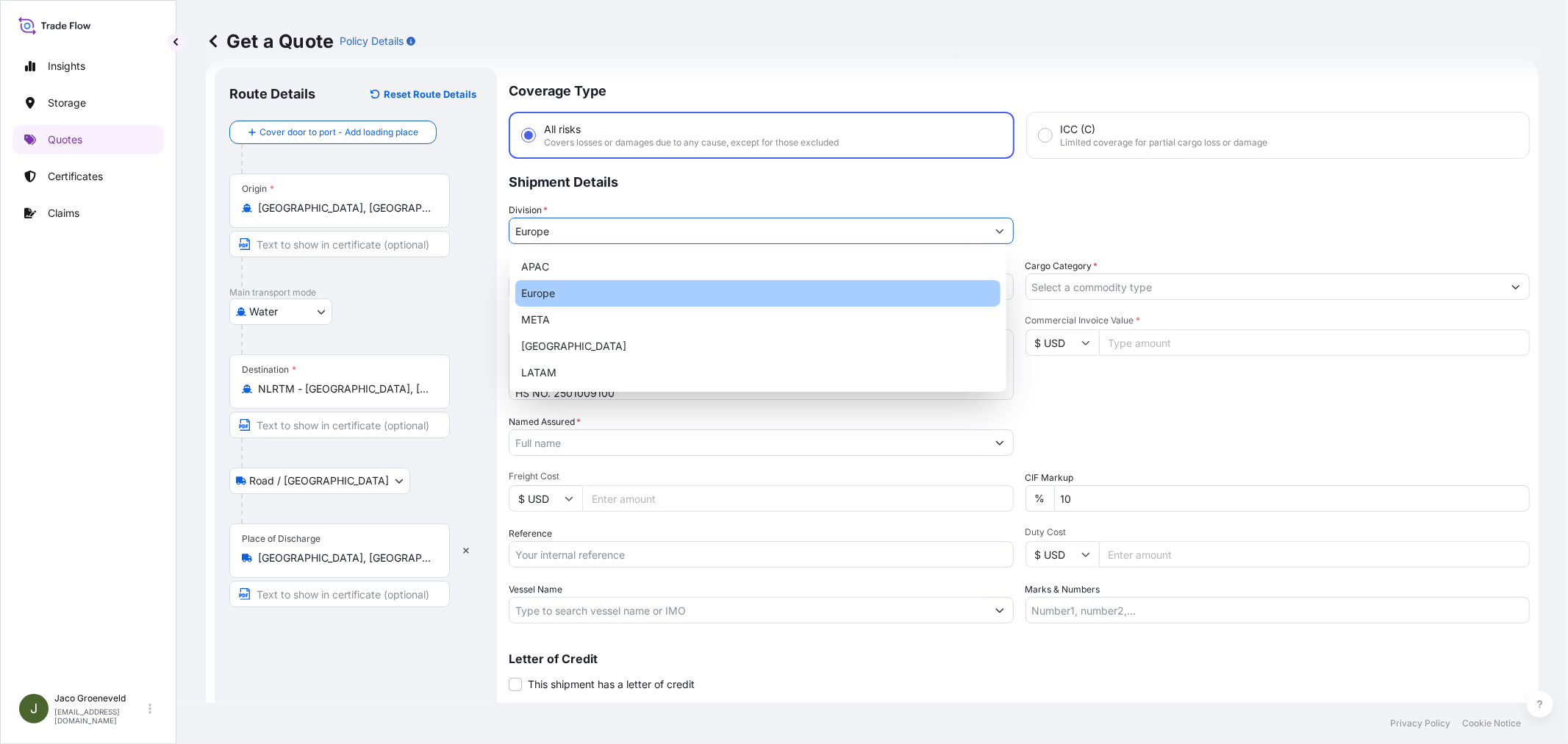
type input "Europe"
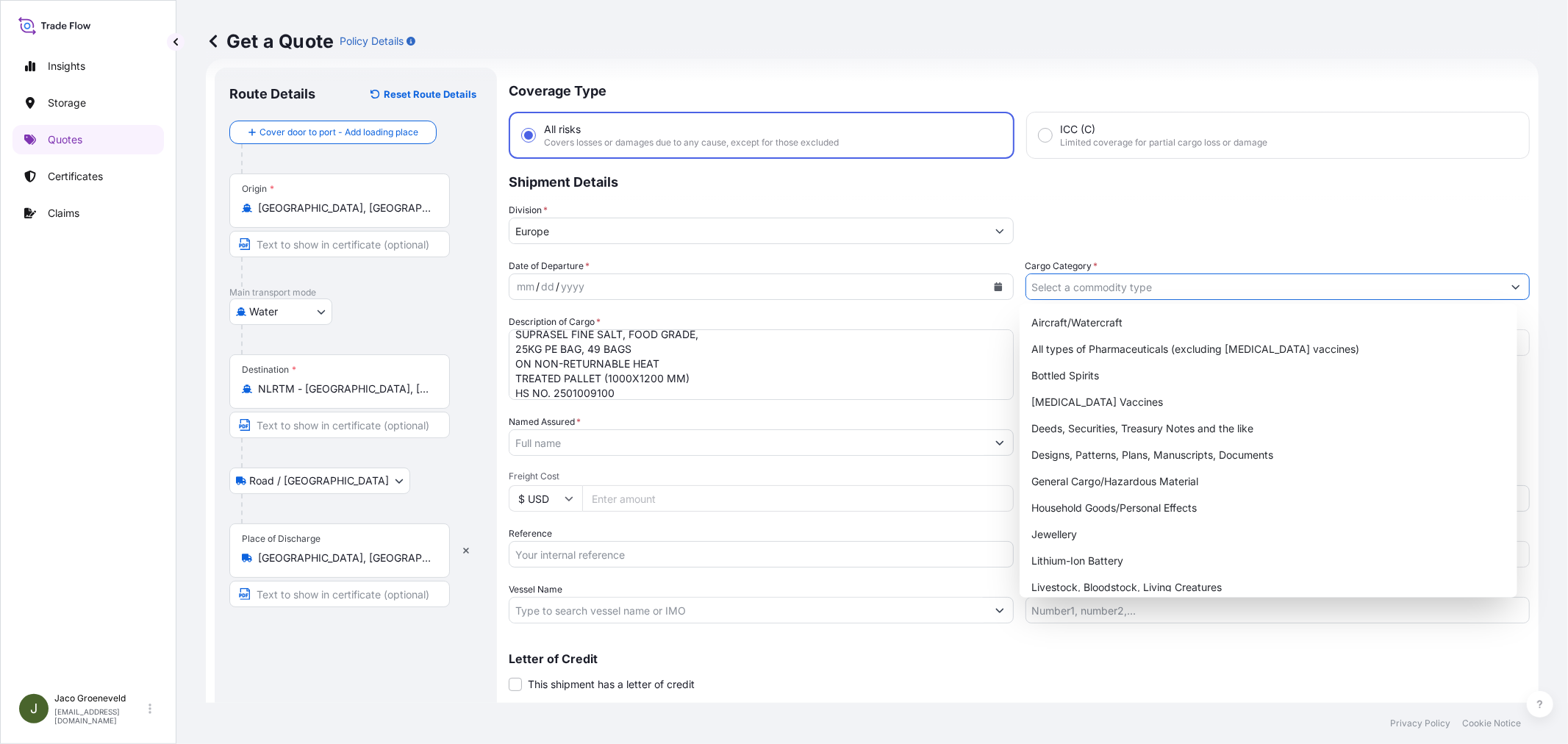
click at [1148, 280] on input "Cargo Category *" at bounding box center [1264, 286] width 477 height 27
click at [1097, 478] on div "General Cargo/Hazardous Material" at bounding box center [1267, 481] width 485 height 27
type input "General Cargo/Hazardous Material"
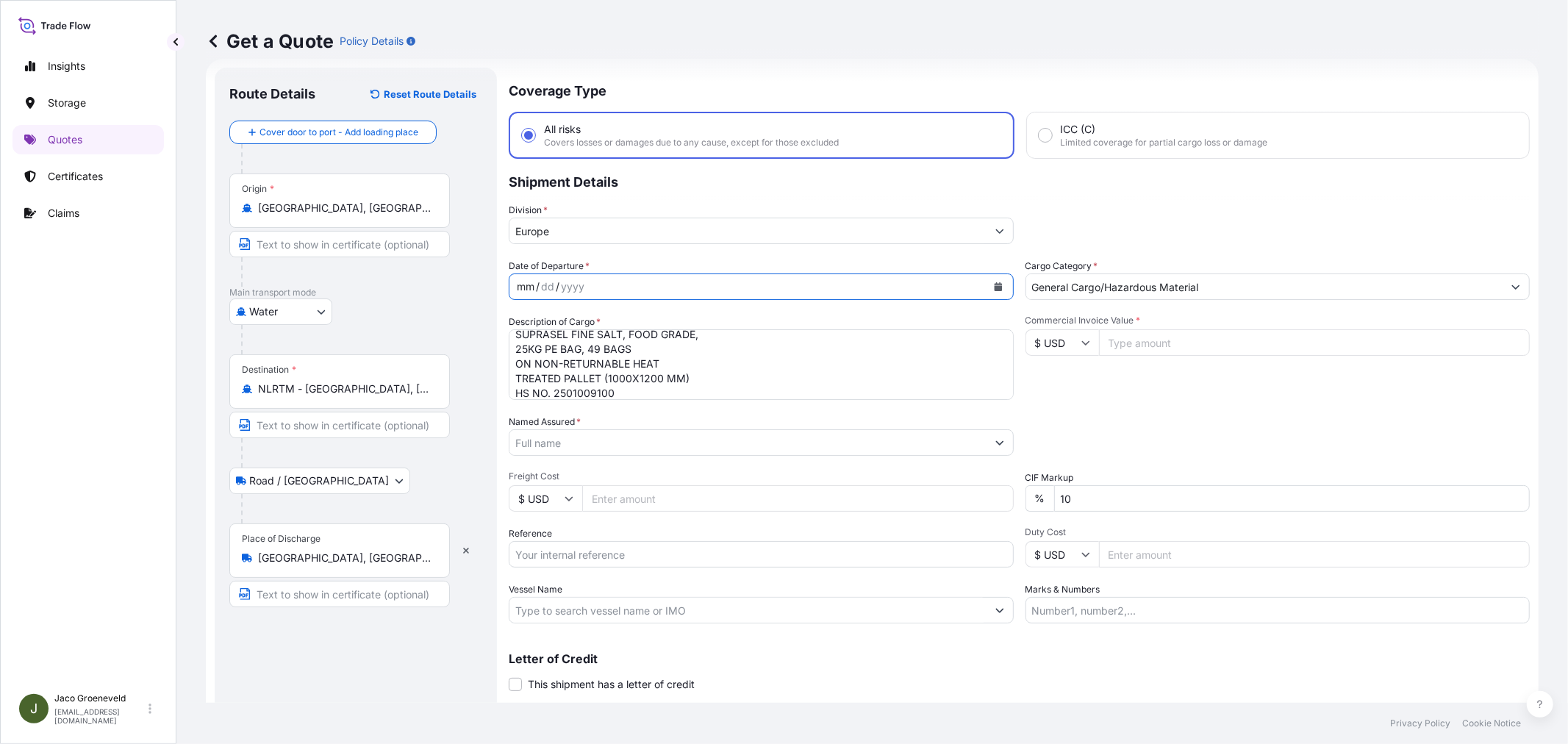
click at [525, 285] on div "mm" at bounding box center [525, 286] width 21 height 18
click at [998, 276] on button "Calendar" at bounding box center [998, 286] width 23 height 23
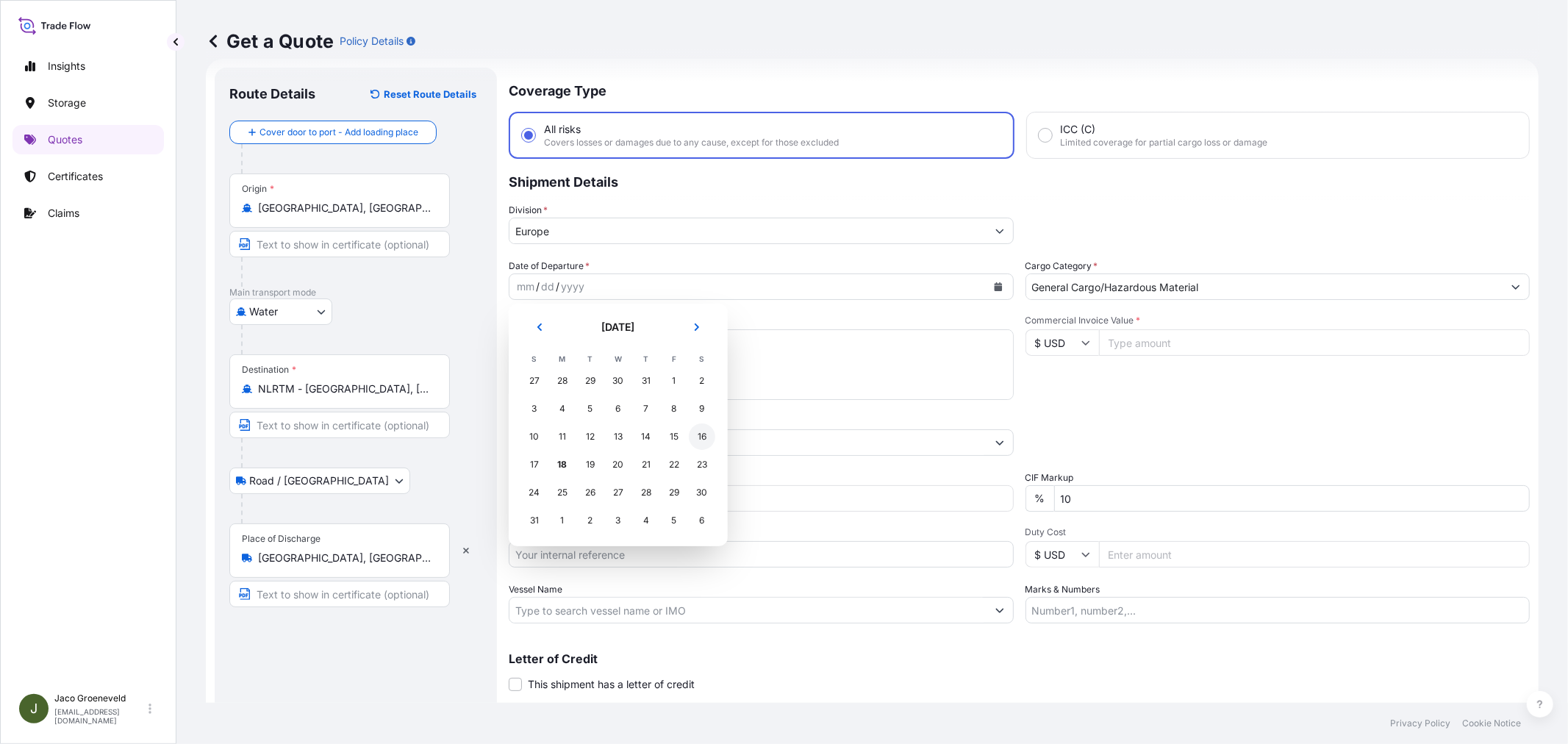
click at [706, 438] on div "16" at bounding box center [702, 436] width 27 height 27
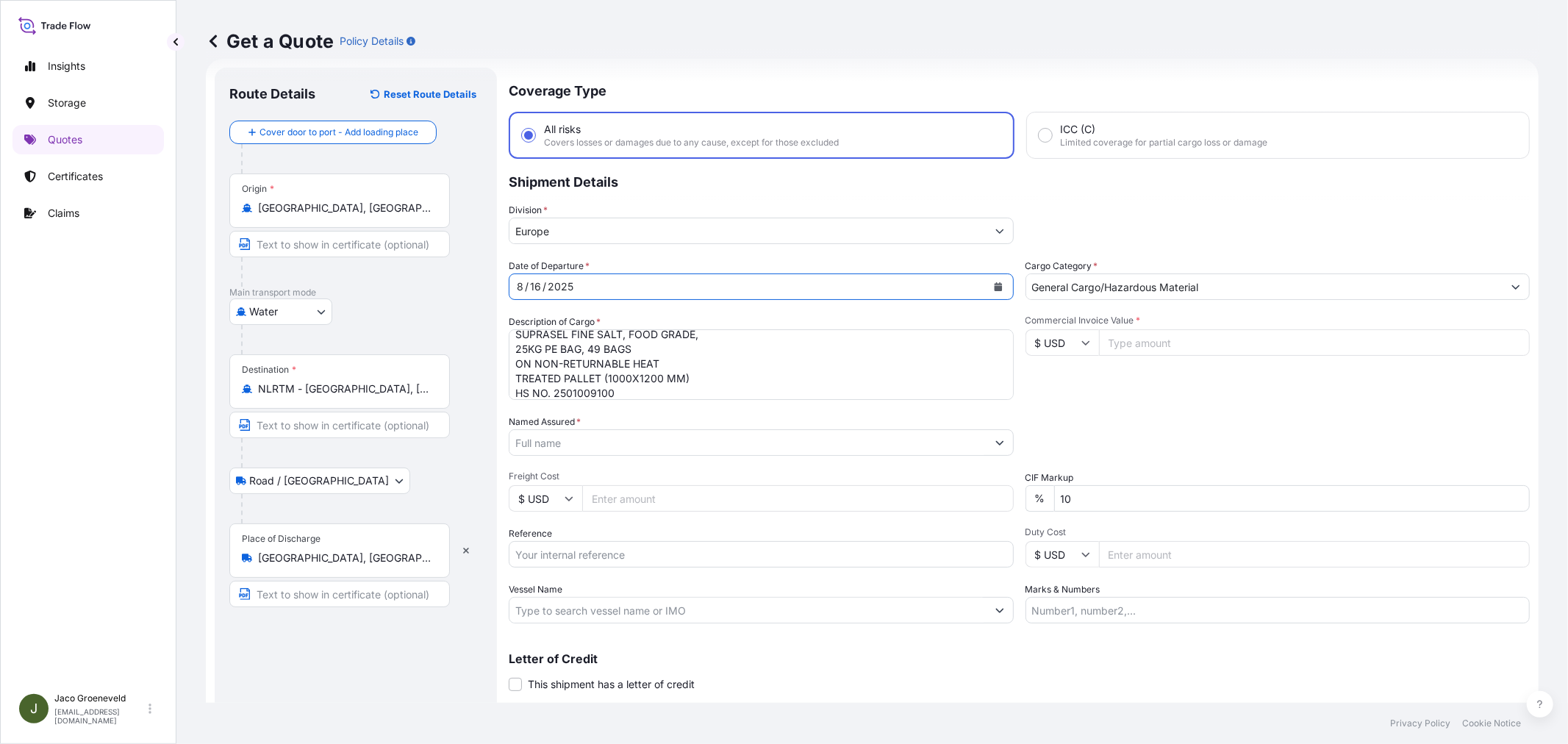
click at [605, 615] on input "Vessel Name" at bounding box center [747, 610] width 477 height 27
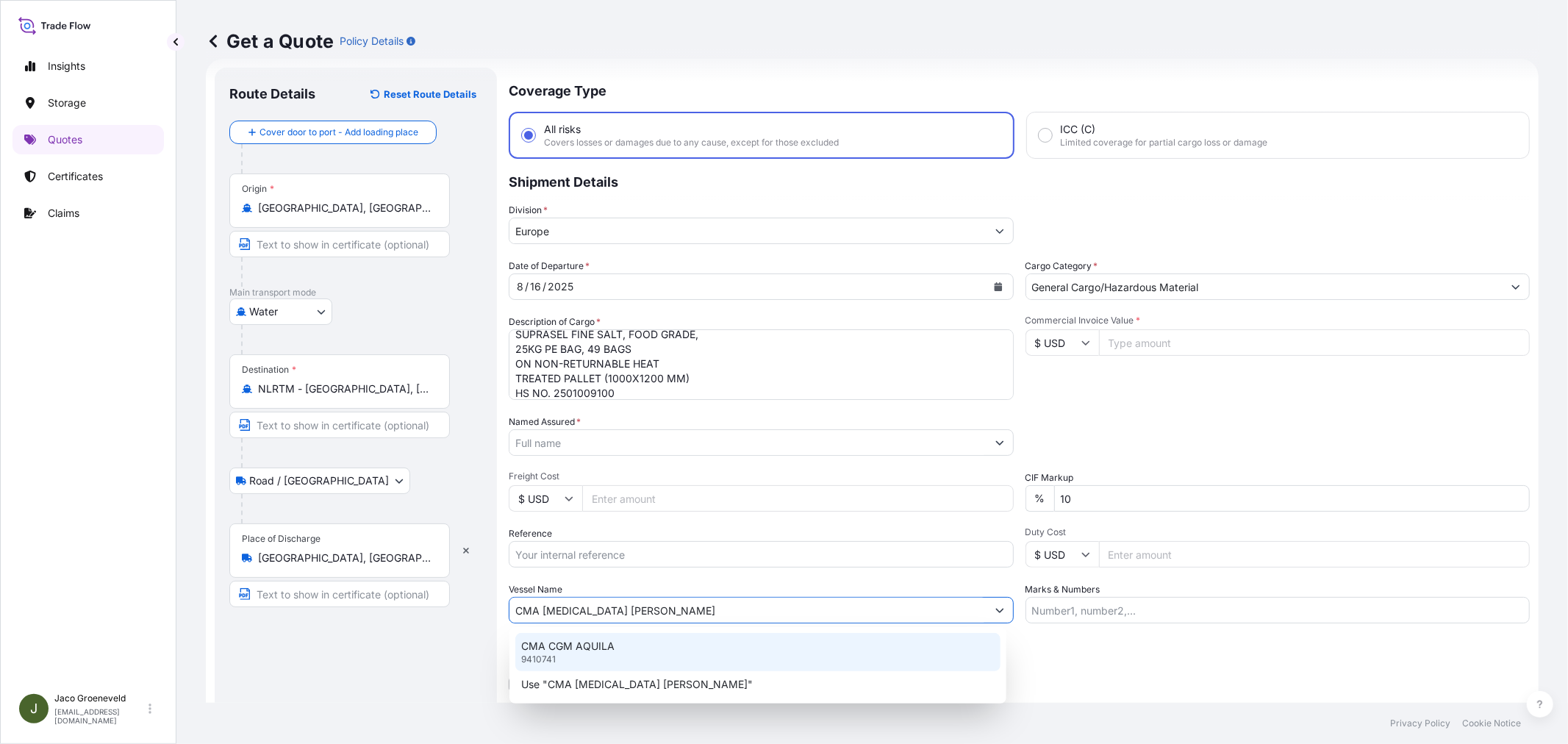
click at [610, 645] on p "CMA CGM AQUILA" at bounding box center [568, 646] width 93 height 14
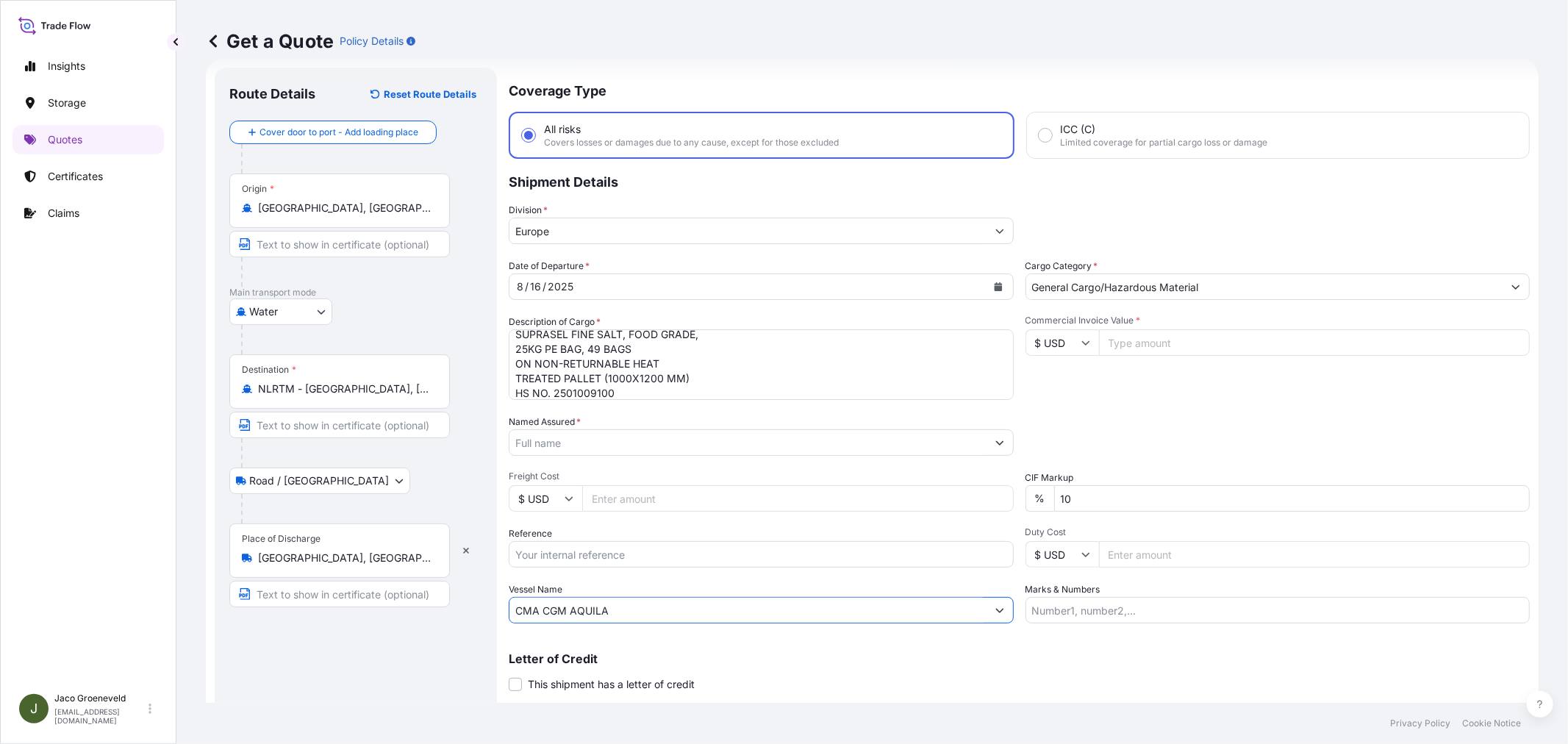
type input "CMA CGM AQUILA"
click at [578, 554] on input "Reference" at bounding box center [761, 553] width 505 height 27
type input "2594301 - 1265951047"
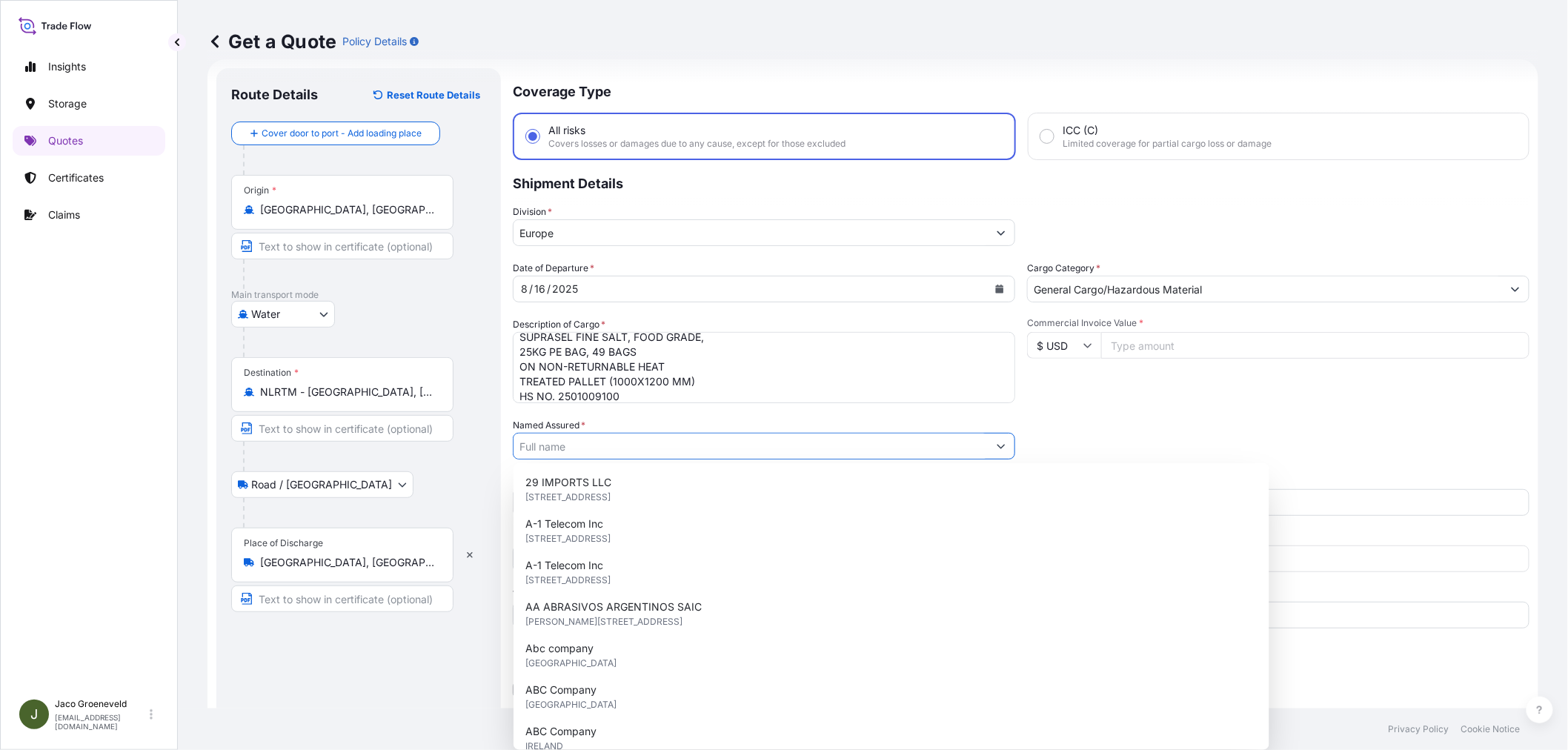
click at [652, 449] on input "Named Assured *" at bounding box center [750, 446] width 475 height 27
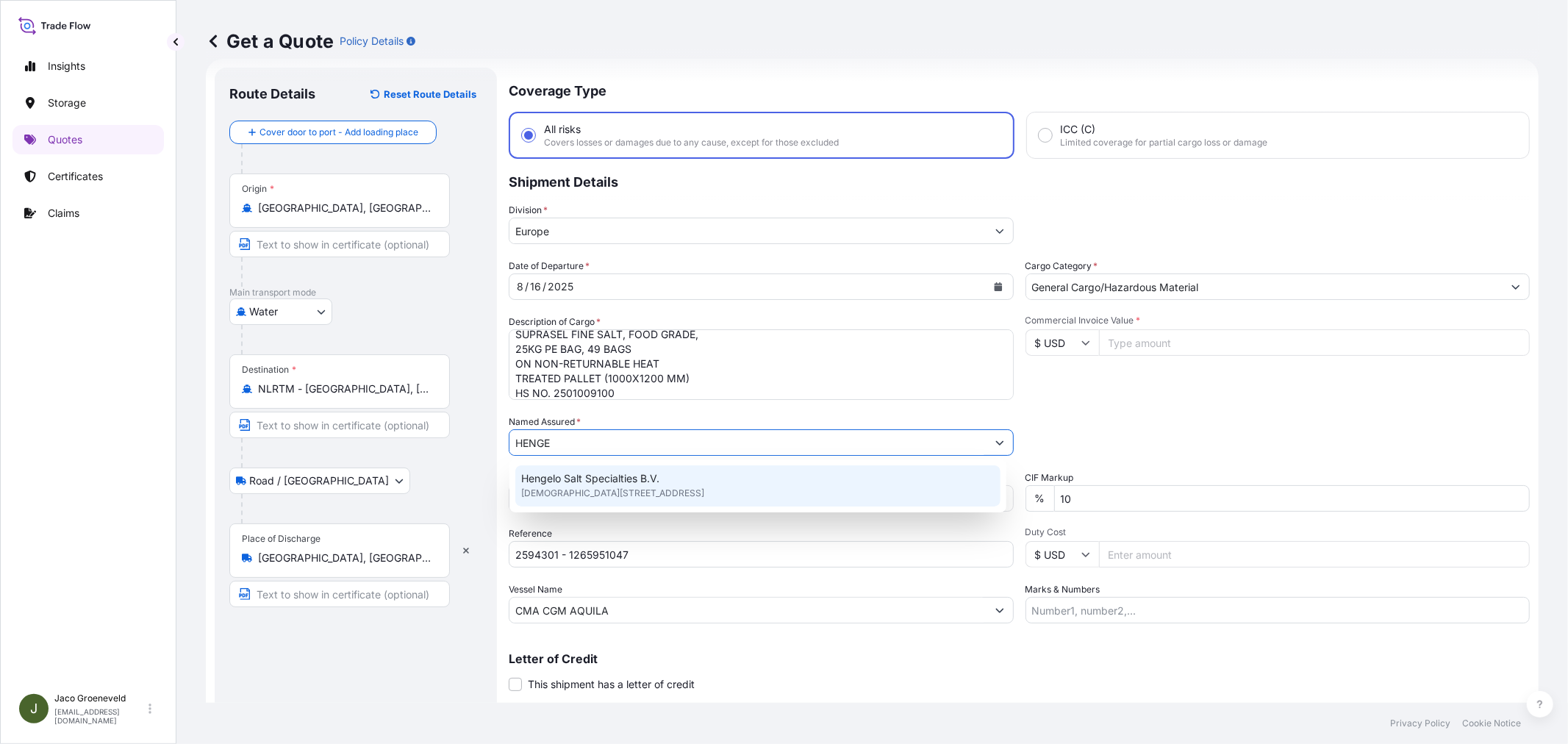
click at [588, 475] on span "Hengelo Salt Specialties B.V." at bounding box center [591, 479] width 138 height 14
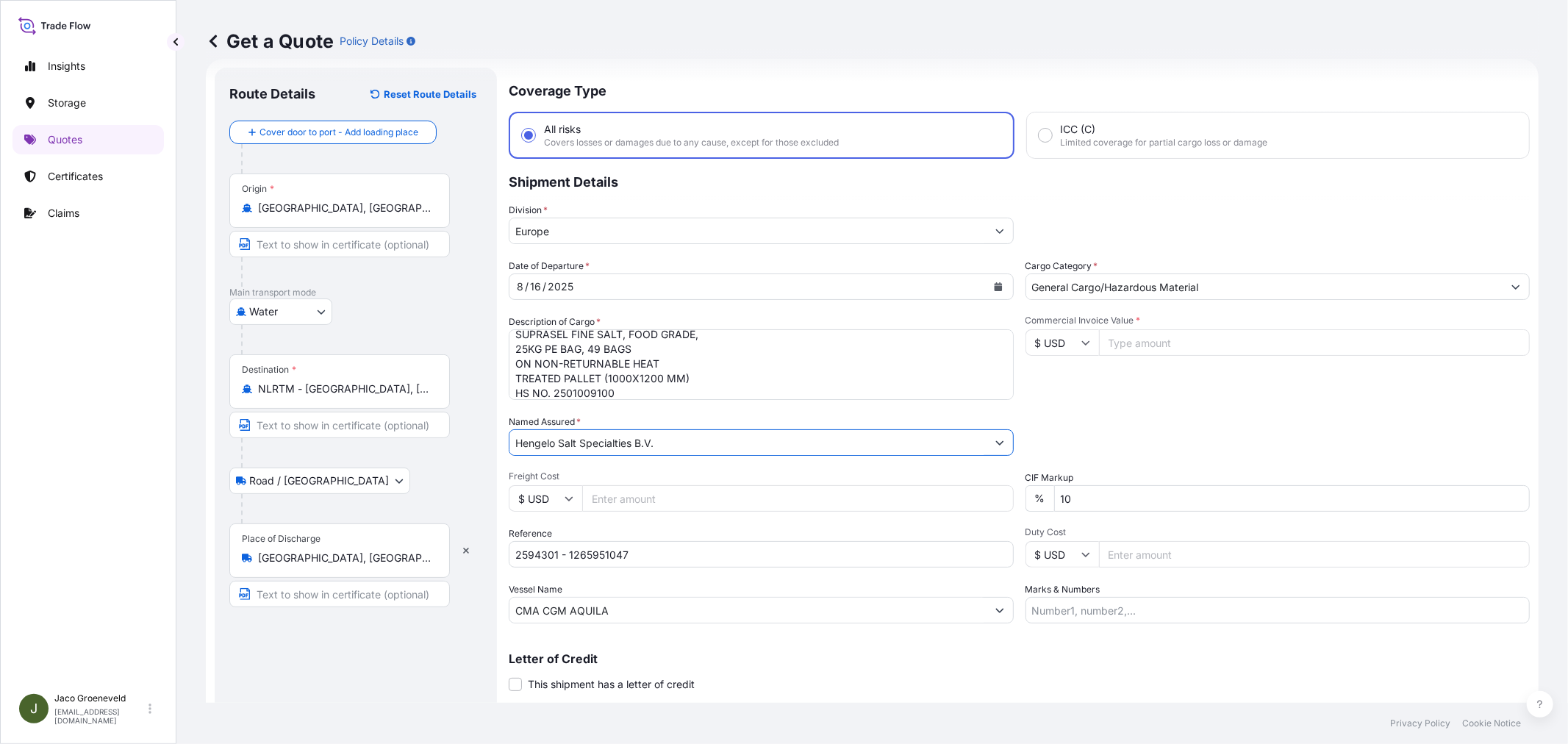
type input "Hengelo Salt Specialties B.V."
click at [1081, 339] on icon at bounding box center [1085, 342] width 9 height 9
click at [1051, 380] on div "€ EUR" at bounding box center [1056, 381] width 62 height 28
type input "€ EUR"
click at [1154, 340] on input "Commercial Invoice Value *" at bounding box center [1315, 342] width 431 height 27
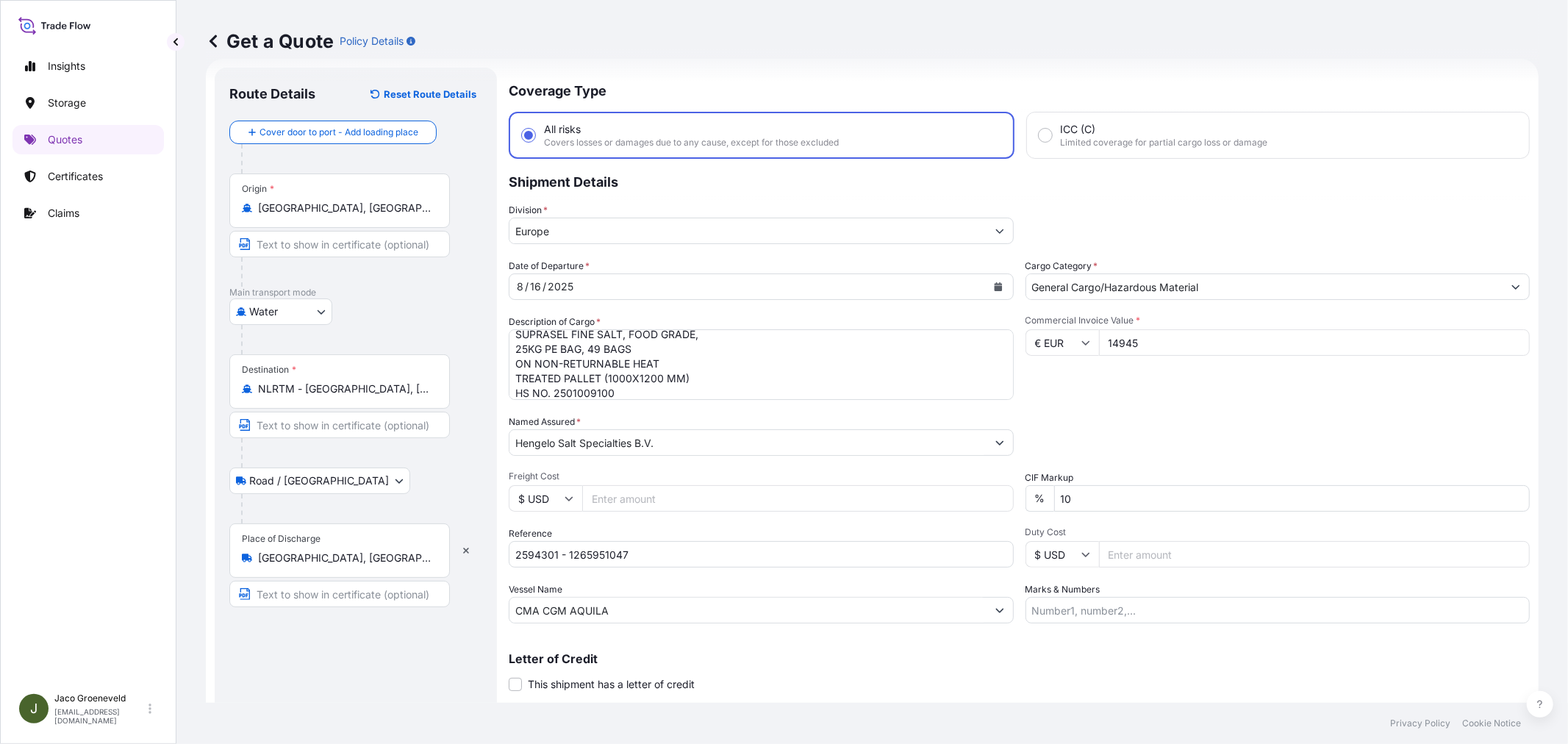
type input "14945"
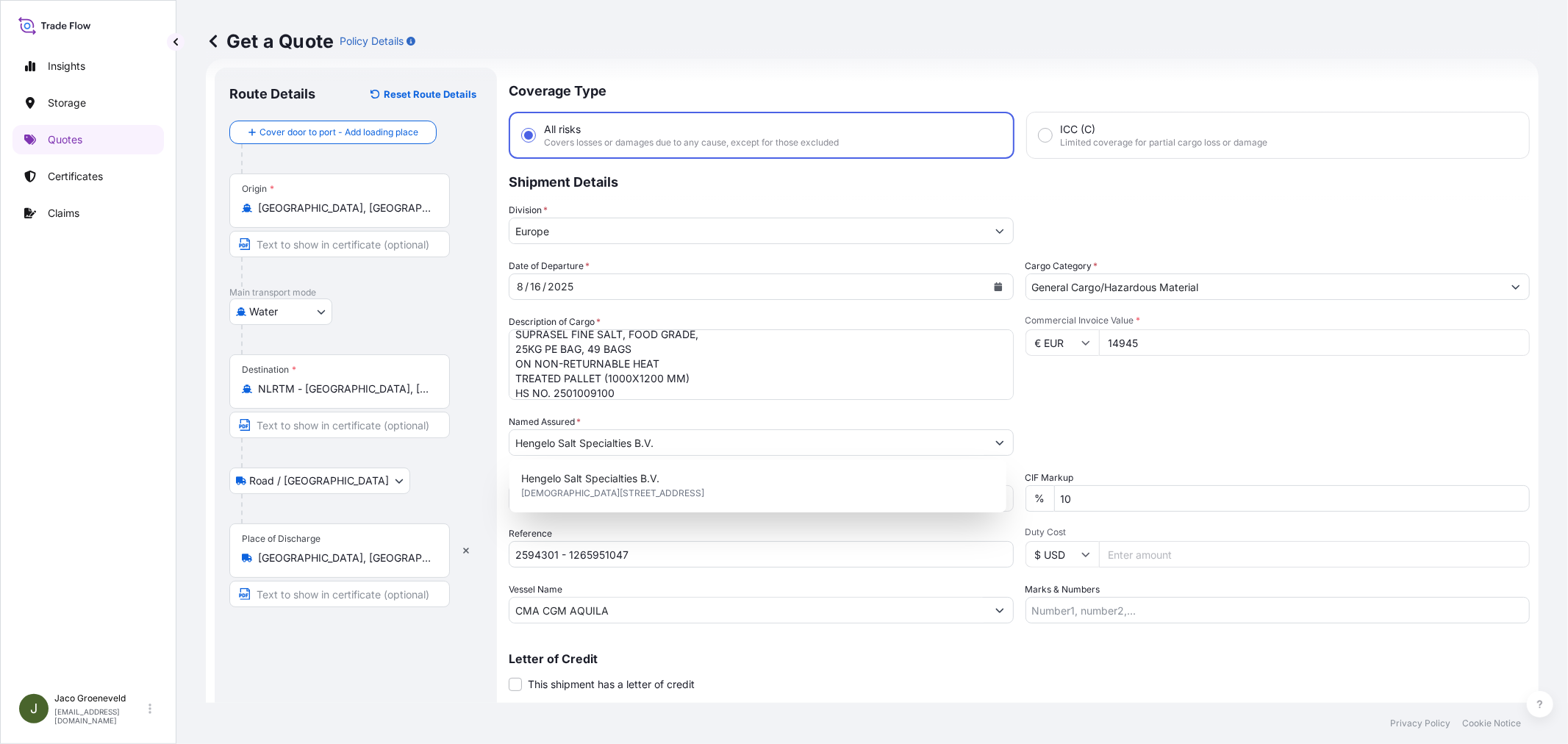
click at [1203, 387] on div "Commercial Invoice Value * € EUR 14945" at bounding box center [1278, 357] width 505 height 85
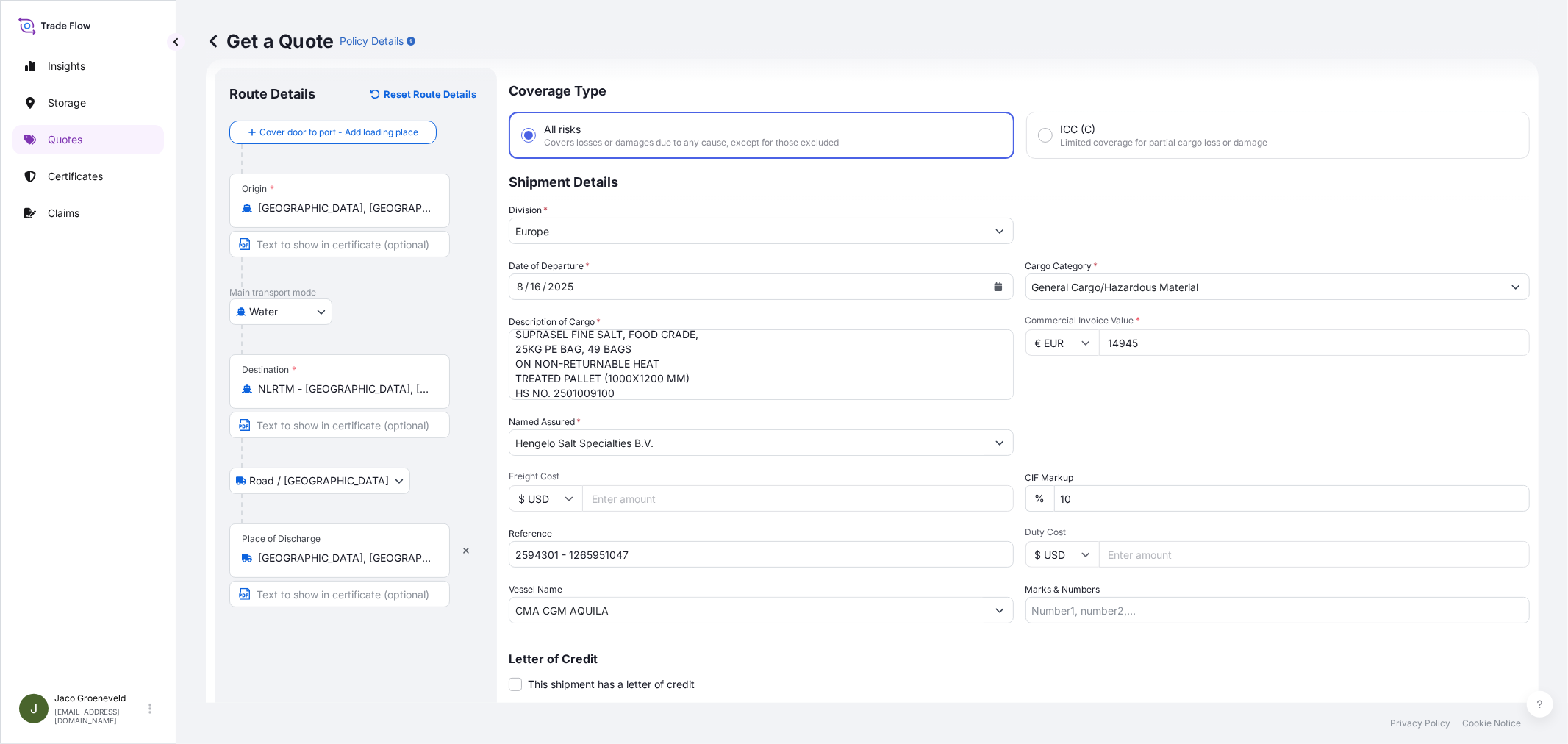
click at [1101, 389] on div "Commercial Invoice Value * € EUR 14945" at bounding box center [1278, 357] width 505 height 85
click at [1152, 403] on div "Date of Departure * [DATE] Cargo Category * General Cargo/Hazardous Material De…" at bounding box center [1019, 441] width 1021 height 364
click at [1183, 377] on div "Commercial Invoice Value * € EUR 14945" at bounding box center [1278, 357] width 505 height 85
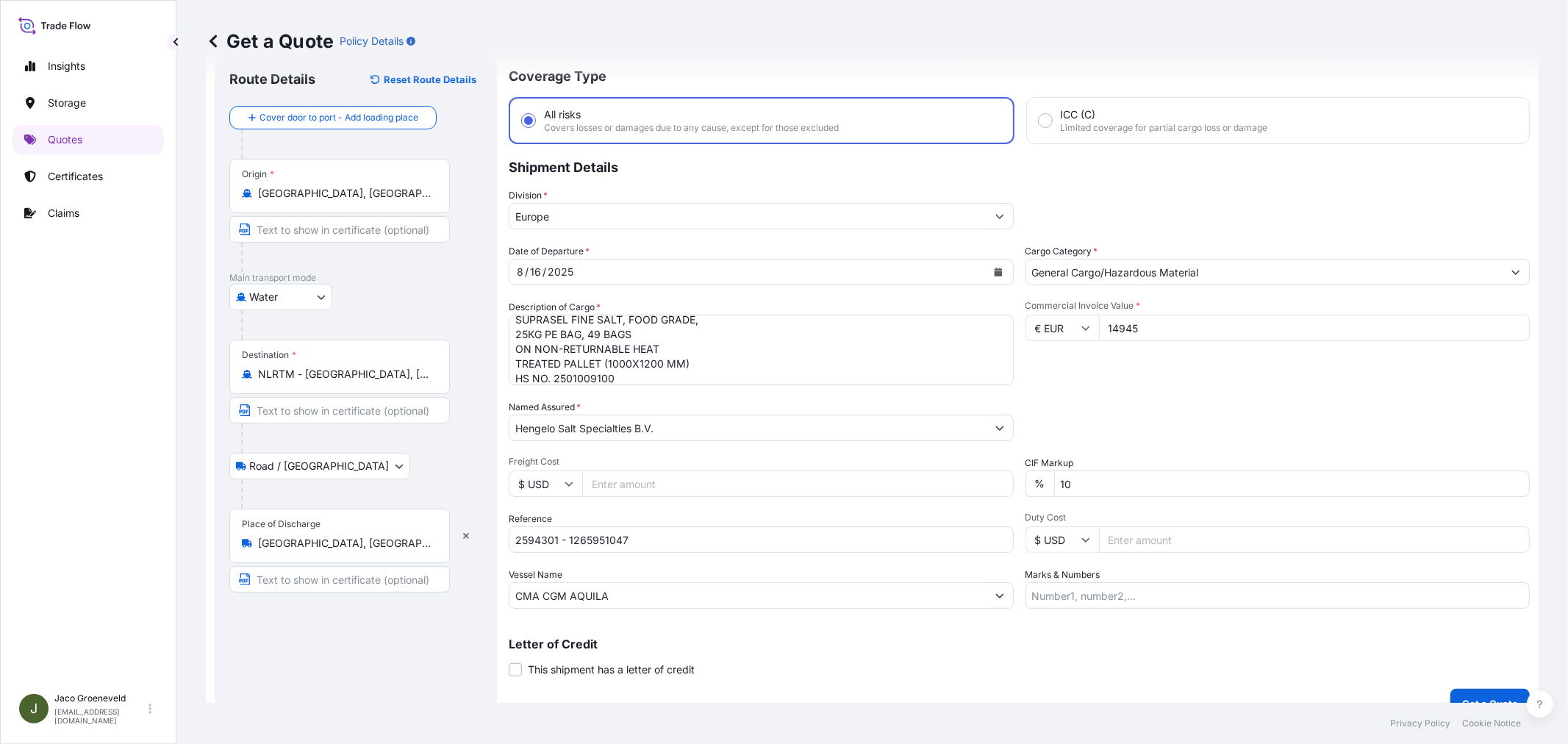
scroll to position [60, 0]
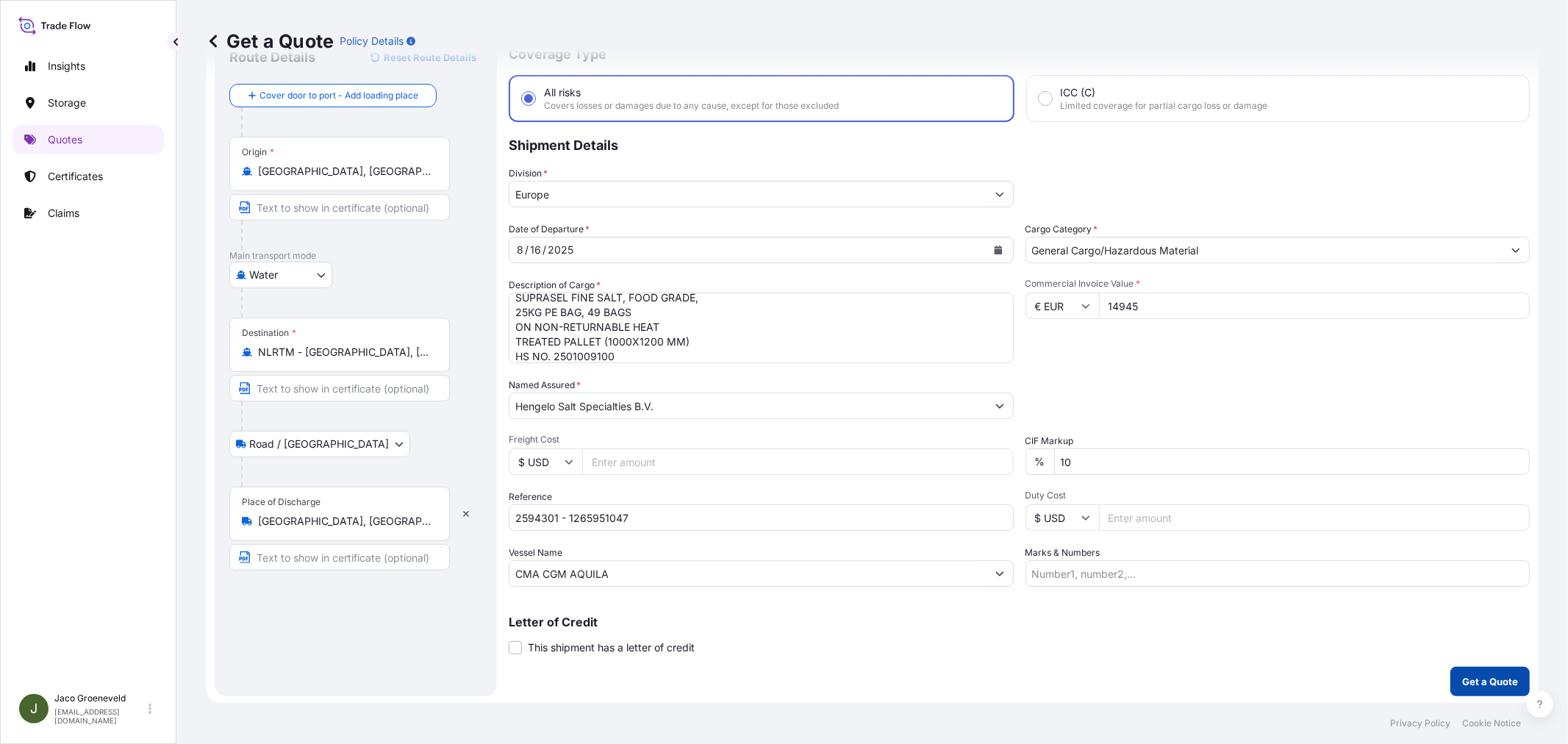
click at [1498, 676] on p "Get a Quote" at bounding box center [1489, 681] width 56 height 14
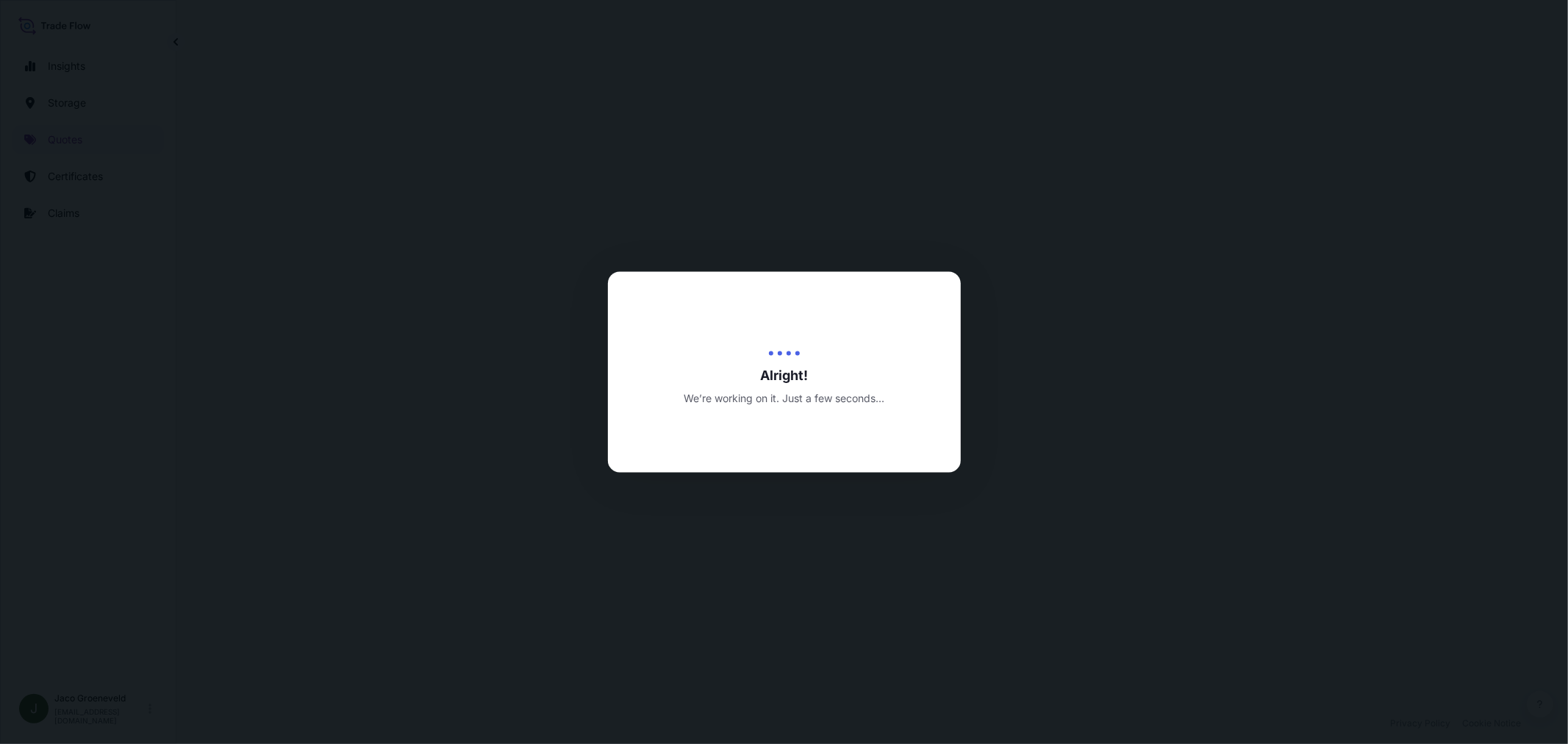
select select "Water"
select select "Road / [GEOGRAPHIC_DATA]"
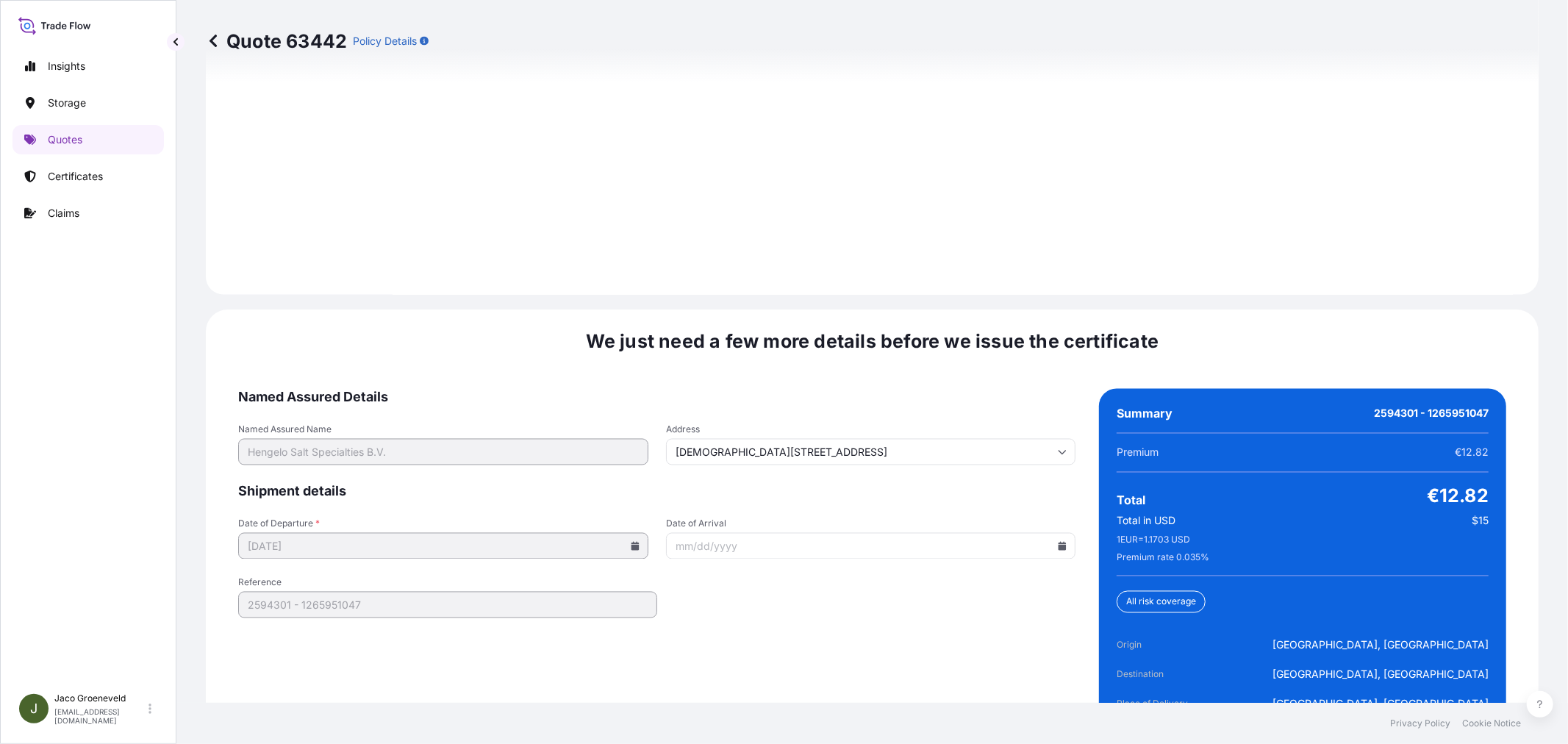
scroll to position [2159, 0]
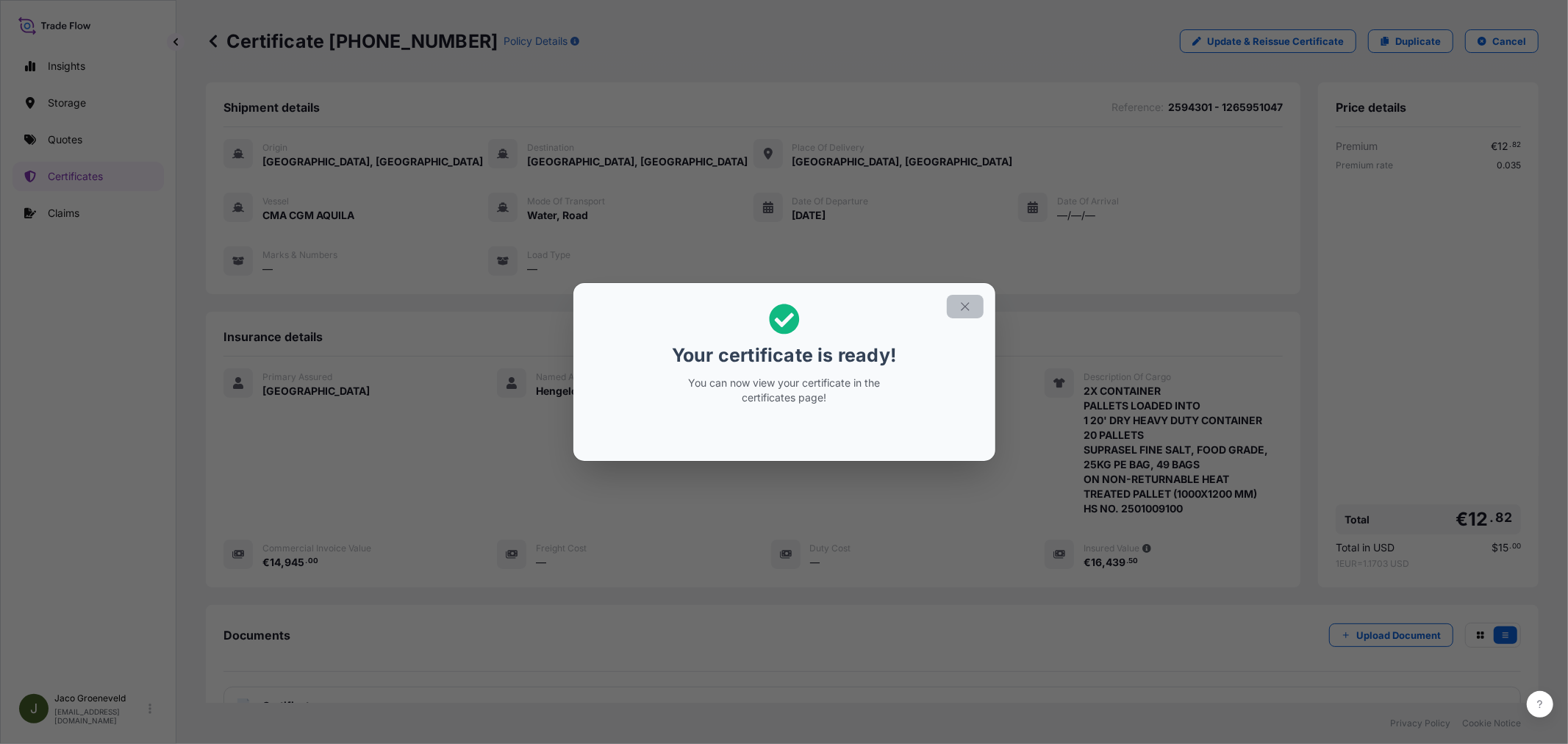
click at [967, 302] on icon "button" at bounding box center [965, 306] width 13 height 13
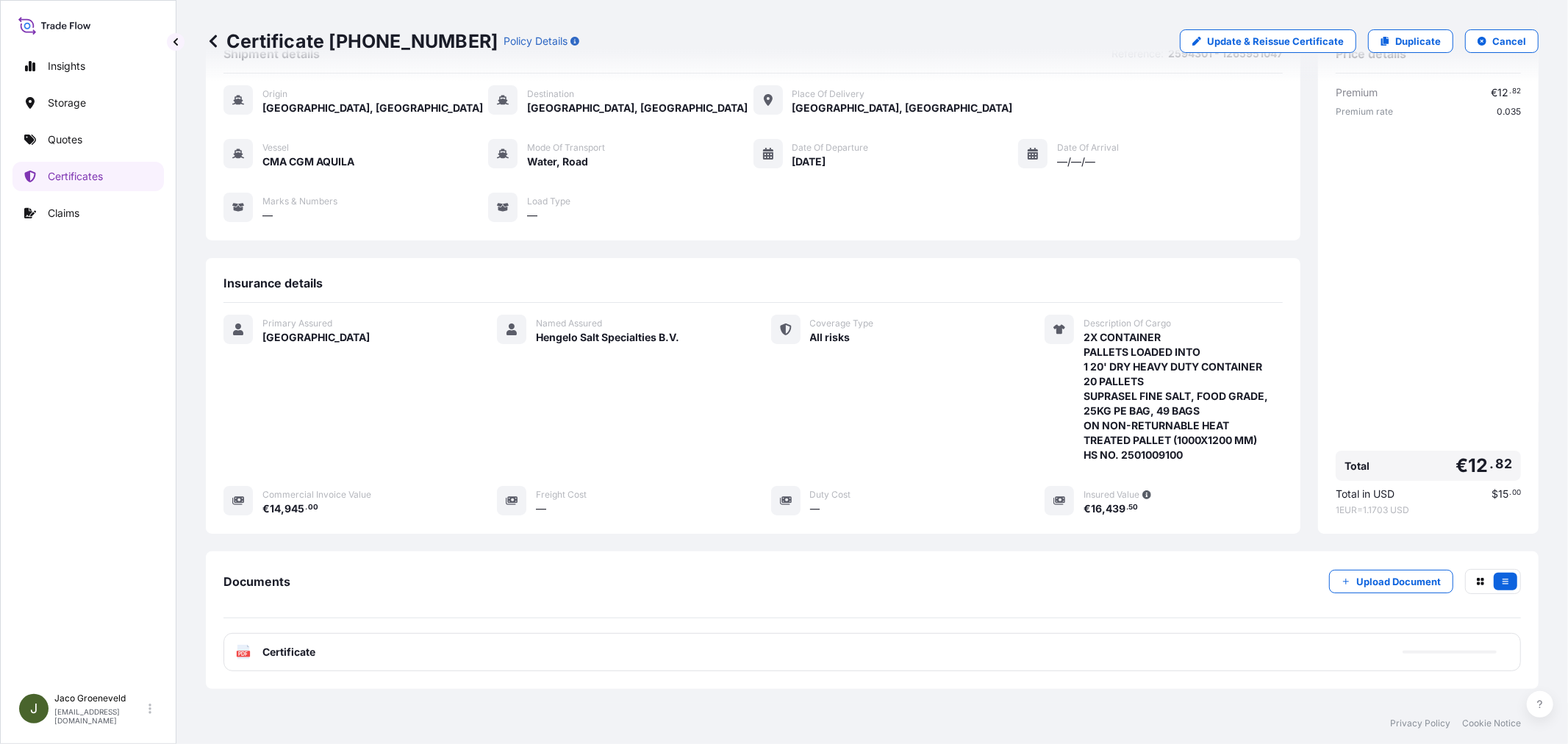
scroll to position [81, 0]
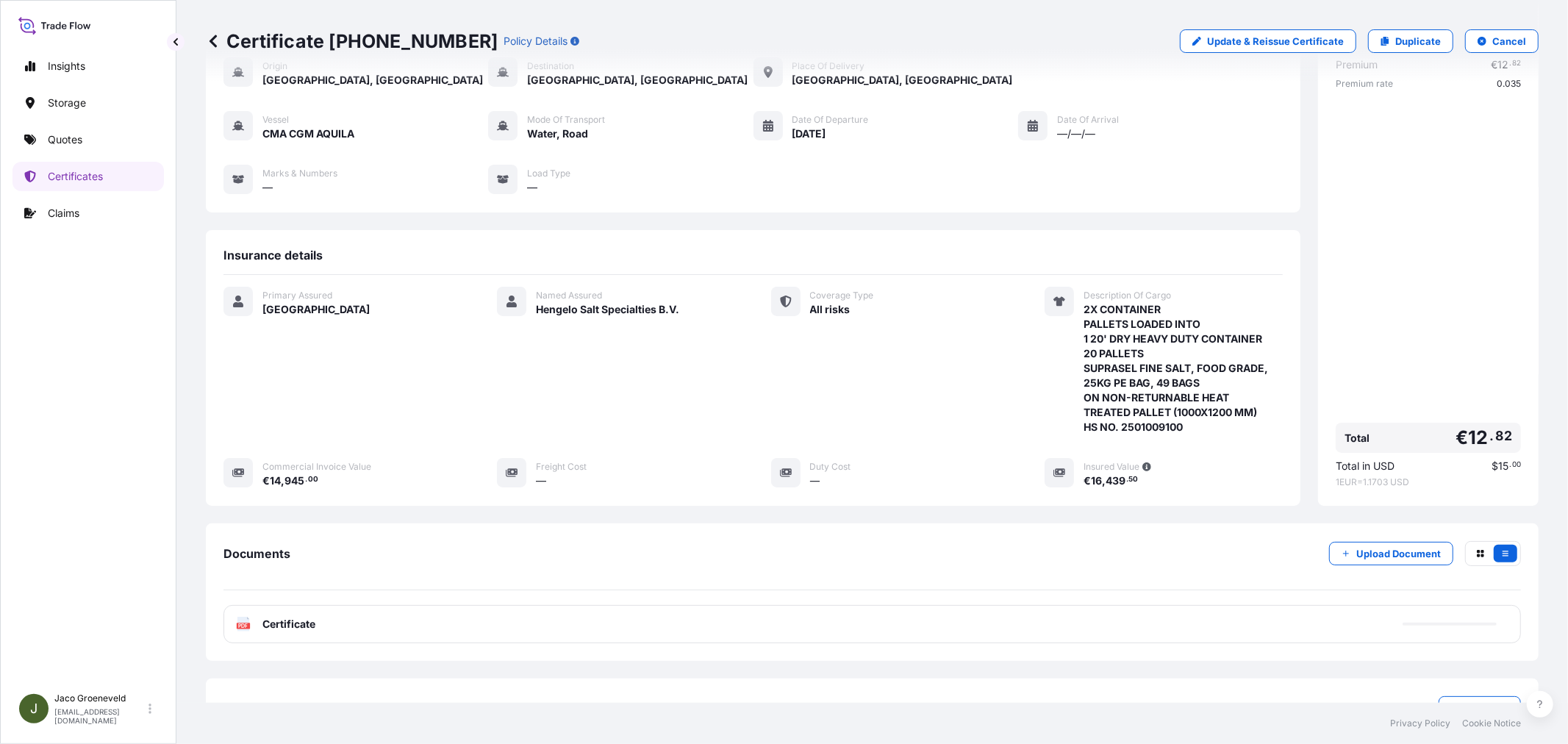
click at [295, 629] on span "Certificate" at bounding box center [289, 623] width 53 height 14
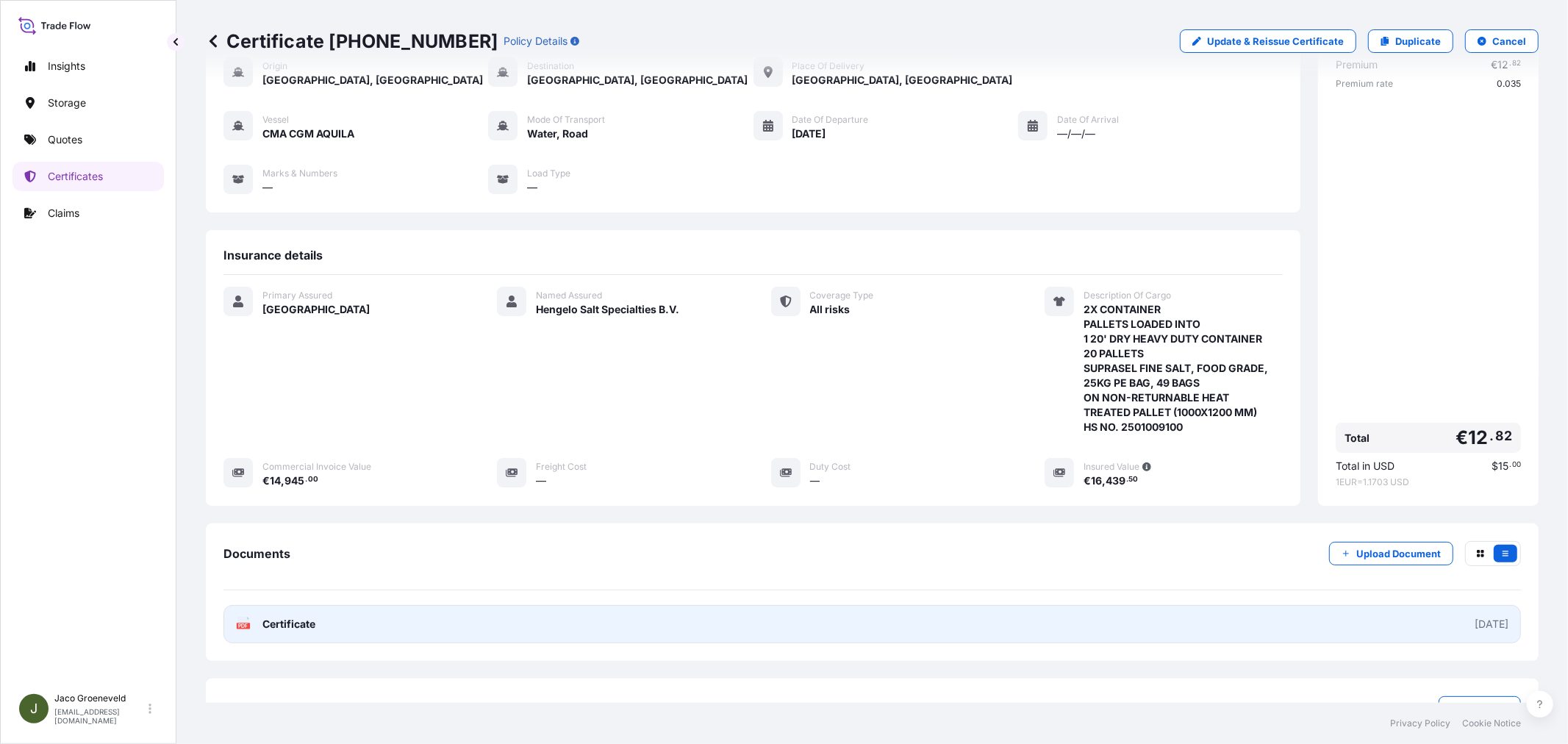
click at [254, 623] on div "PDF Certificate" at bounding box center [275, 623] width 80 height 14
click at [291, 617] on link "PDF Certificate [DATE]" at bounding box center [872, 624] width 1297 height 39
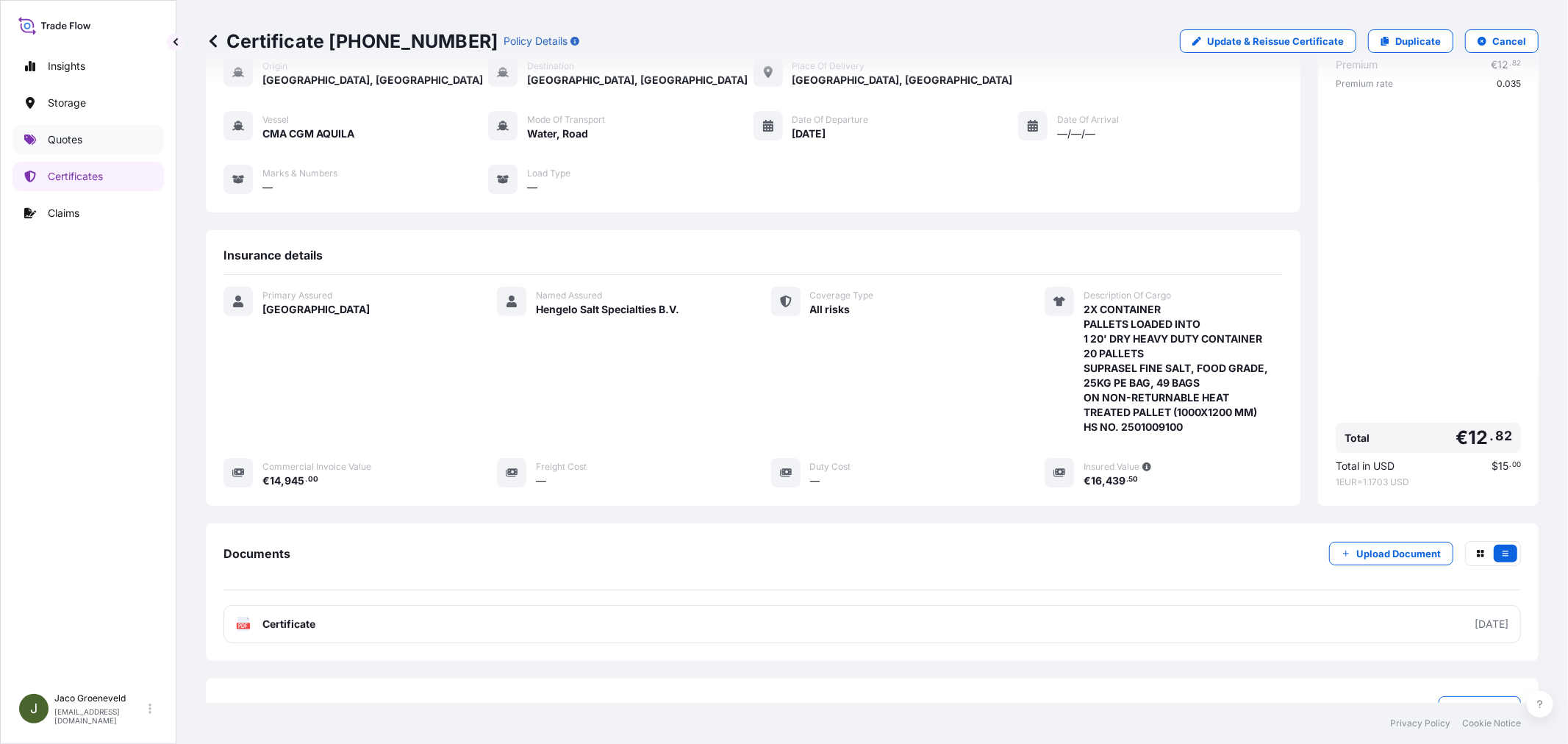
click at [64, 145] on p "Quotes" at bounding box center [64, 139] width 35 height 14
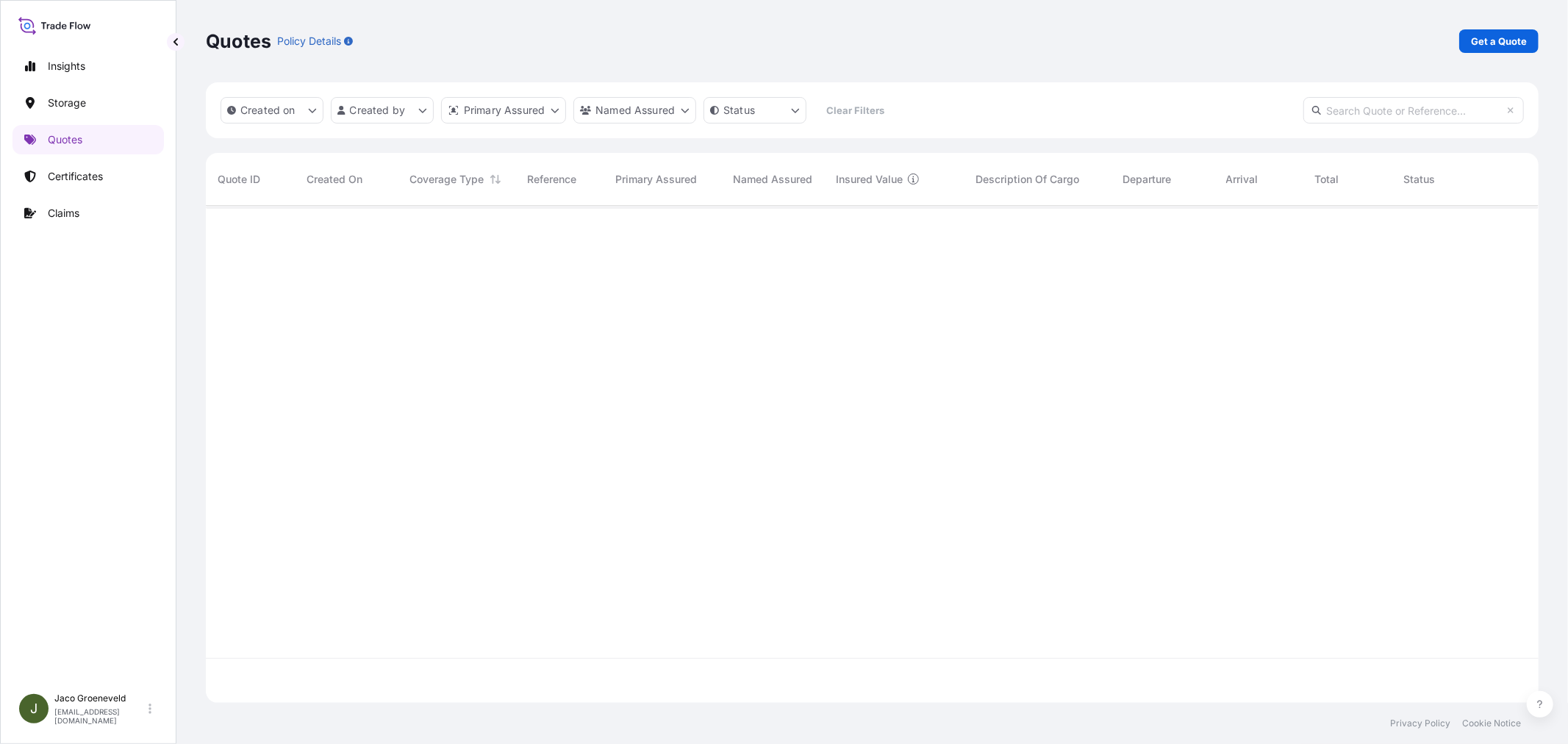
scroll to position [493, 1320]
click at [1501, 47] on p "Get a Quote" at bounding box center [1498, 41] width 56 height 14
select select "Road / [GEOGRAPHIC_DATA]"
select select "Water"
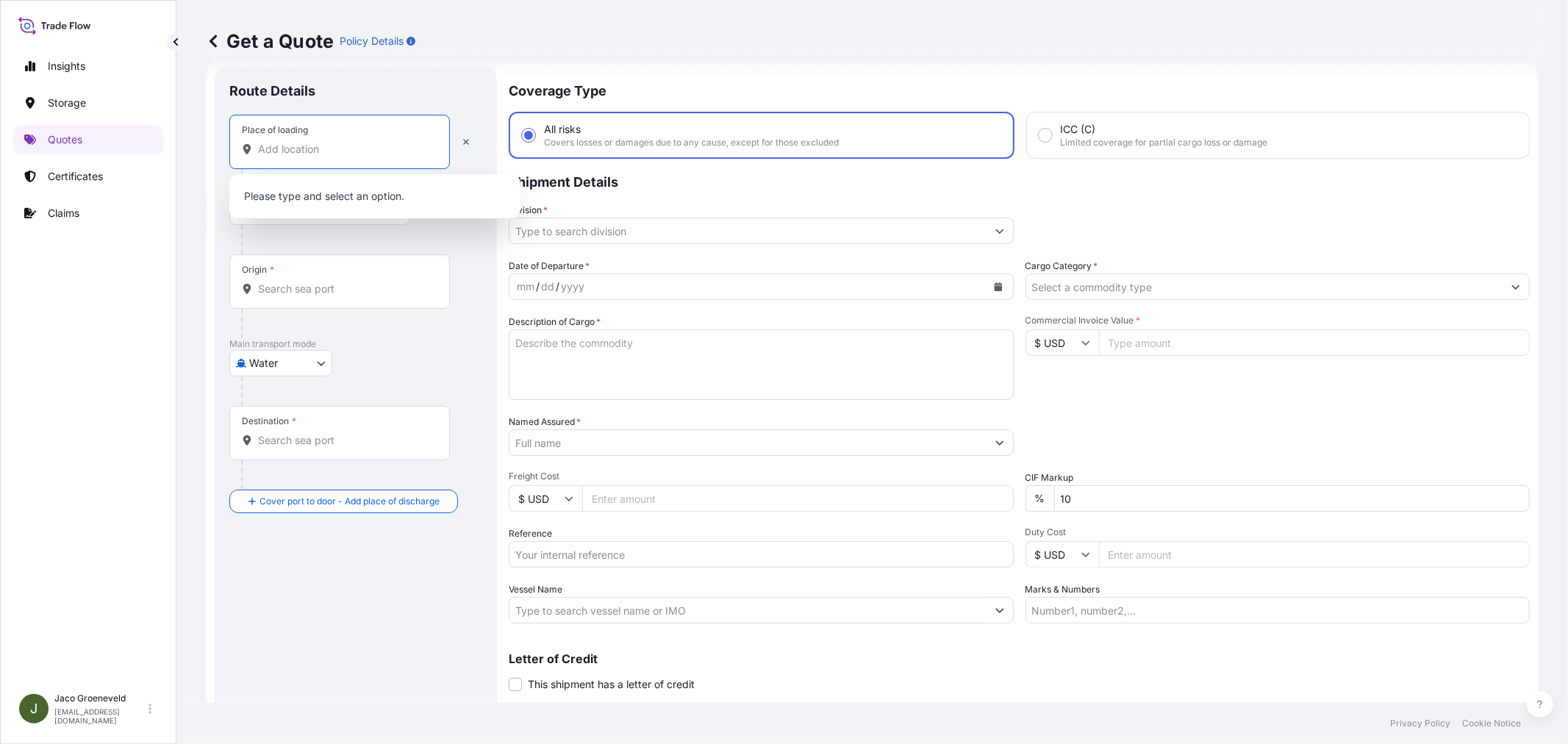
click at [314, 153] on input "Place of loading" at bounding box center [345, 149] width 174 height 14
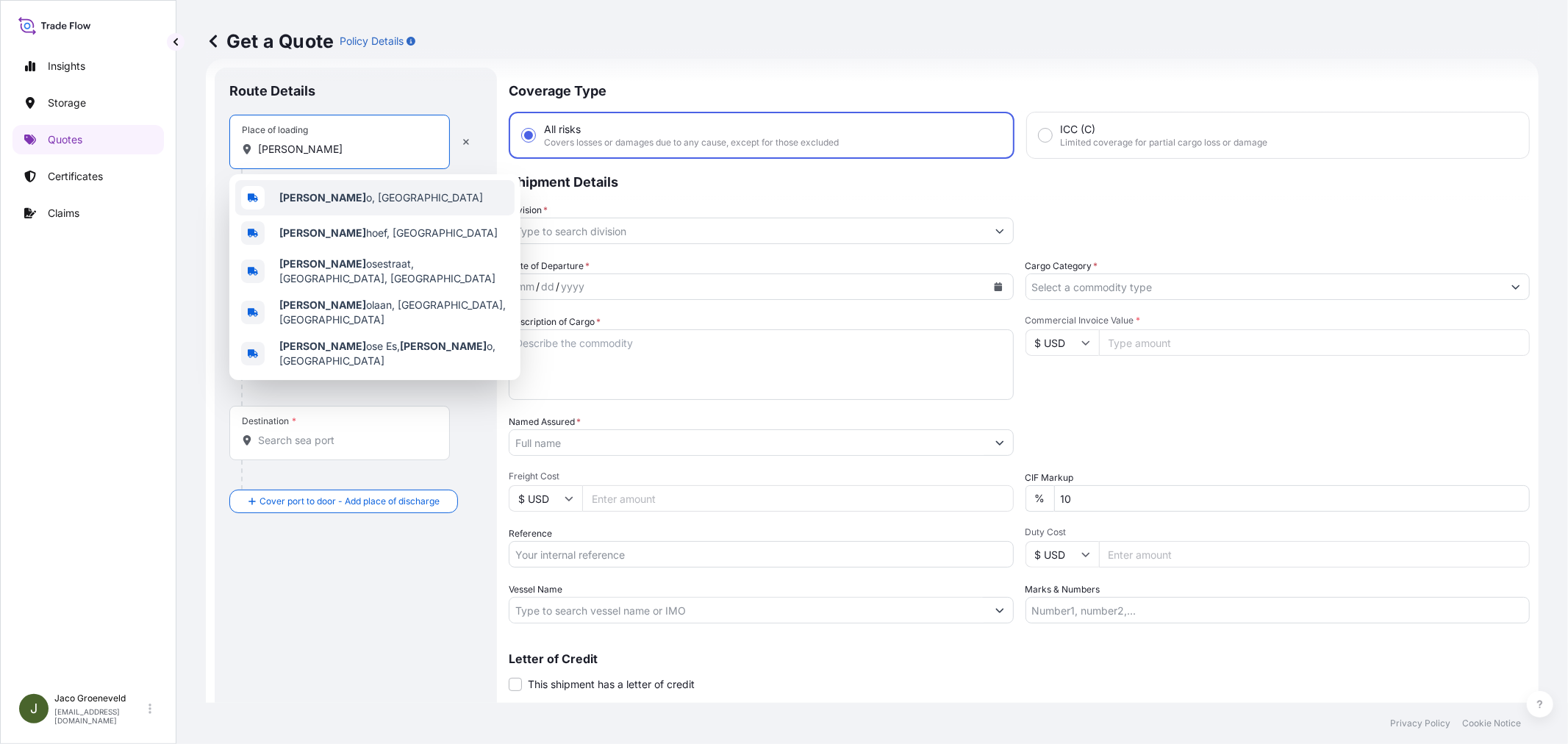
click at [342, 199] on span "[PERSON_NAME] o, [GEOGRAPHIC_DATA]" at bounding box center [381, 198] width 204 height 14
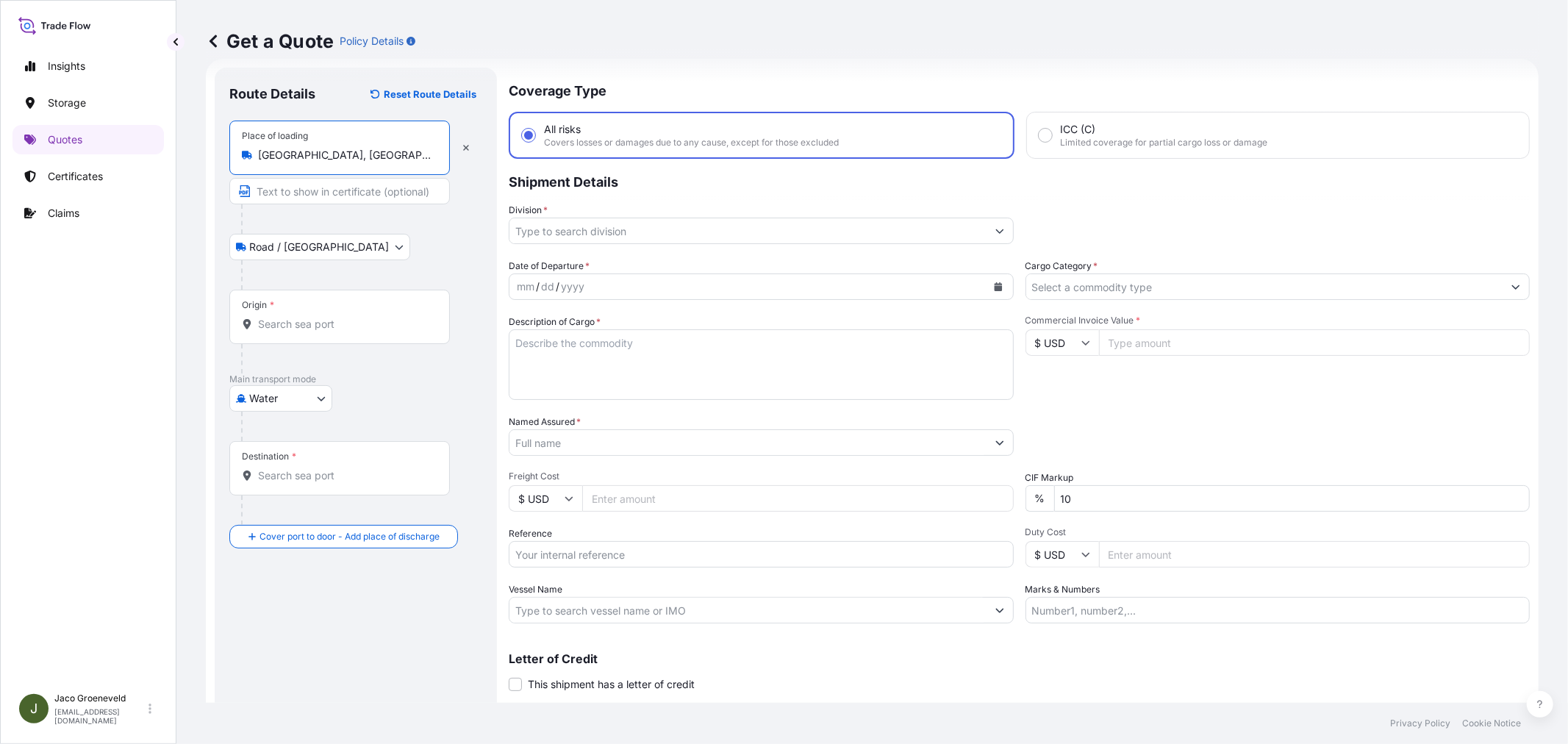
type input "[GEOGRAPHIC_DATA], [GEOGRAPHIC_DATA]"
click at [296, 298] on div "Origin *" at bounding box center [340, 317] width 220 height 55
click at [296, 317] on input "Origin *" at bounding box center [345, 324] width 174 height 14
click at [294, 318] on input "Origin *" at bounding box center [345, 324] width 174 height 14
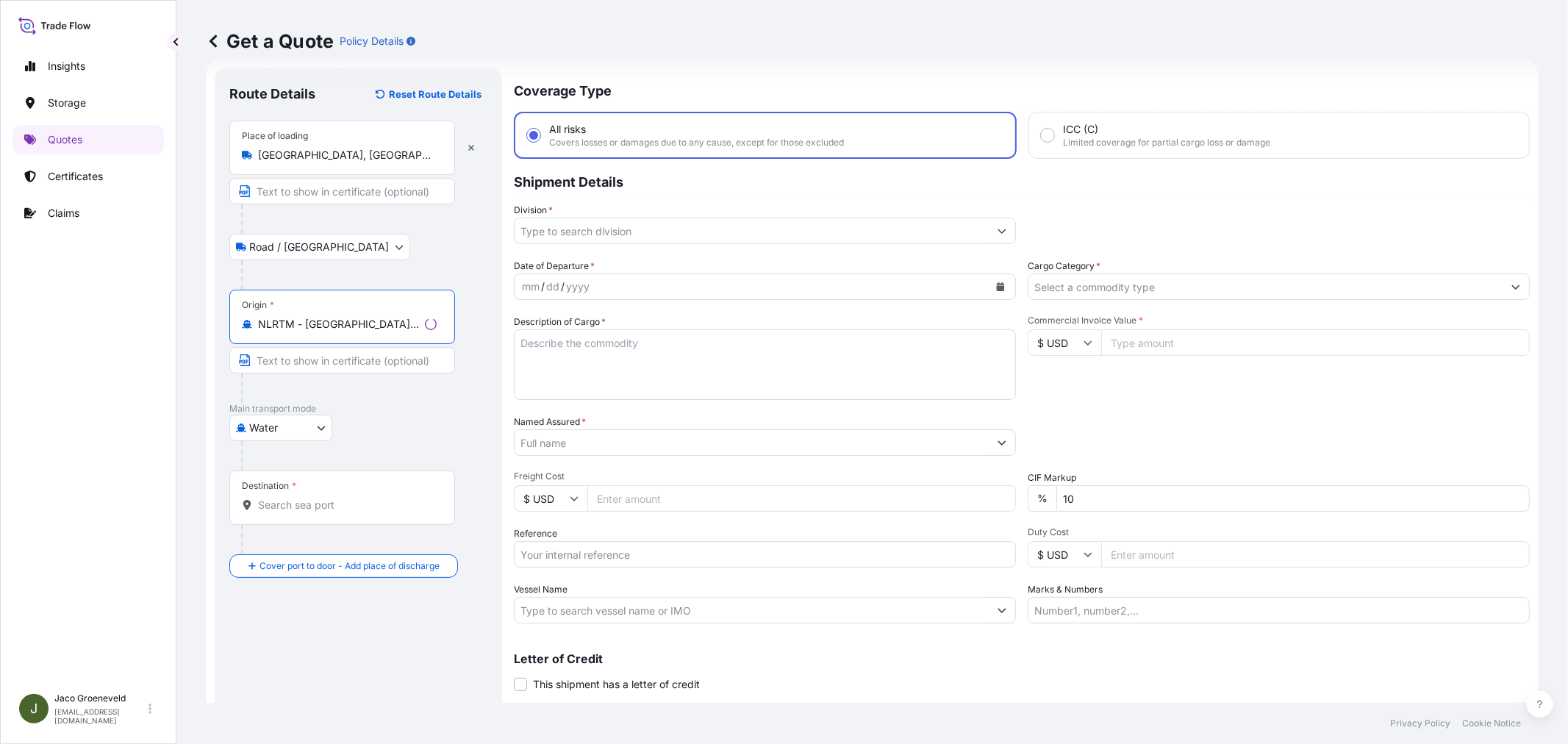
type input "NLRTM - [GEOGRAPHIC_DATA], [GEOGRAPHIC_DATA]"
click at [291, 501] on input "Destination *" at bounding box center [348, 504] width 179 height 14
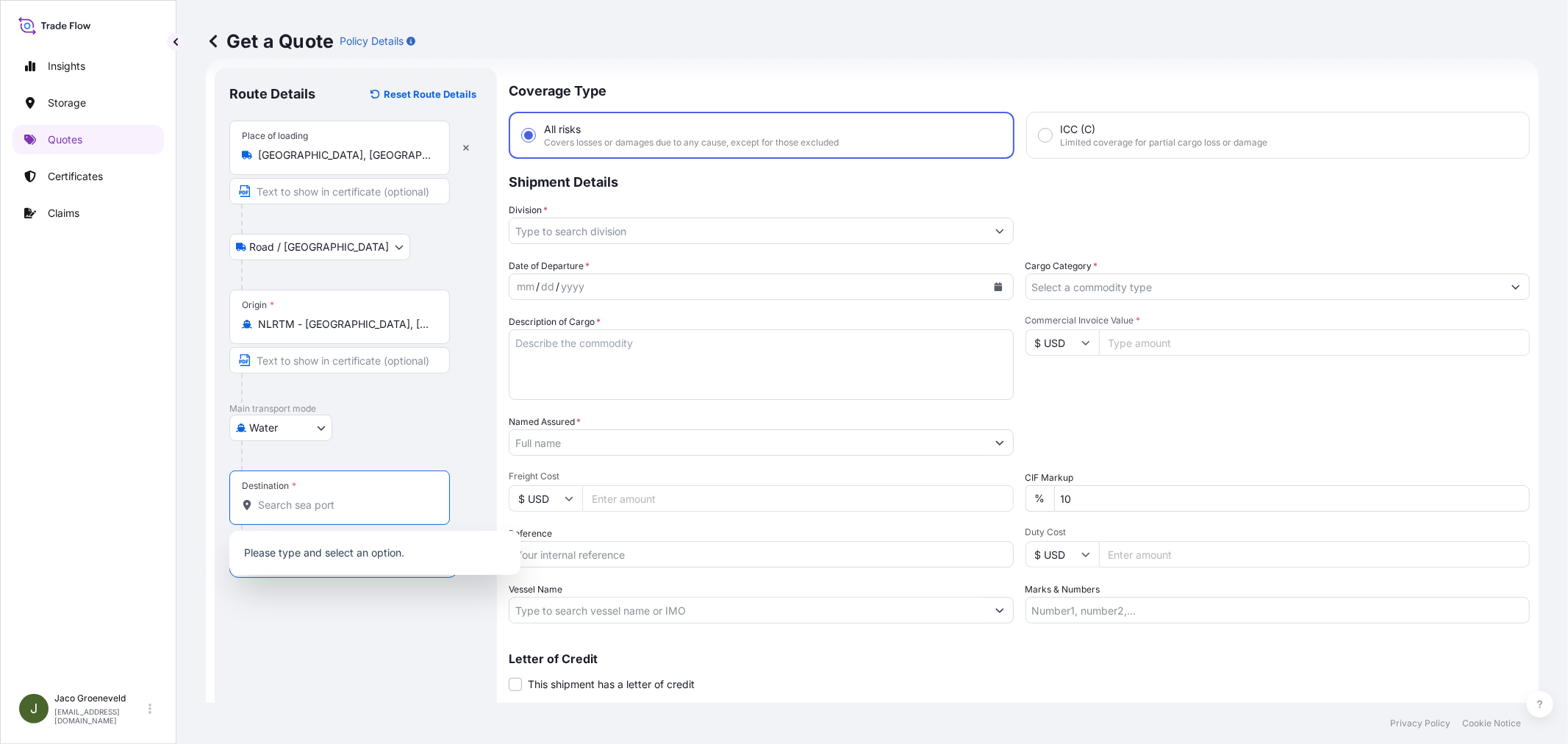
click at [332, 509] on input "Destination *" at bounding box center [345, 504] width 174 height 14
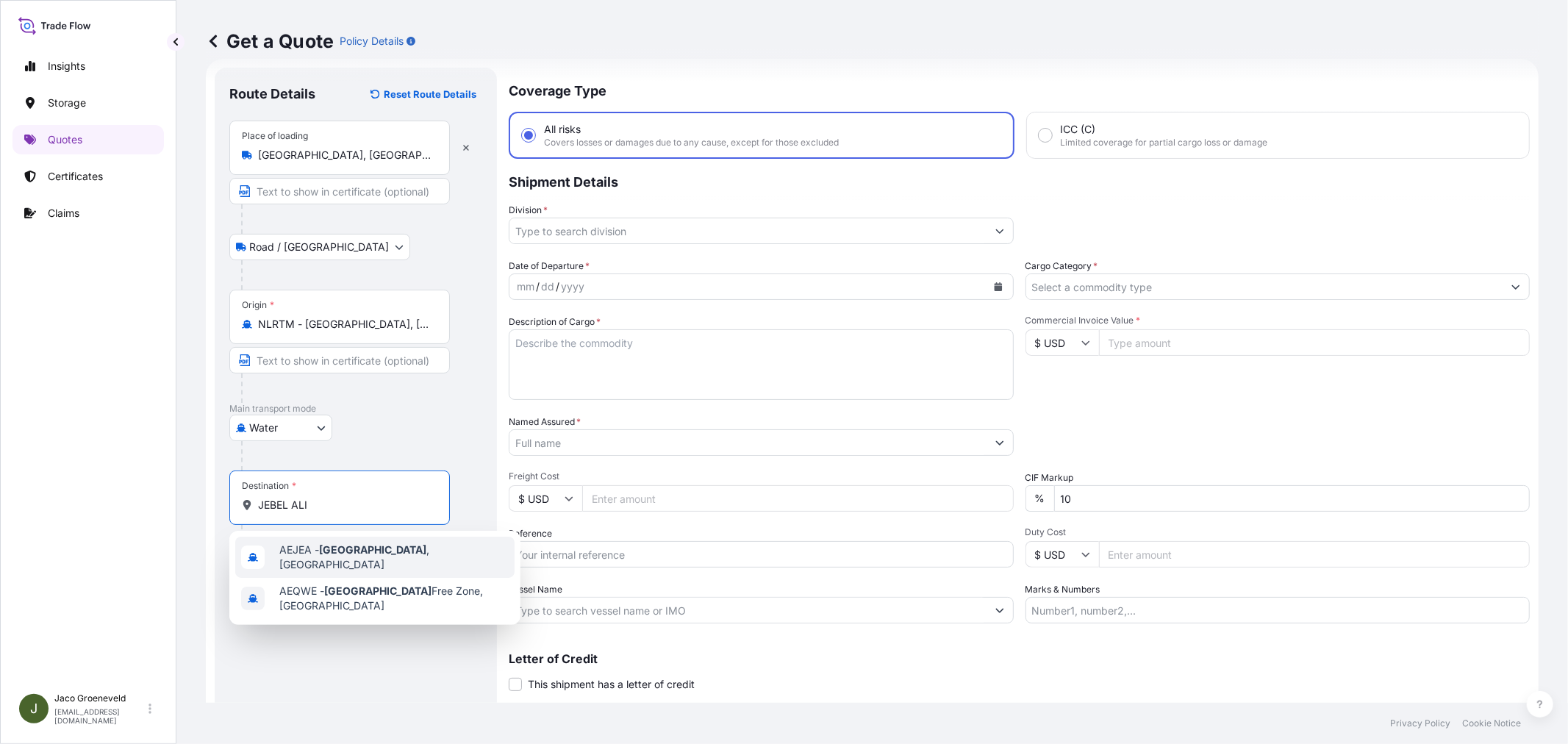
click at [366, 554] on span "AEJEA - [GEOGRAPHIC_DATA] , [GEOGRAPHIC_DATA]" at bounding box center [393, 557] width 229 height 30
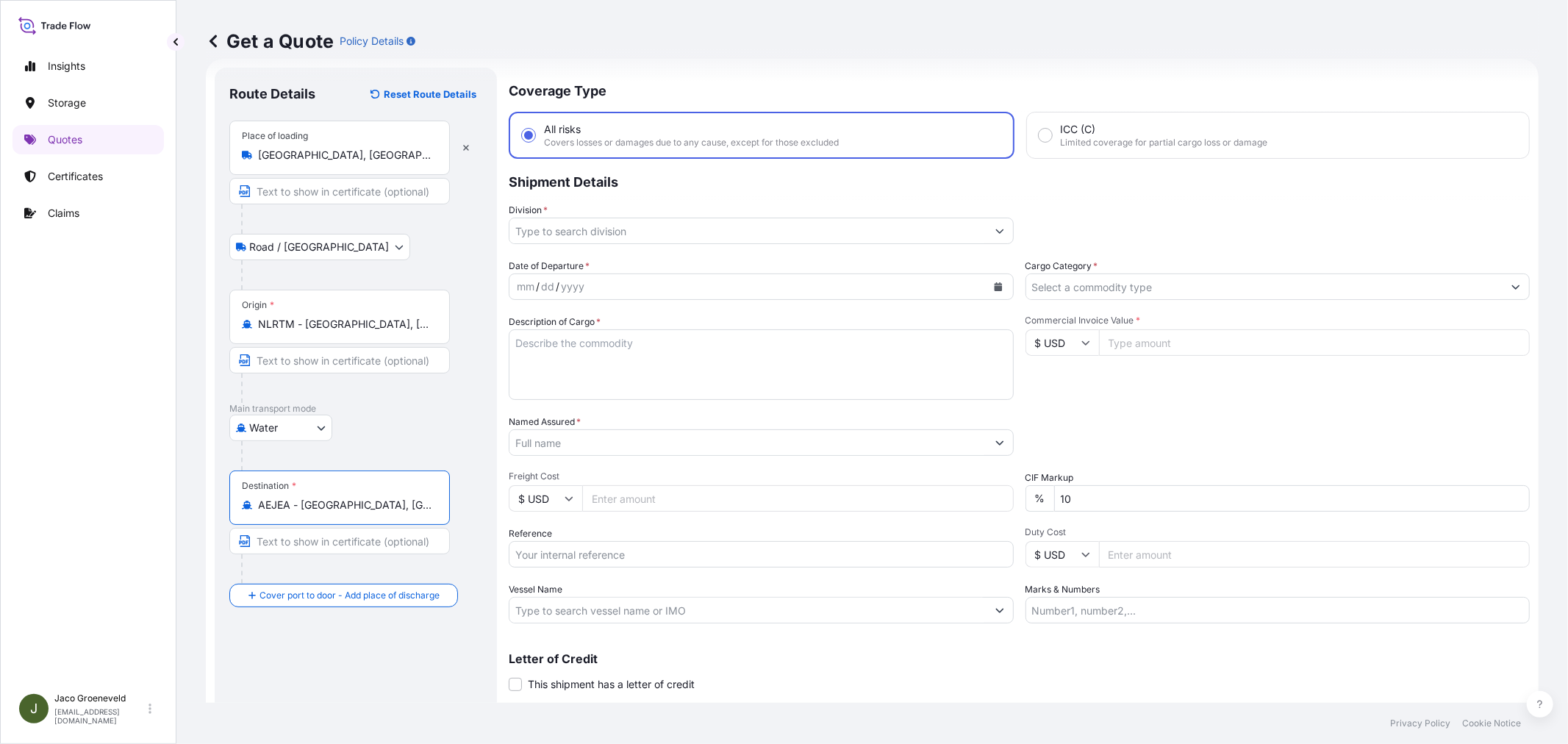
type input "AEJEA - [GEOGRAPHIC_DATA], [GEOGRAPHIC_DATA]"
click at [707, 369] on textarea "Description of Cargo *" at bounding box center [761, 364] width 505 height 71
paste textarea "PALLETS LOADED INTO 1 20' DRY HEAVY DUTY CONTAINER 10 PALLETS NEZO FINE TABLE S…"
type textarea "11X CONTAINER PALLETS LOADED INTO 1 20' DRY HEAVY DUTY CONTAINER 10 PALLETS NEZ…"
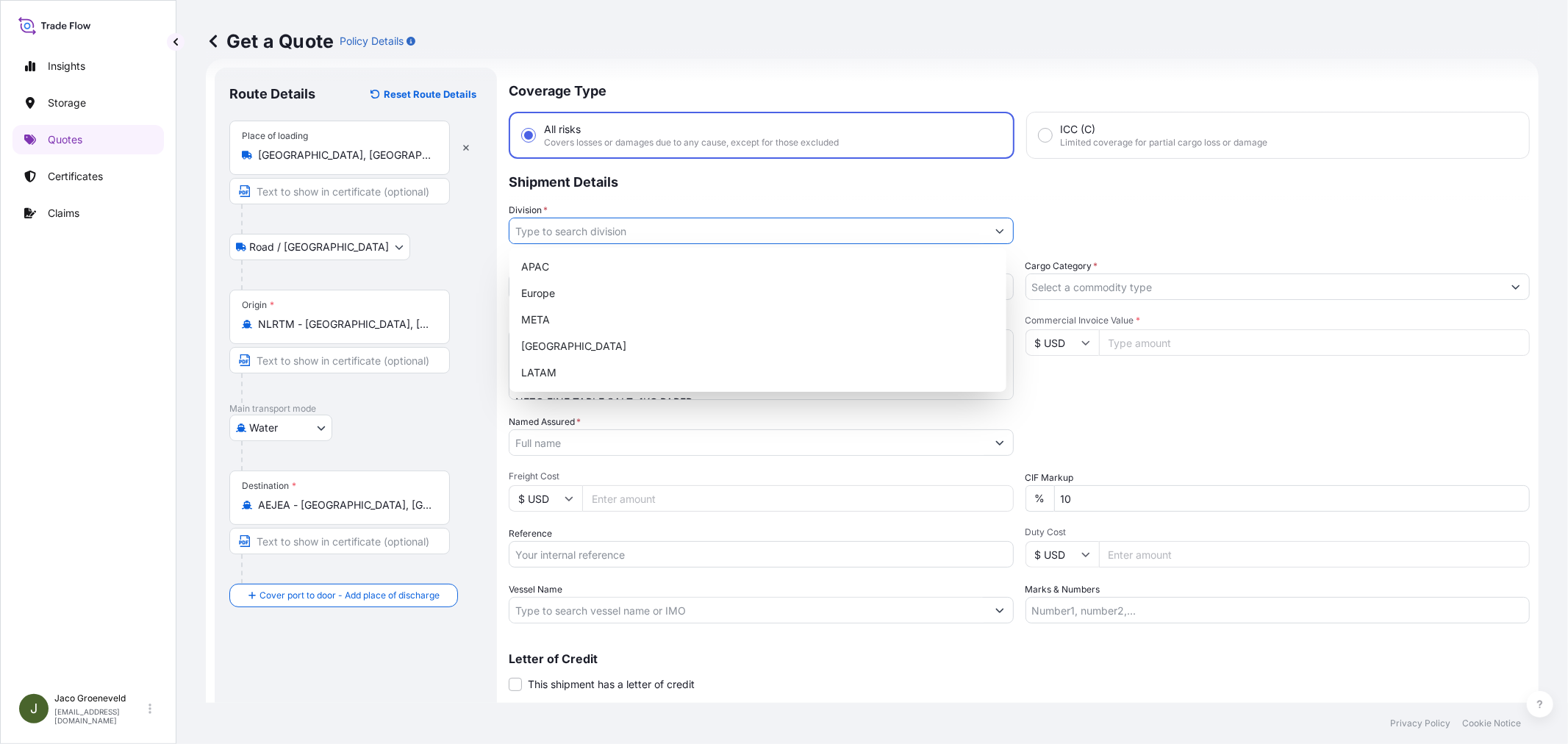
click at [599, 233] on input "Division *" at bounding box center [747, 230] width 477 height 27
click at [559, 288] on div "Europe" at bounding box center [757, 293] width 485 height 27
type input "Europe"
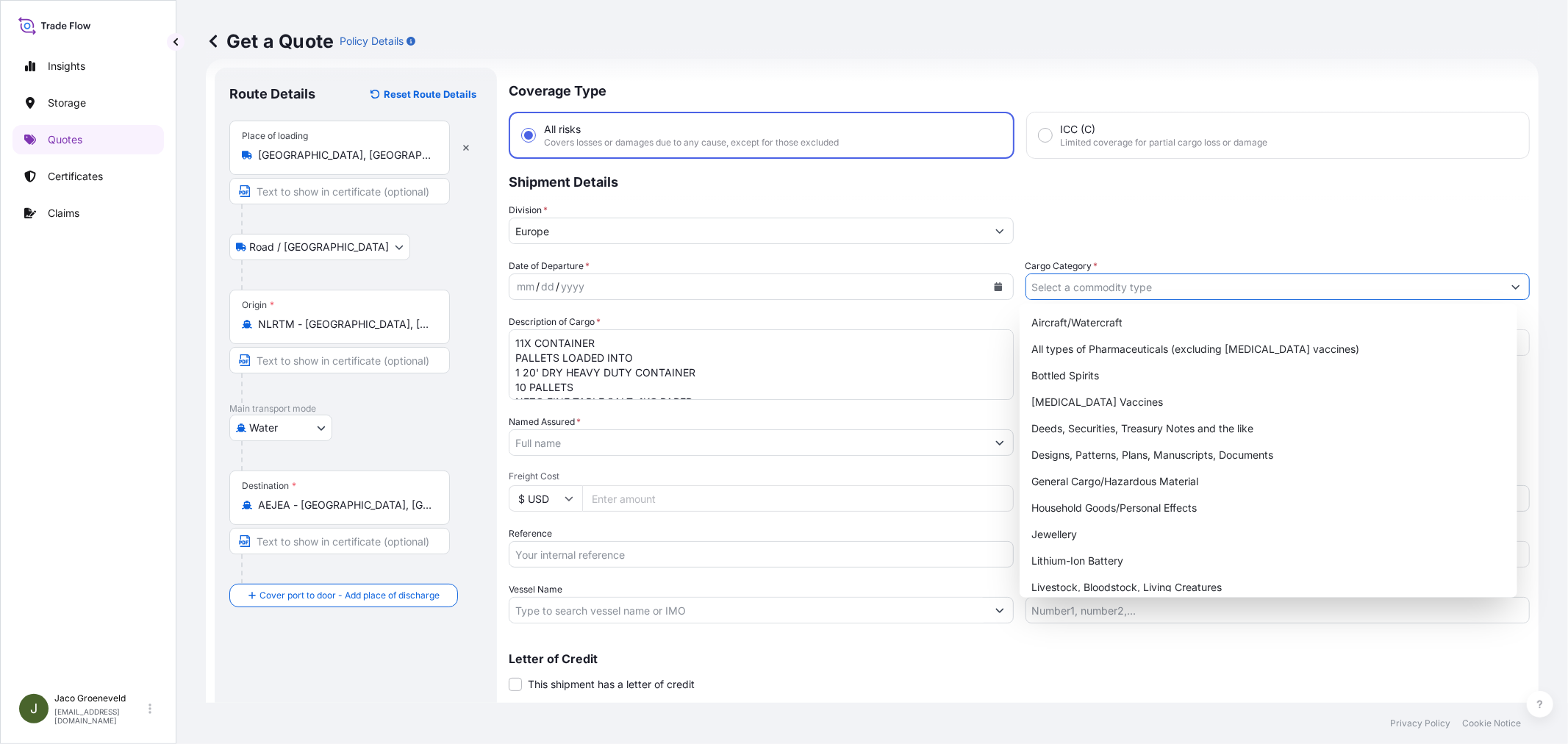
click at [1063, 276] on input "Cargo Category *" at bounding box center [1264, 286] width 477 height 27
click at [1092, 471] on div "General Cargo/Hazardous Material" at bounding box center [1267, 481] width 485 height 27
type input "General Cargo/Hazardous Material"
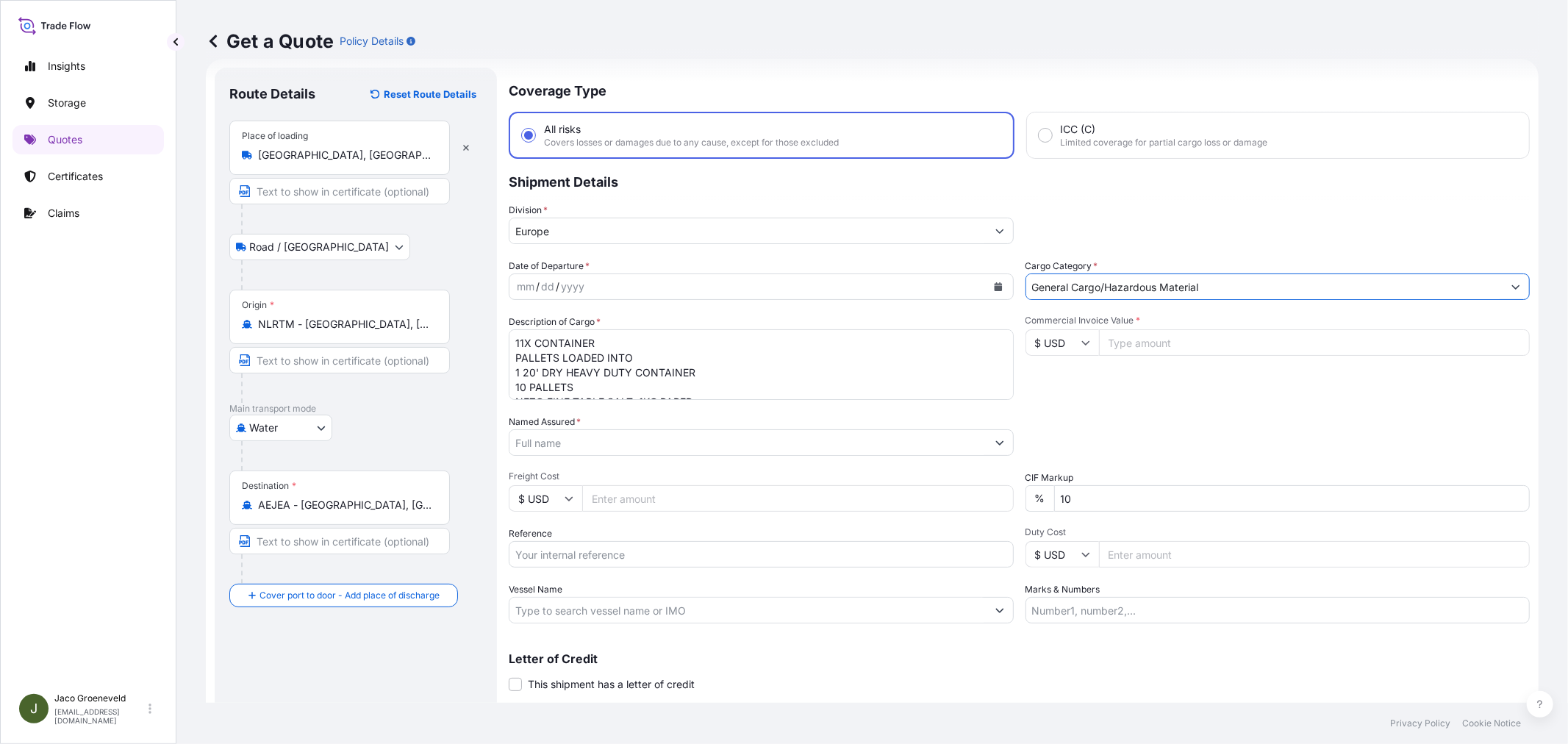
click at [669, 290] on div "mm / dd / yyyy" at bounding box center [747, 286] width 477 height 27
click at [994, 284] on icon "Calendar" at bounding box center [998, 286] width 9 height 9
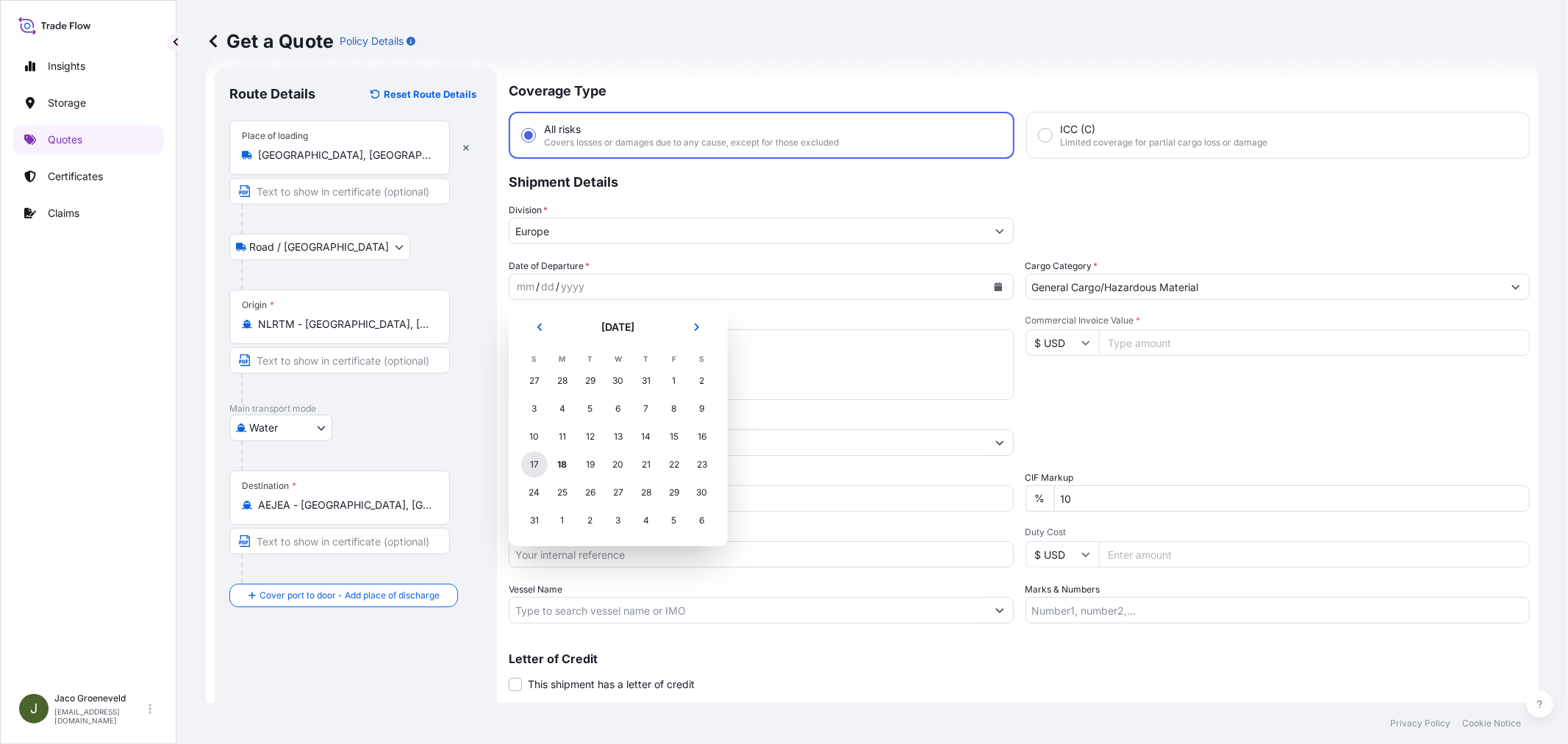
click at [545, 467] on div "17" at bounding box center [534, 464] width 27 height 27
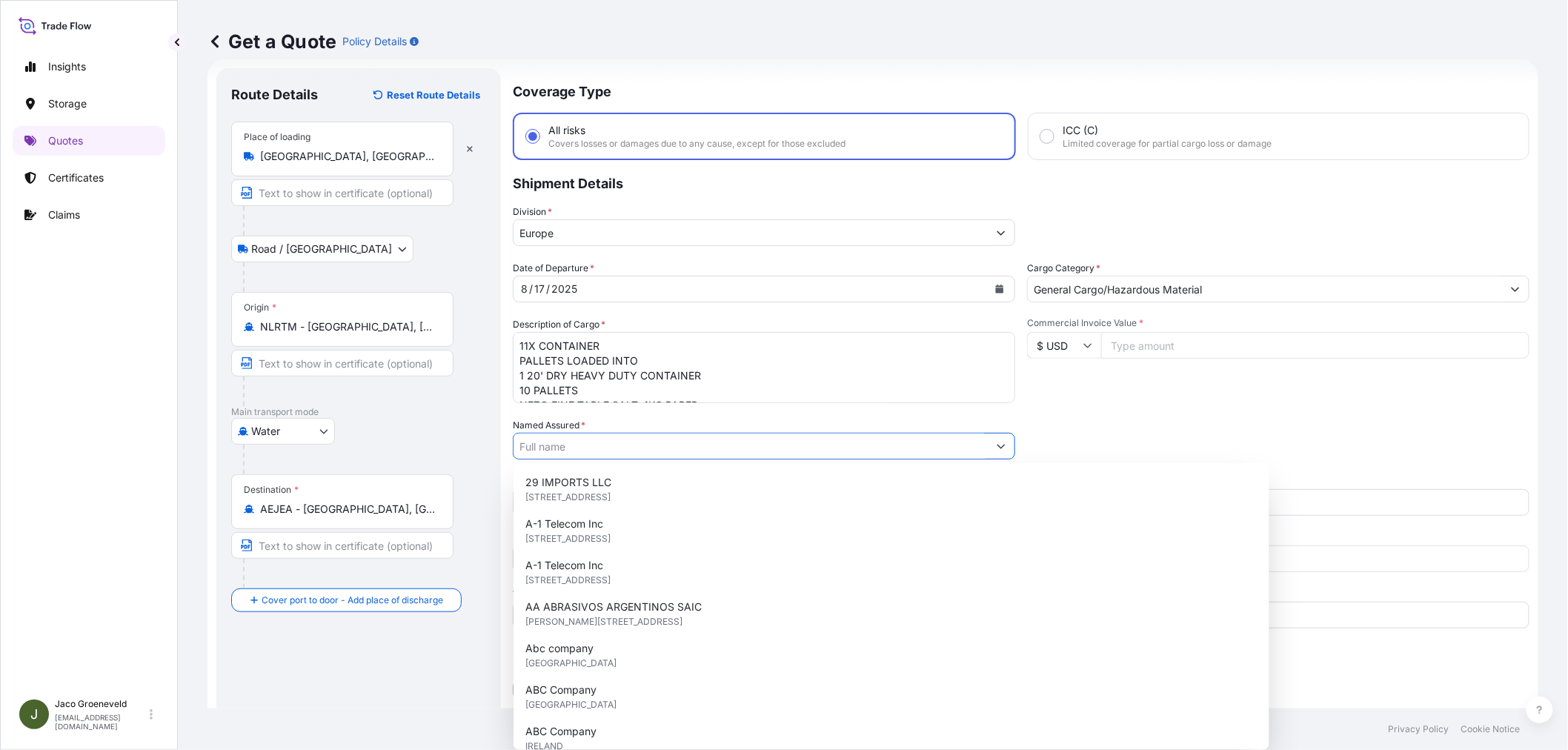
click at [612, 452] on input "Named Assured *" at bounding box center [750, 446] width 475 height 27
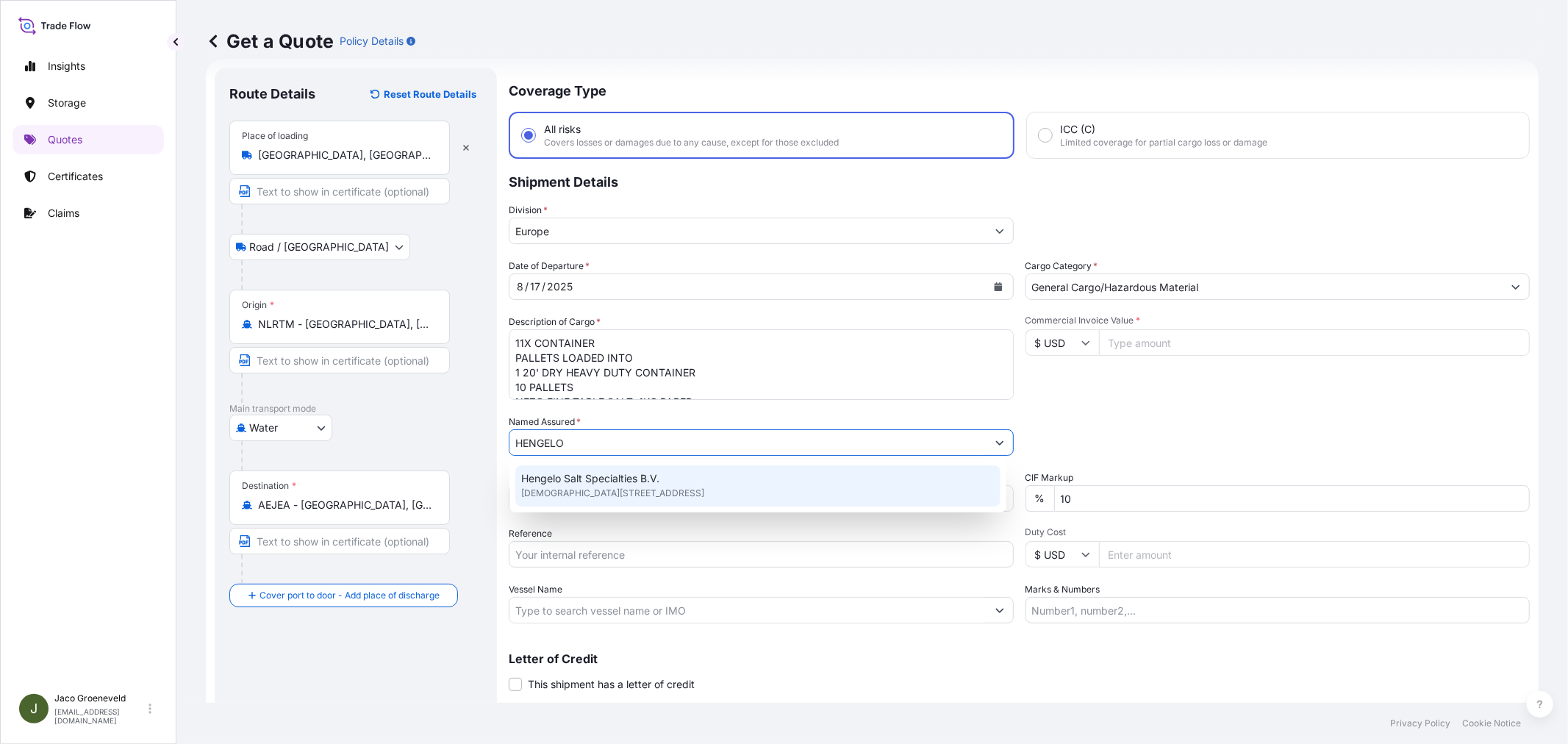
click at [595, 475] on span "Hengelo Salt Specialties B.V." at bounding box center [591, 479] width 138 height 14
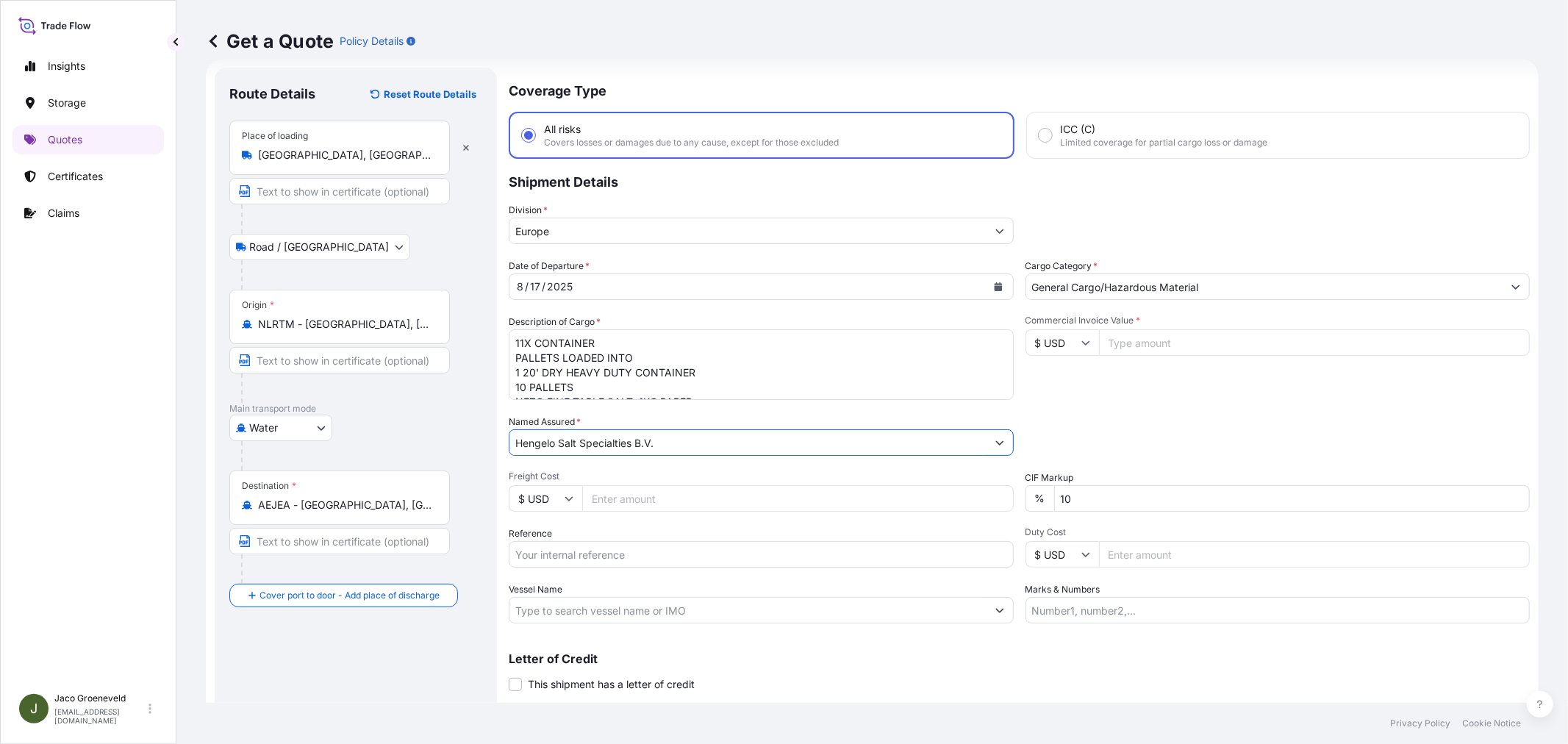
type input "Hengelo Salt Specialties B.V."
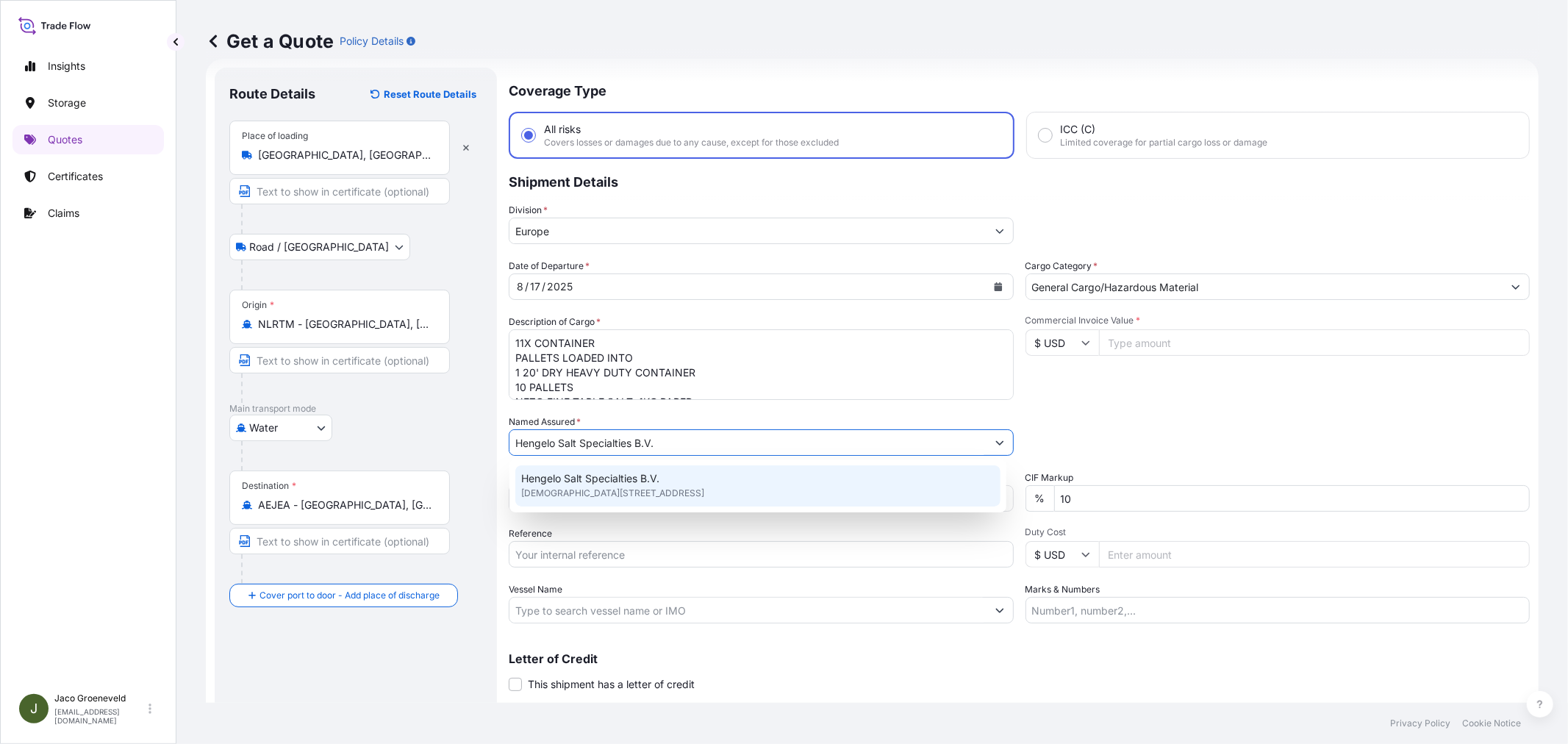
click at [618, 479] on span "Hengelo Salt Specialties B.V." at bounding box center [591, 479] width 138 height 14
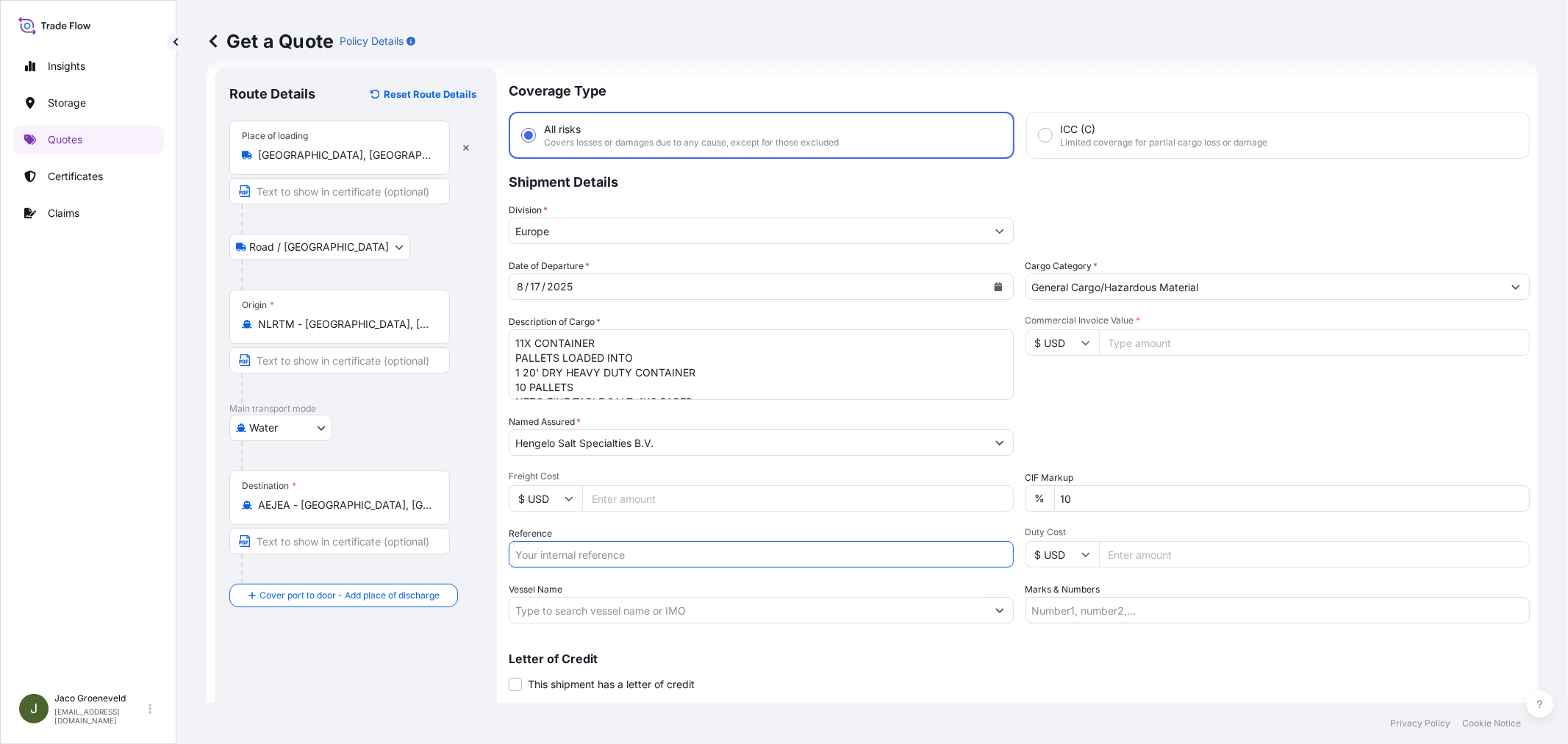
click at [582, 559] on input "Reference" at bounding box center [761, 553] width 505 height 27
type input "2567948 - 1265944897"
click at [1068, 334] on input "$ USD" at bounding box center [1061, 342] width 73 height 27
click at [1064, 378] on div "€ EUR" at bounding box center [1056, 381] width 62 height 28
type input "€ EUR"
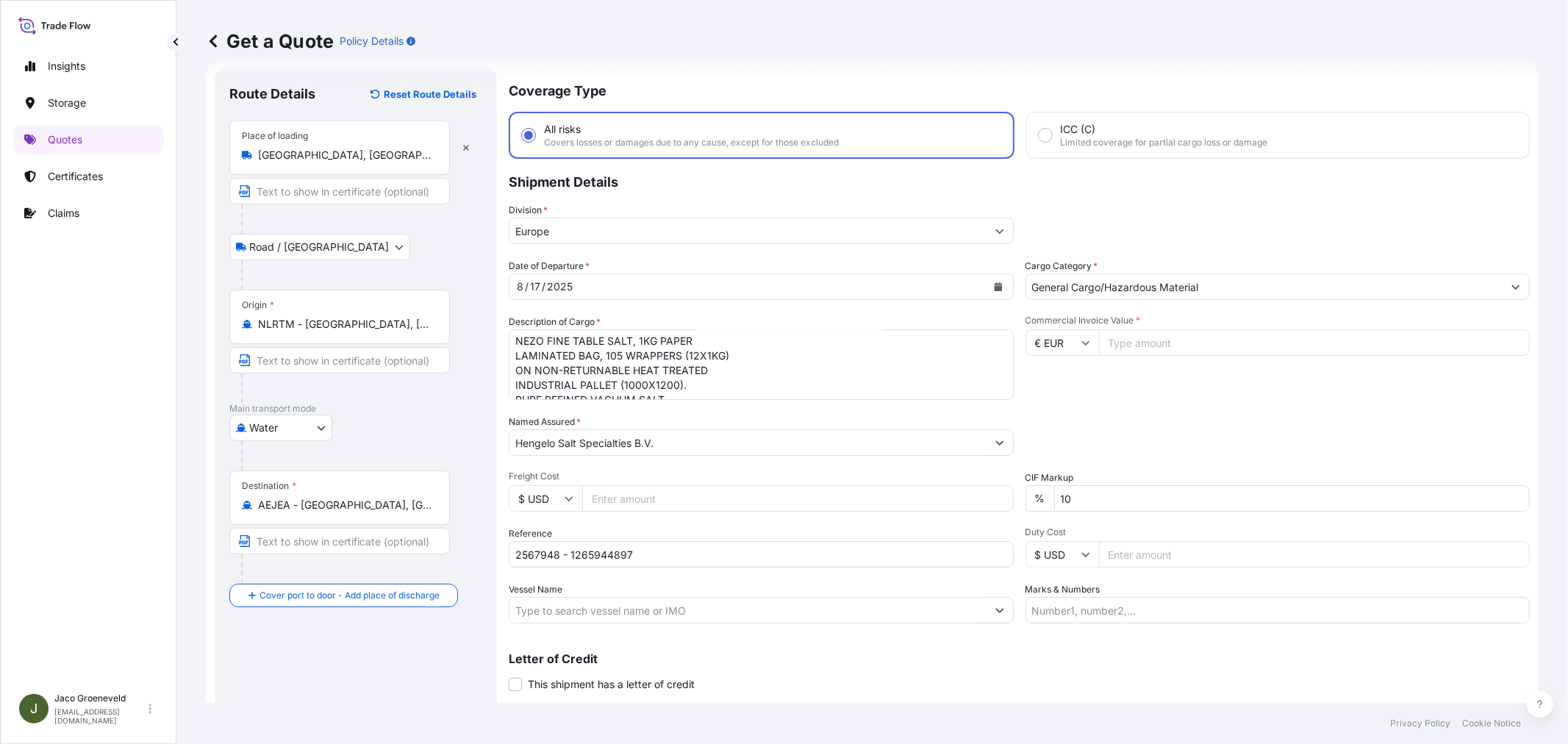
scroll to position [208, 0]
click at [569, 601] on input "Vessel Name" at bounding box center [747, 610] width 477 height 27
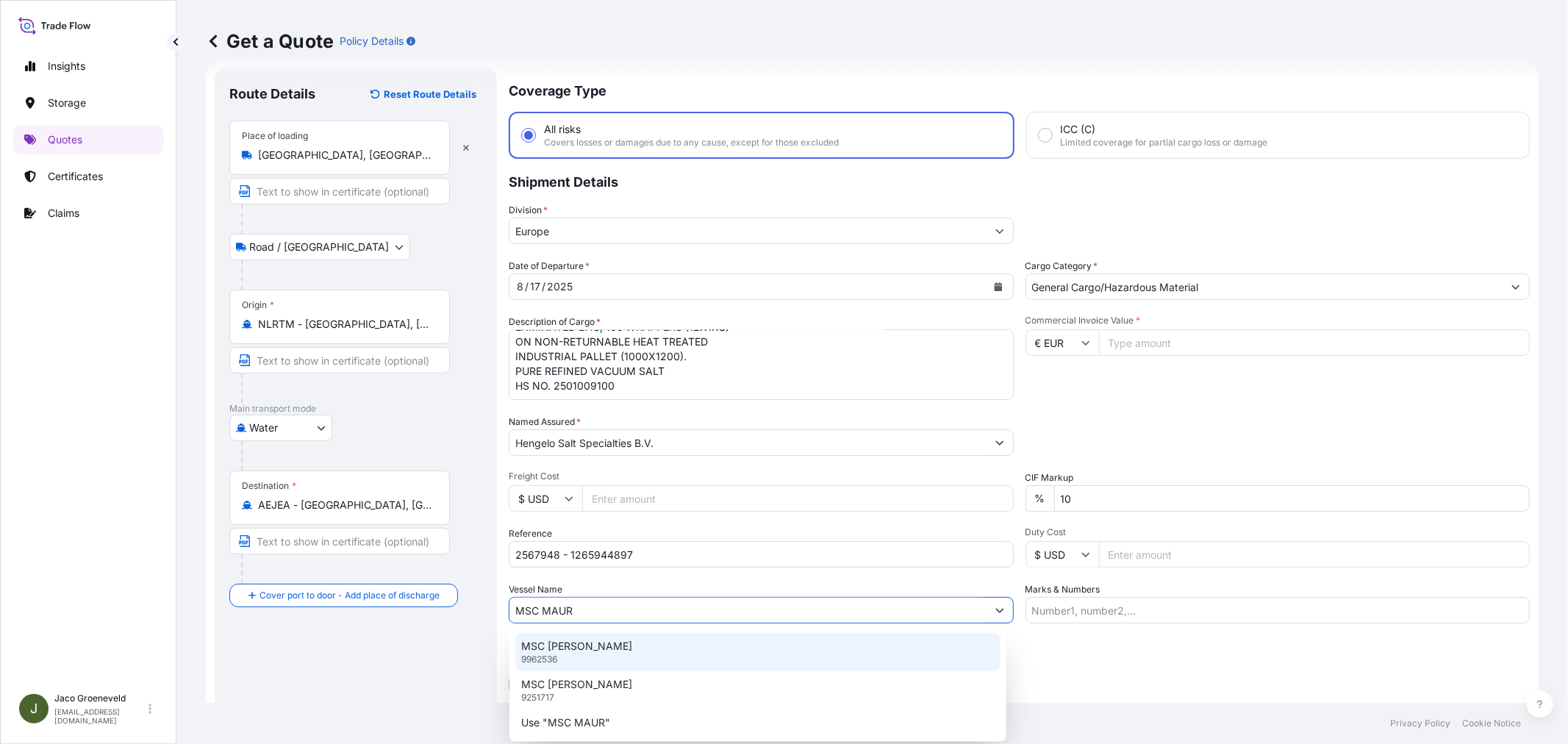
click at [616, 647] on div "MSC [PERSON_NAME] 9962536" at bounding box center [757, 652] width 485 height 39
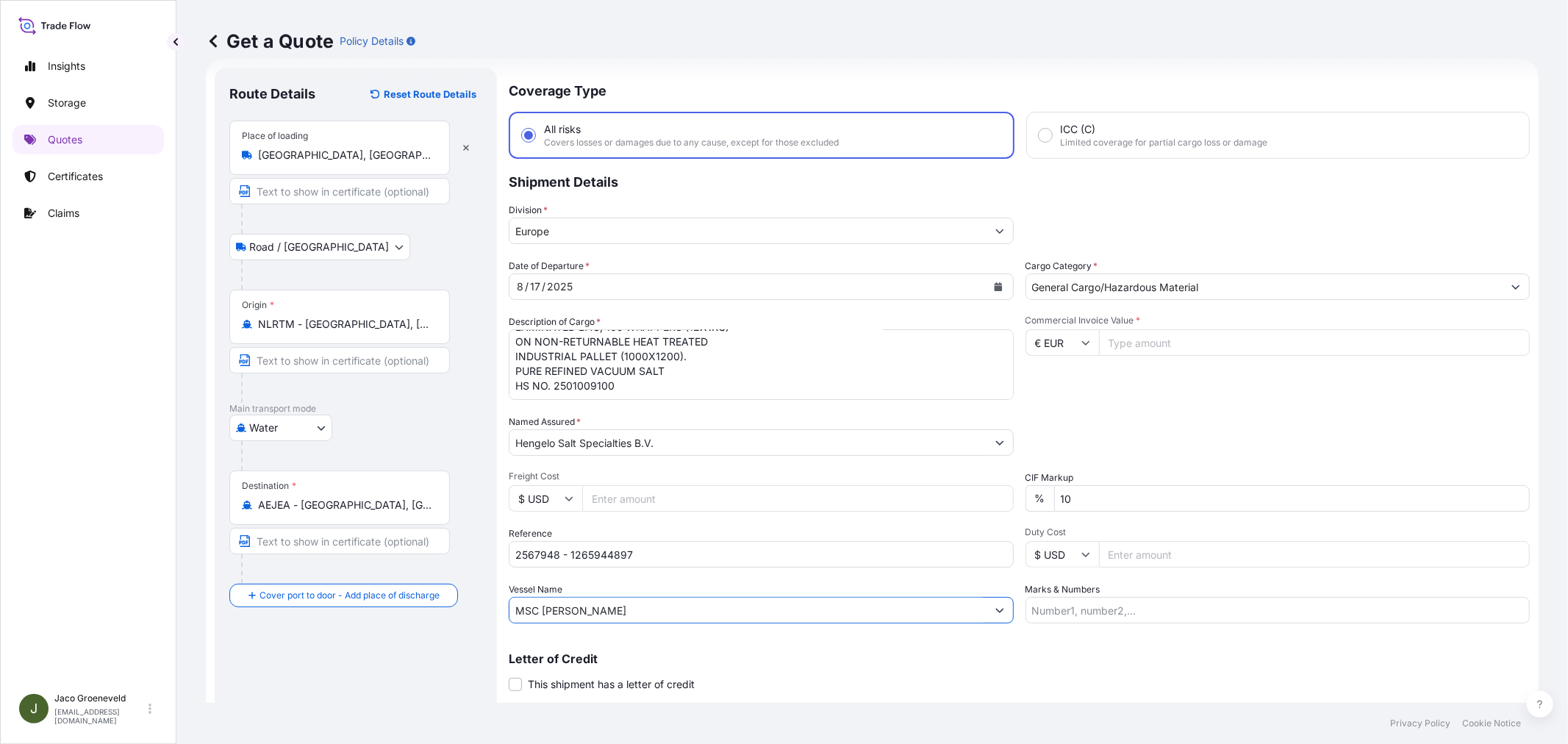
type input "MSC [PERSON_NAME]"
click at [931, 643] on div "Letter of Credit This shipment has a letter of credit Letter of credit * Letter…" at bounding box center [1019, 663] width 1021 height 56
click at [1147, 409] on div "Date of Departure * [DATE] Cargo Category * General Cargo/Hazardous Material De…" at bounding box center [1019, 441] width 1021 height 364
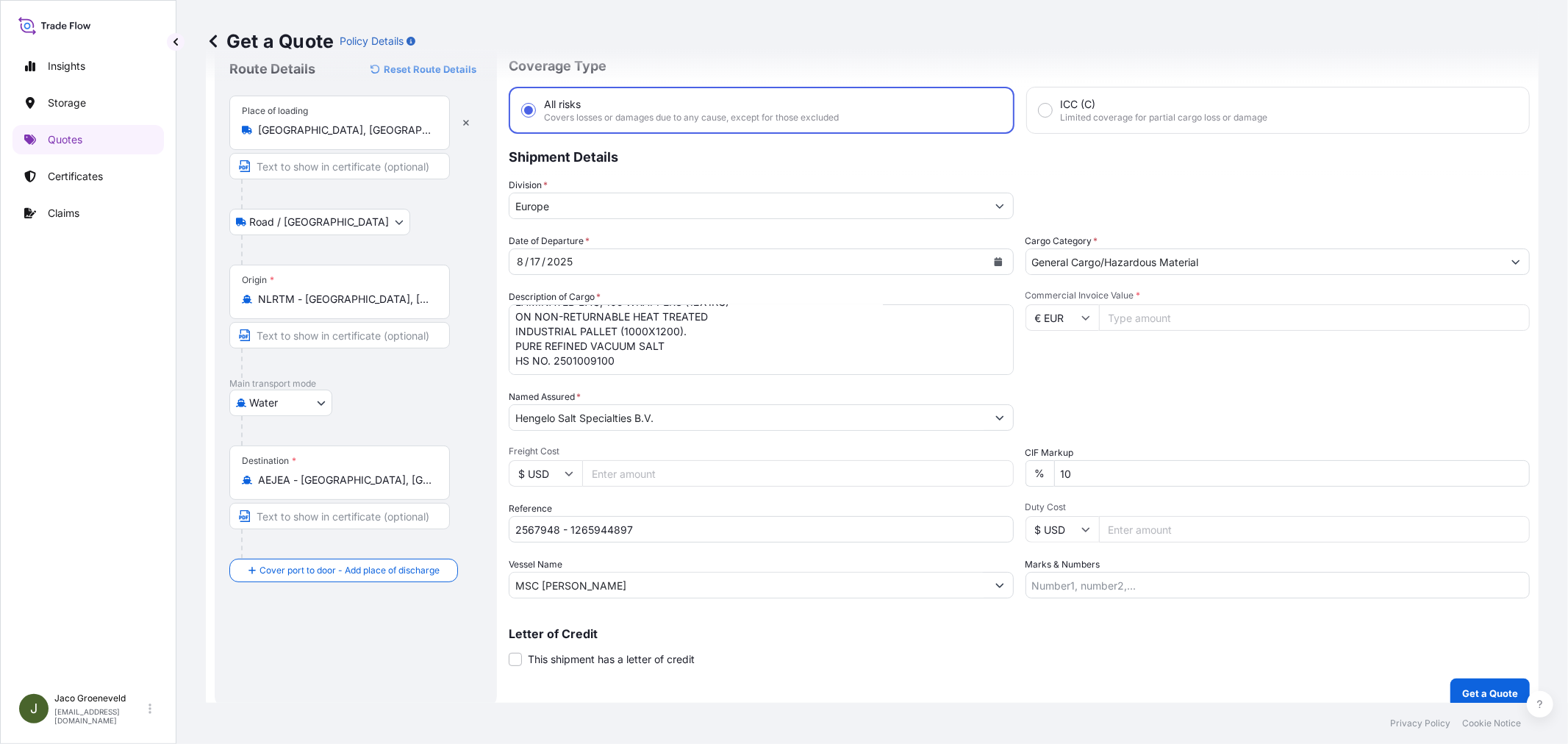
scroll to position [60, 0]
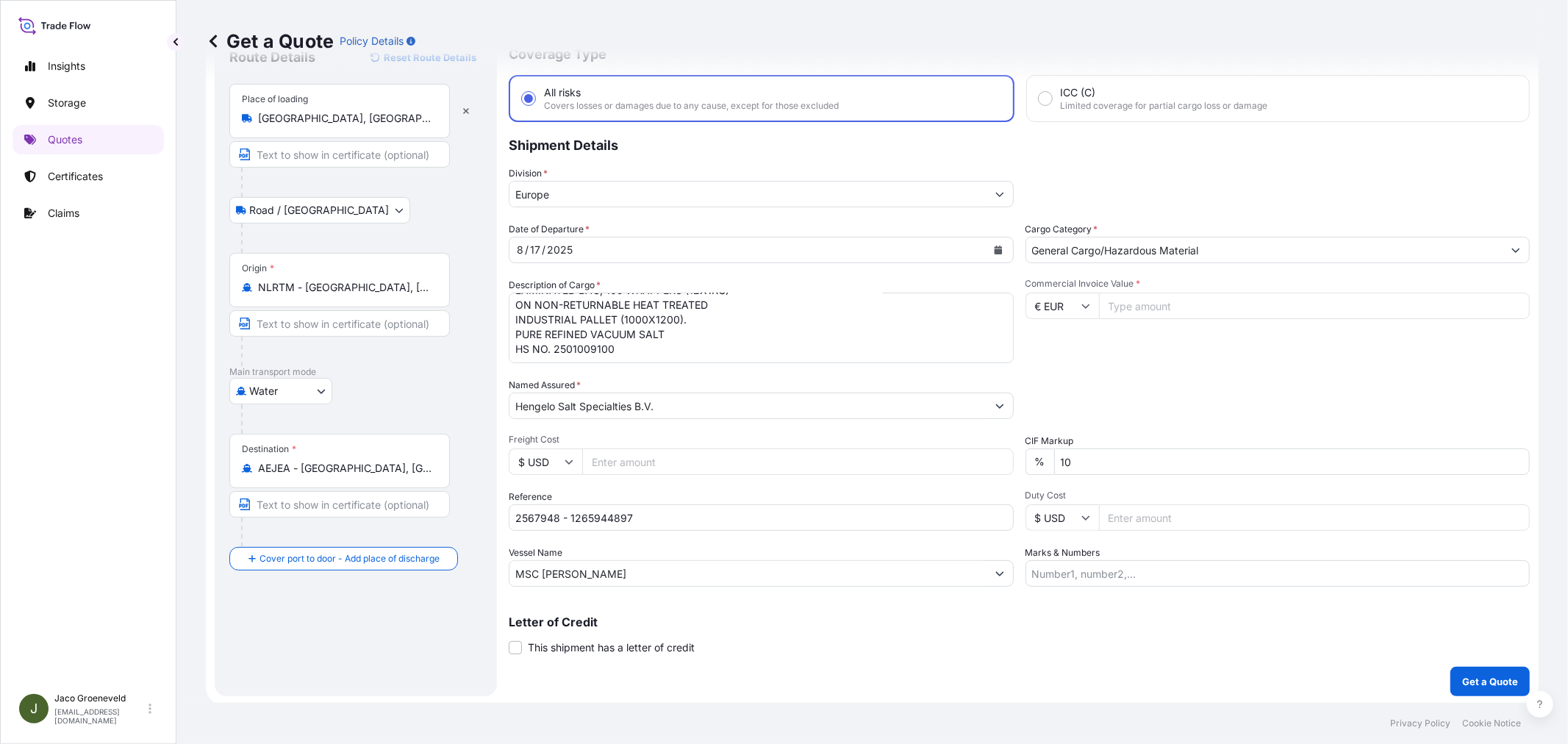
click at [1324, 316] on input "Commercial Invoice Value *" at bounding box center [1315, 306] width 431 height 27
type input "164499.93"
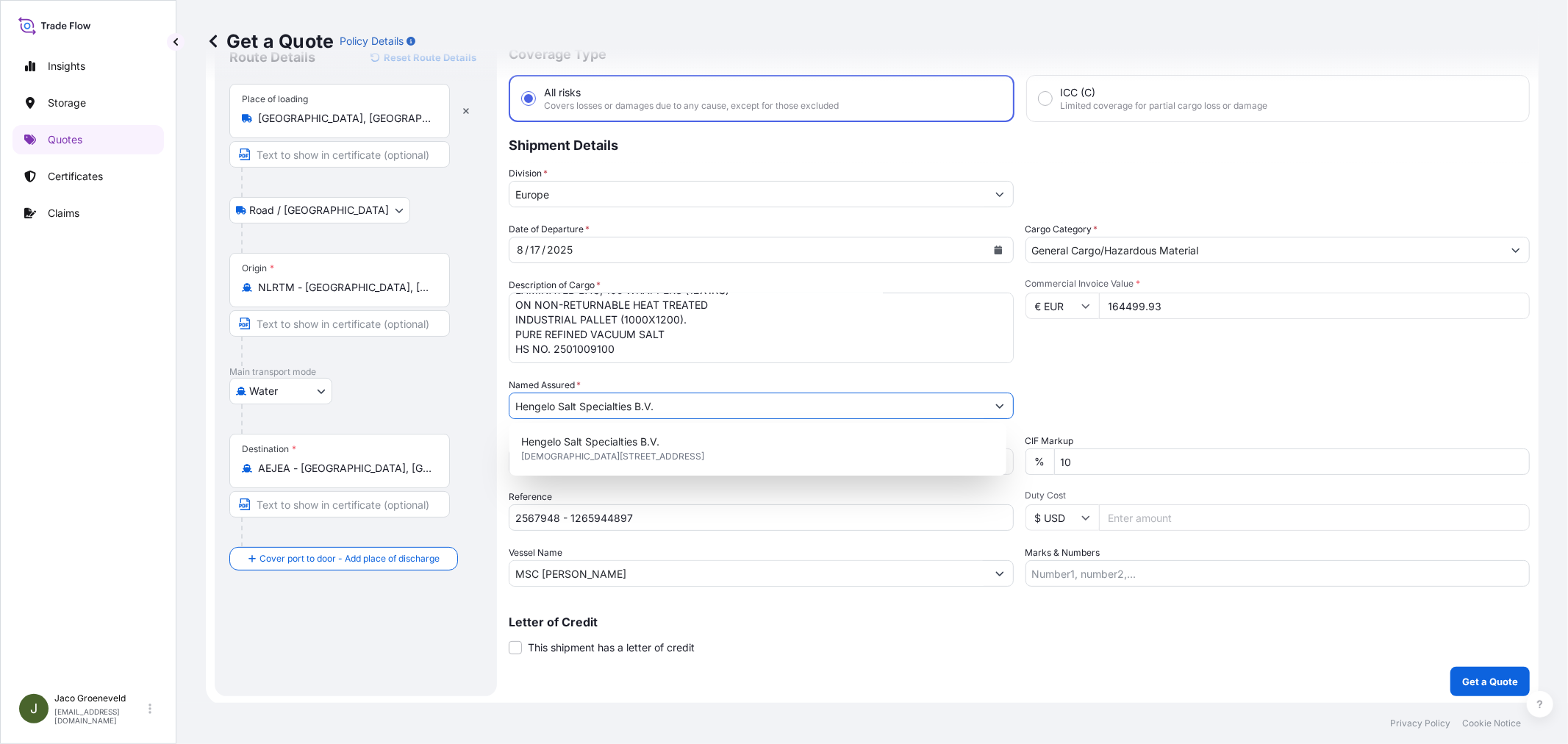
click at [1205, 382] on div "Packing Category Type to search a container mode Please select a primary mode o…" at bounding box center [1278, 398] width 505 height 41
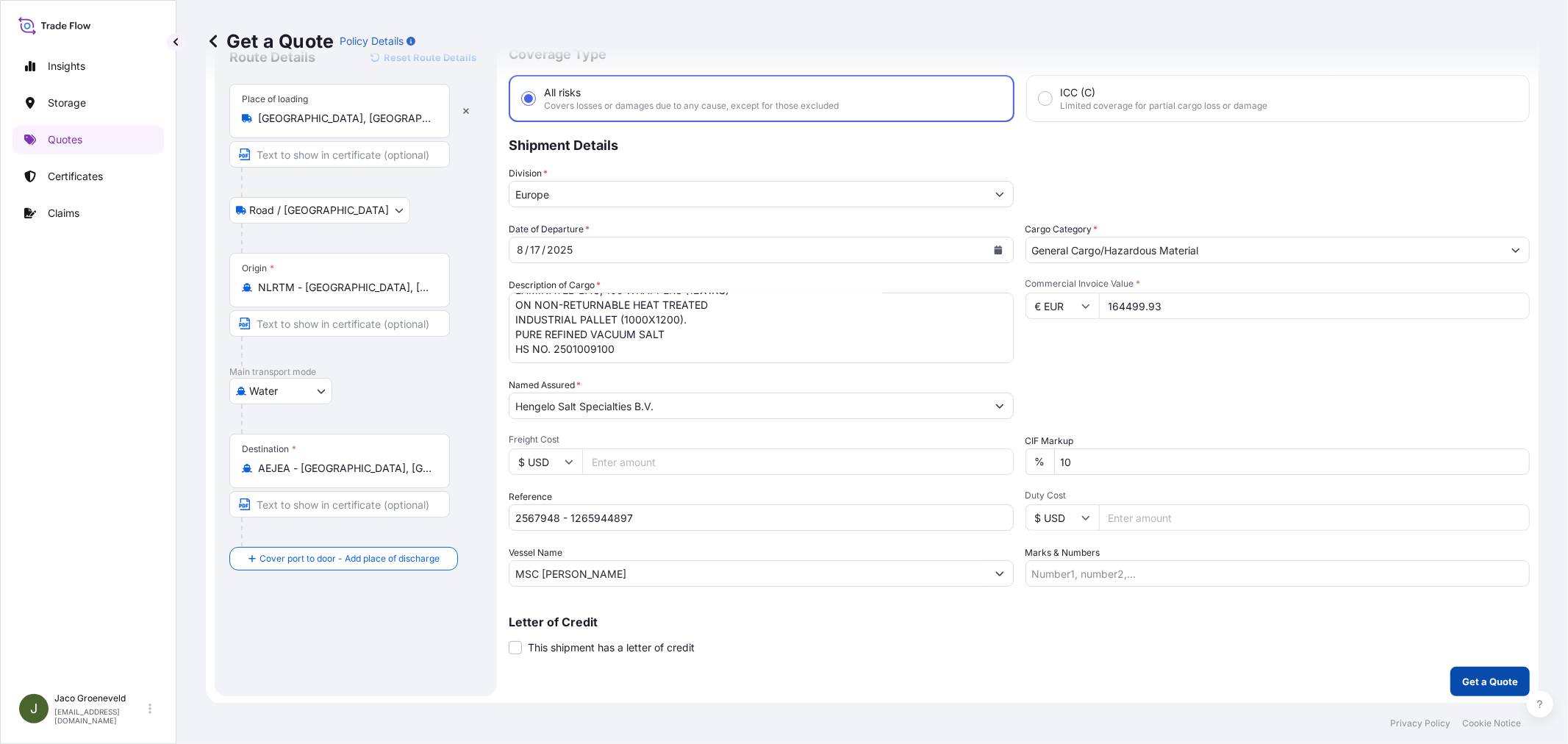
click at [1470, 679] on p "Get a Quote" at bounding box center [1489, 681] width 56 height 14
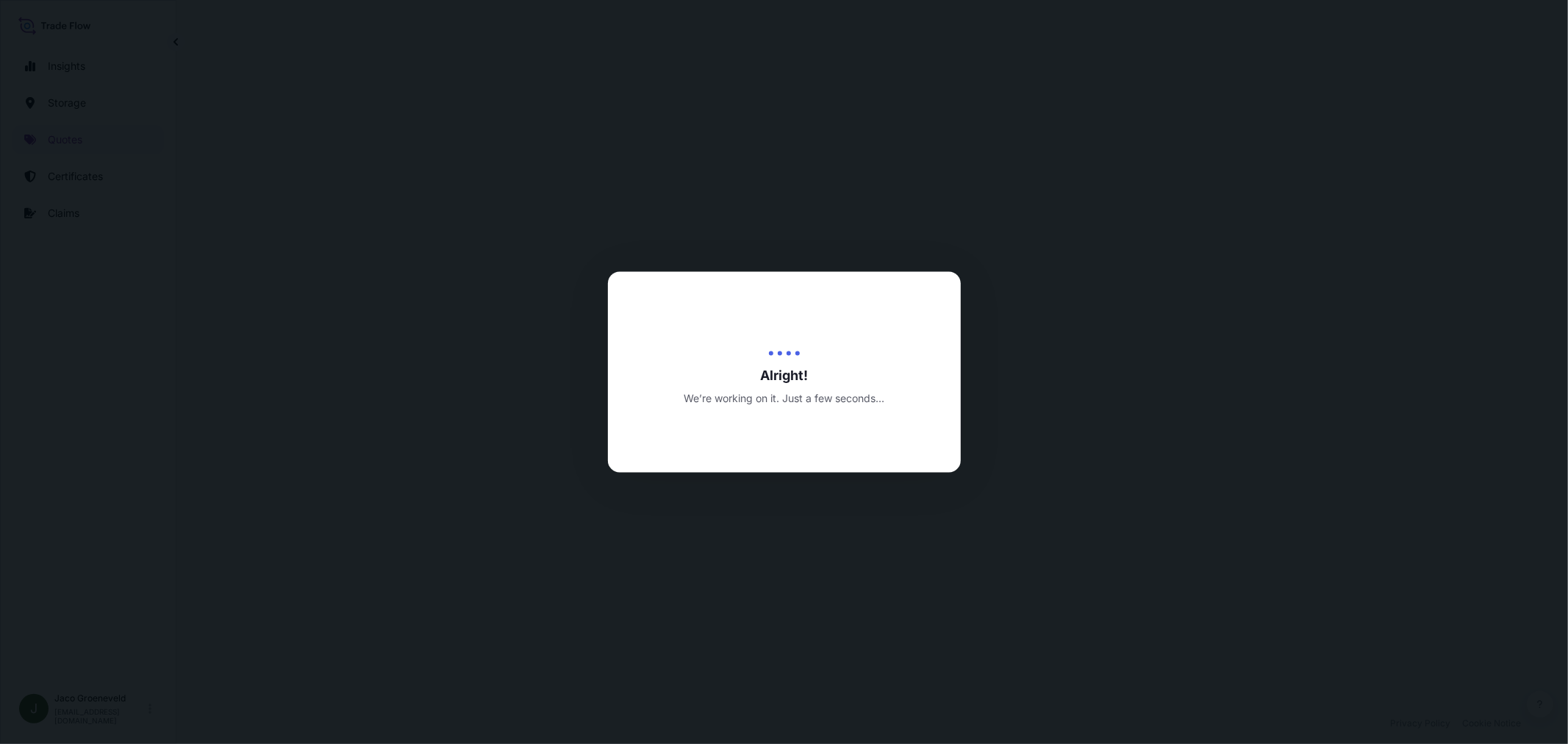
select select "Road / [GEOGRAPHIC_DATA]"
select select "Water"
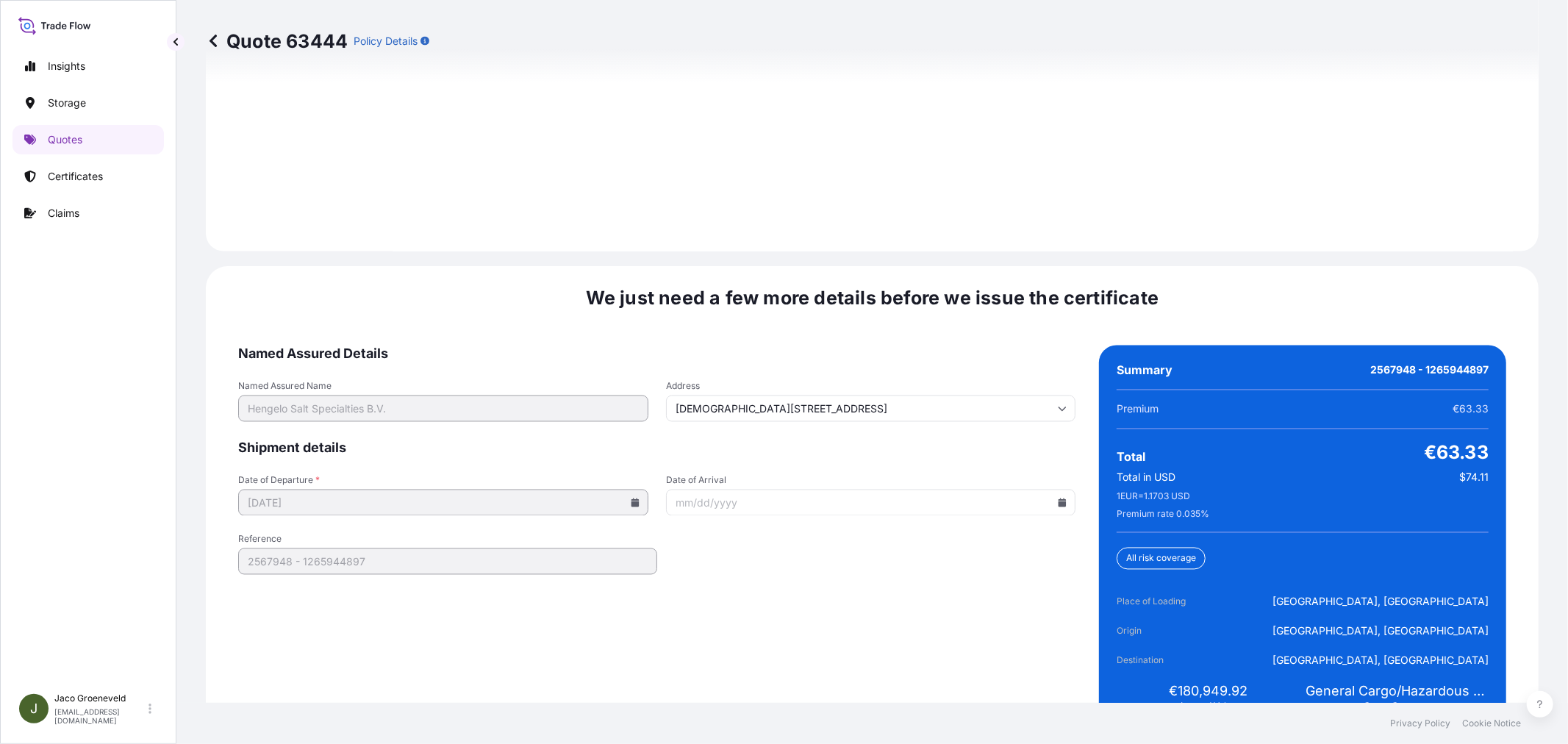
scroll to position [2159, 0]
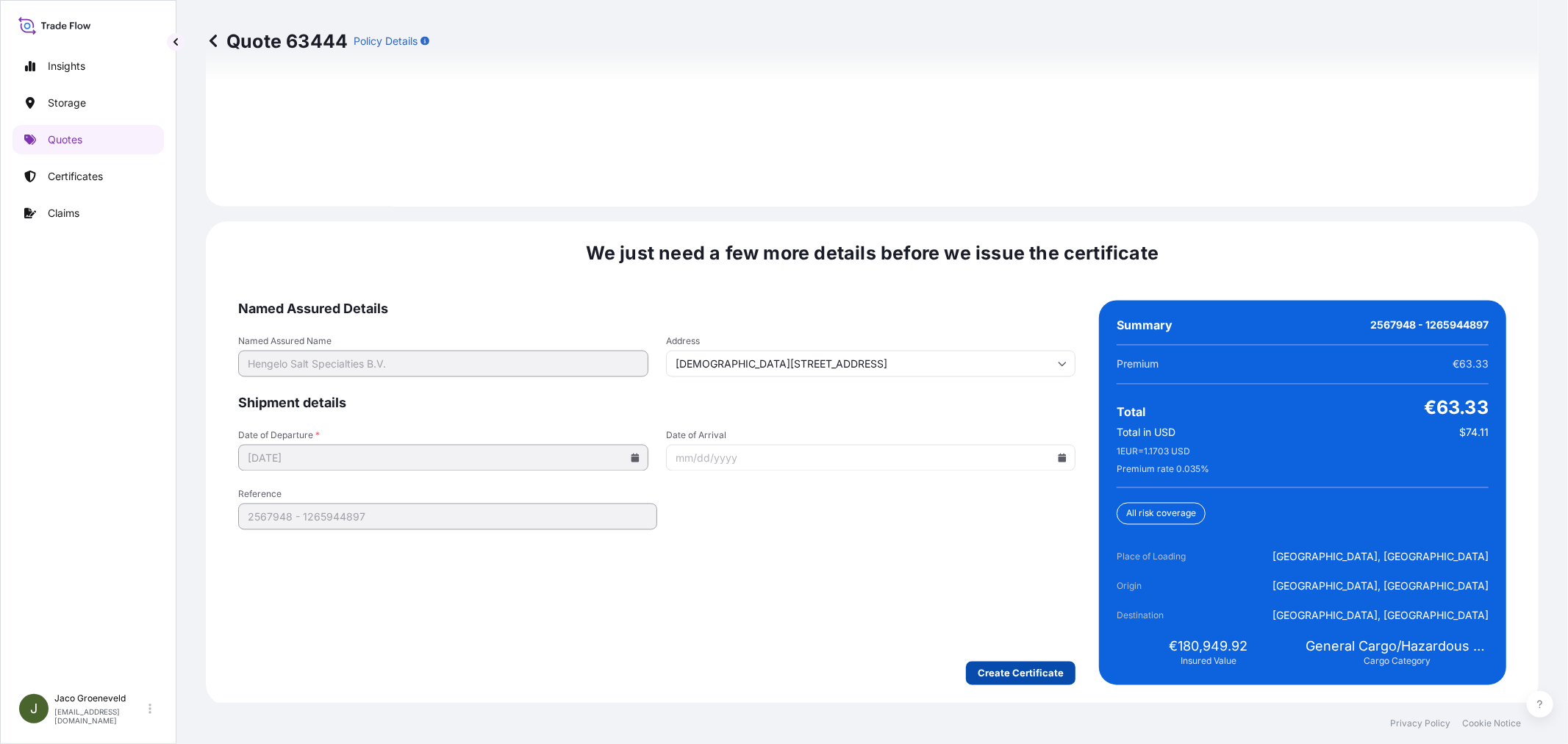
click at [986, 661] on button "Create Certificate" at bounding box center [1020, 672] width 109 height 23
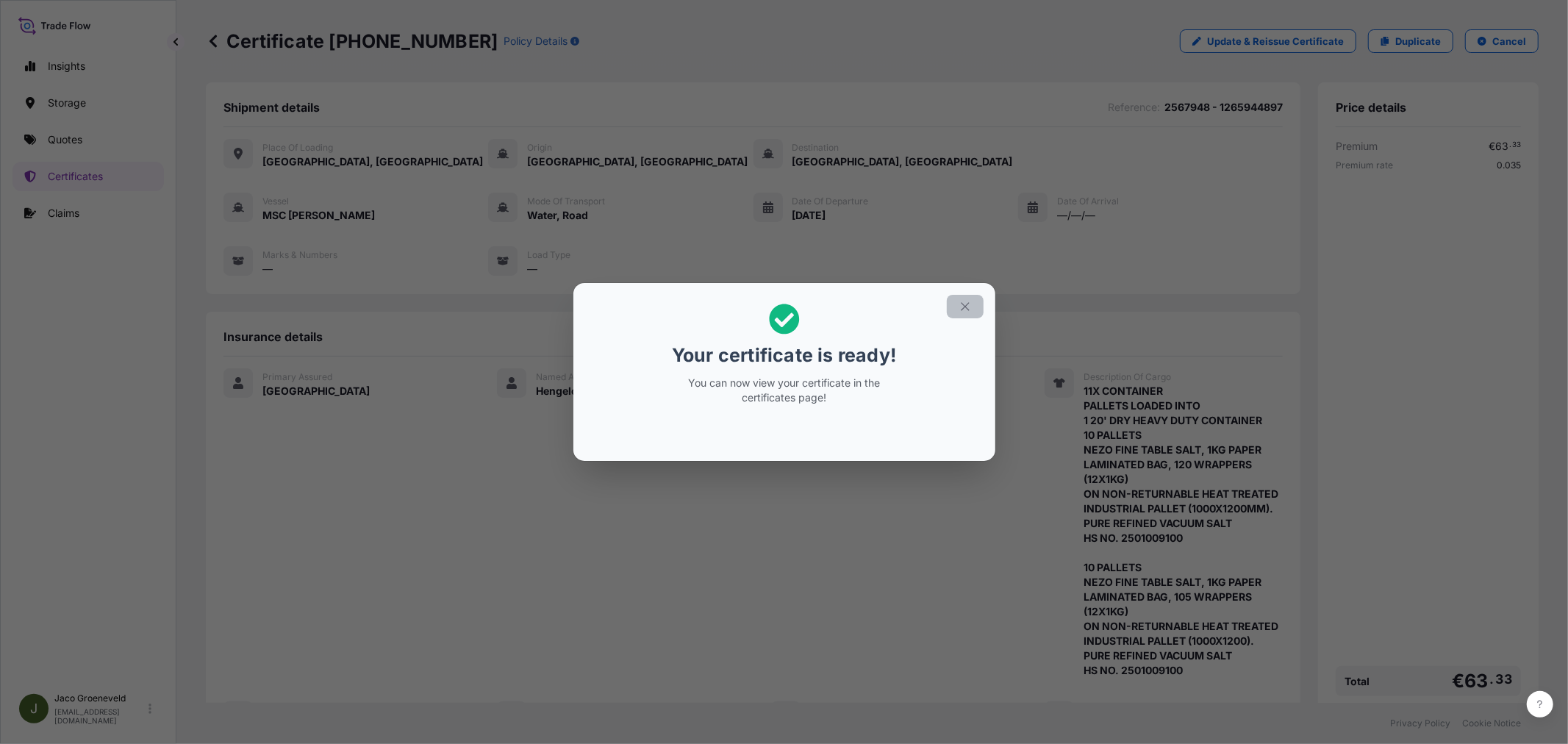
click at [965, 296] on button "button" at bounding box center [965, 306] width 37 height 23
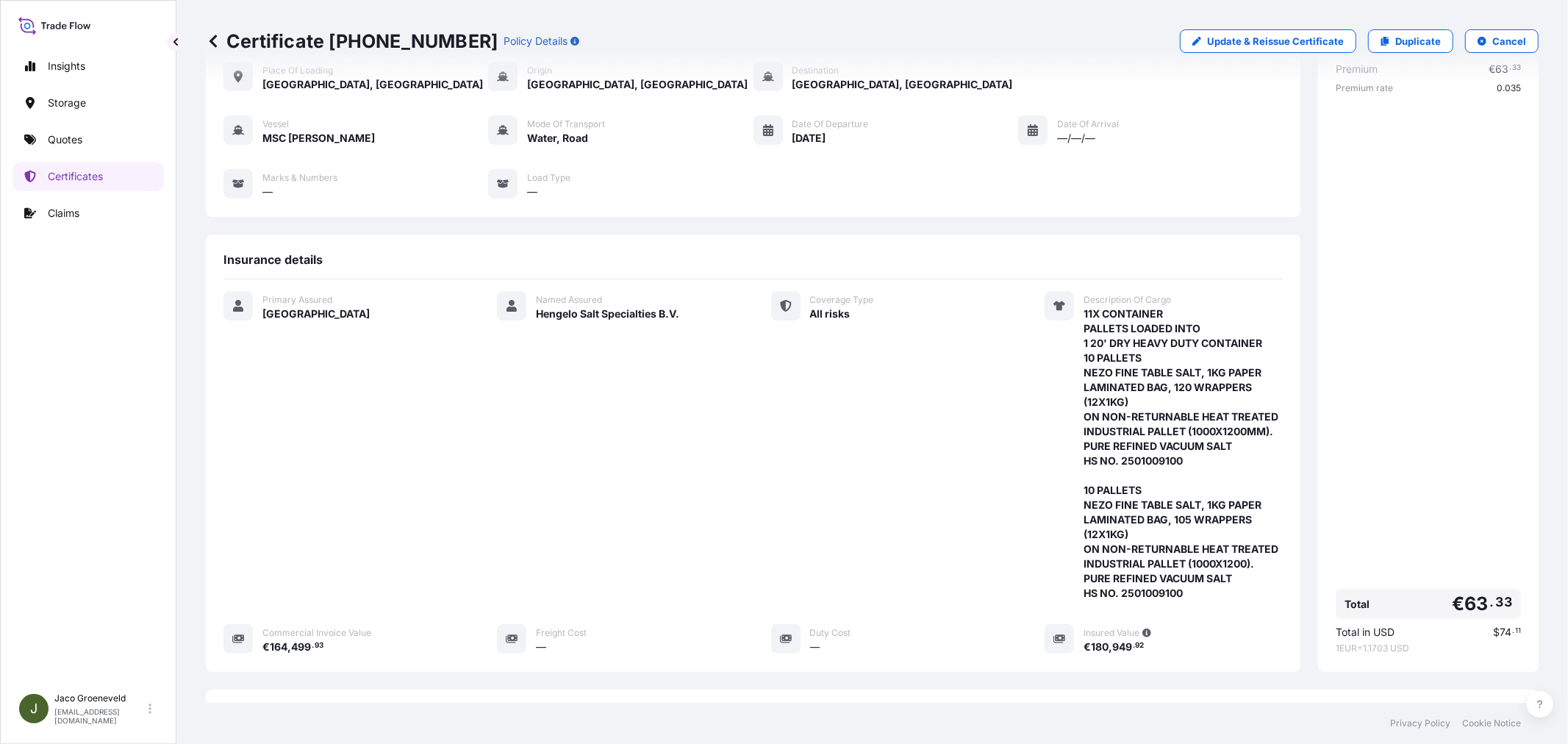
scroll to position [294, 0]
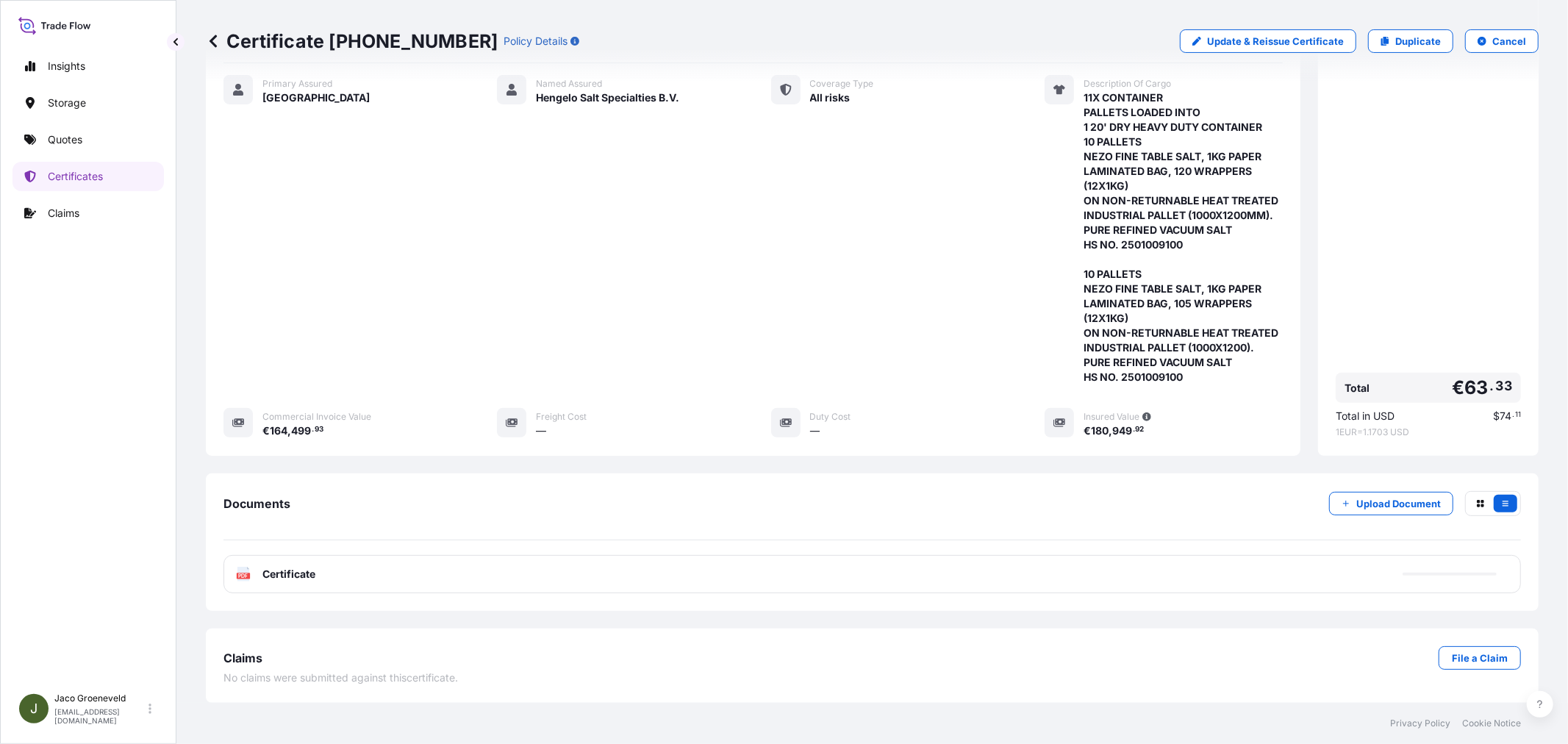
click at [244, 575] on text "PDF" at bounding box center [244, 576] width 10 height 5
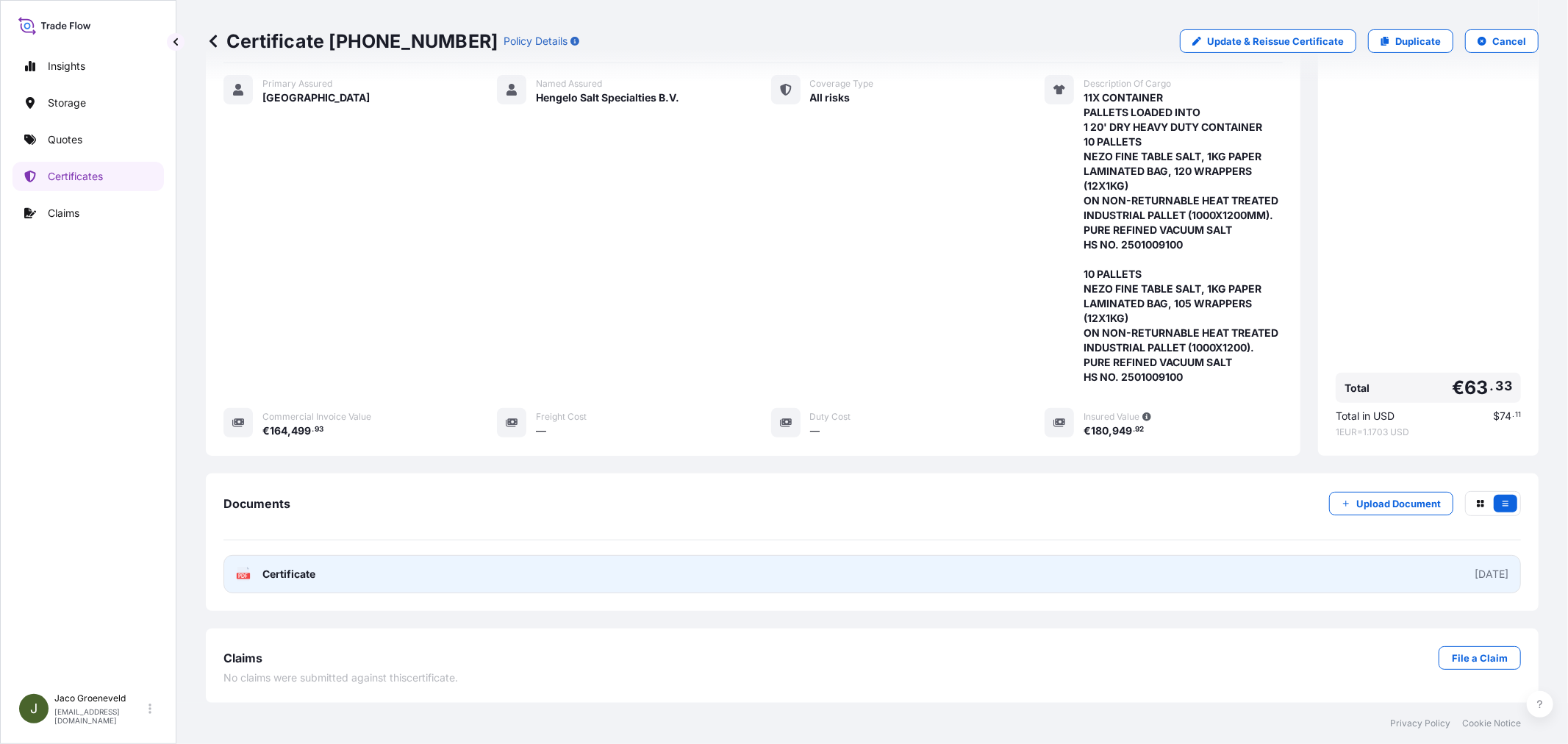
click at [240, 569] on icon at bounding box center [244, 573] width 13 height 14
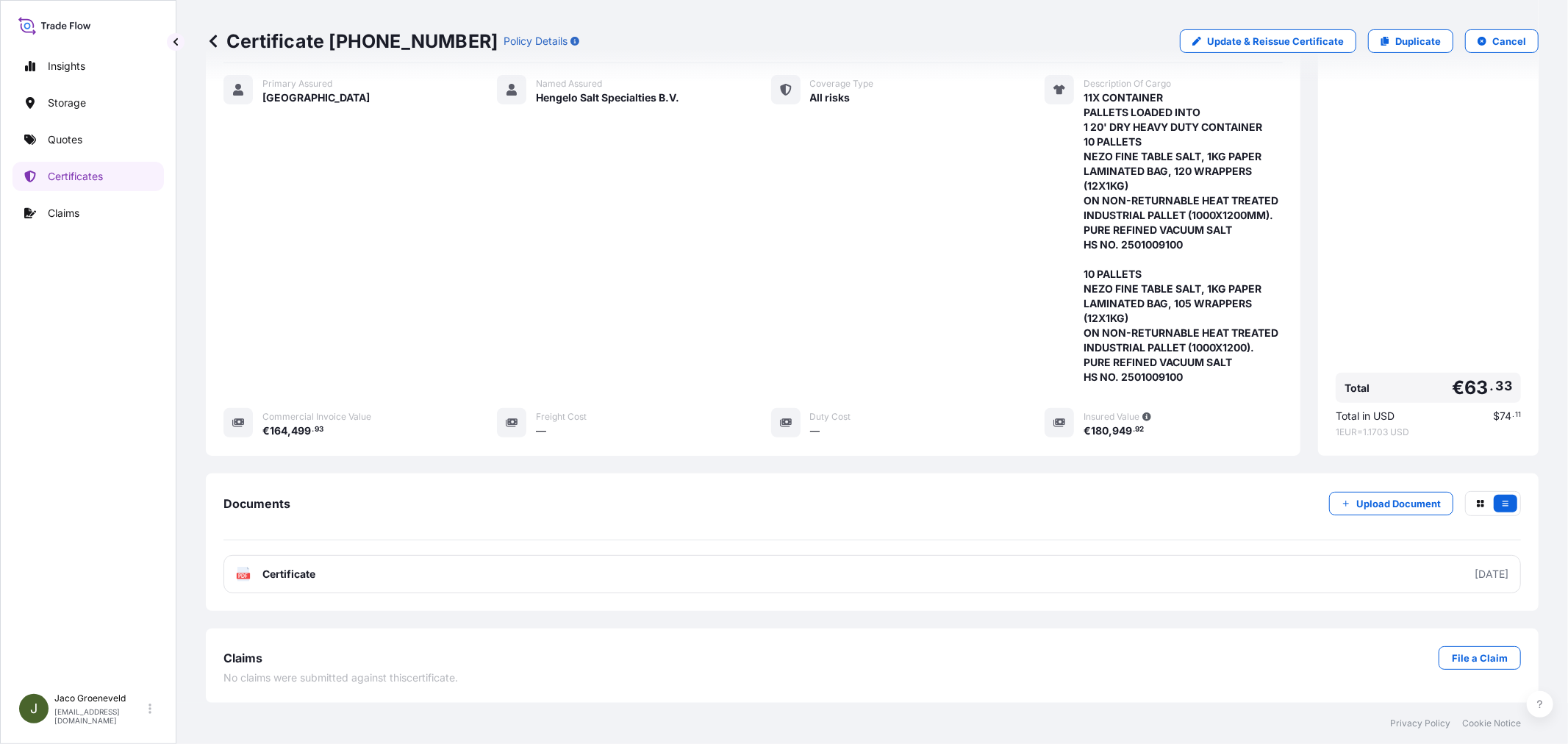
scroll to position [0, 0]
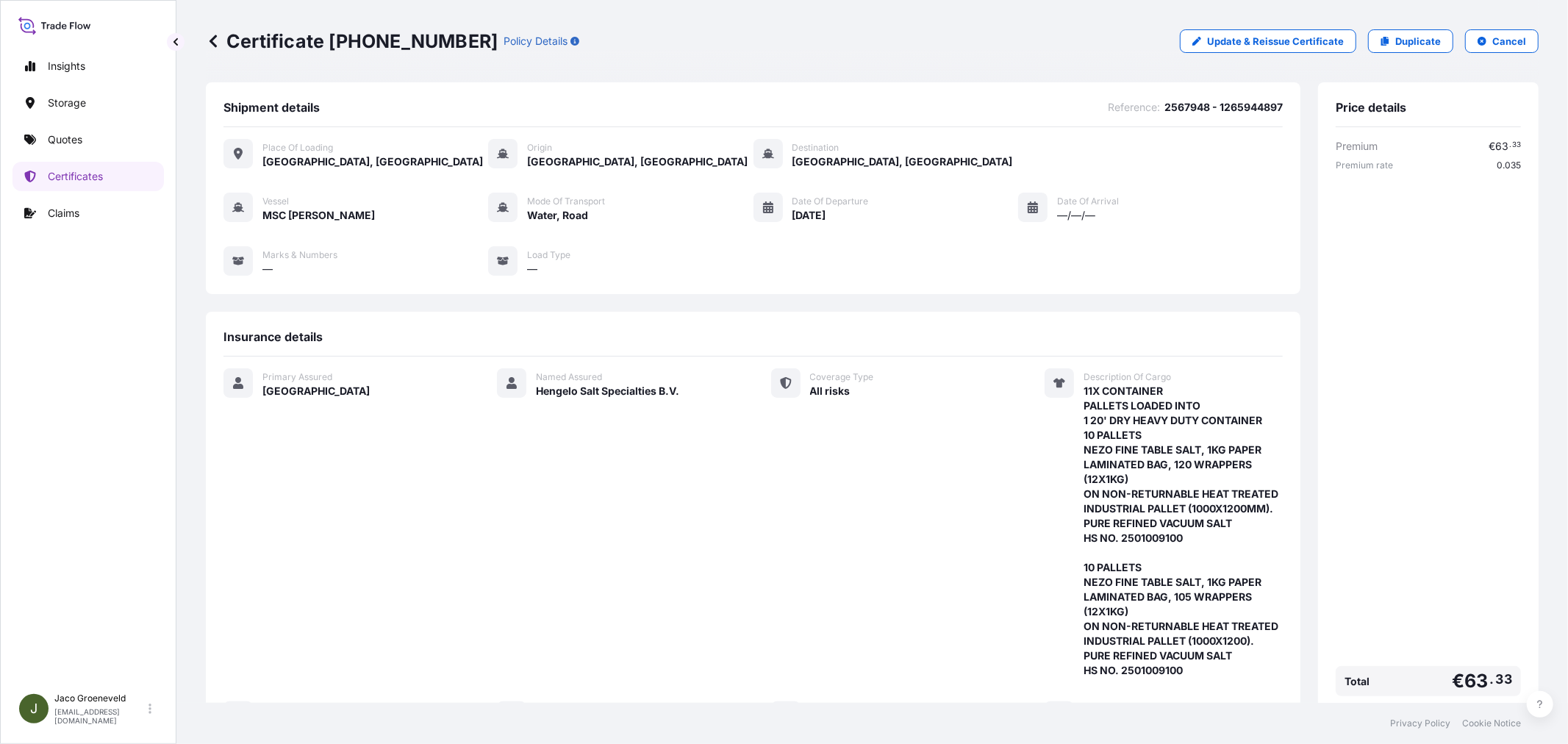
click at [757, 504] on div "Primary Assured Netherlands Named Assured Hengelo Salt Specialties B.V. Coverag…" at bounding box center [753, 549] width 1059 height 363
click at [68, 138] on p "Quotes" at bounding box center [64, 139] width 35 height 14
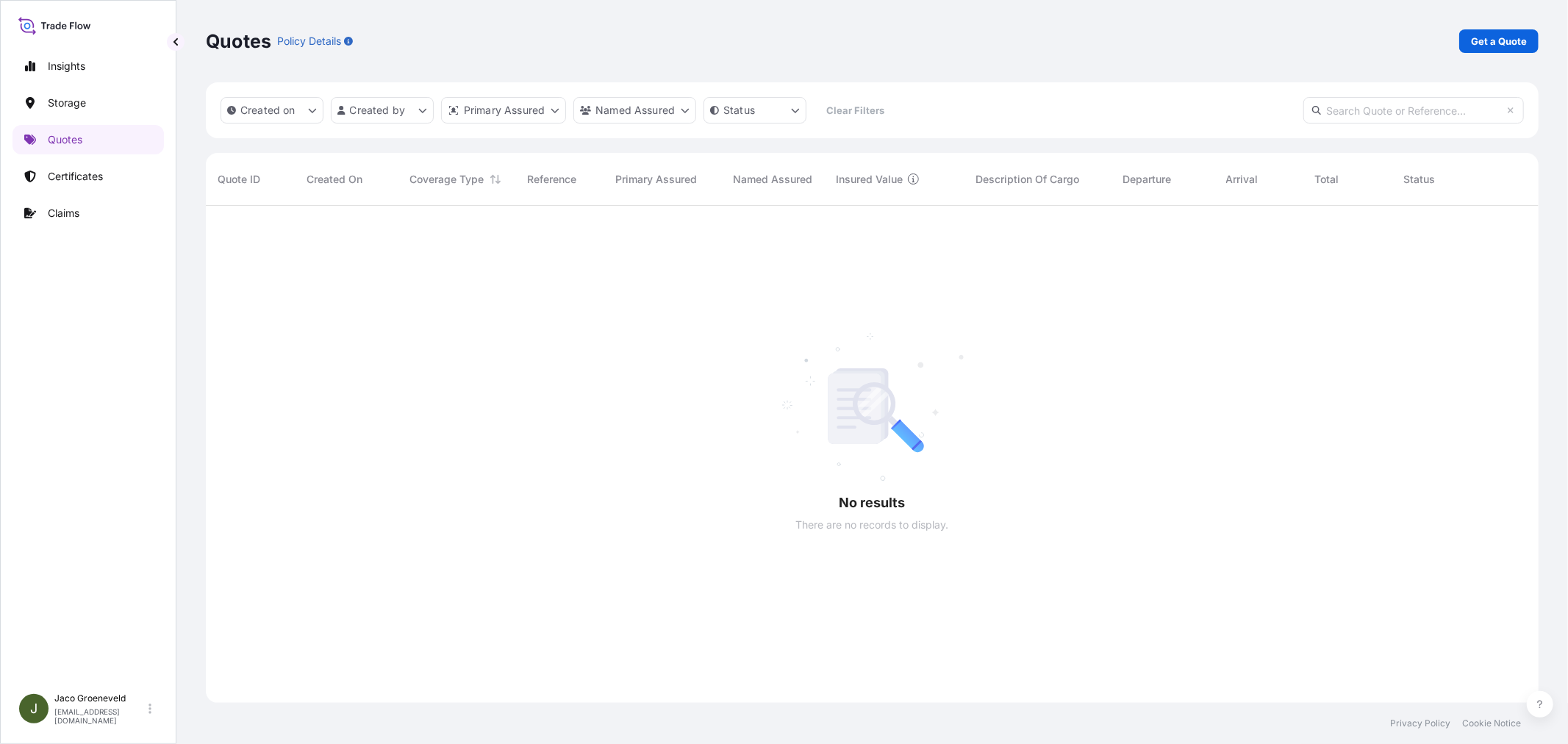
scroll to position [538, 1320]
click at [1517, 32] on link "Get a Quote" at bounding box center [1498, 41] width 80 height 23
select select "Water"
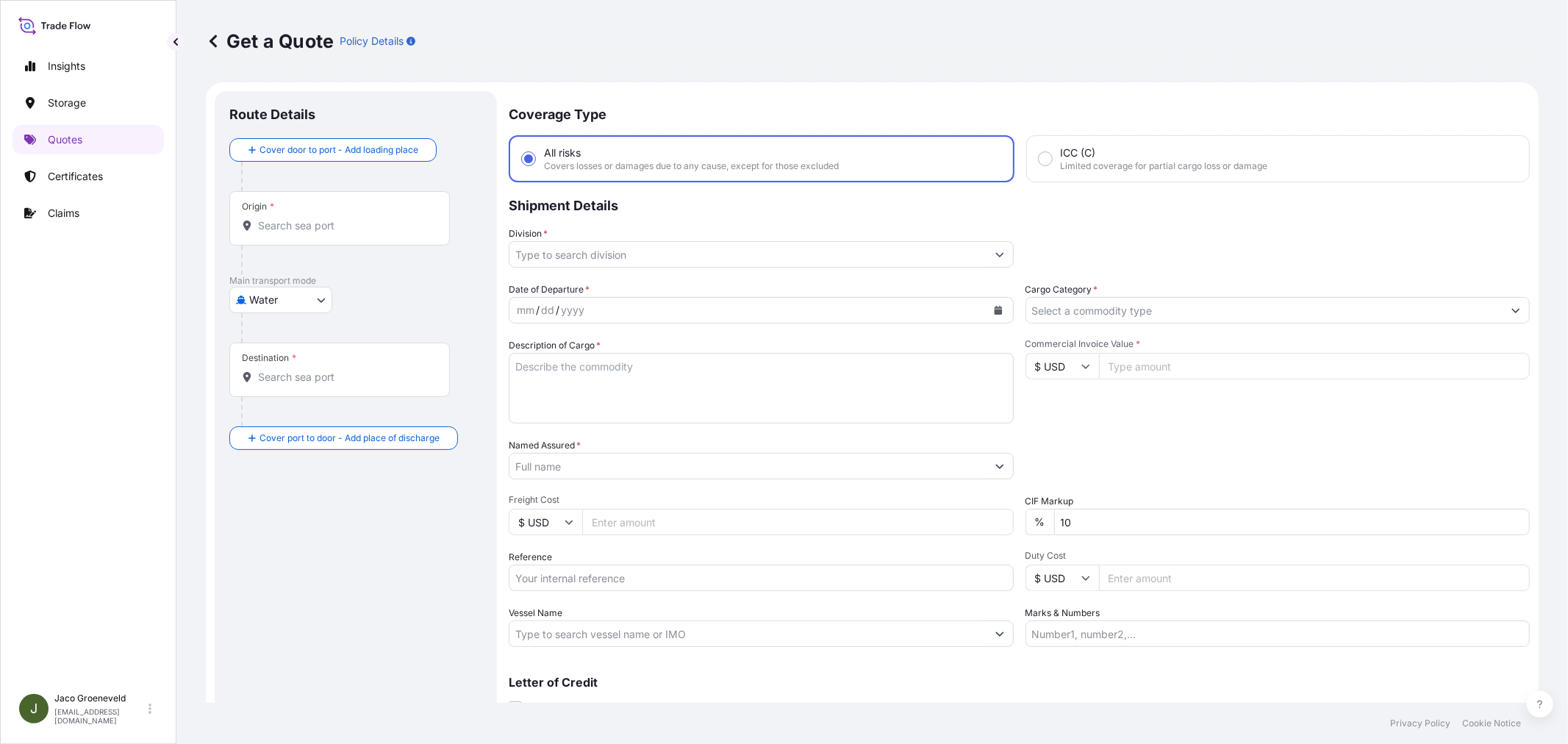
scroll to position [23, 0]
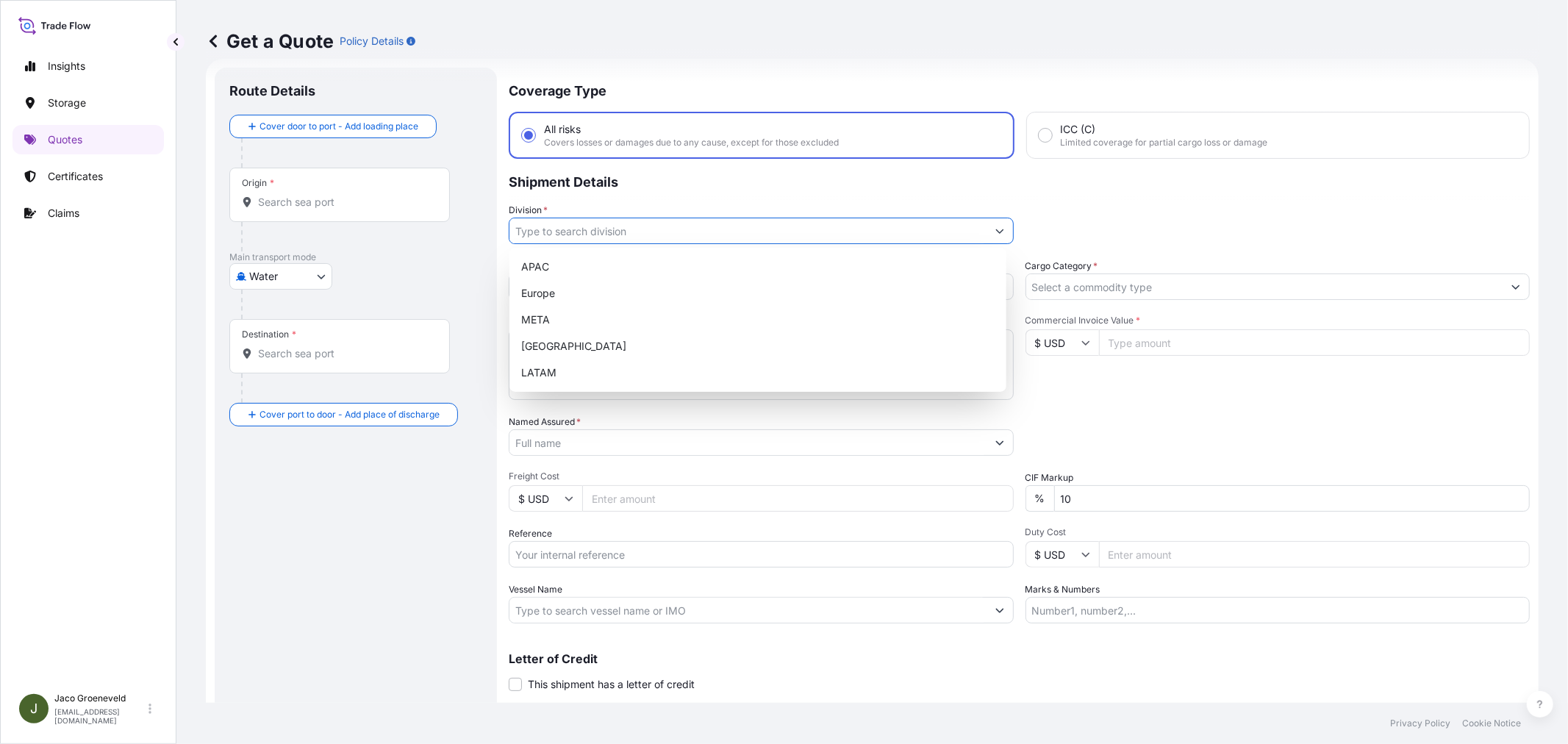
click at [600, 229] on input "Division *" at bounding box center [747, 230] width 477 height 27
click at [554, 286] on div "Europe" at bounding box center [757, 293] width 485 height 27
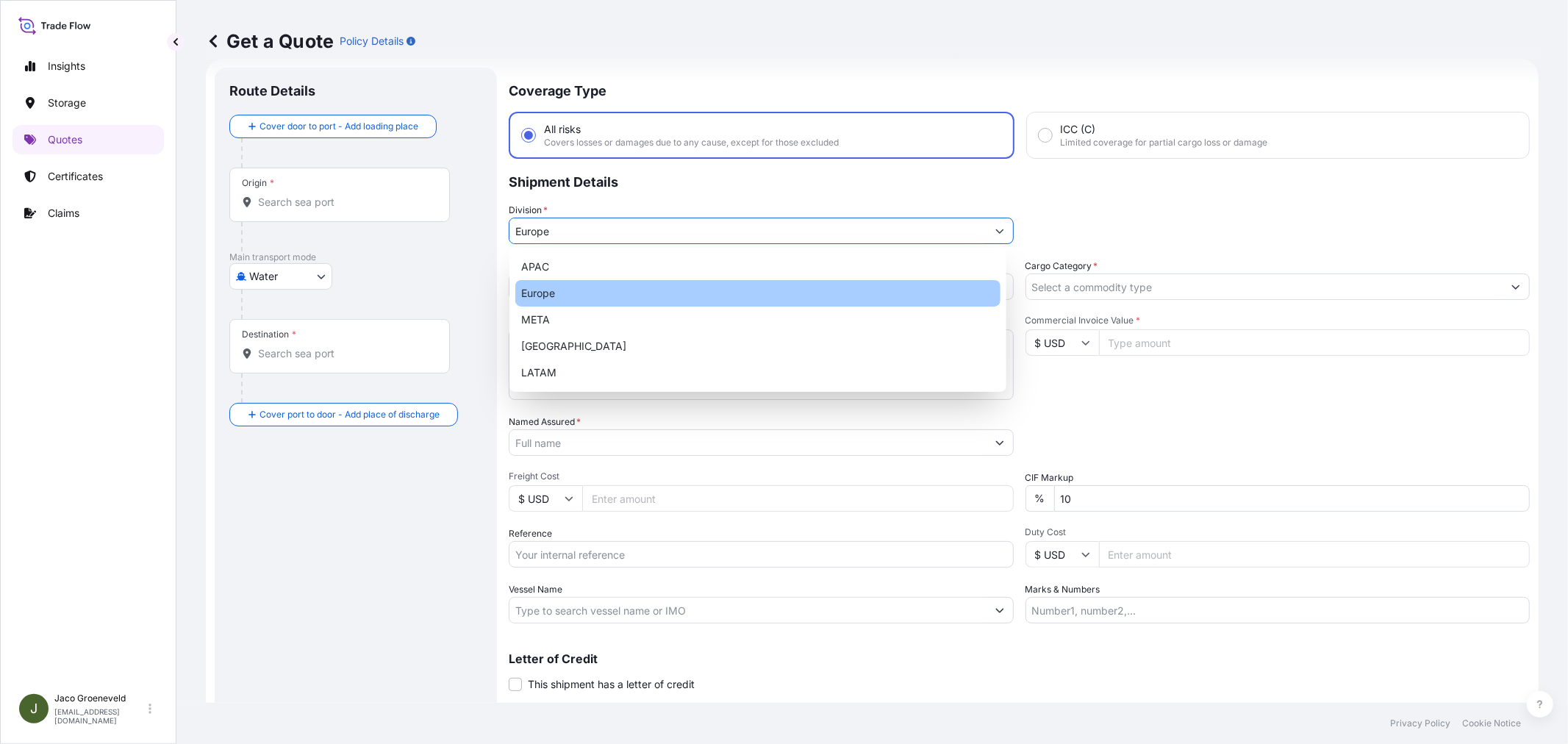
type input "Europe"
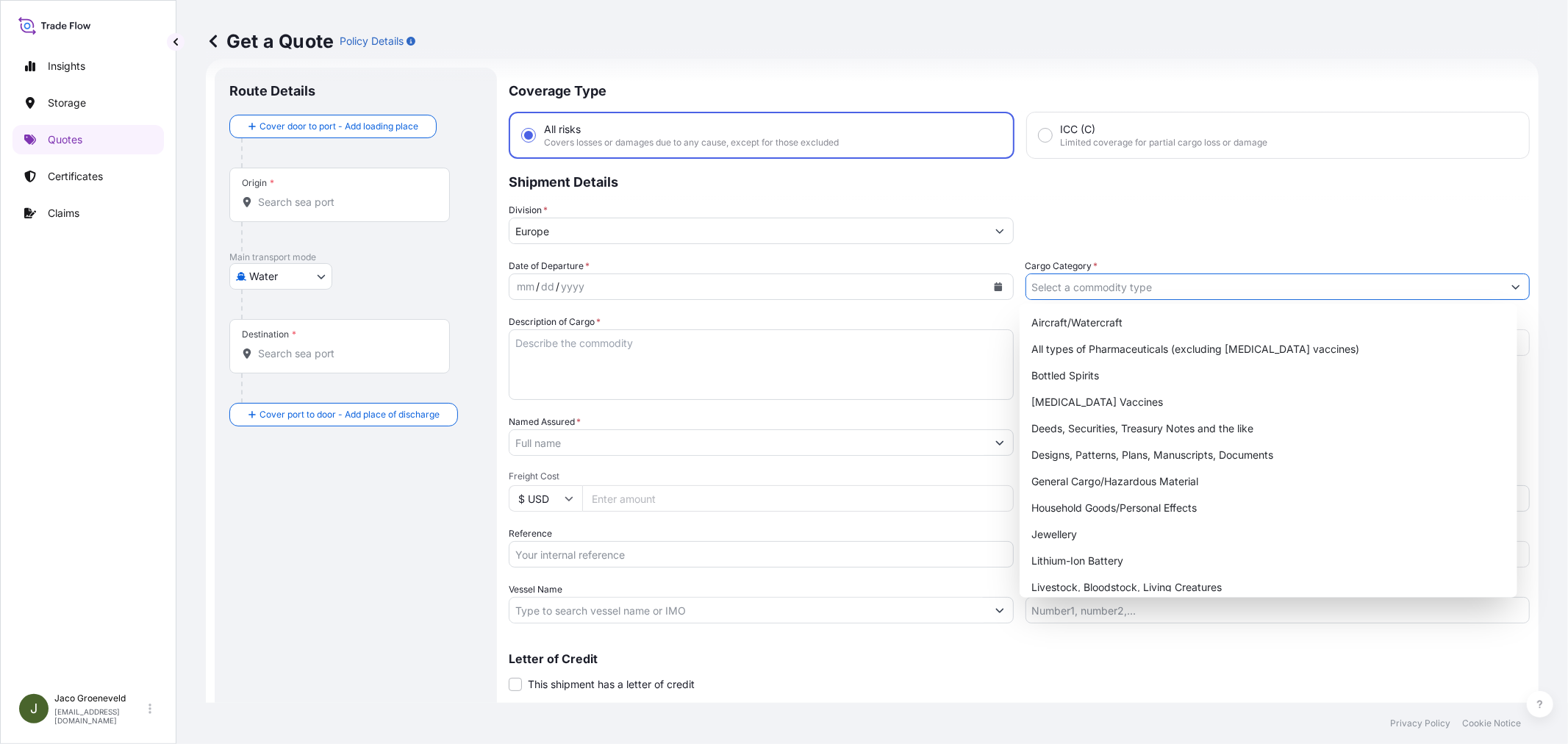
click at [1057, 288] on input "Cargo Category *" at bounding box center [1264, 286] width 477 height 27
click at [1092, 479] on div "General Cargo/Hazardous Material" at bounding box center [1267, 481] width 485 height 27
type input "General Cargo/Hazardous Material"
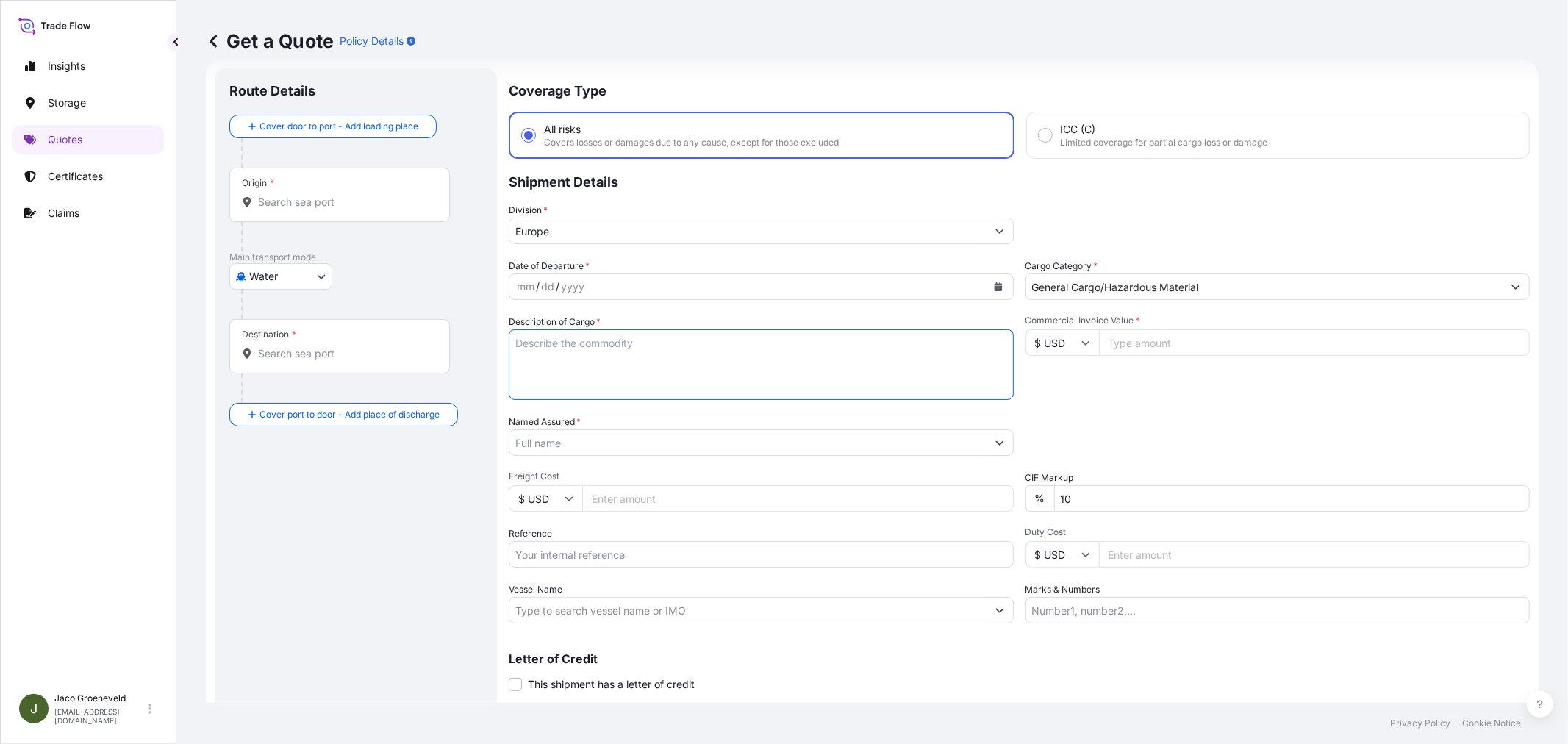
click at [568, 364] on textarea "Description of Cargo *" at bounding box center [761, 364] width 505 height 71
paste textarea "PALLETS LOADED INTO 1 20' DRY HEAVY DUTY CONTAINER 14 PALLETS KNZ SALT LICK WIT…"
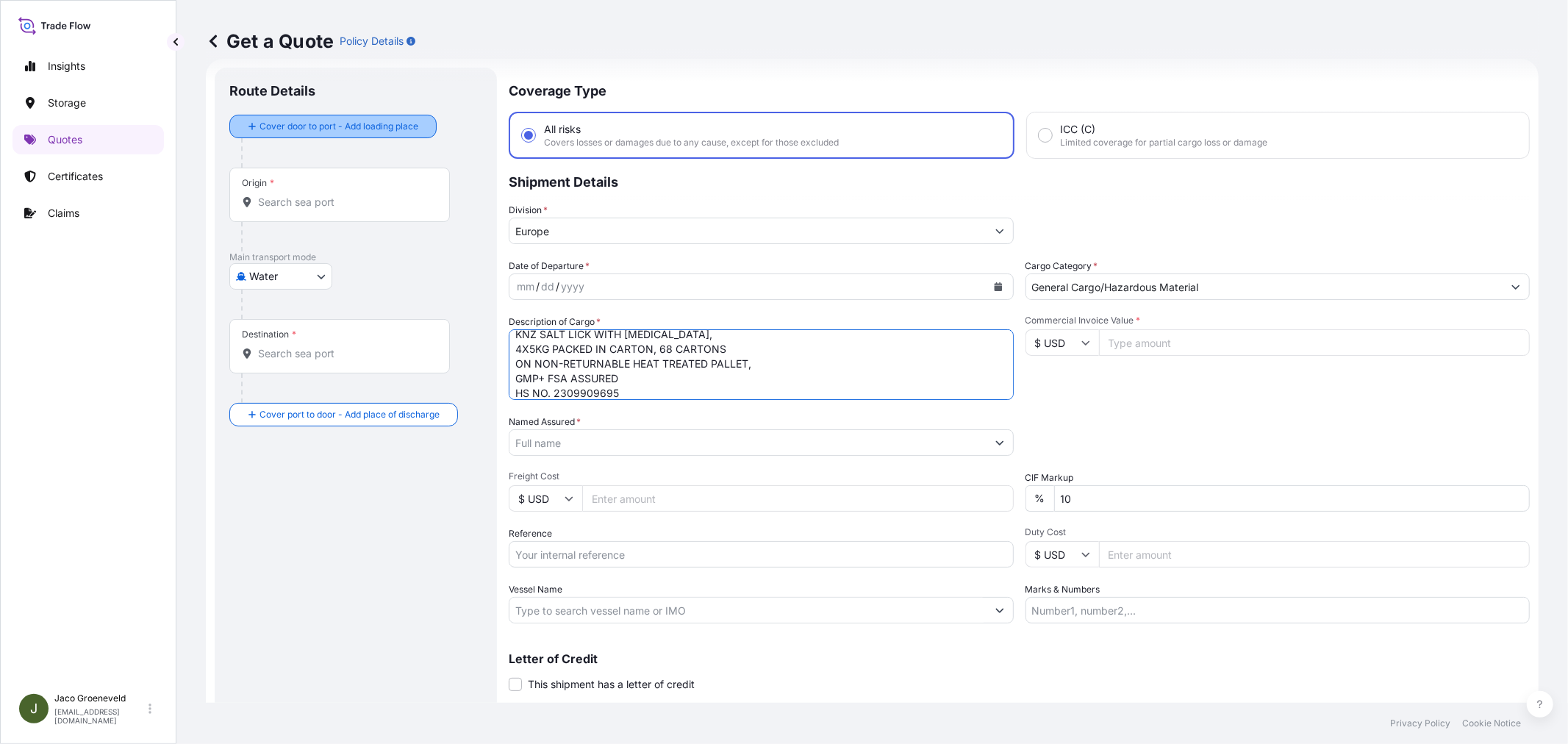
type textarea "2X CONTAINER PALLETS LOADED INTO 1 20' DRY HEAVY DUTY CONTAINER 14 PALLETS KNZ …"
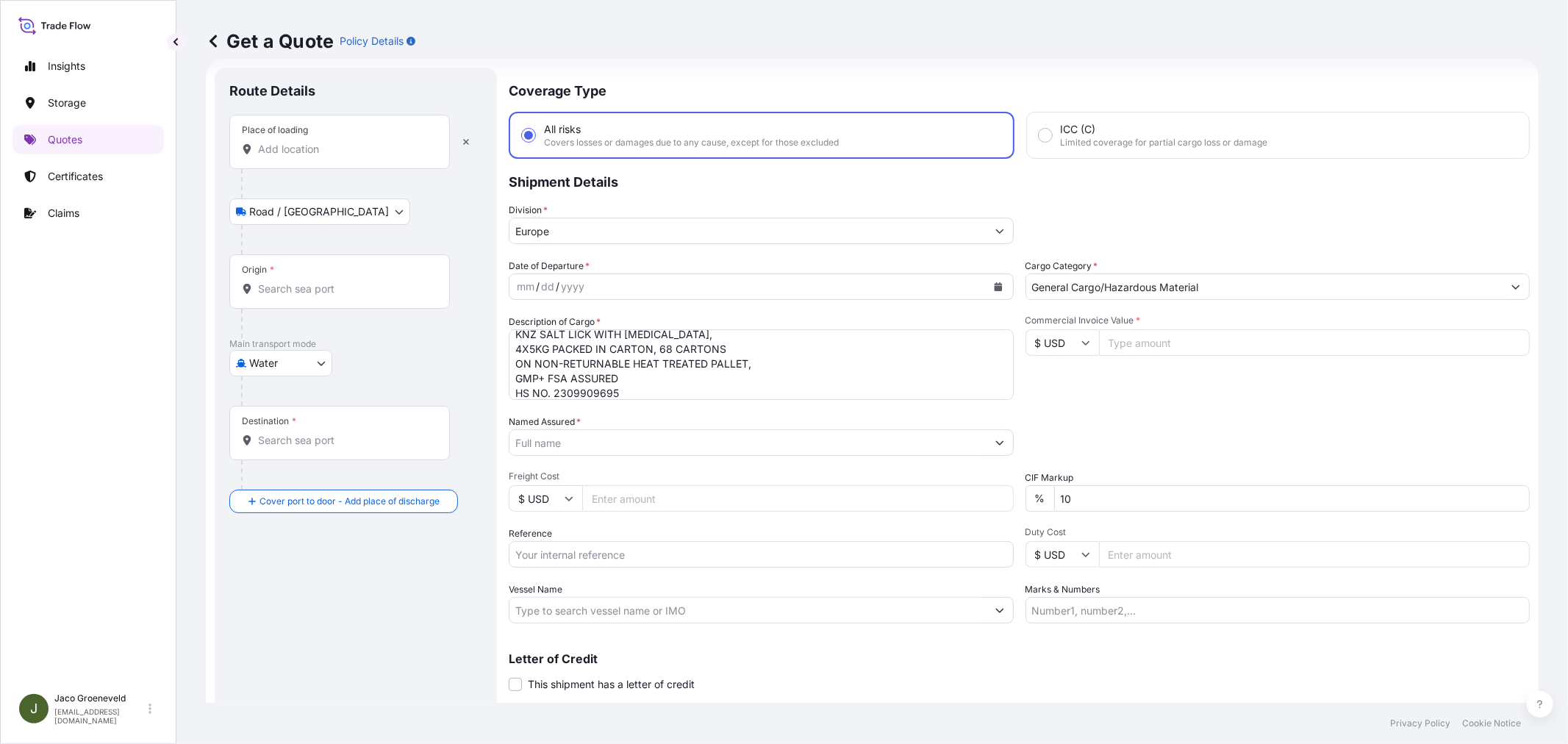
click at [288, 150] on input "Place of loading" at bounding box center [345, 149] width 174 height 14
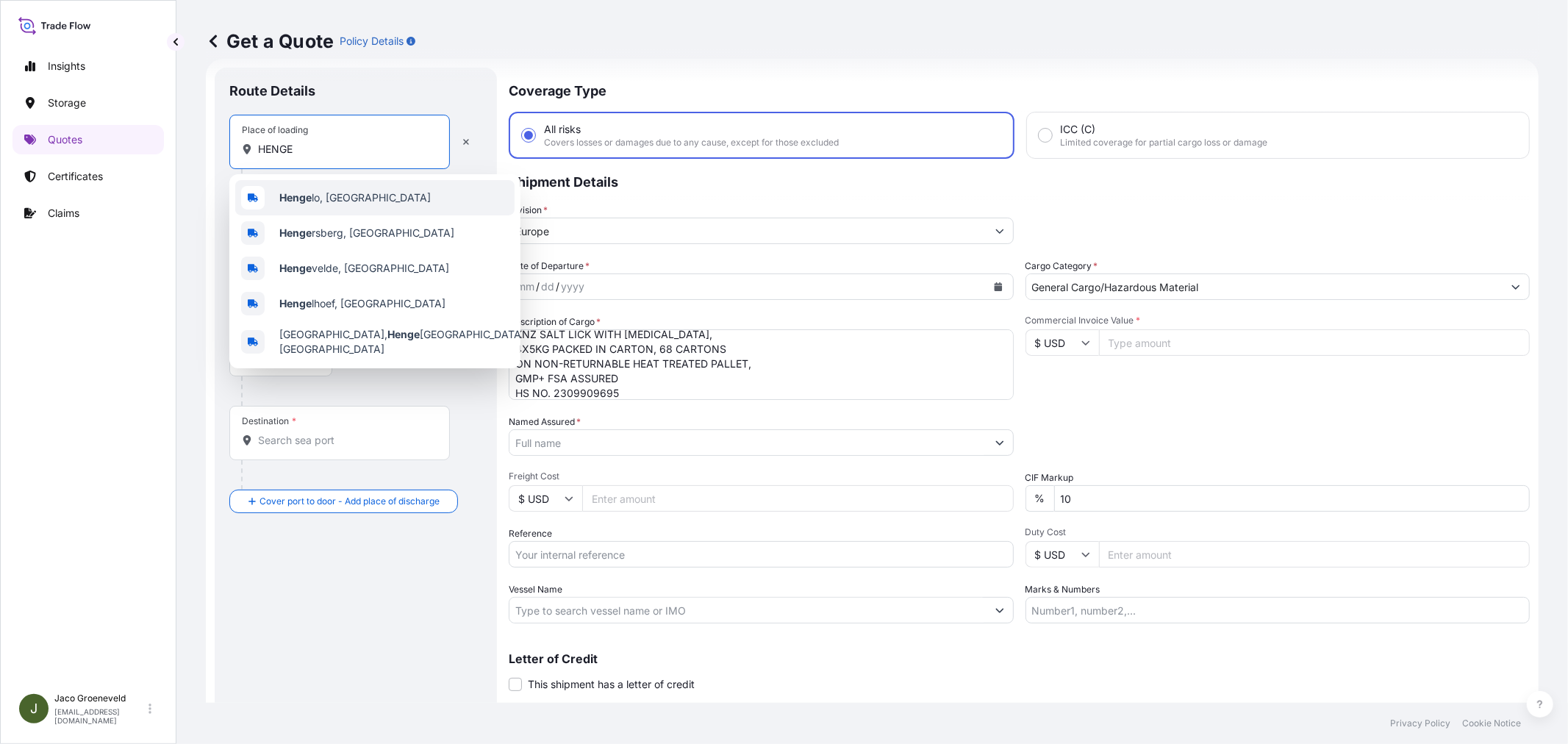
click at [319, 206] on div "Henge lo, [GEOGRAPHIC_DATA]" at bounding box center [374, 198] width 279 height 35
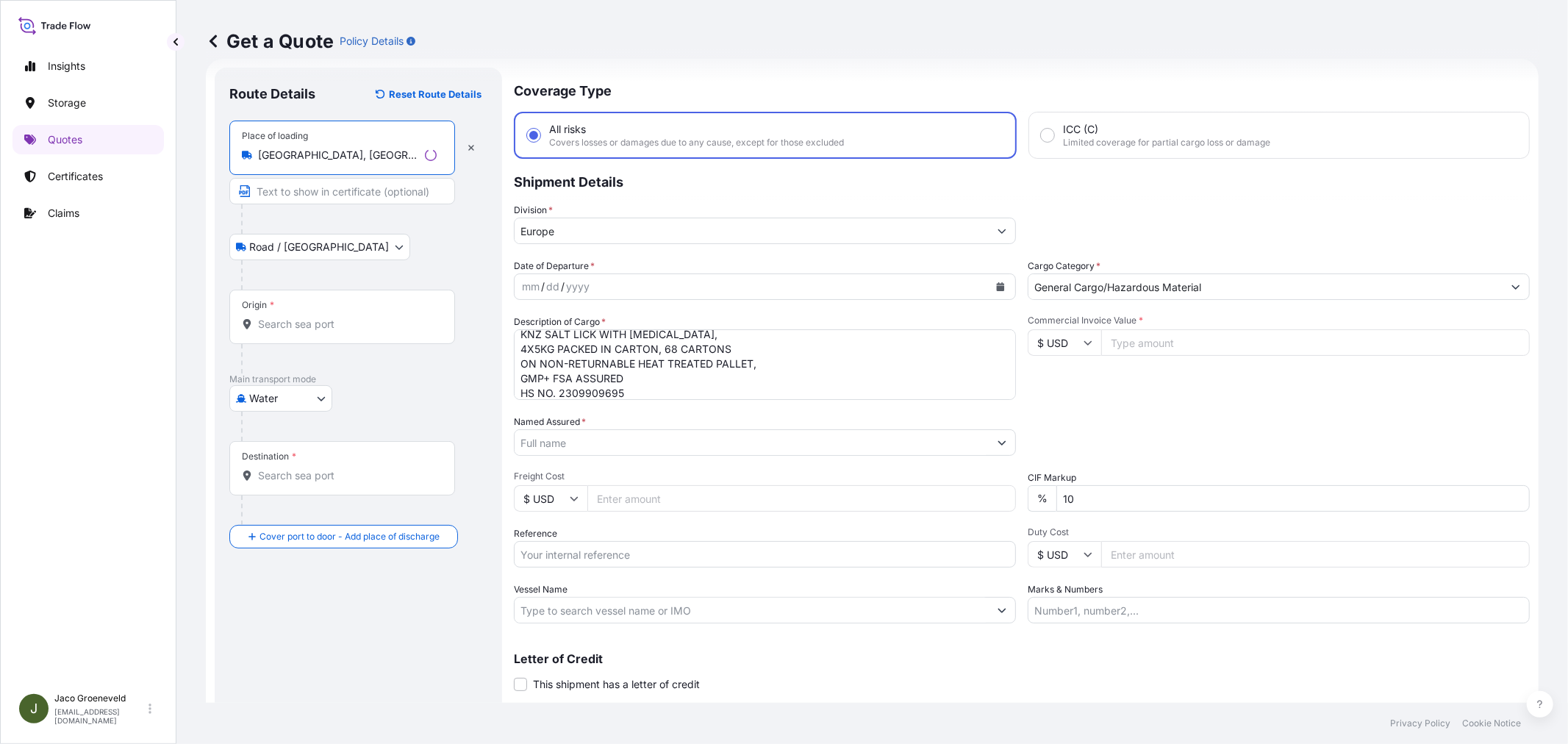
type input "[GEOGRAPHIC_DATA], [GEOGRAPHIC_DATA]"
click at [321, 310] on div "Origin *" at bounding box center [342, 317] width 225 height 55
click at [321, 317] on input "Origin *" at bounding box center [348, 324] width 179 height 14
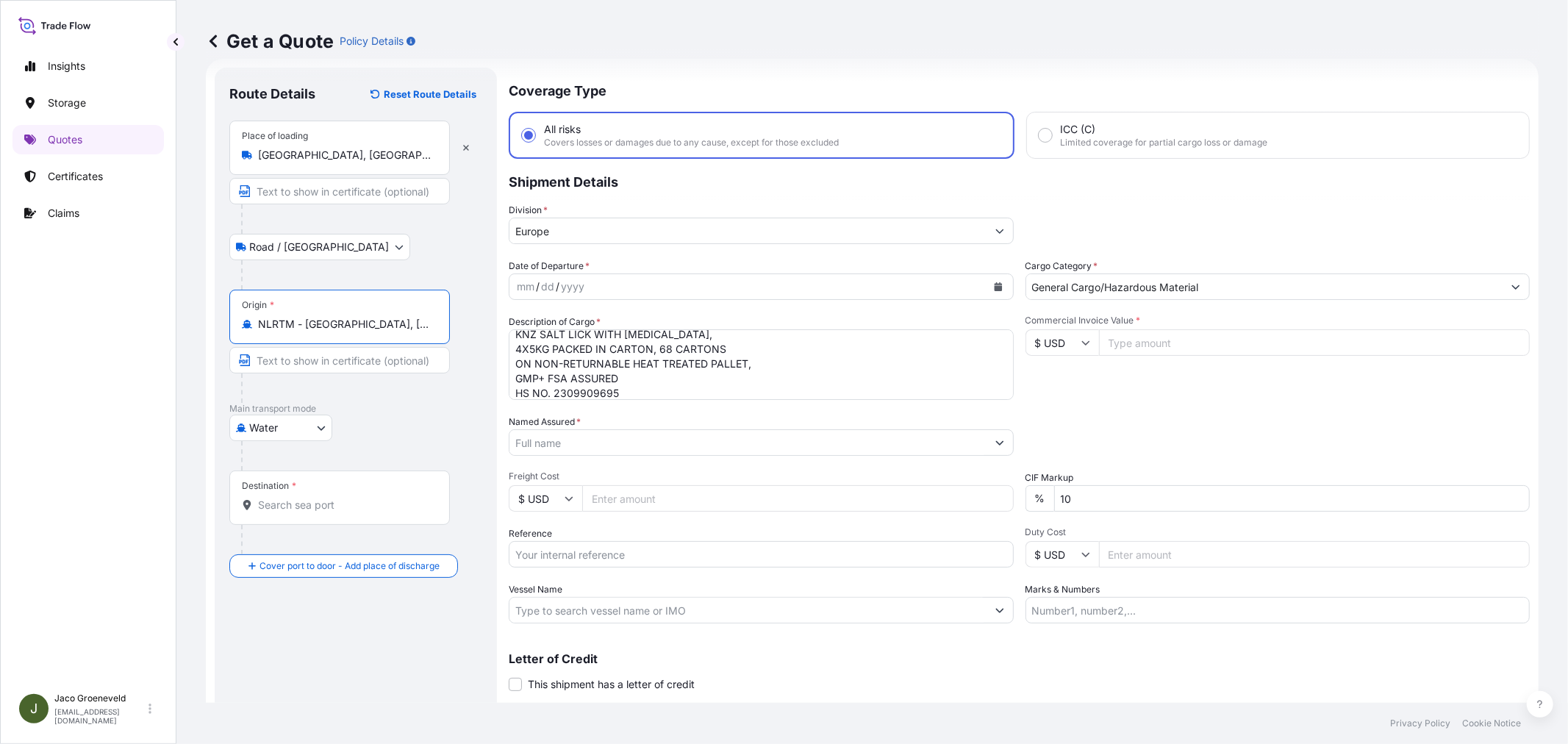
type input "NLRTM - [GEOGRAPHIC_DATA], [GEOGRAPHIC_DATA]"
click at [336, 476] on div "Destination *" at bounding box center [340, 498] width 220 height 55
click at [336, 497] on input "Destination *" at bounding box center [345, 504] width 174 height 14
click at [331, 511] on input "Destination *" at bounding box center [345, 504] width 174 height 14
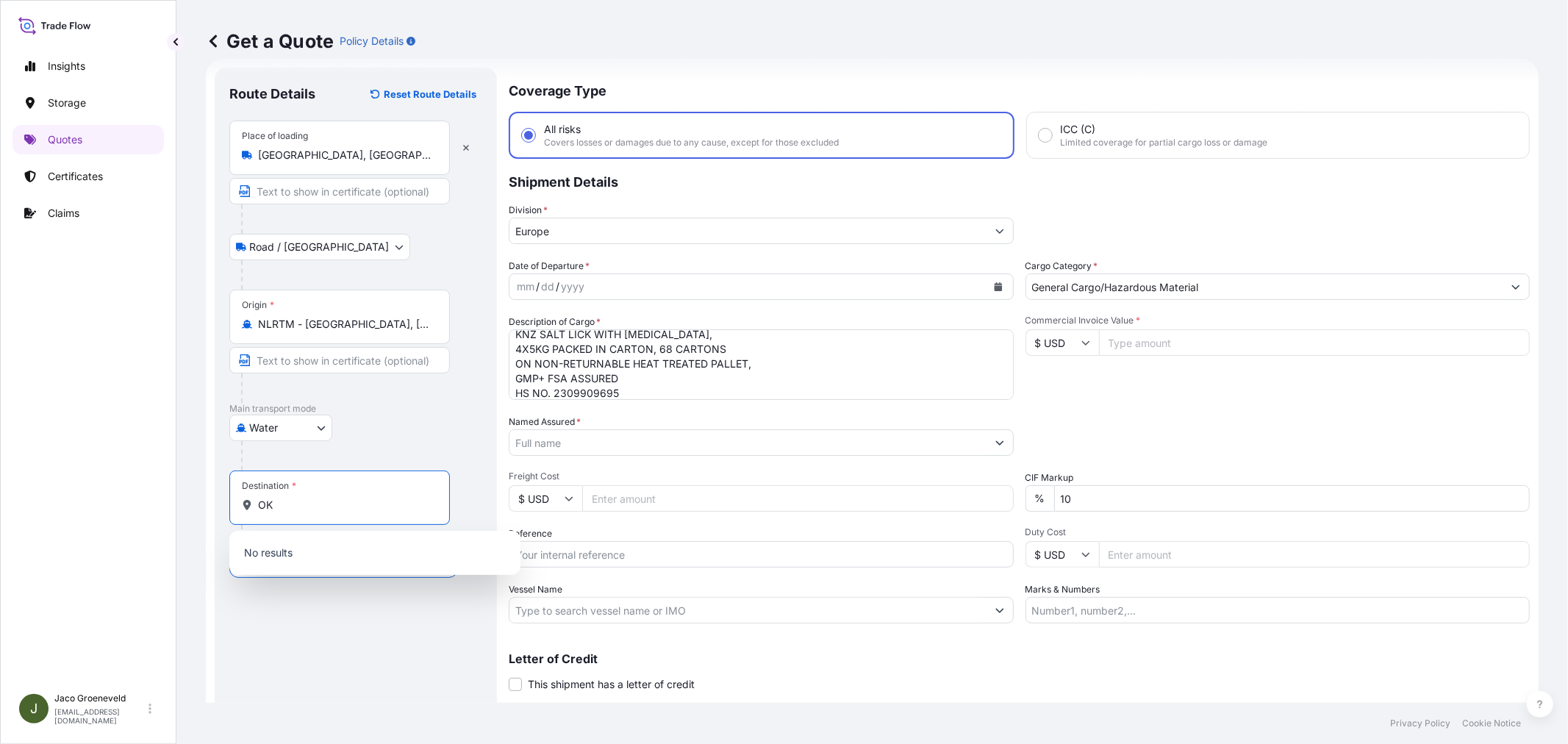
type input "O"
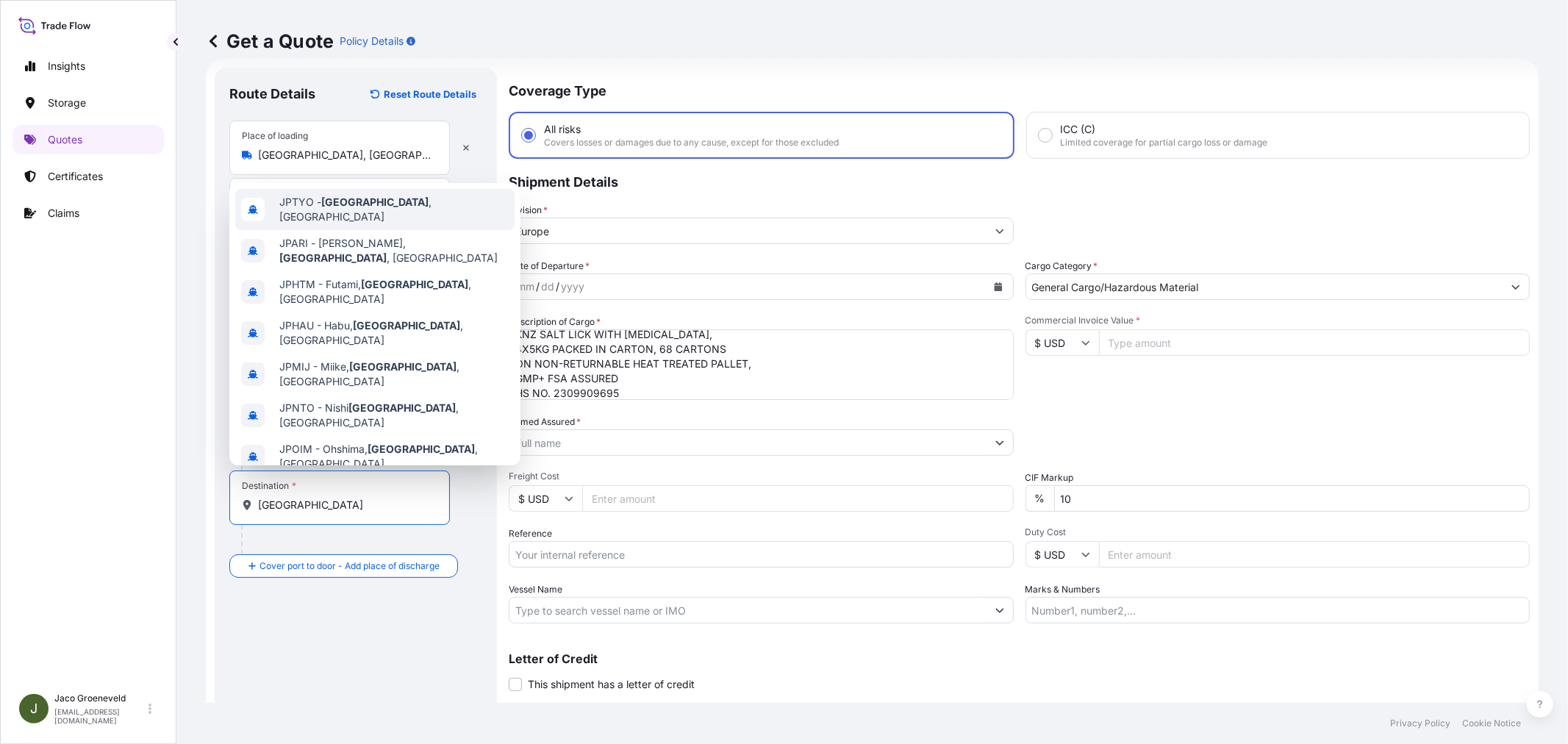
click at [394, 208] on div "JPTYO - [GEOGRAPHIC_DATA] , [GEOGRAPHIC_DATA]" at bounding box center [374, 209] width 279 height 41
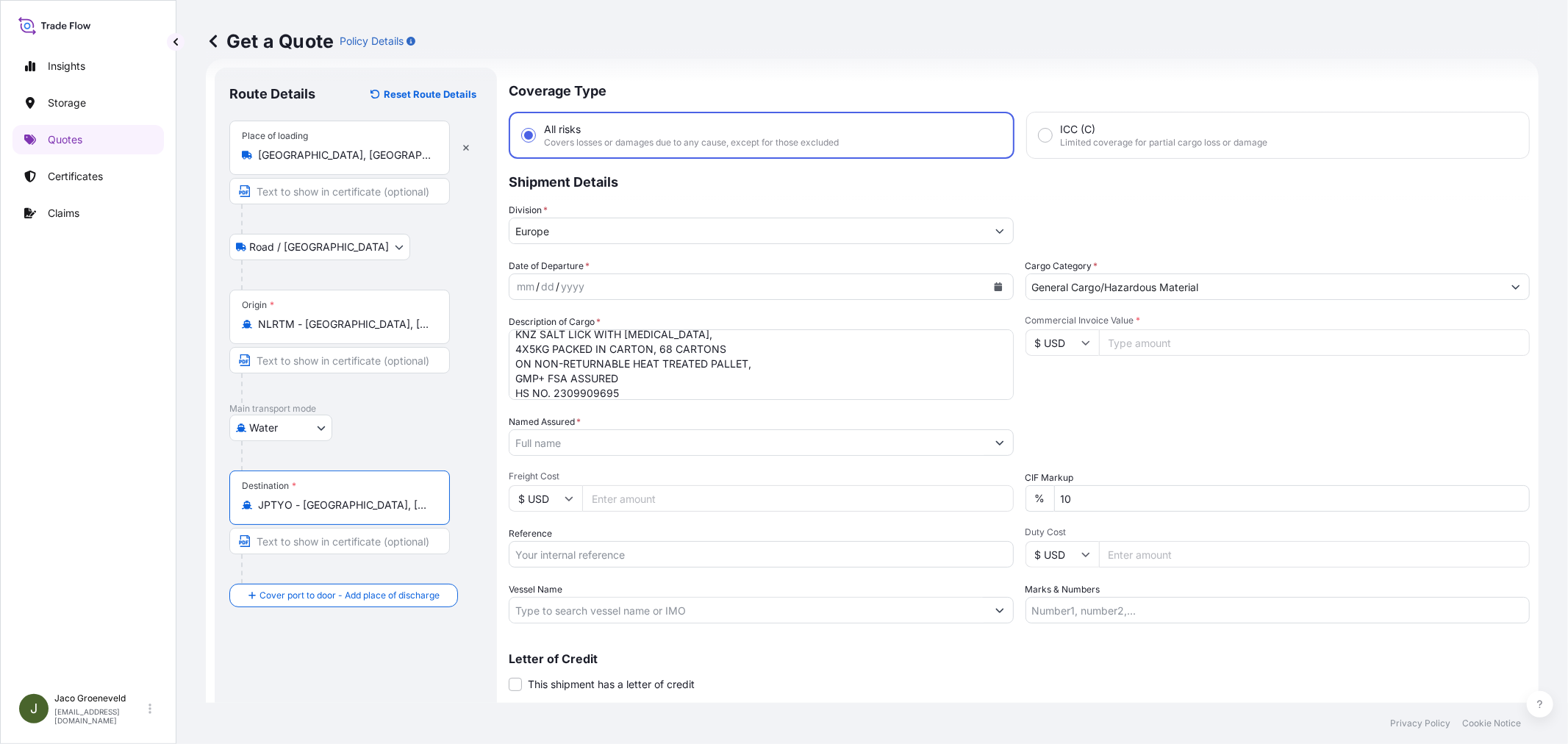
type input "JPTYO - [GEOGRAPHIC_DATA], [GEOGRAPHIC_DATA]"
click at [994, 284] on icon "Calendar" at bounding box center [998, 286] width 8 height 9
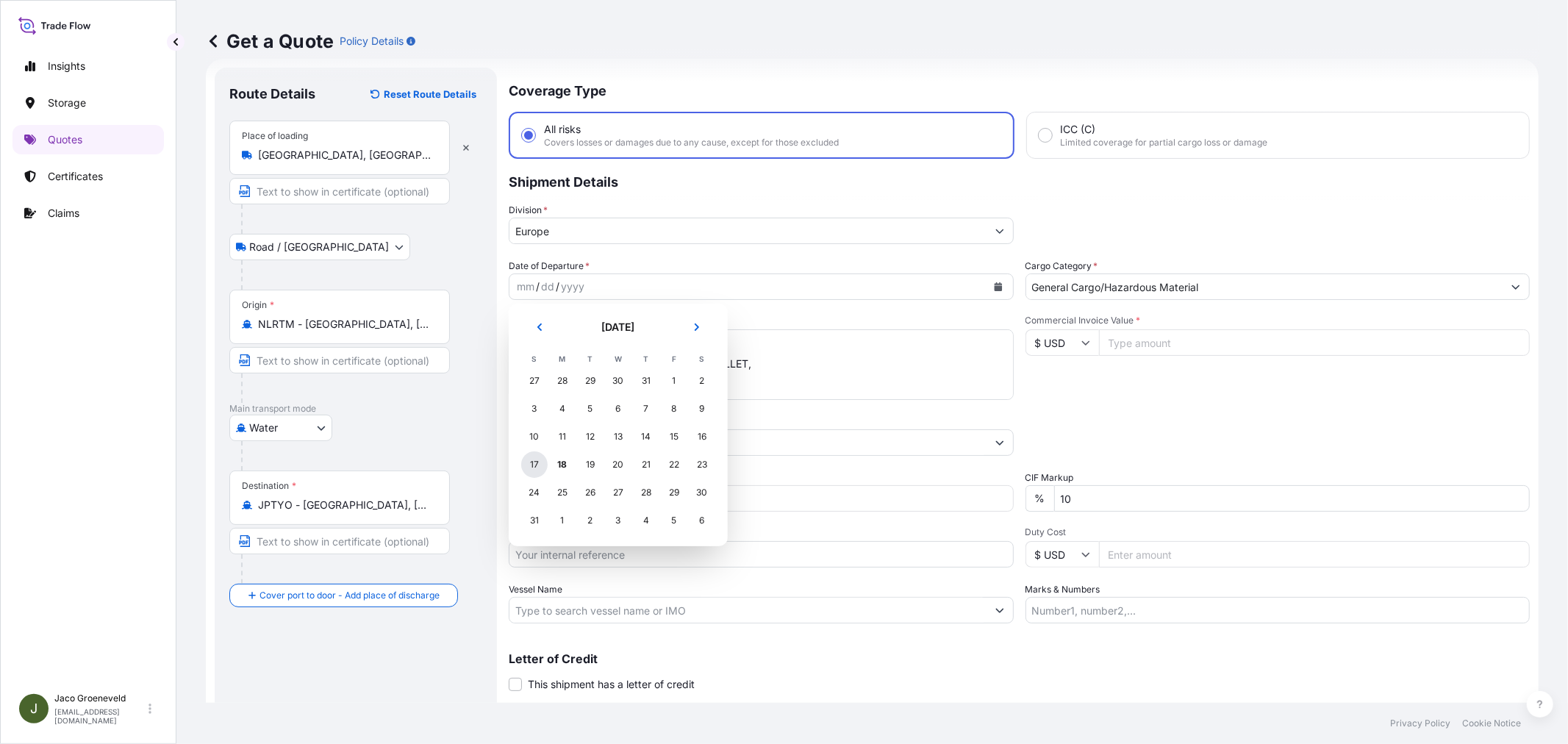
click at [533, 462] on div "17" at bounding box center [534, 464] width 27 height 27
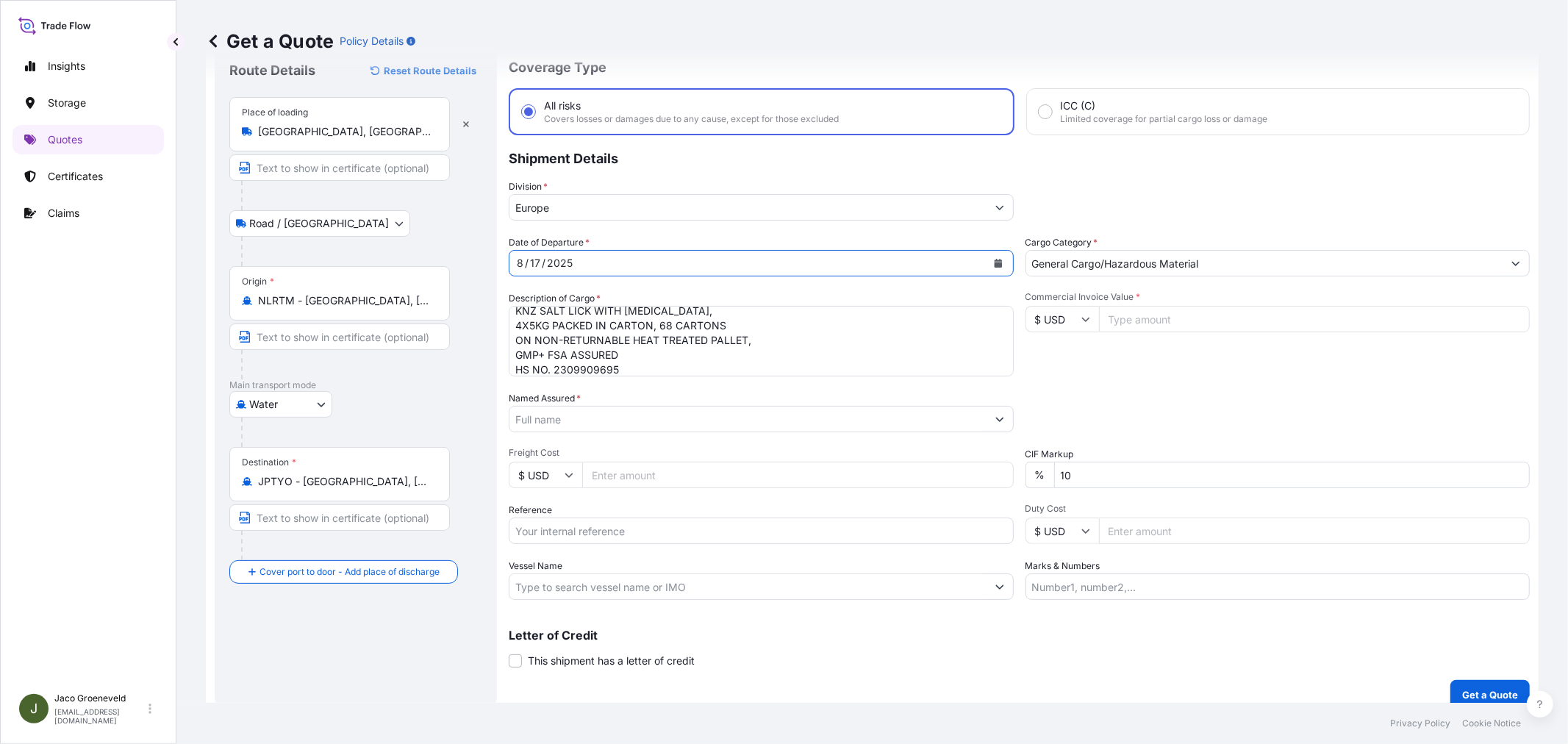
scroll to position [60, 0]
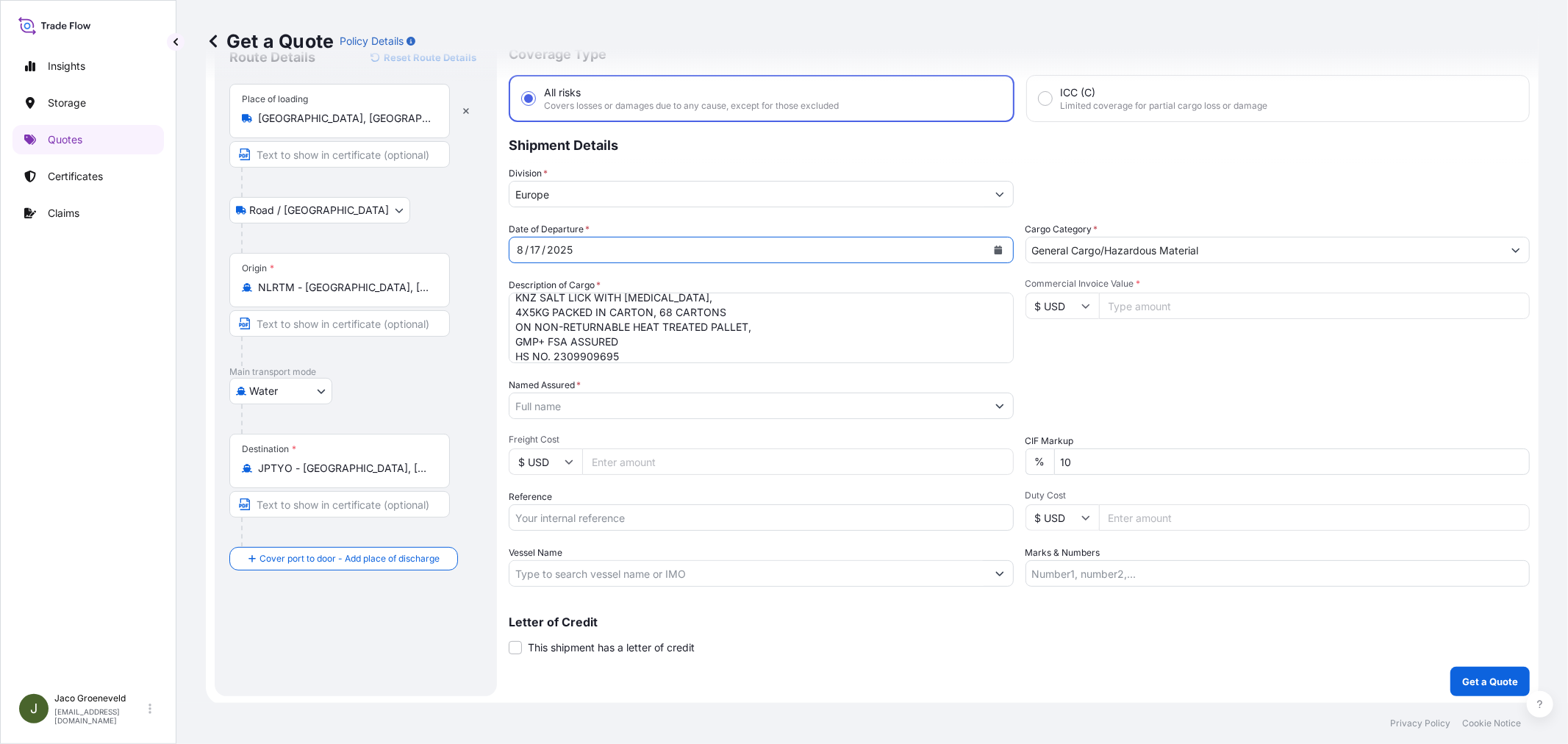
click at [1076, 314] on input "$ USD" at bounding box center [1061, 306] width 73 height 27
drag, startPoint x: 1056, startPoint y: 347, endPoint x: 1045, endPoint y: 426, distance: 79.8
click at [1045, 426] on div "€ EUR £ GBP $ USD ؋ AFN $ AUD R$ BRL $ CAD ¥ CNY $ HKD ₹ INR ¥ JPY DH MAD RM MY…" at bounding box center [1055, 398] width 73 height 147
click at [1055, 289] on div "Commercial Invoice Value * $ USD" at bounding box center [1278, 320] width 505 height 85
click at [1054, 310] on input "$ USD" at bounding box center [1061, 306] width 73 height 27
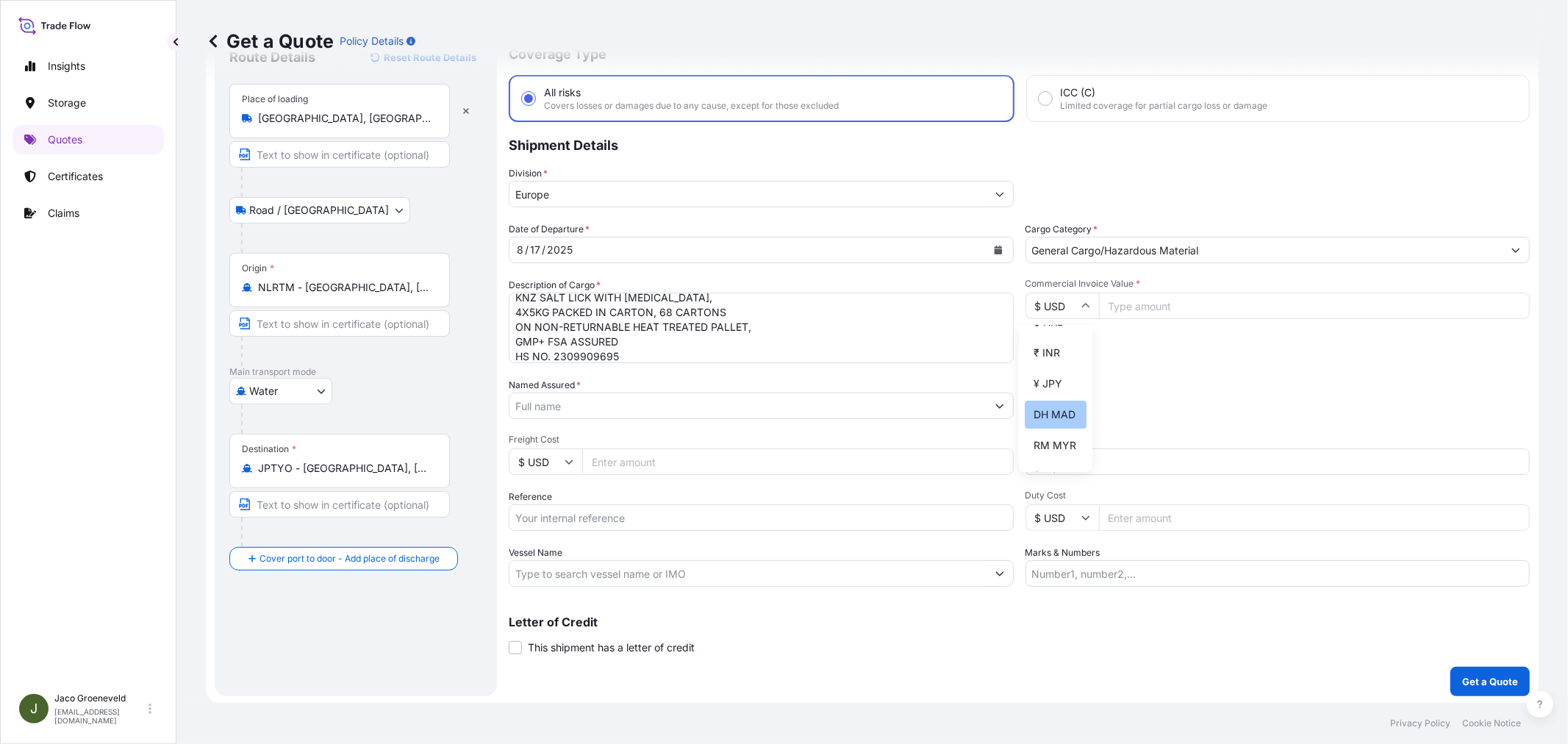
scroll to position [245, 0]
click at [1060, 419] on div "¥ JPY" at bounding box center [1056, 409] width 62 height 28
type input "¥ JPY"
click at [1189, 306] on input "Commercial Invoice Value *" at bounding box center [1315, 306] width 431 height 27
type input "4366049"
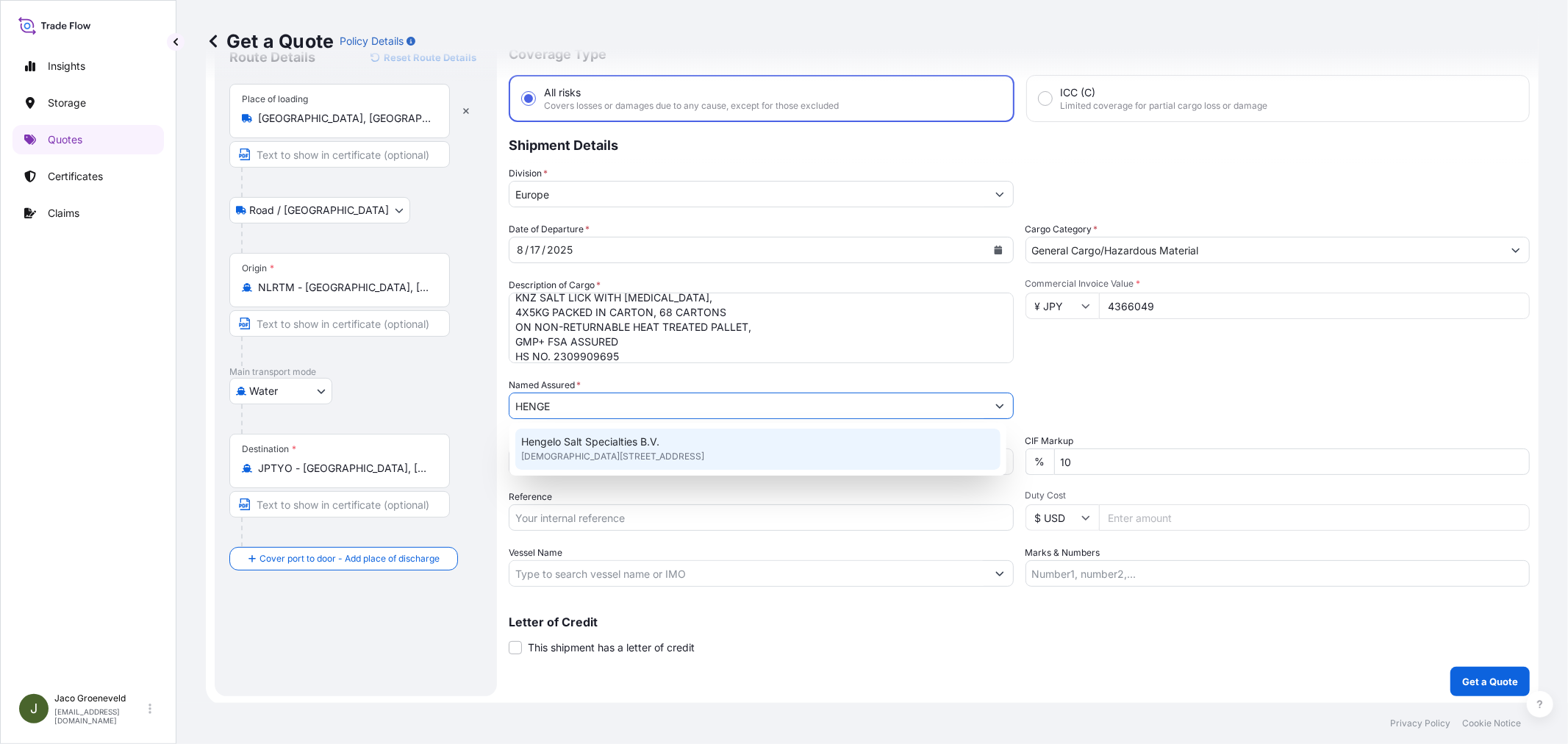
click at [581, 442] on span "Hengelo Salt Specialties B.V." at bounding box center [591, 442] width 138 height 14
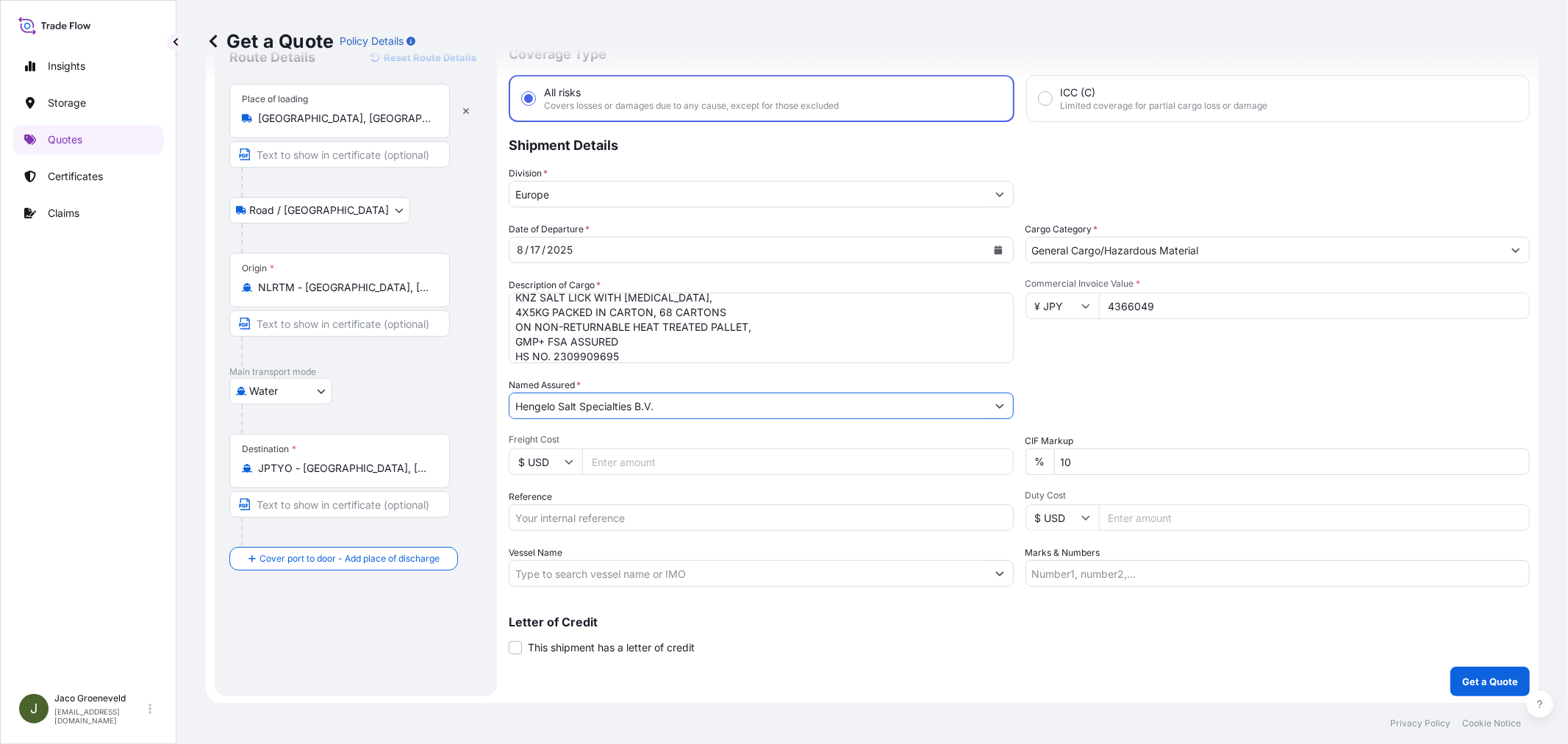
type input "Hengelo Salt Specialties B.V."
click at [1138, 395] on div "Packing Category Type to search a container mode Please select a primary mode o…" at bounding box center [1278, 398] width 505 height 41
click at [568, 519] on input "Reference" at bounding box center [761, 517] width 505 height 27
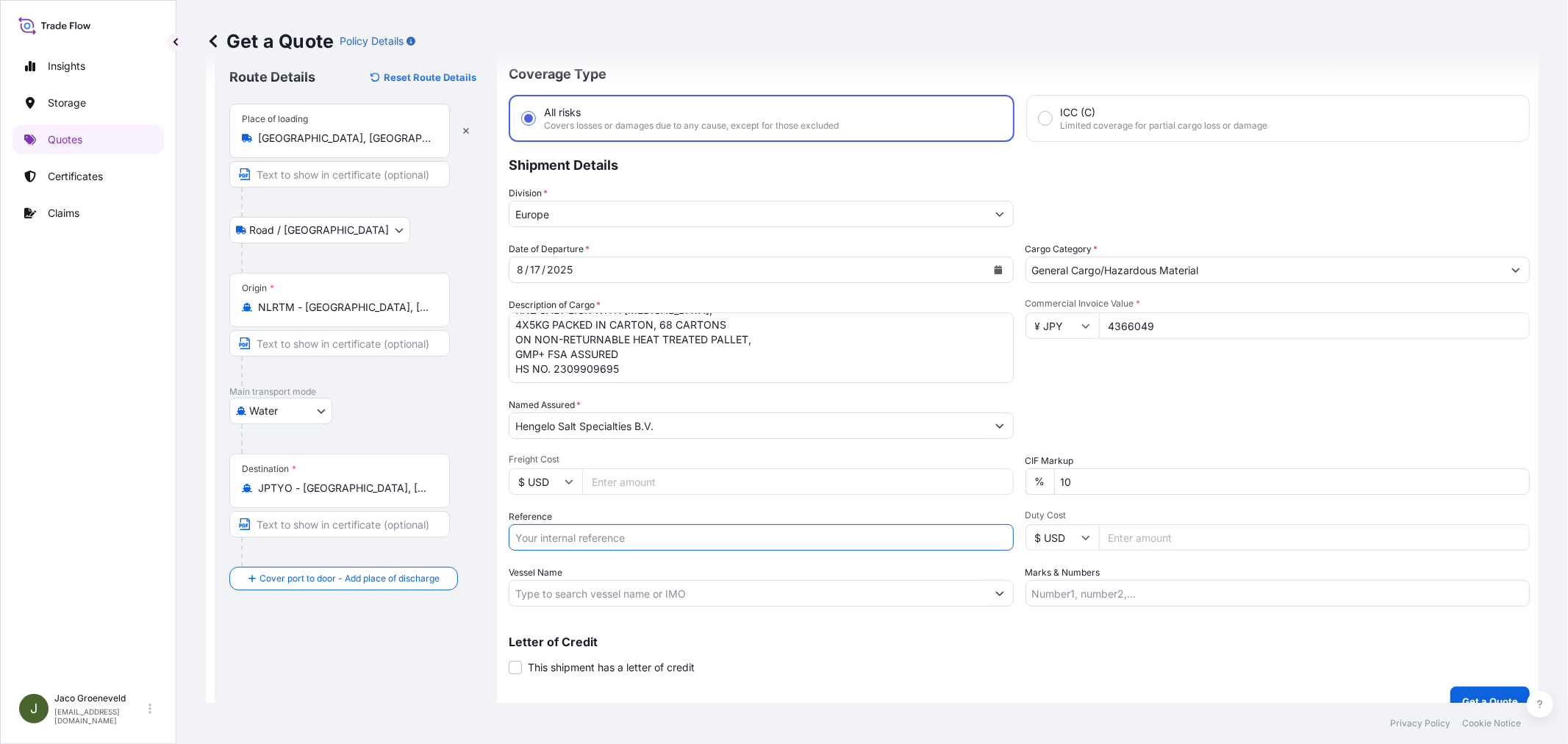
scroll to position [60, 0]
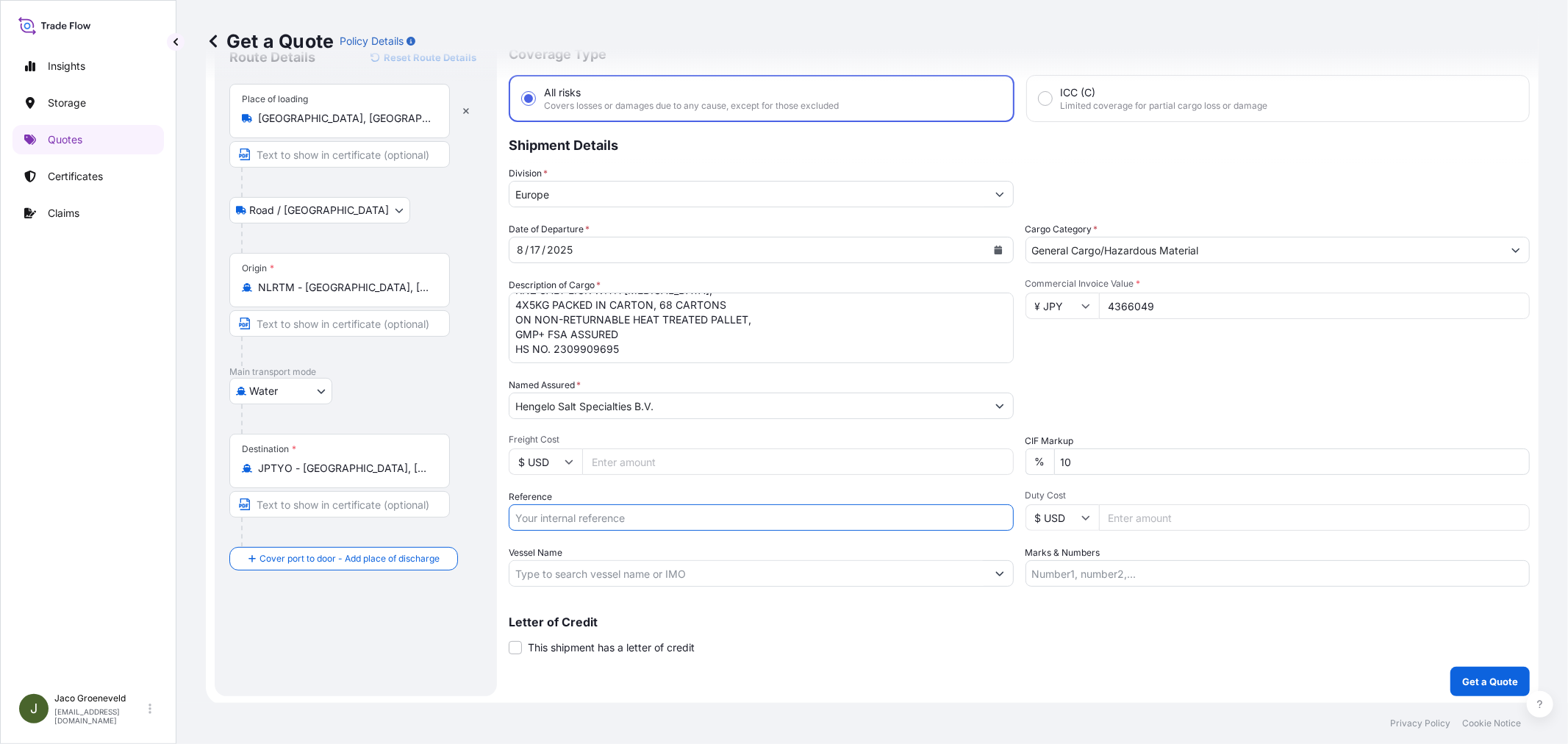
click at [833, 517] on input "Reference" at bounding box center [761, 517] width 505 height 27
type input "2565406 - 1265942718"
click at [935, 574] on input "Vessel Name" at bounding box center [747, 573] width 477 height 27
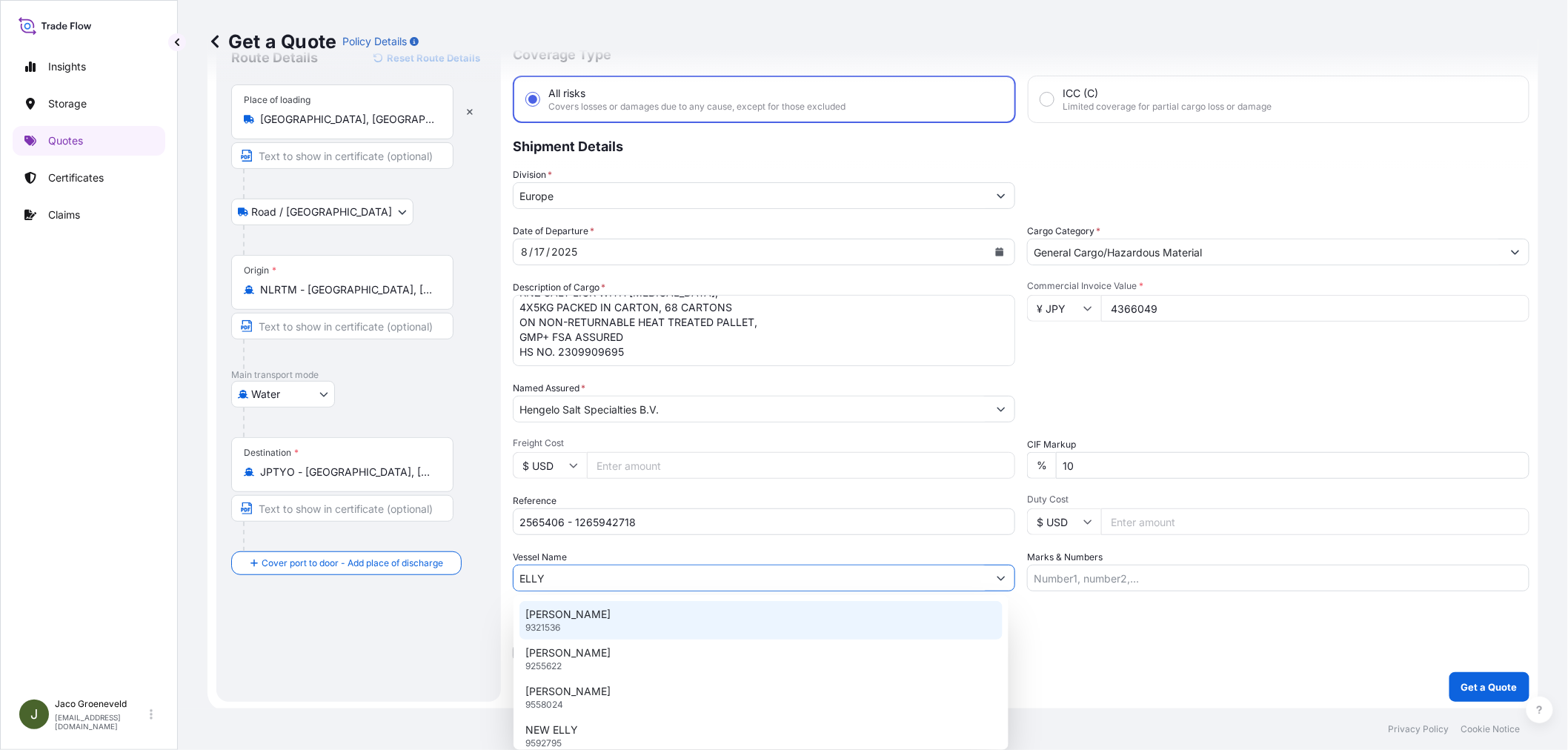
click at [621, 615] on div "[PERSON_NAME] 9321536" at bounding box center [761, 620] width 483 height 39
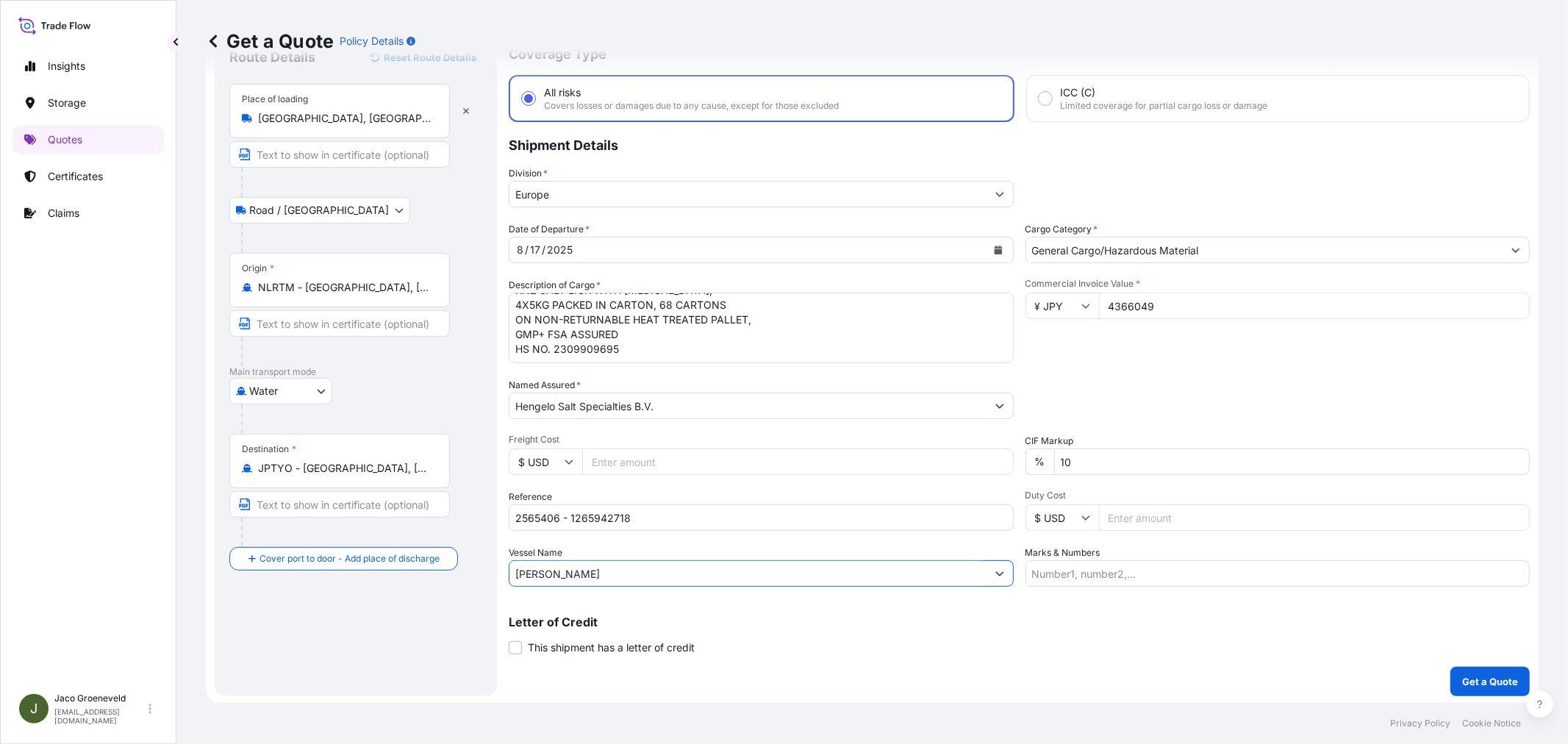
type input "[PERSON_NAME]"
click at [904, 626] on div "Letter of Credit This shipment has a letter of credit Letter of credit * Letter…" at bounding box center [1019, 635] width 1021 height 39
click at [1125, 341] on div "Commercial Invoice Value * ¥ JPY 4366049" at bounding box center [1278, 320] width 505 height 85
click at [1134, 346] on div "Commercial Invoice Value * ¥ JPY 4366049" at bounding box center [1278, 320] width 505 height 85
click at [1475, 678] on p "Get a Quote" at bounding box center [1489, 681] width 56 height 14
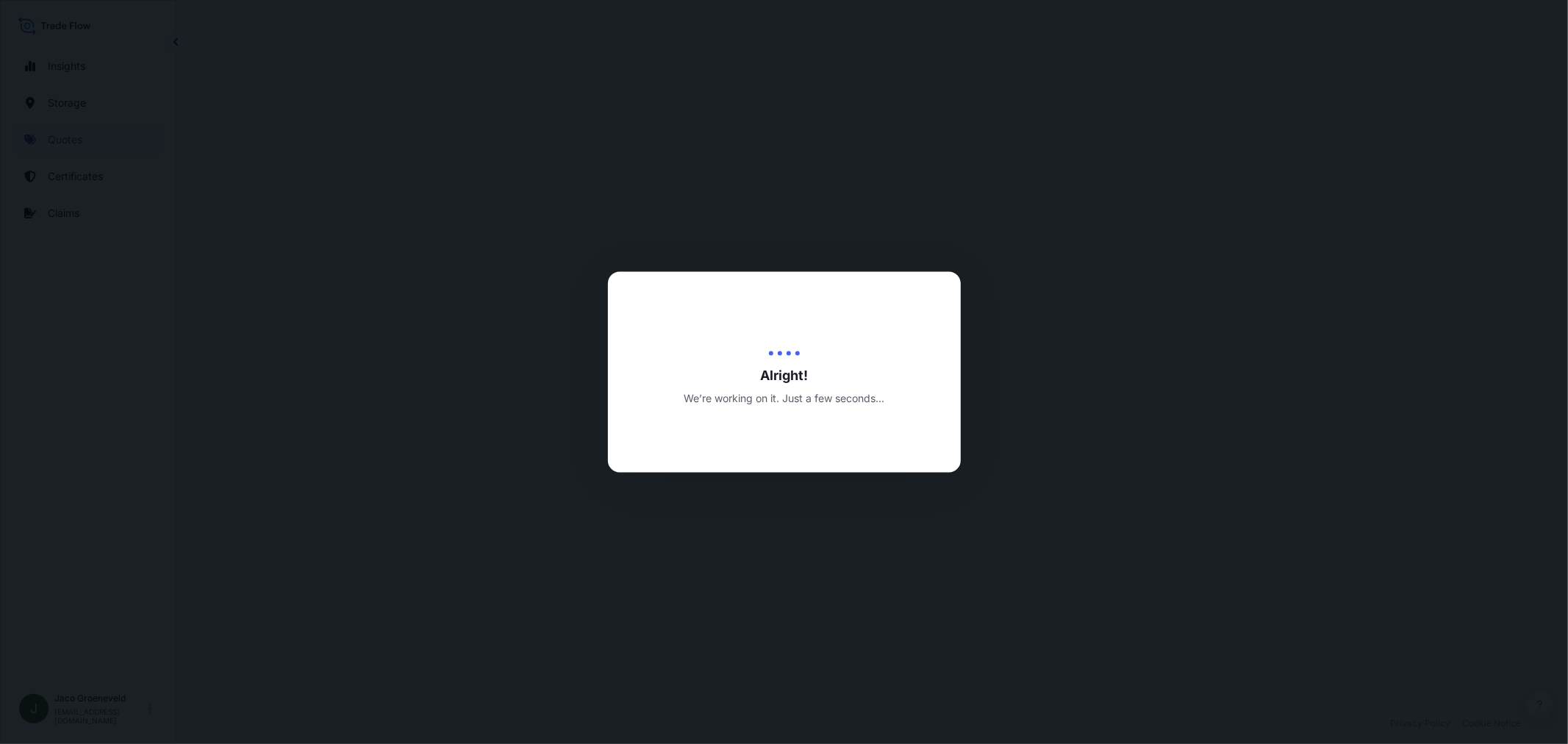
select select "Road / [GEOGRAPHIC_DATA]"
select select "Water"
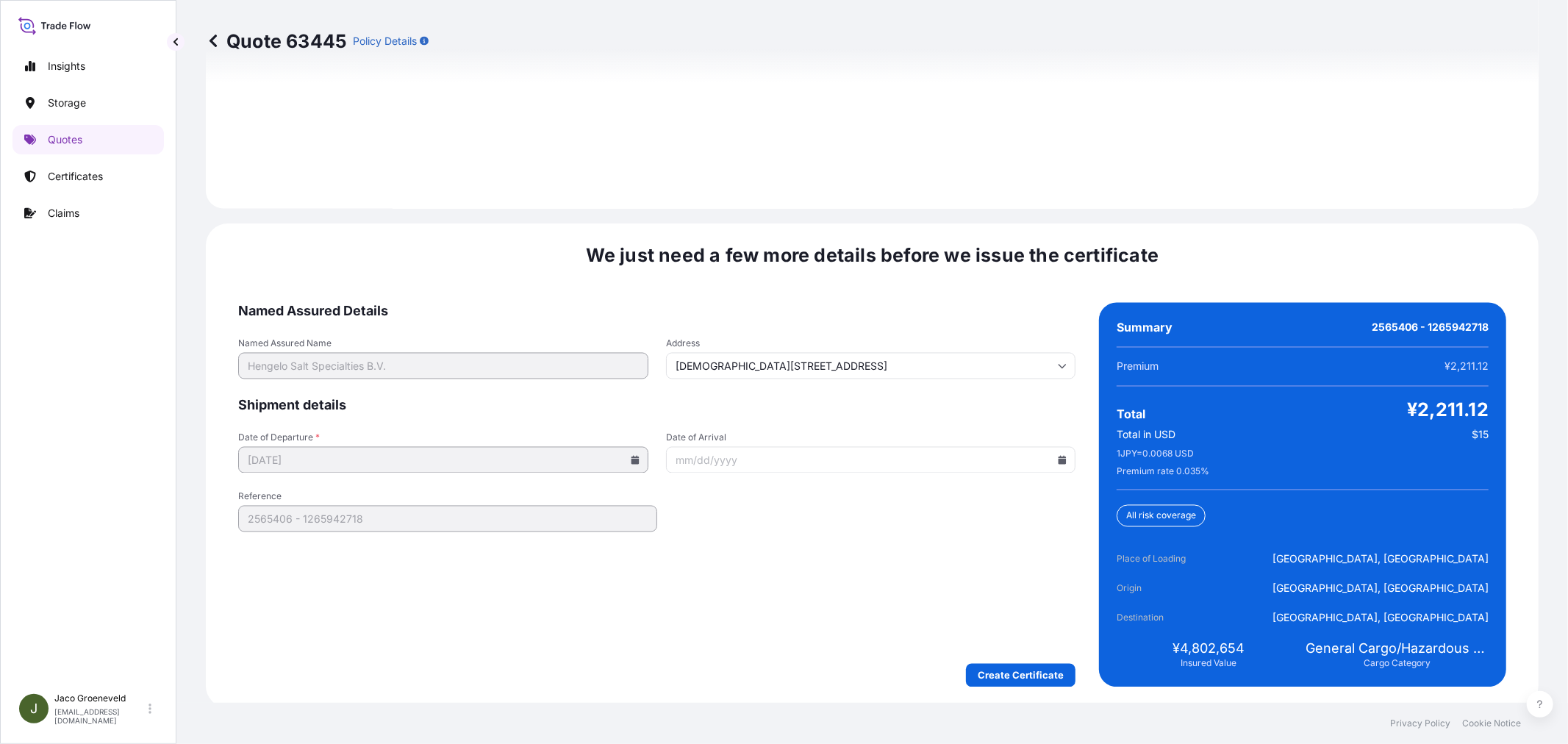
scroll to position [2159, 0]
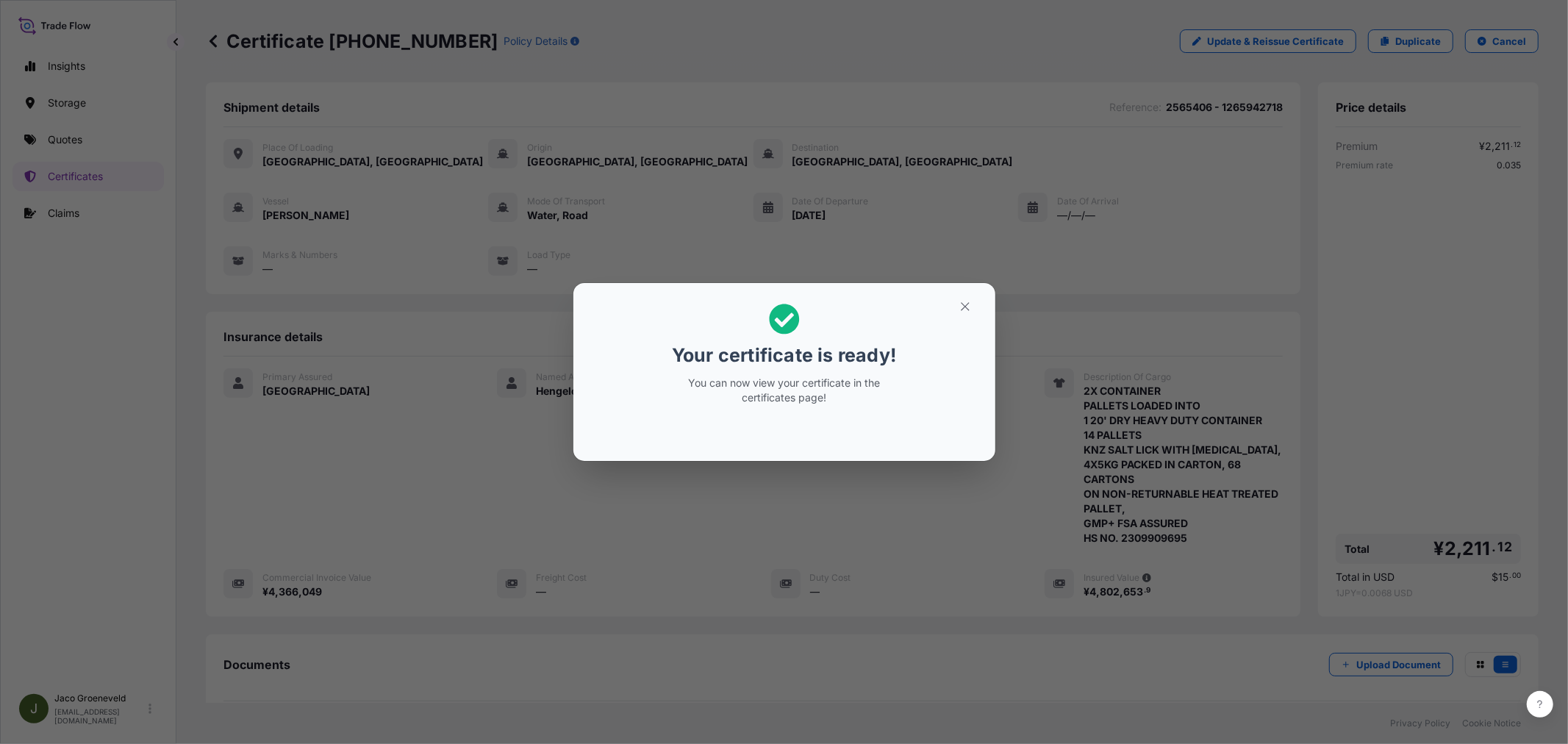
click at [957, 314] on button "button" at bounding box center [965, 306] width 37 height 23
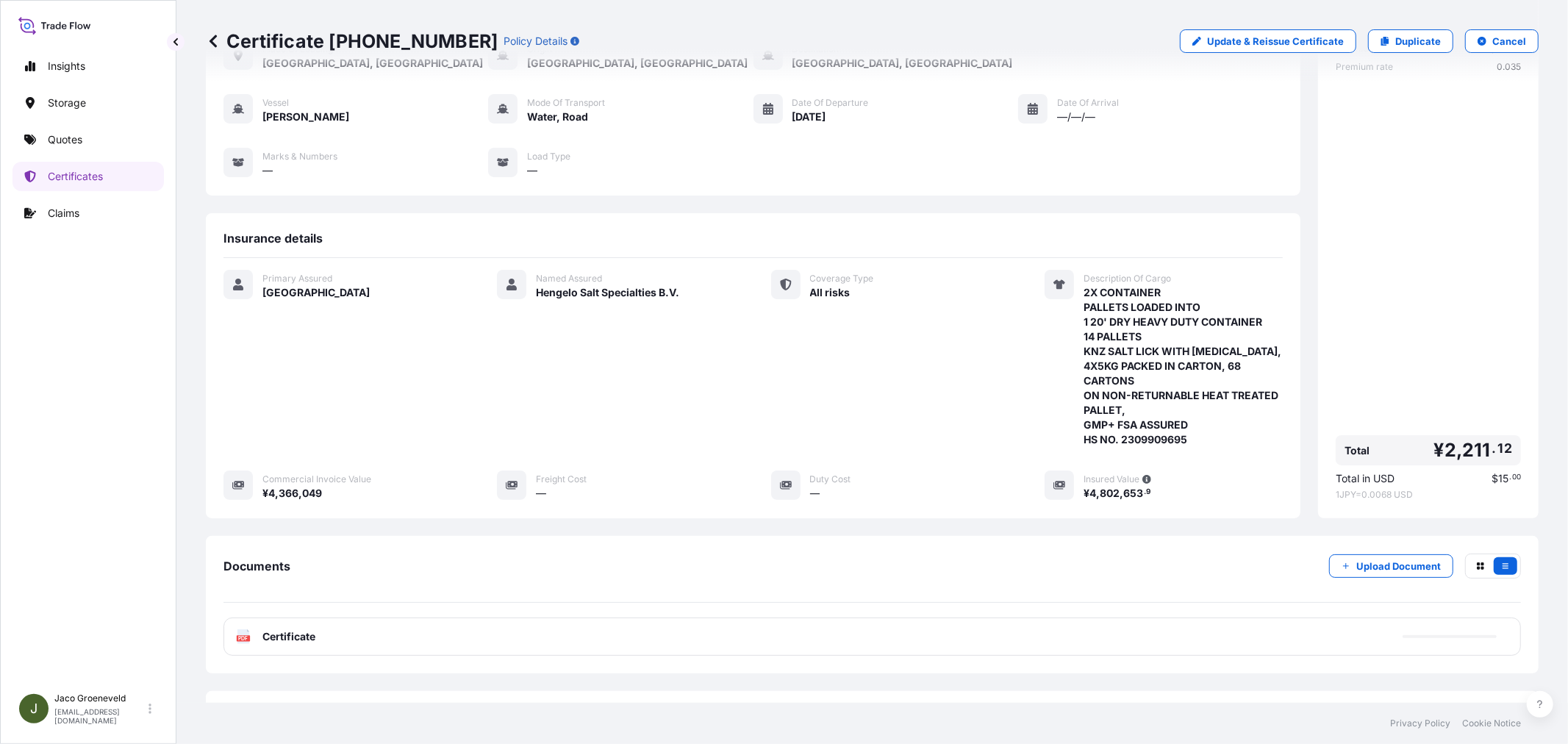
scroll to position [177, 0]
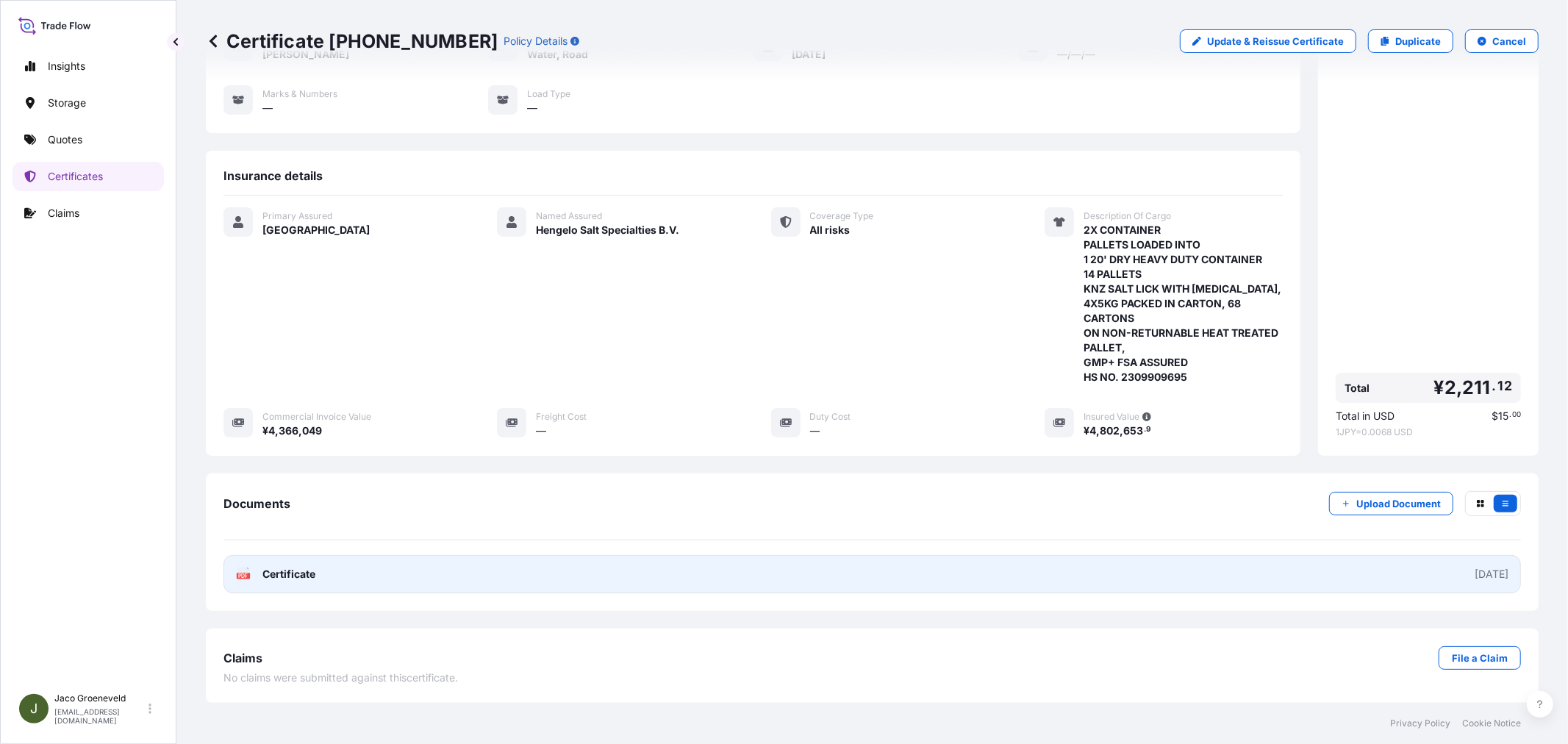
click at [252, 573] on div "PDF Certificate" at bounding box center [275, 573] width 80 height 14
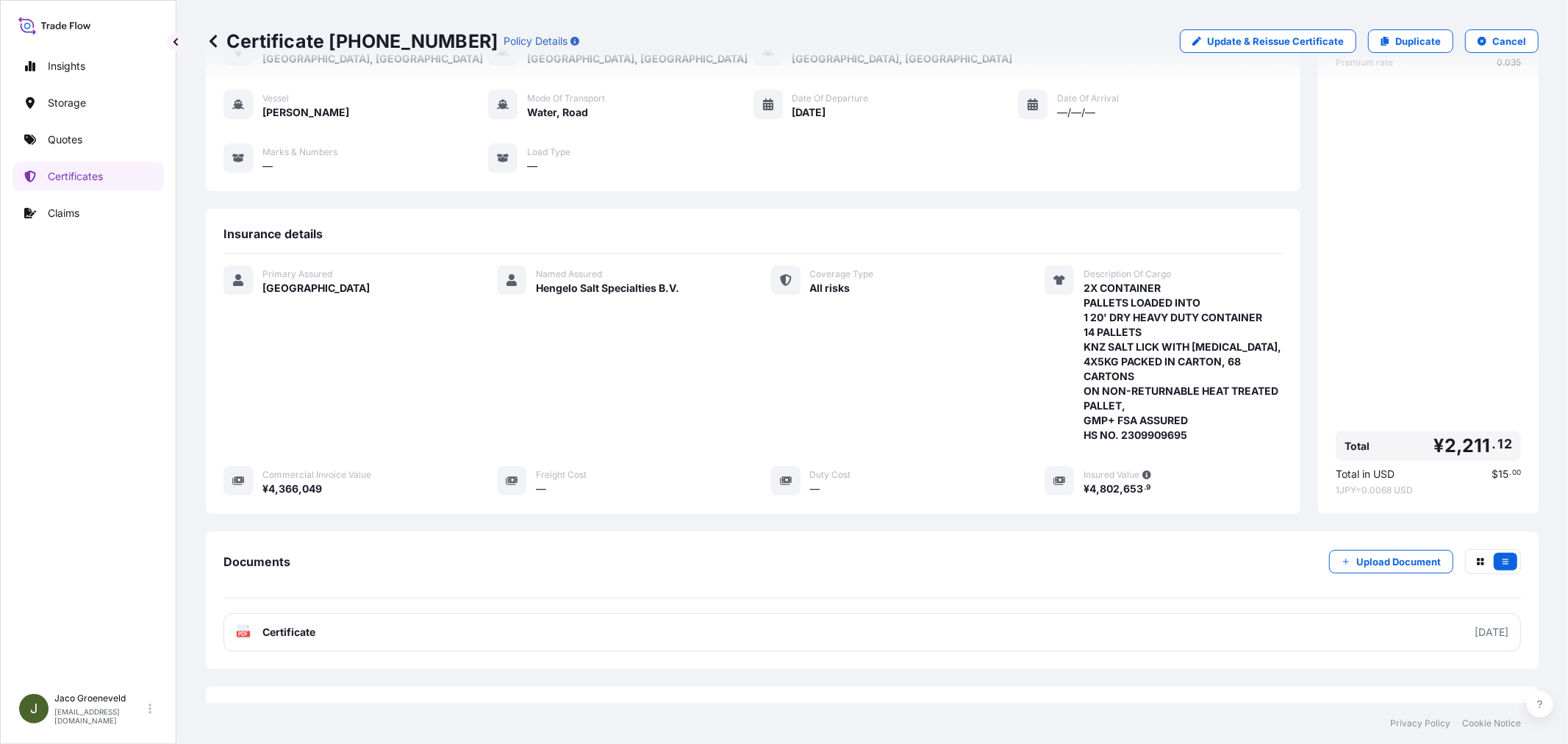
scroll to position [0, 0]
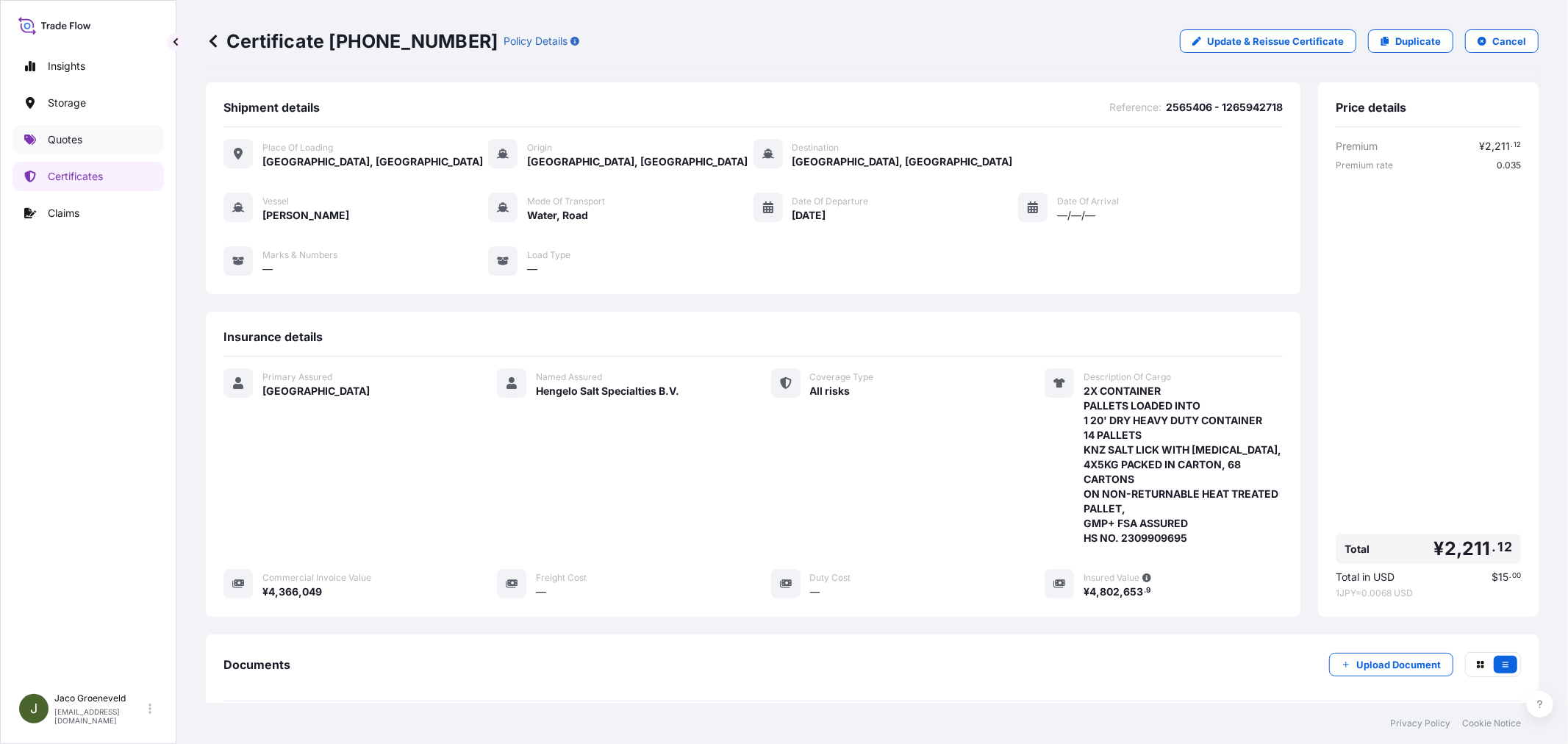
click at [59, 138] on p "Quotes" at bounding box center [64, 139] width 35 height 14
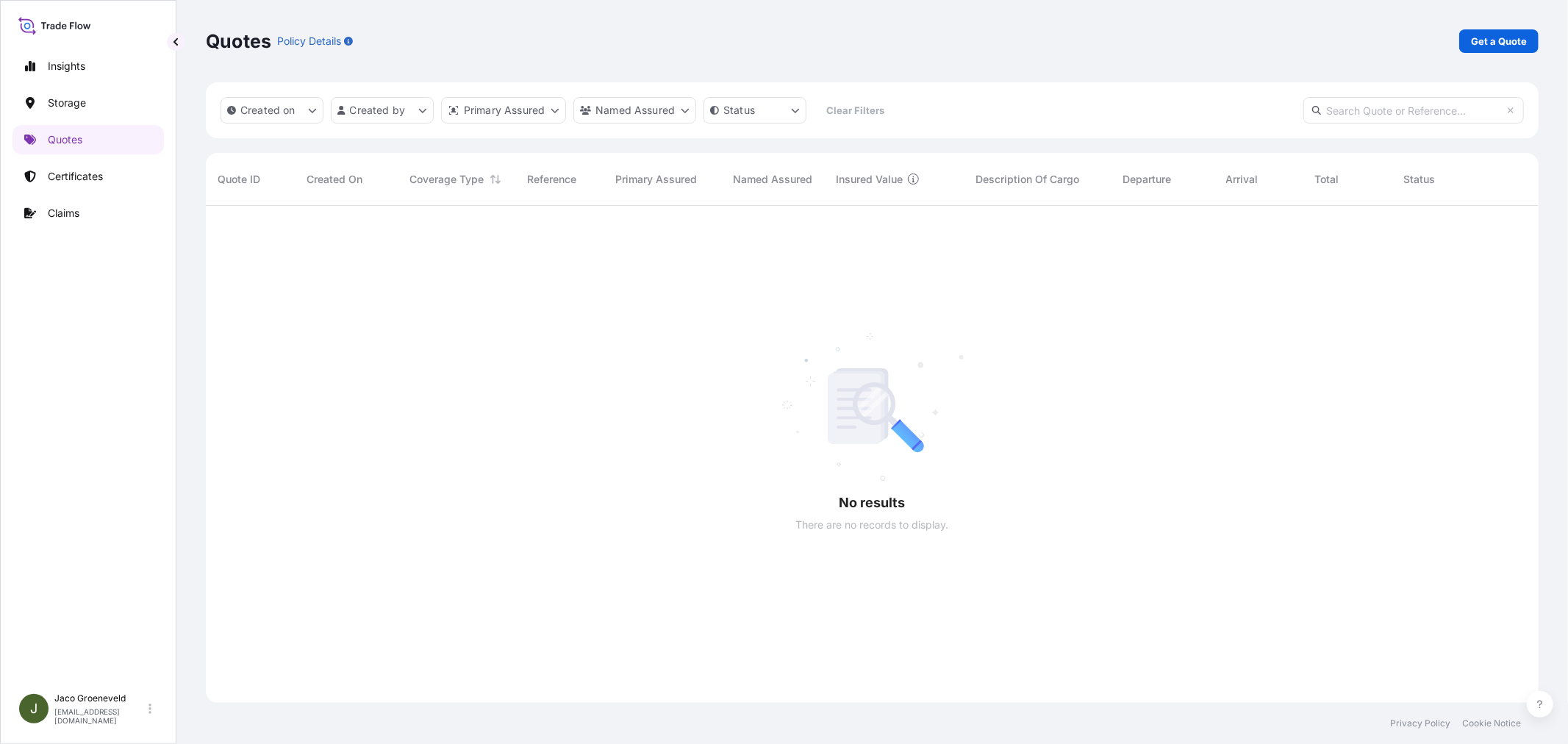
scroll to position [538, 1320]
click at [1515, 27] on div "Quotes Policy Details Get a Quote" at bounding box center [872, 41] width 1332 height 82
click at [1509, 35] on p "Get a Quote" at bounding box center [1498, 41] width 56 height 14
select select "Water"
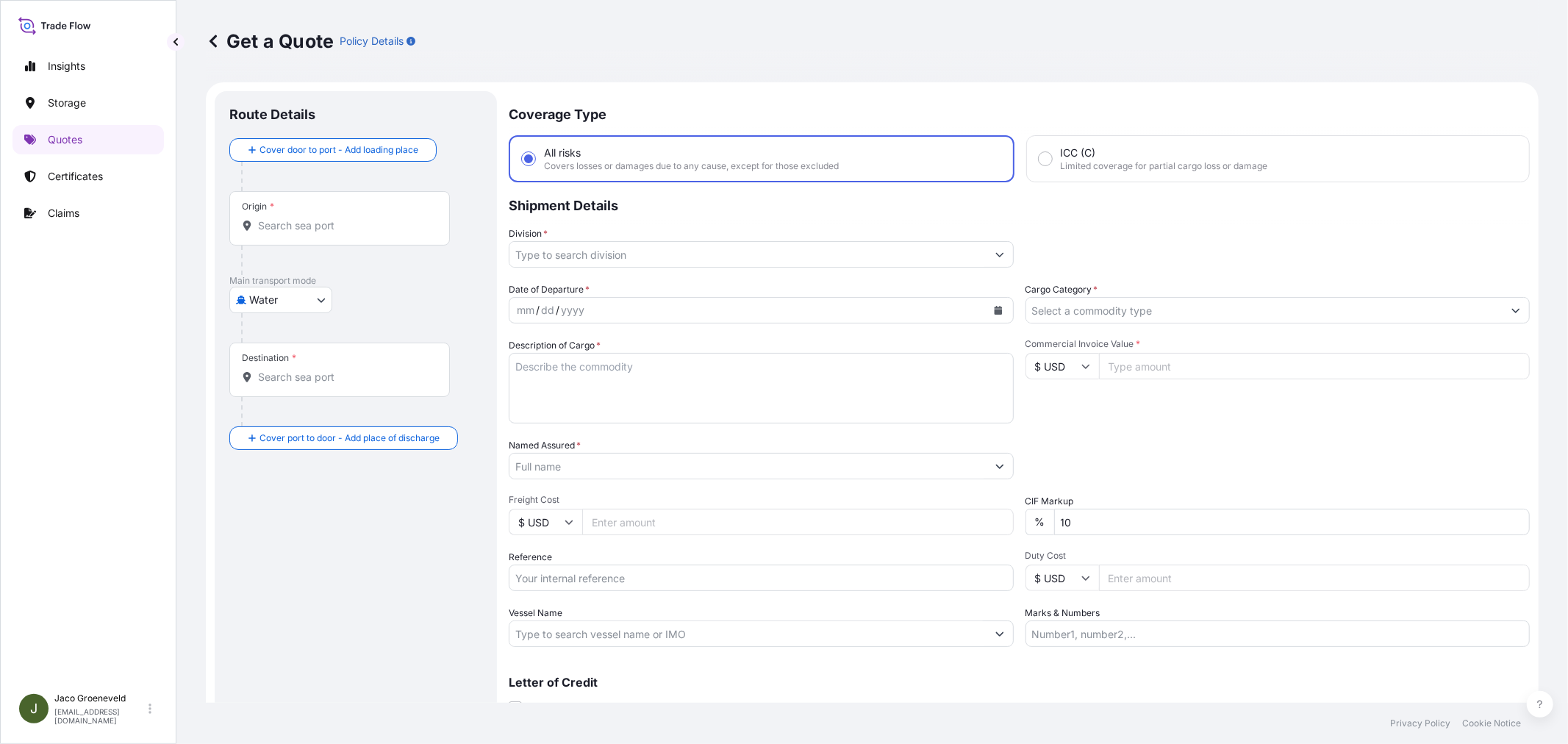
scroll to position [23, 0]
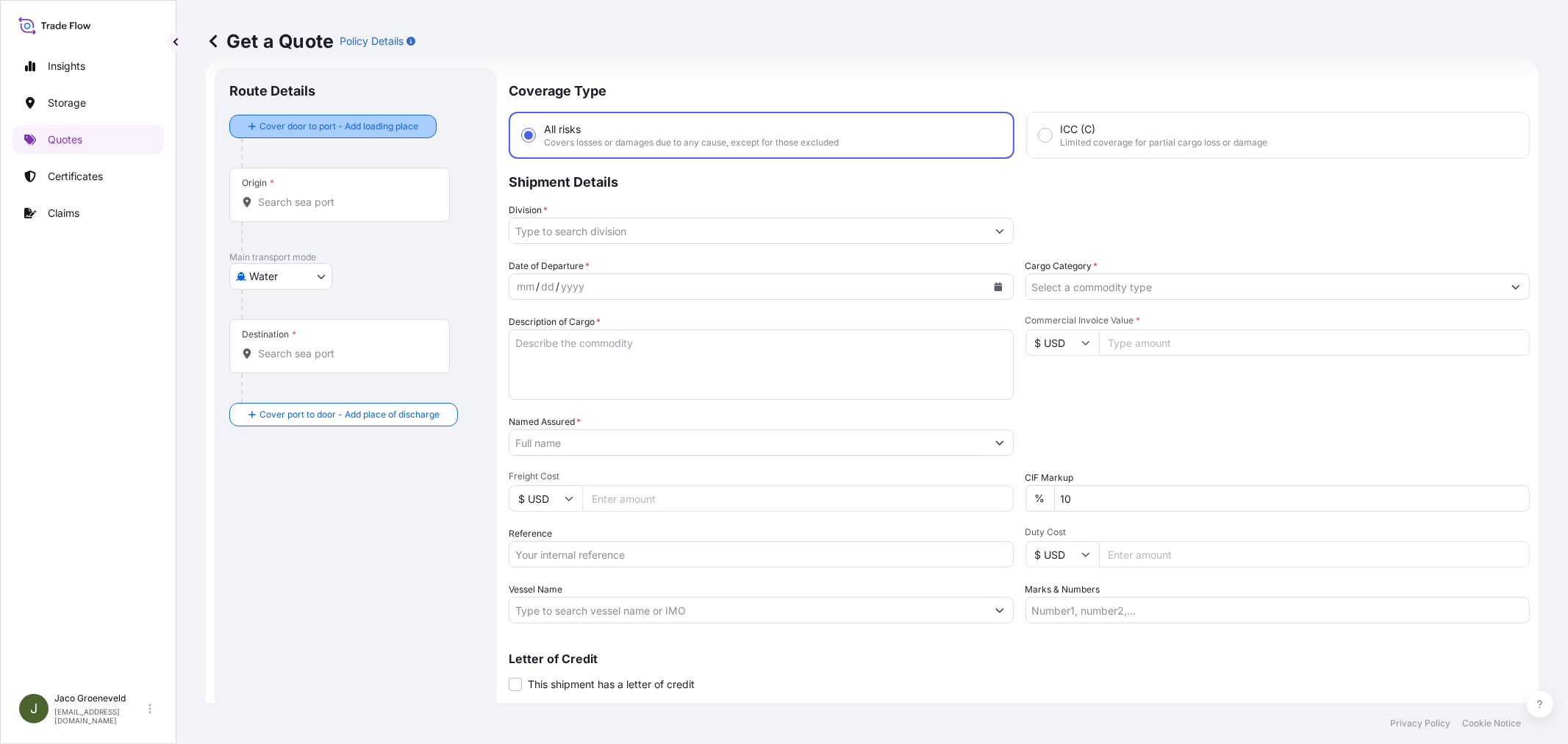
click at [357, 113] on div "Cover door to port - Add loading place" at bounding box center [333, 126] width 183 height 27
click at [300, 144] on div at bounding box center [362, 153] width 241 height 30
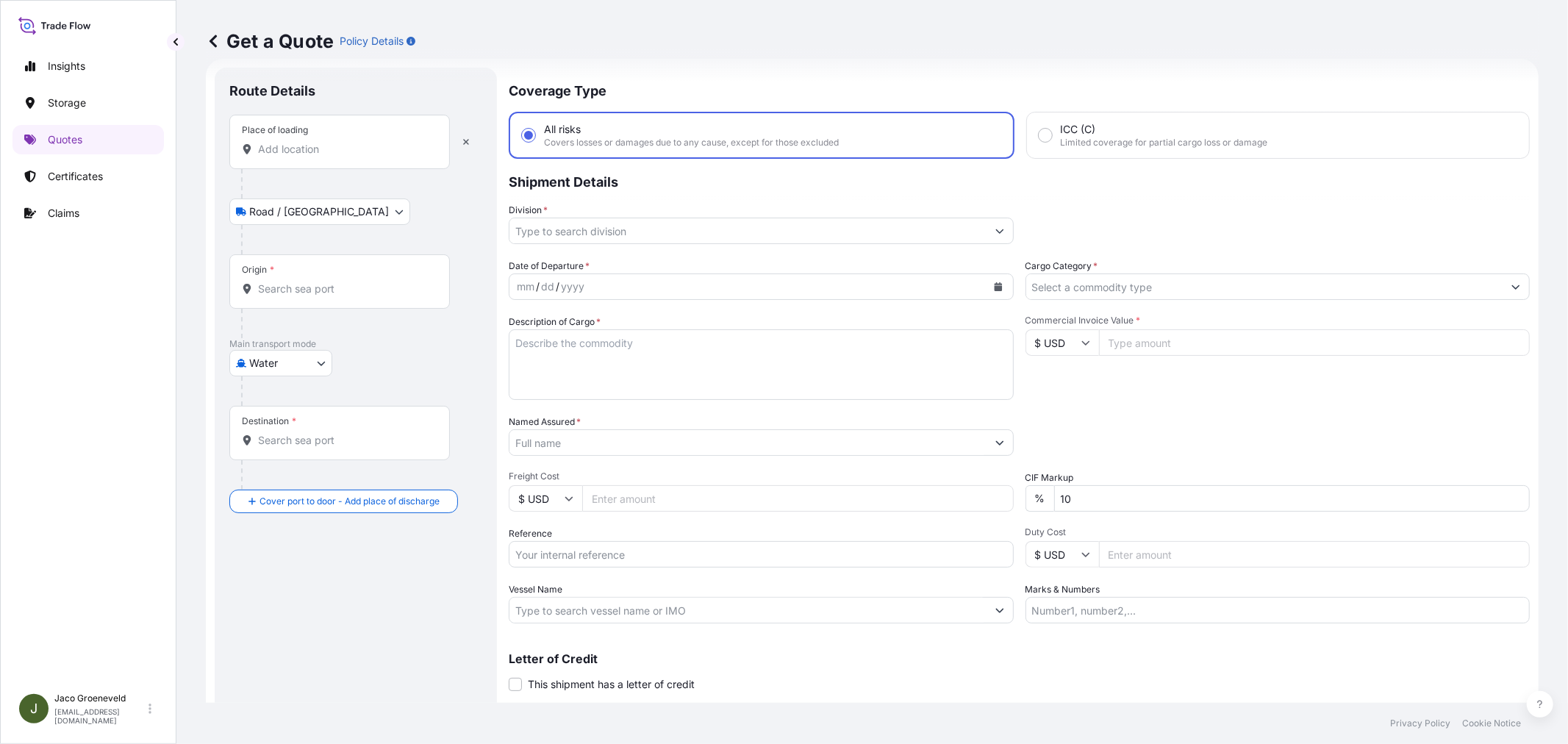
click at [274, 164] on div "Place of loading" at bounding box center [340, 142] width 220 height 55
click at [274, 157] on input "Place of loading" at bounding box center [345, 149] width 174 height 14
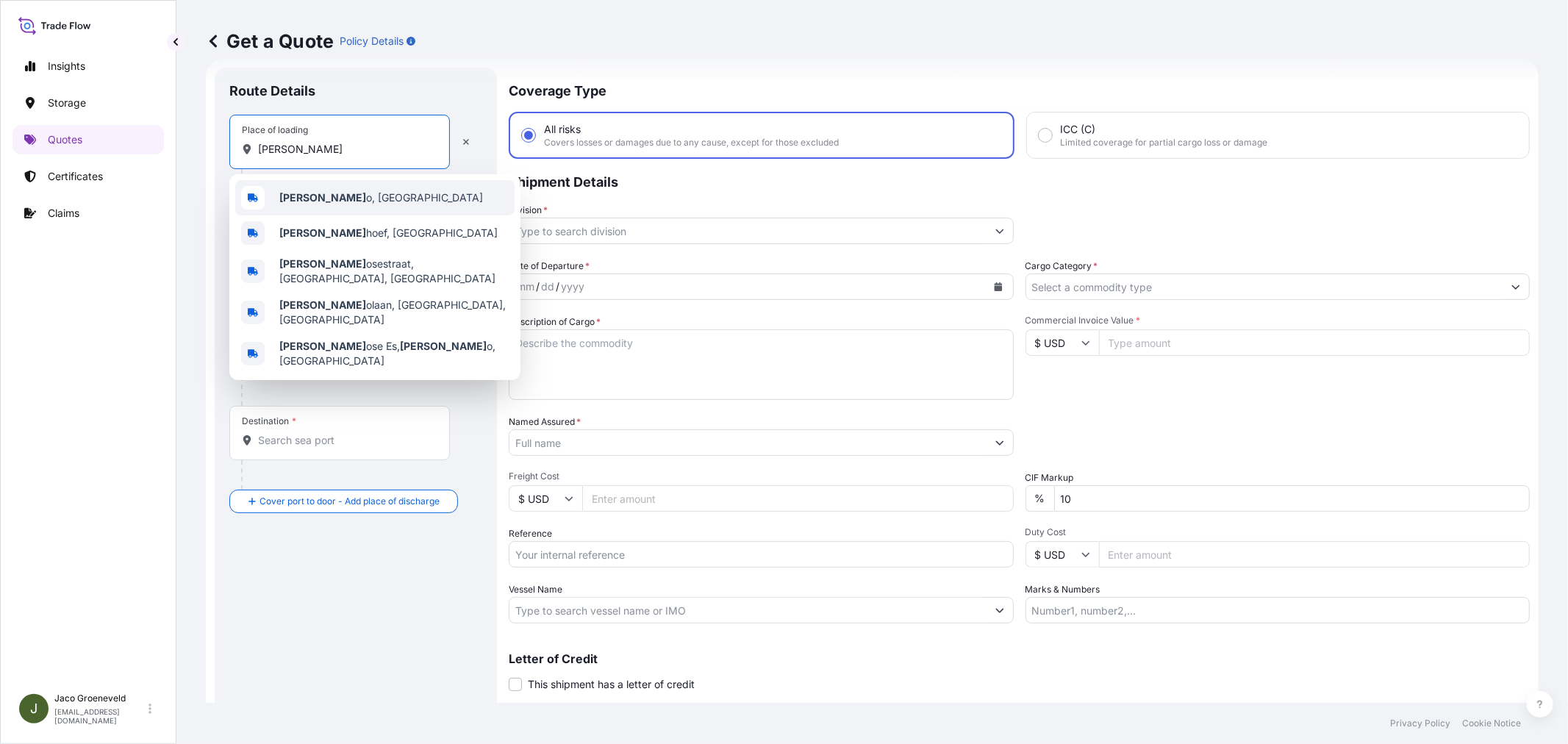
click at [334, 189] on div "[PERSON_NAME] o, [GEOGRAPHIC_DATA]" at bounding box center [374, 198] width 279 height 35
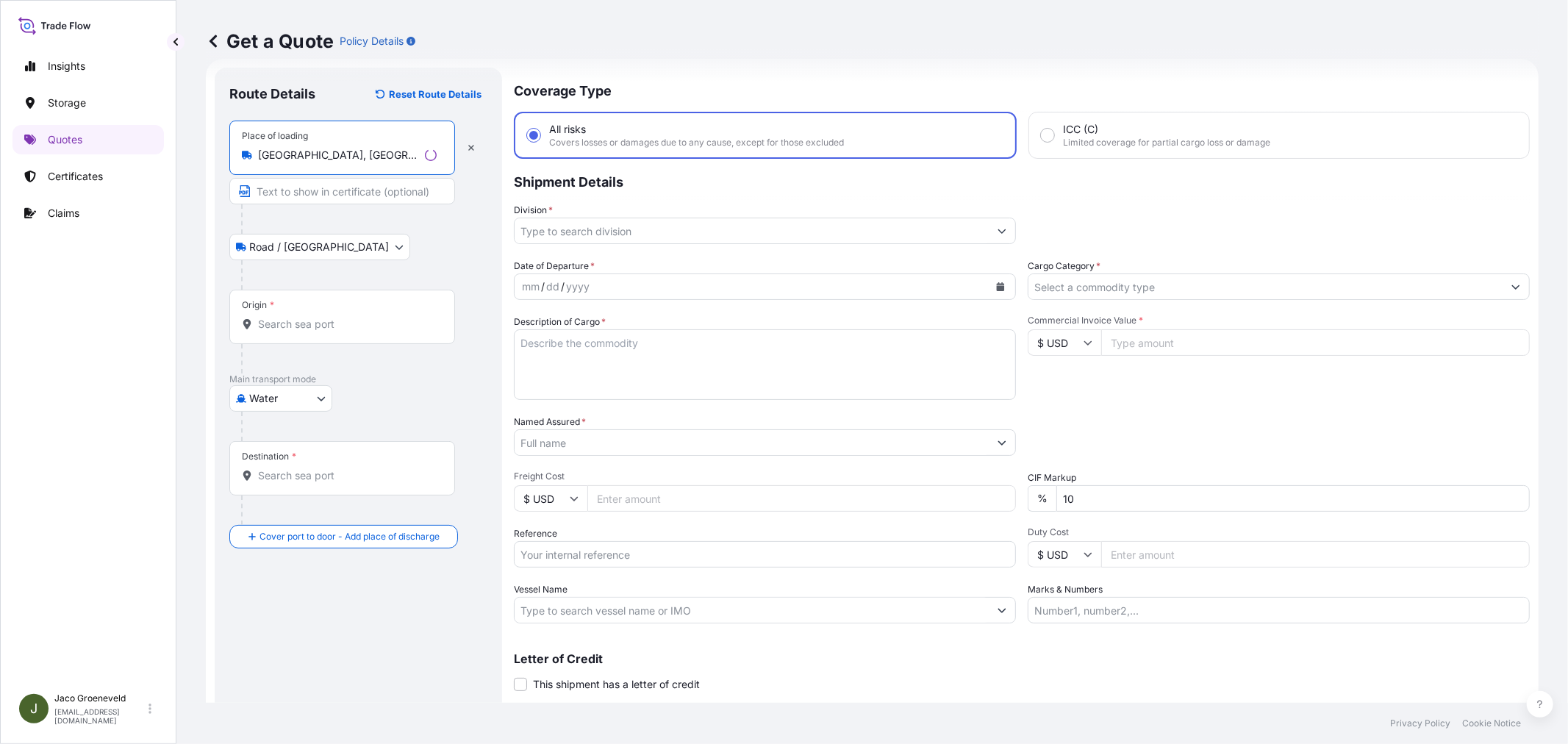
type input "[GEOGRAPHIC_DATA], [GEOGRAPHIC_DATA]"
click at [299, 327] on input "Origin *" at bounding box center [345, 324] width 174 height 14
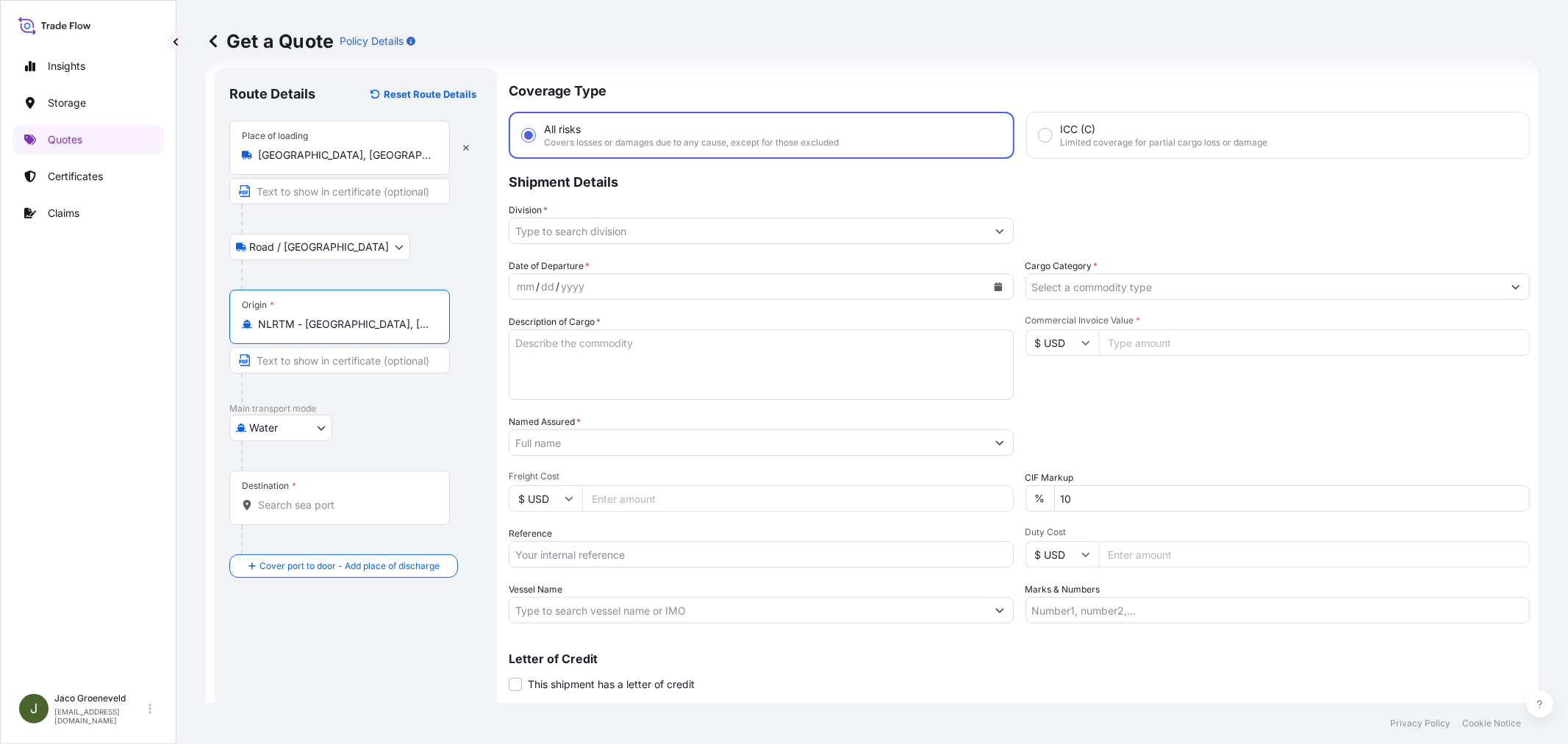
type input "NLRTM - [GEOGRAPHIC_DATA], [GEOGRAPHIC_DATA]"
click at [316, 499] on input "Destination *" at bounding box center [345, 504] width 174 height 14
click at [364, 507] on input "Destination * Please select a destination" at bounding box center [345, 504] width 174 height 14
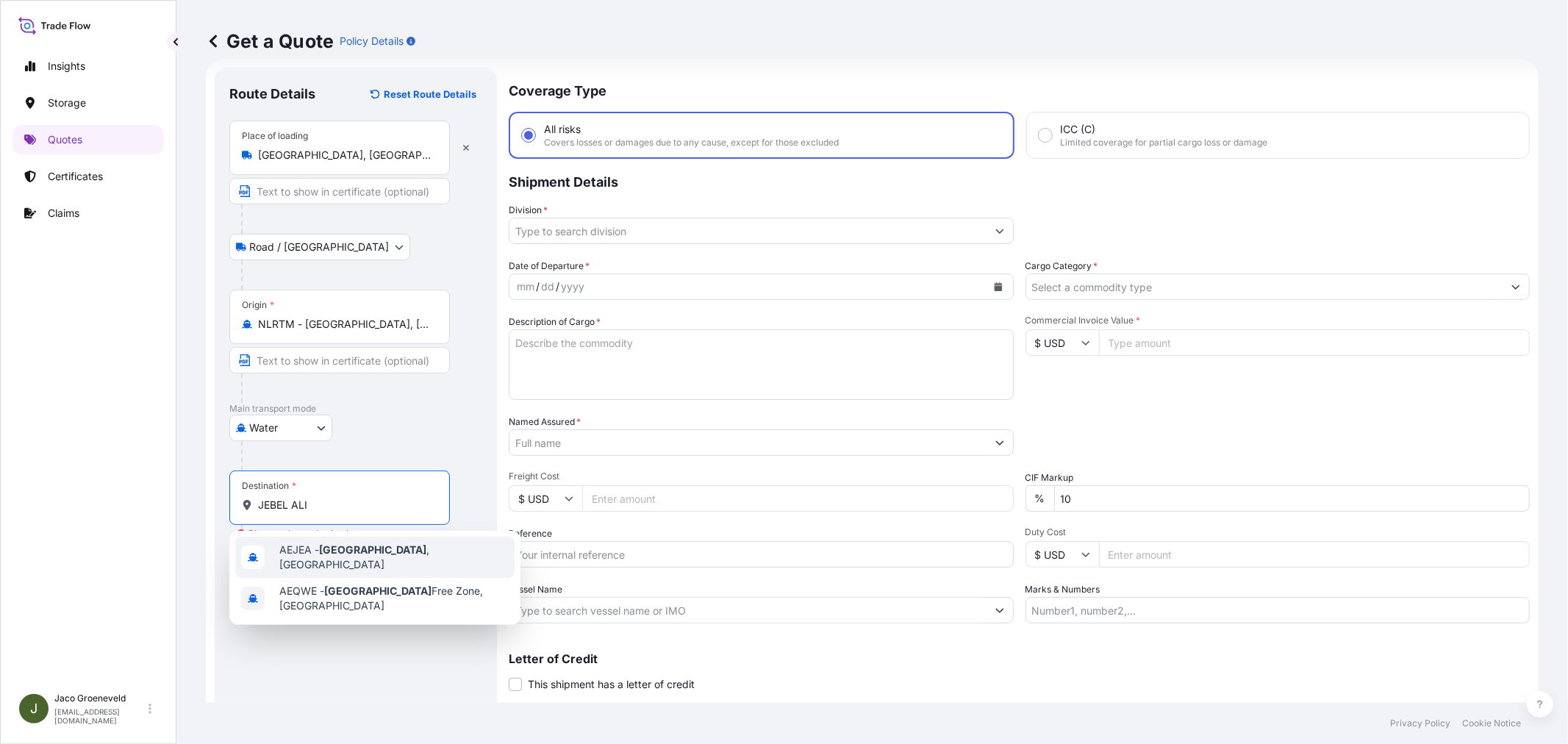
click at [320, 552] on span "AEJEA - [GEOGRAPHIC_DATA] , [GEOGRAPHIC_DATA]" at bounding box center [393, 557] width 229 height 30
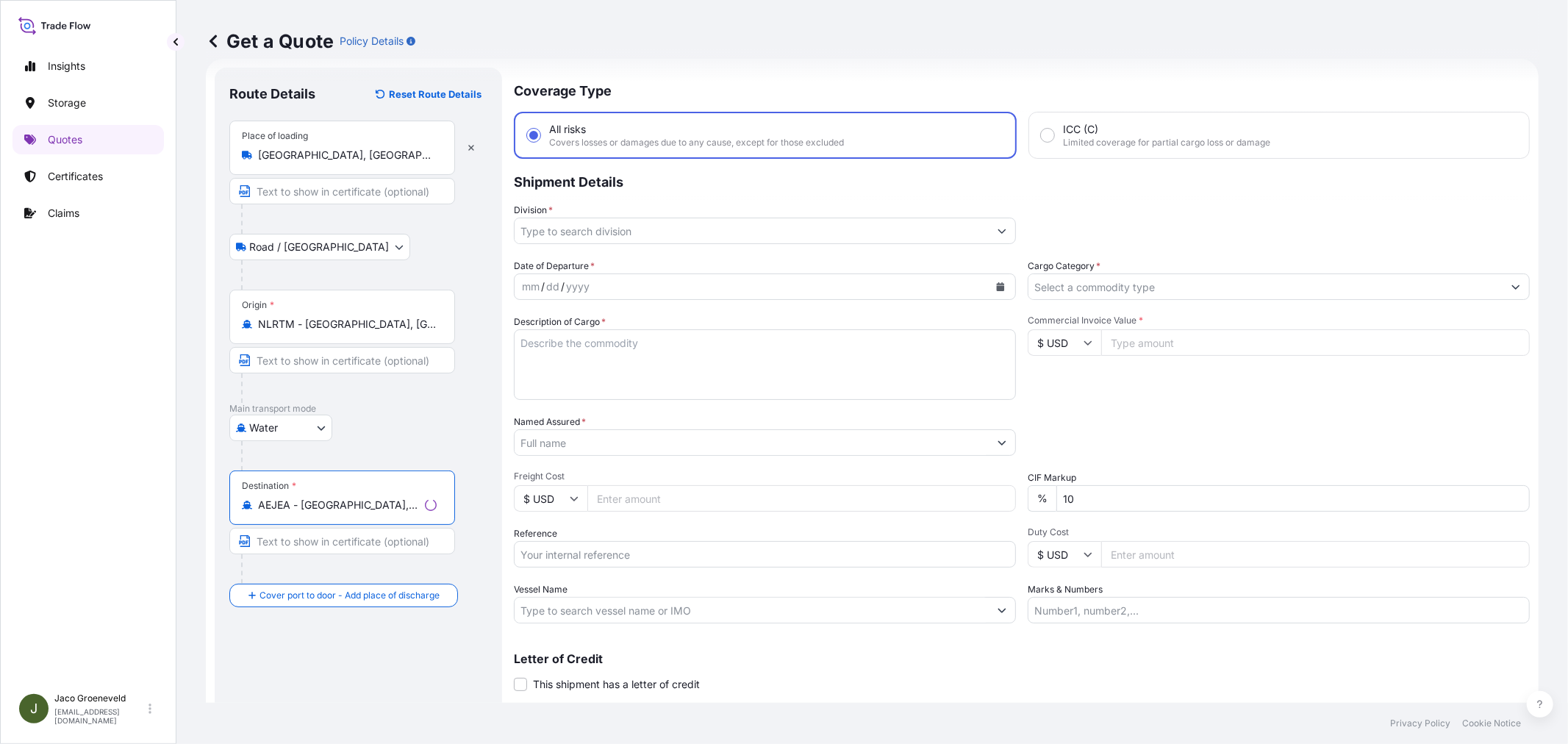
type input "AEJEA - [GEOGRAPHIC_DATA], [GEOGRAPHIC_DATA]"
click at [612, 238] on input "Division *" at bounding box center [751, 230] width 474 height 27
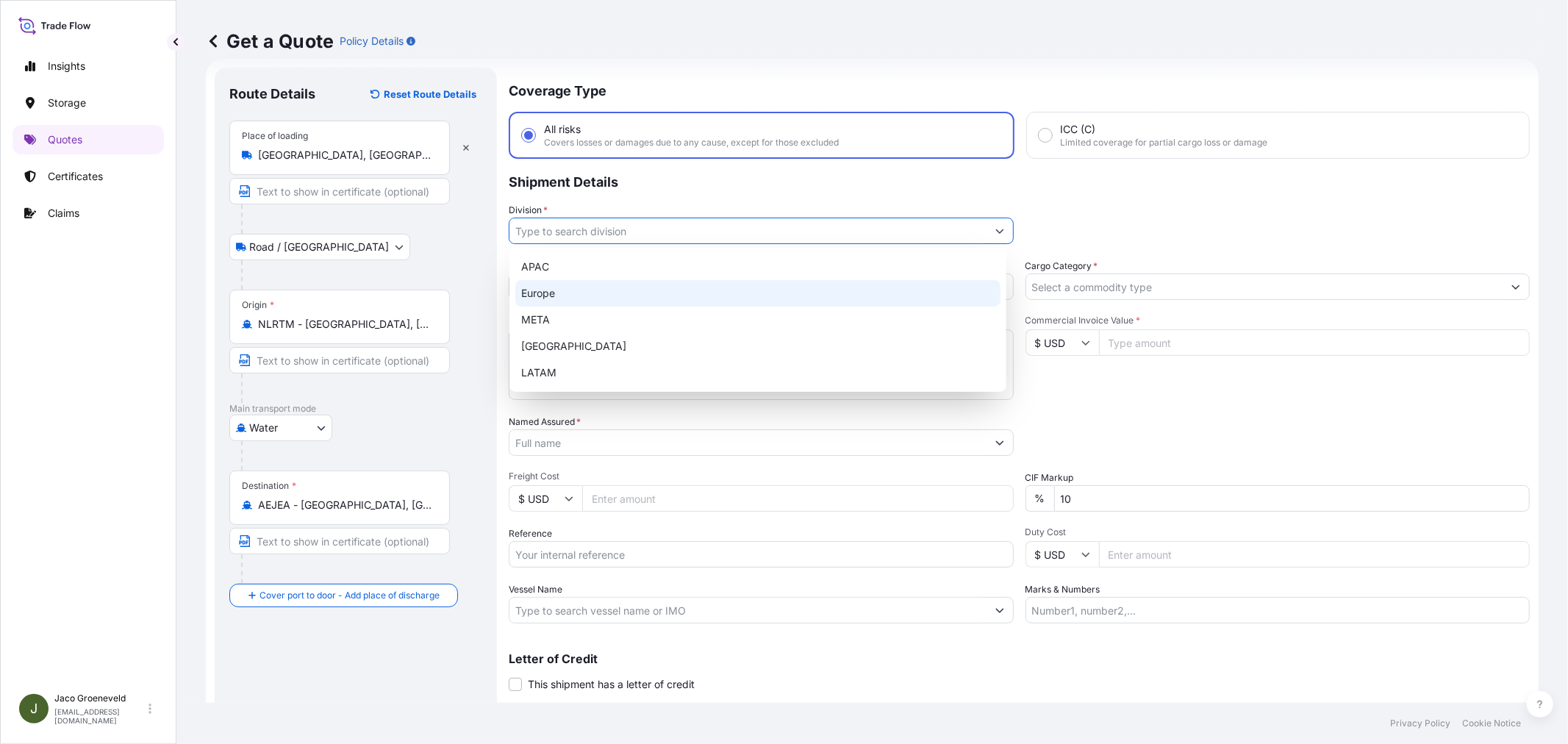
click at [566, 285] on div "Europe" at bounding box center [757, 293] width 485 height 27
type input "Europe"
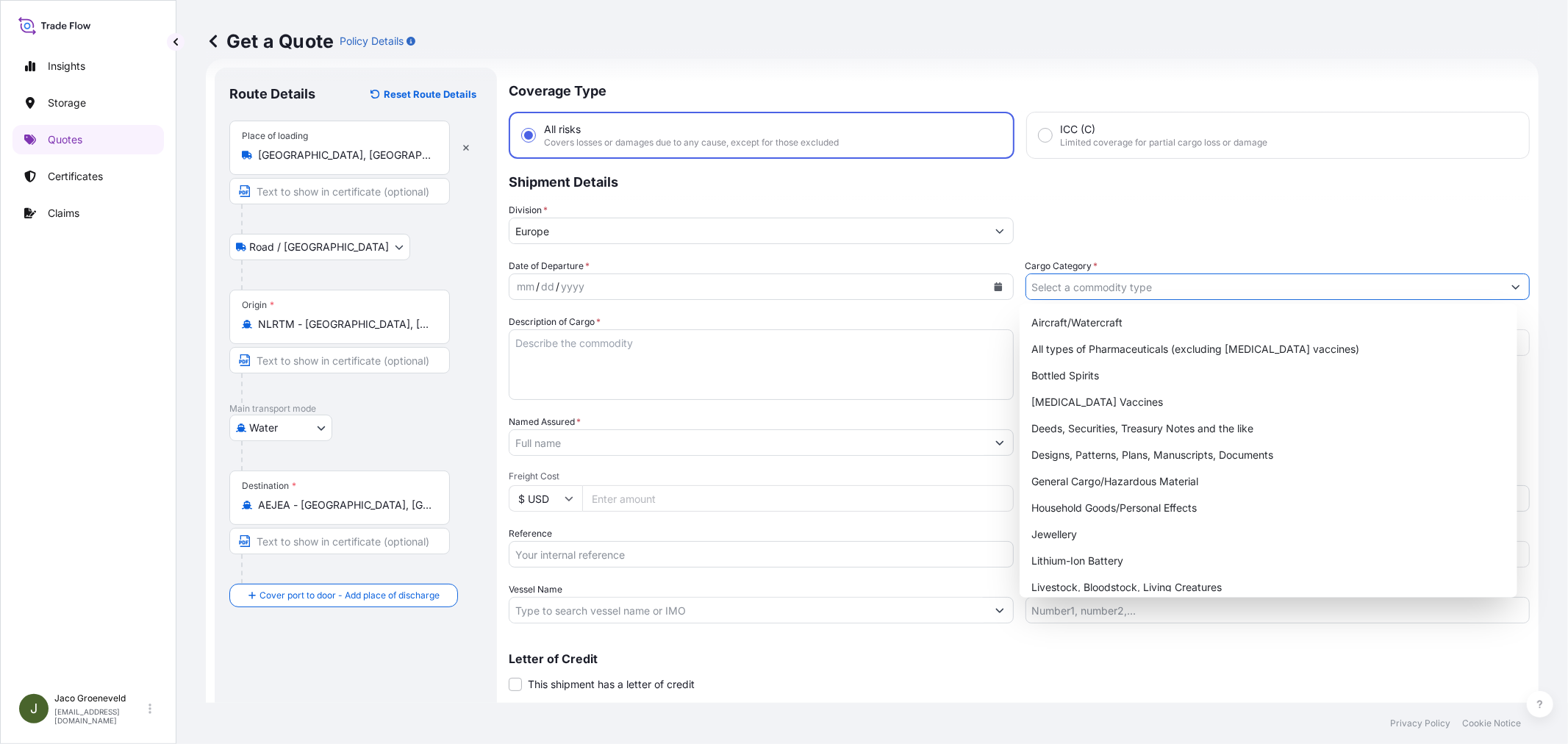
click at [1072, 294] on input "Cargo Category *" at bounding box center [1264, 286] width 477 height 27
click at [1076, 472] on div "General Cargo/Hazardous Material" at bounding box center [1267, 481] width 485 height 27
type input "General Cargo/Hazardous Material"
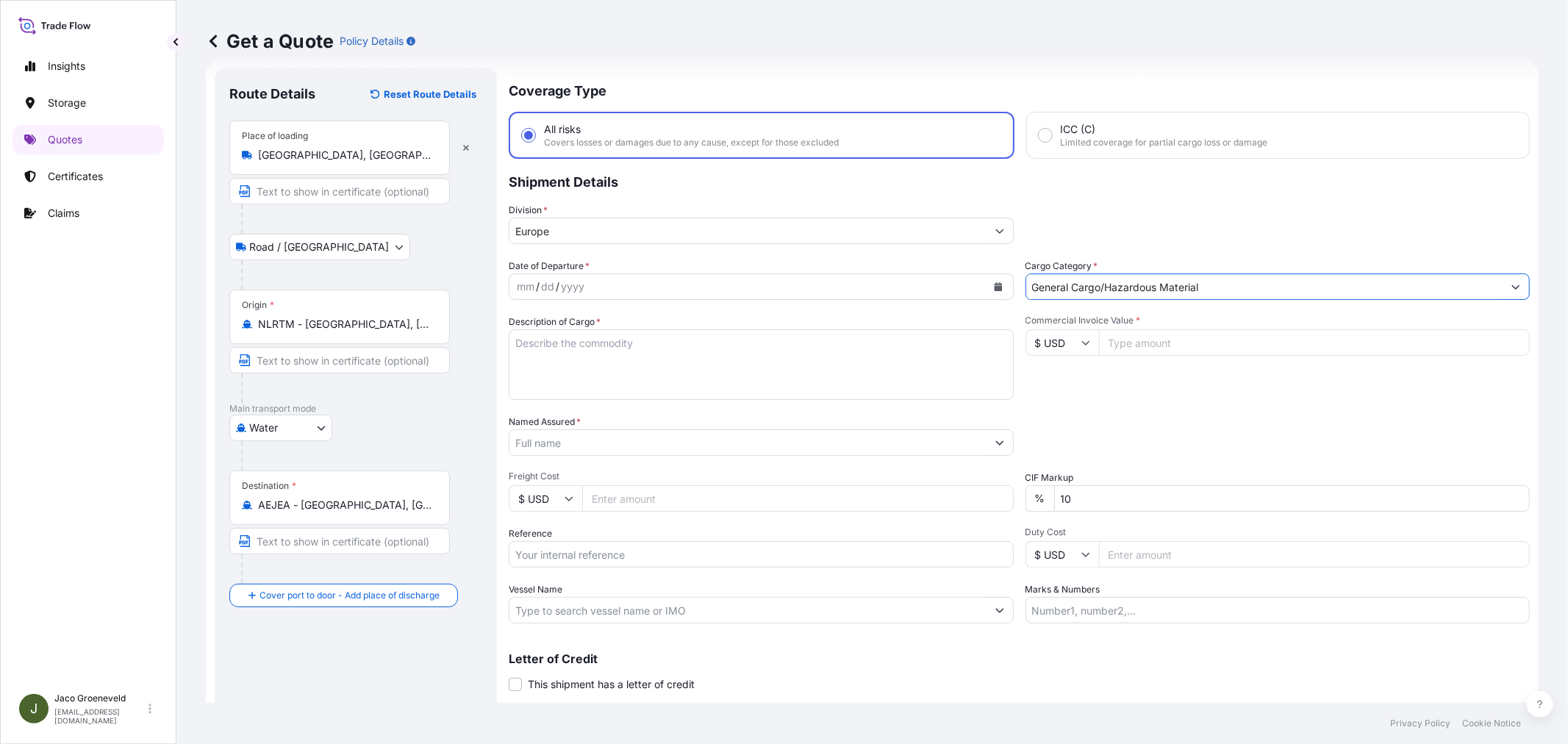
click at [655, 302] on div "Date of Departure * mm / dd / yyyy Cargo Category * General Cargo/Hazardous Mat…" at bounding box center [1019, 441] width 1021 height 364
click at [986, 277] on button "Calendar" at bounding box center [998, 286] width 23 height 23
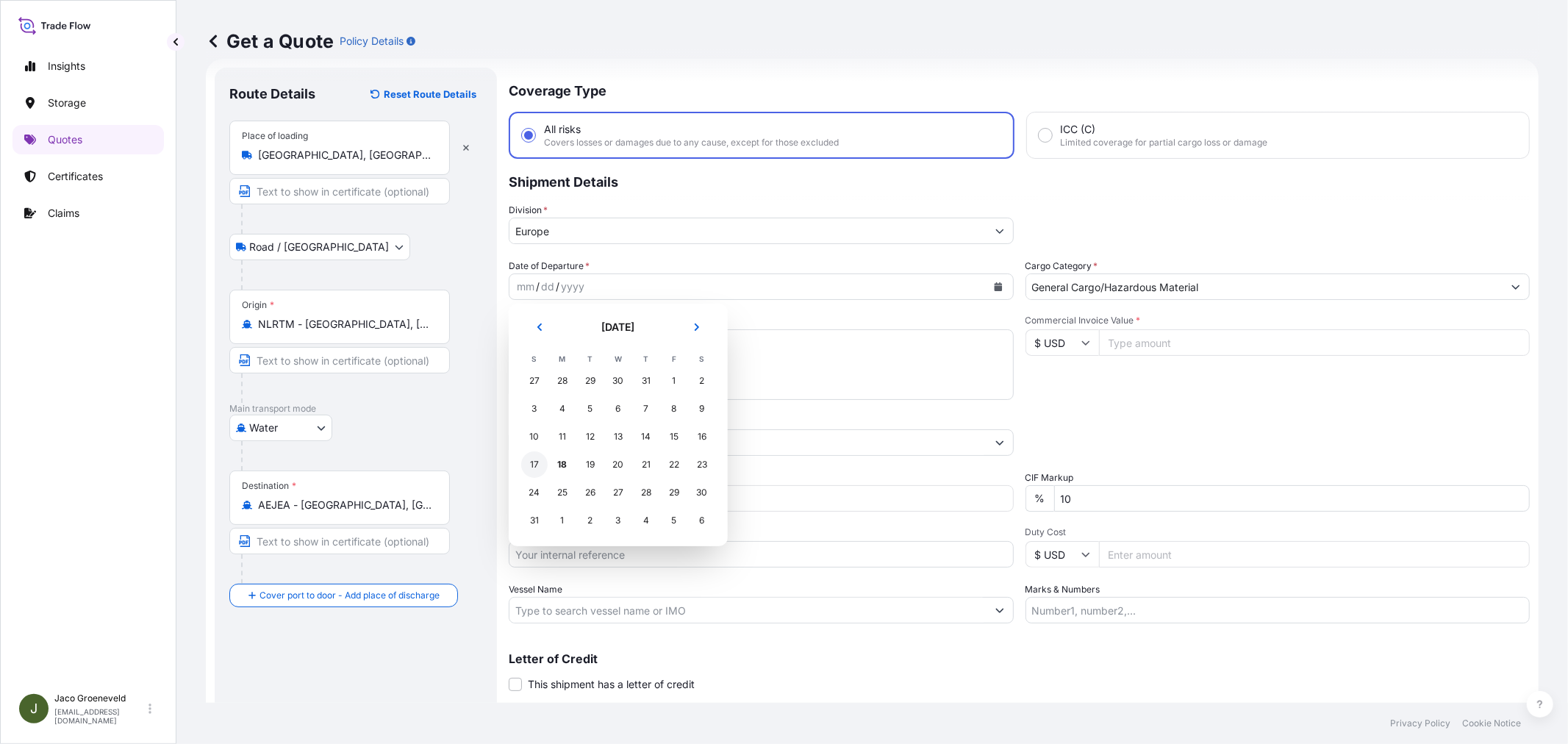
click at [531, 464] on div "17" at bounding box center [534, 464] width 27 height 27
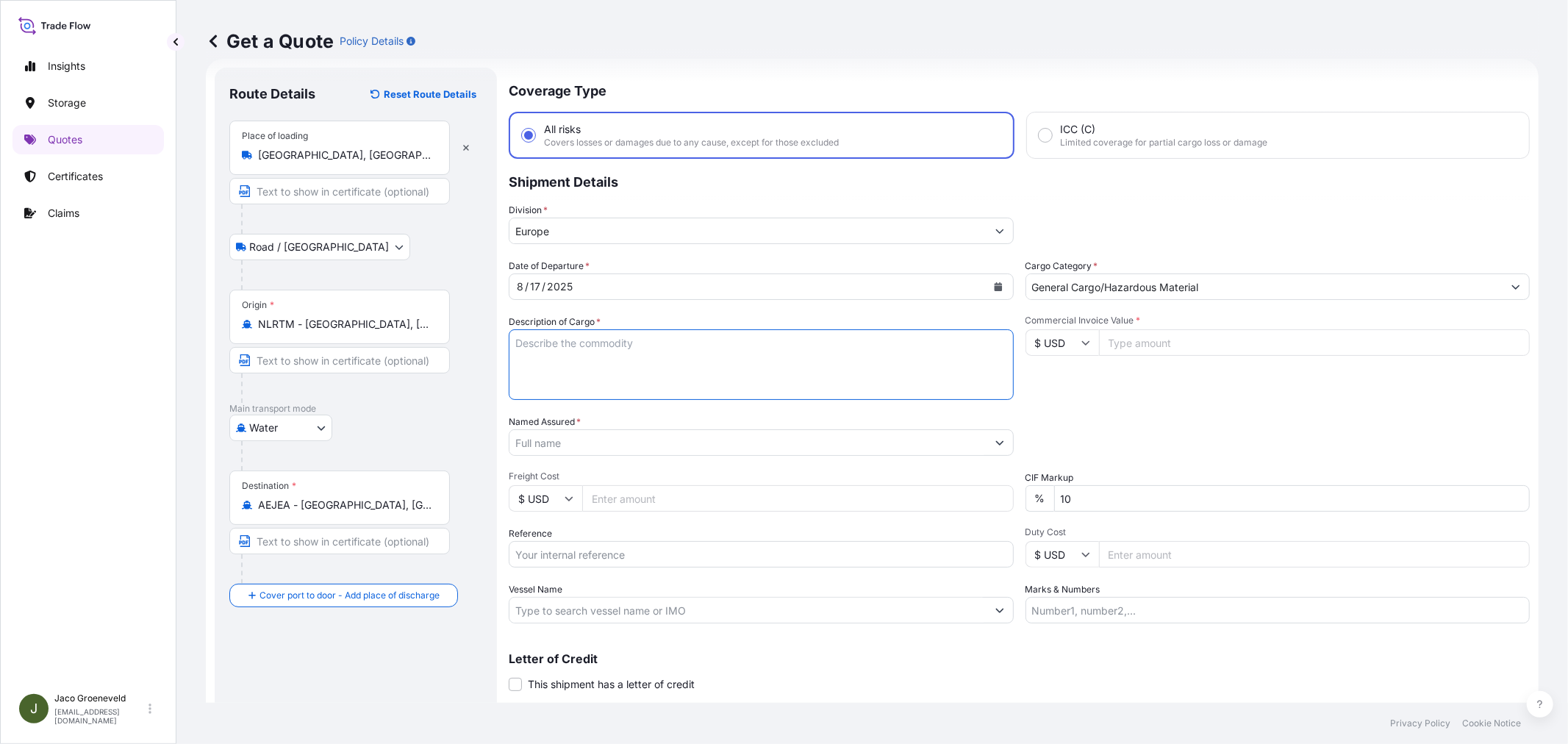
click at [661, 351] on textarea "Description of Cargo *" at bounding box center [761, 364] width 505 height 71
click at [623, 329] on textarea "Description of Cargo *" at bounding box center [761, 364] width 505 height 71
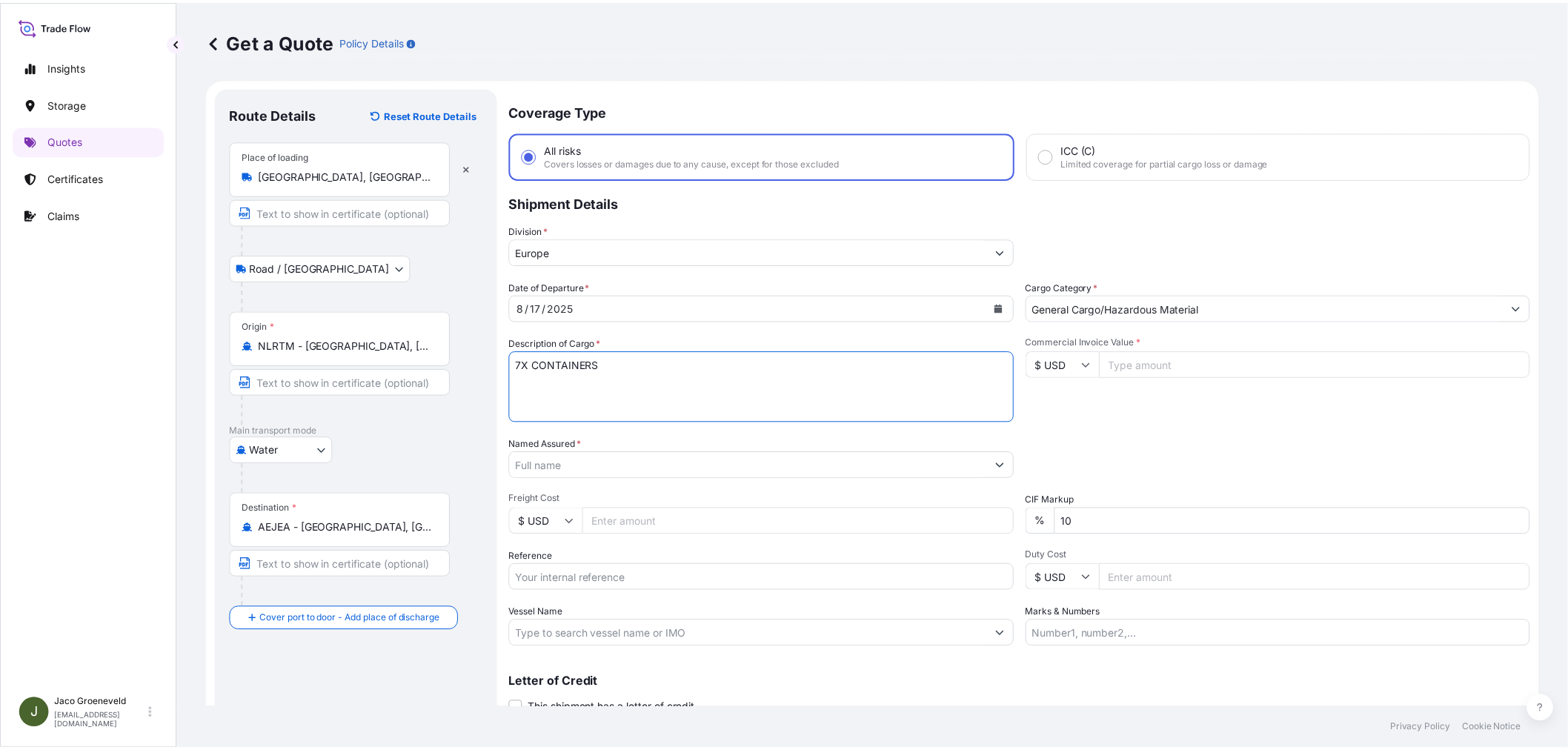
scroll to position [0, 0]
type textarea "7X CONTAINERS"
click at [608, 625] on input "Vessel Name" at bounding box center [754, 638] width 481 height 27
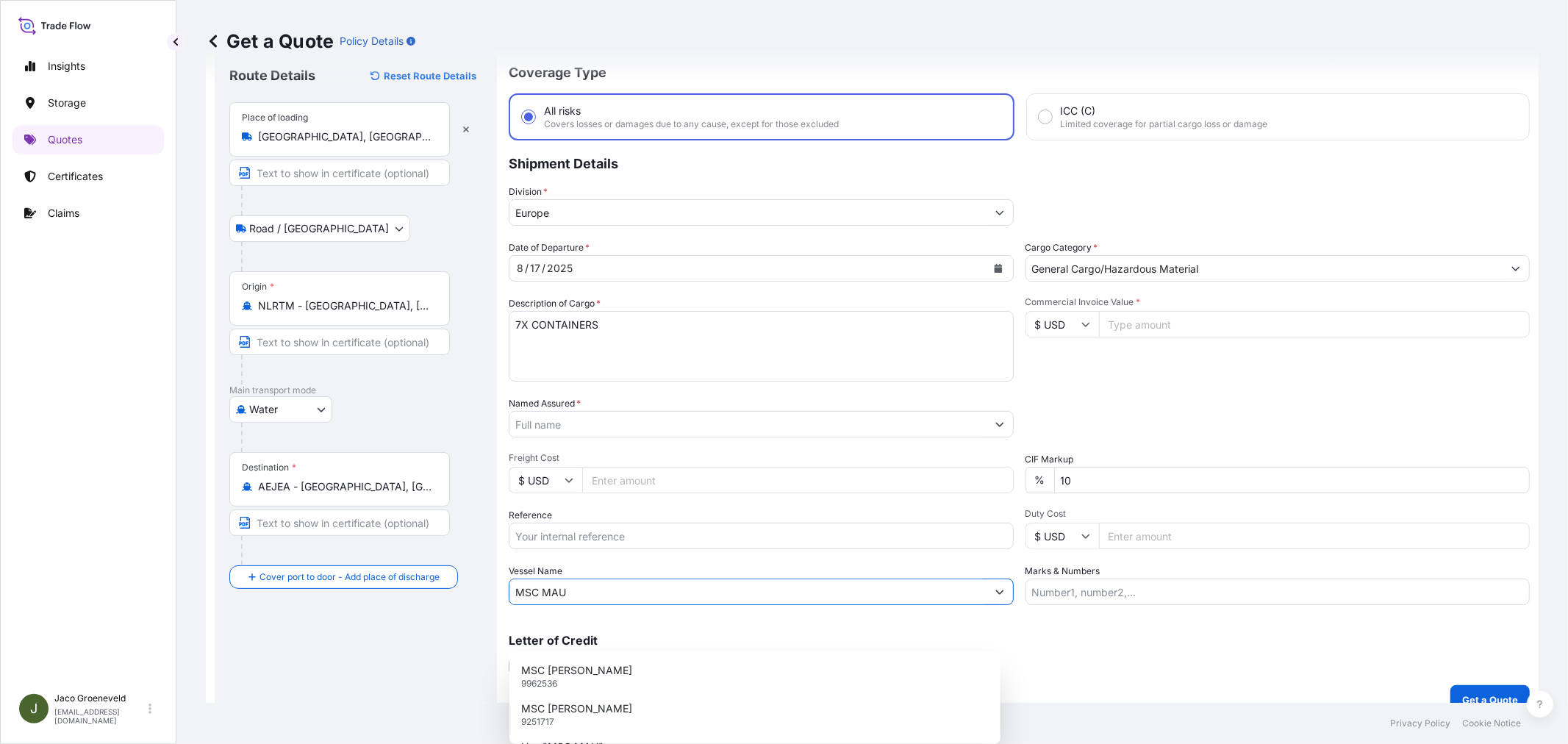
scroll to position [60, 0]
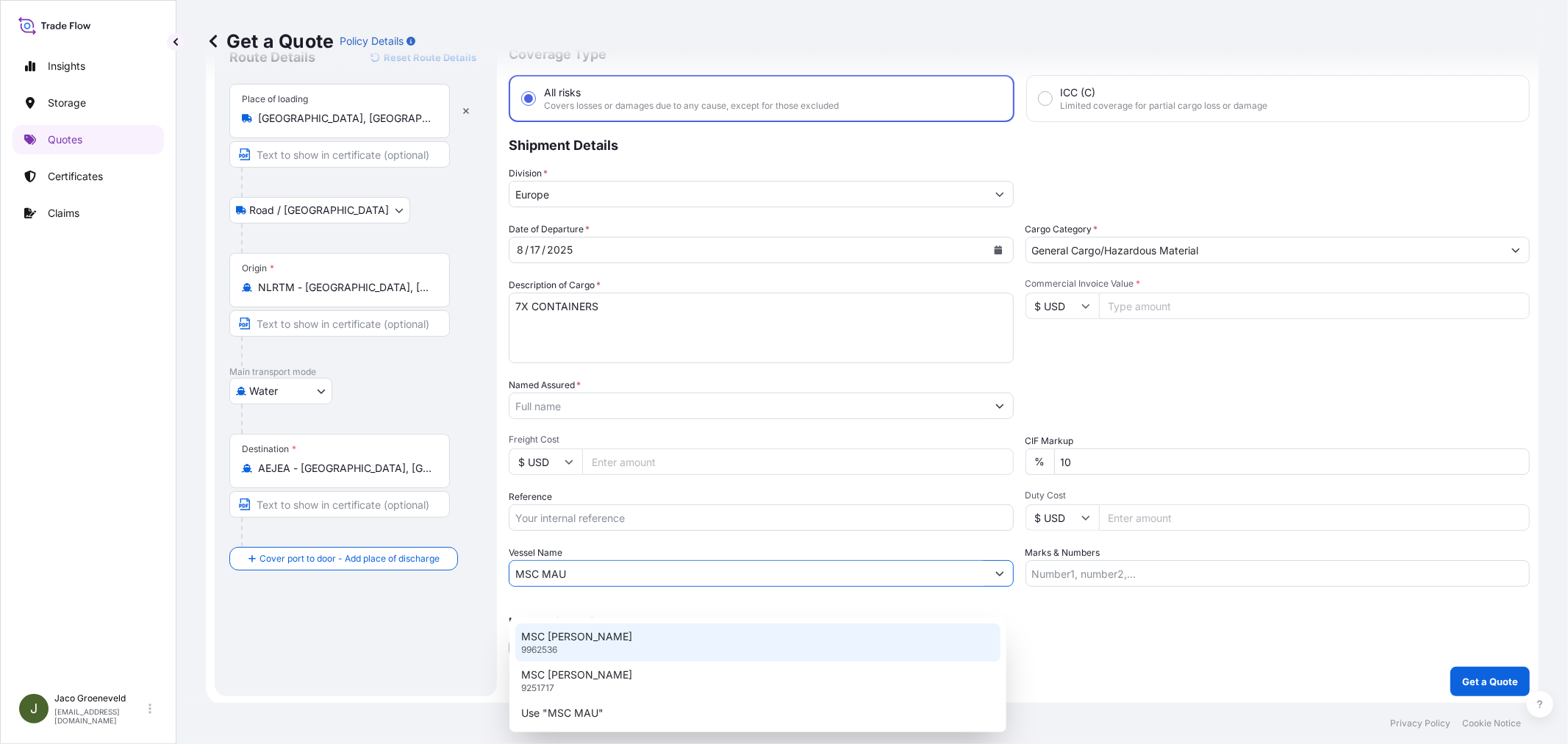
click at [560, 643] on p "MSC [PERSON_NAME]" at bounding box center [577, 636] width 111 height 14
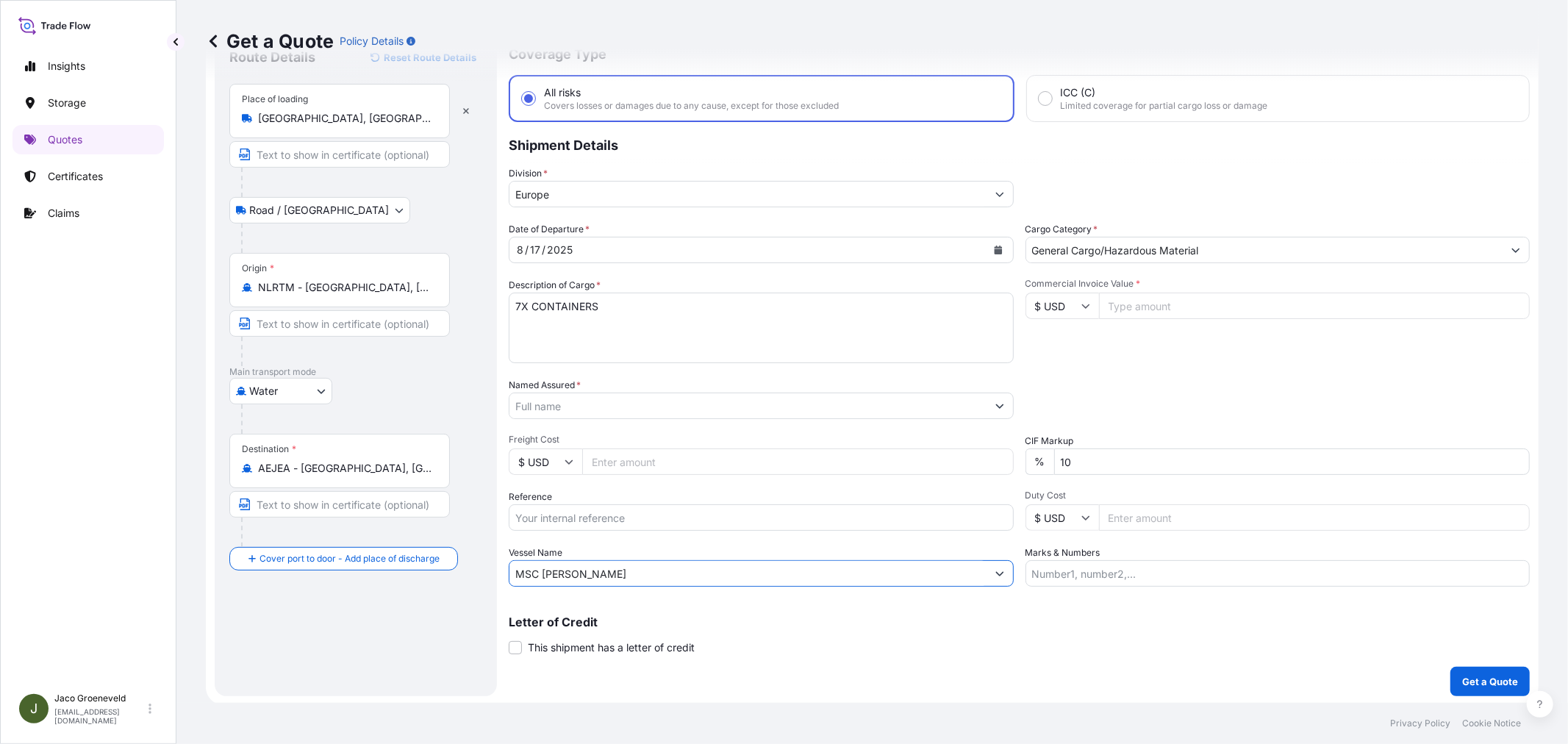
type input "MSC [PERSON_NAME]"
drag, startPoint x: 595, startPoint y: 377, endPoint x: 591, endPoint y: 393, distance: 16.5
click at [594, 378] on div "Named Assured *" at bounding box center [761, 398] width 505 height 41
click at [591, 397] on input "Named Assured *" at bounding box center [747, 405] width 477 height 27
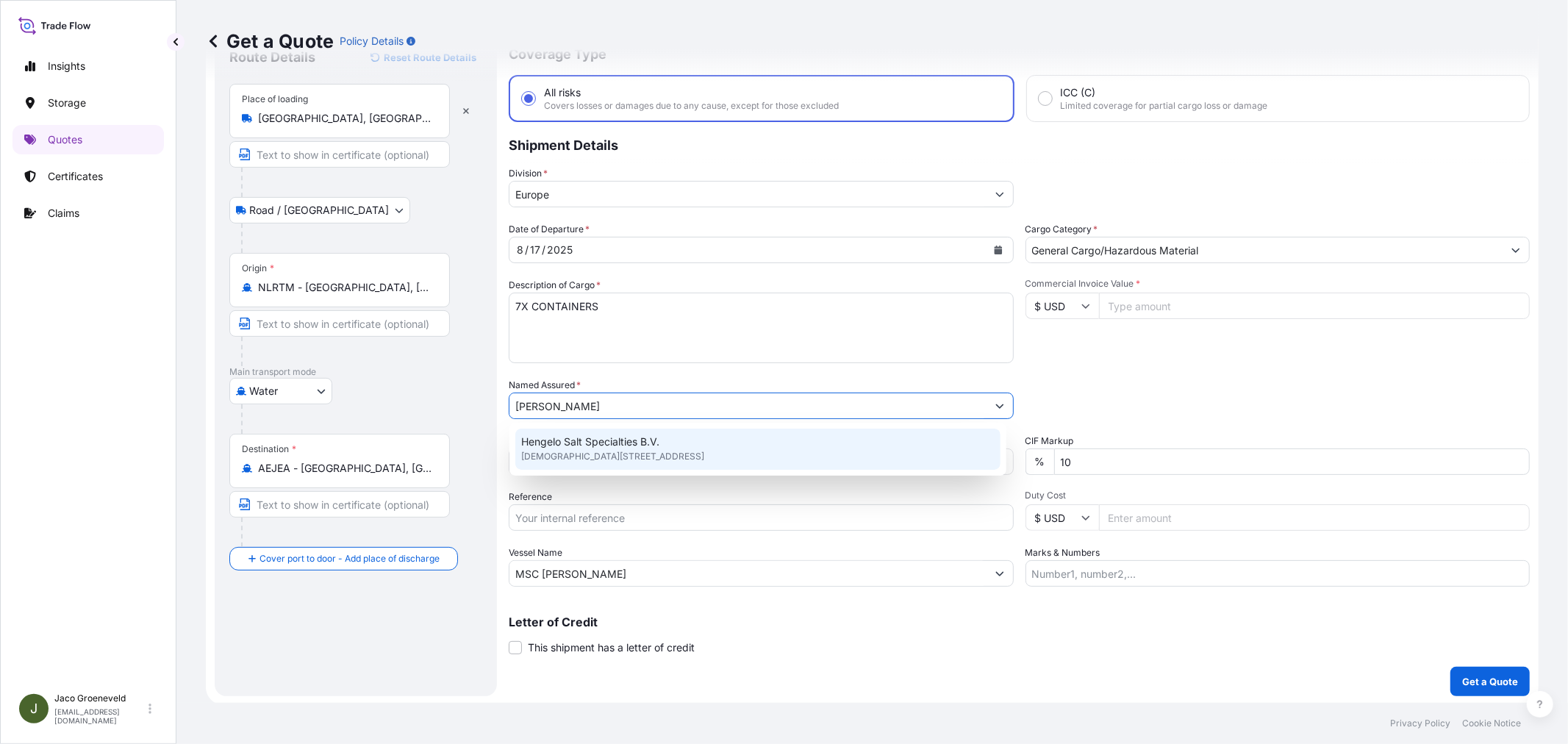
click at [637, 449] on span "[DEMOGRAPHIC_DATA][STREET_ADDRESS]" at bounding box center [612, 456] width 183 height 14
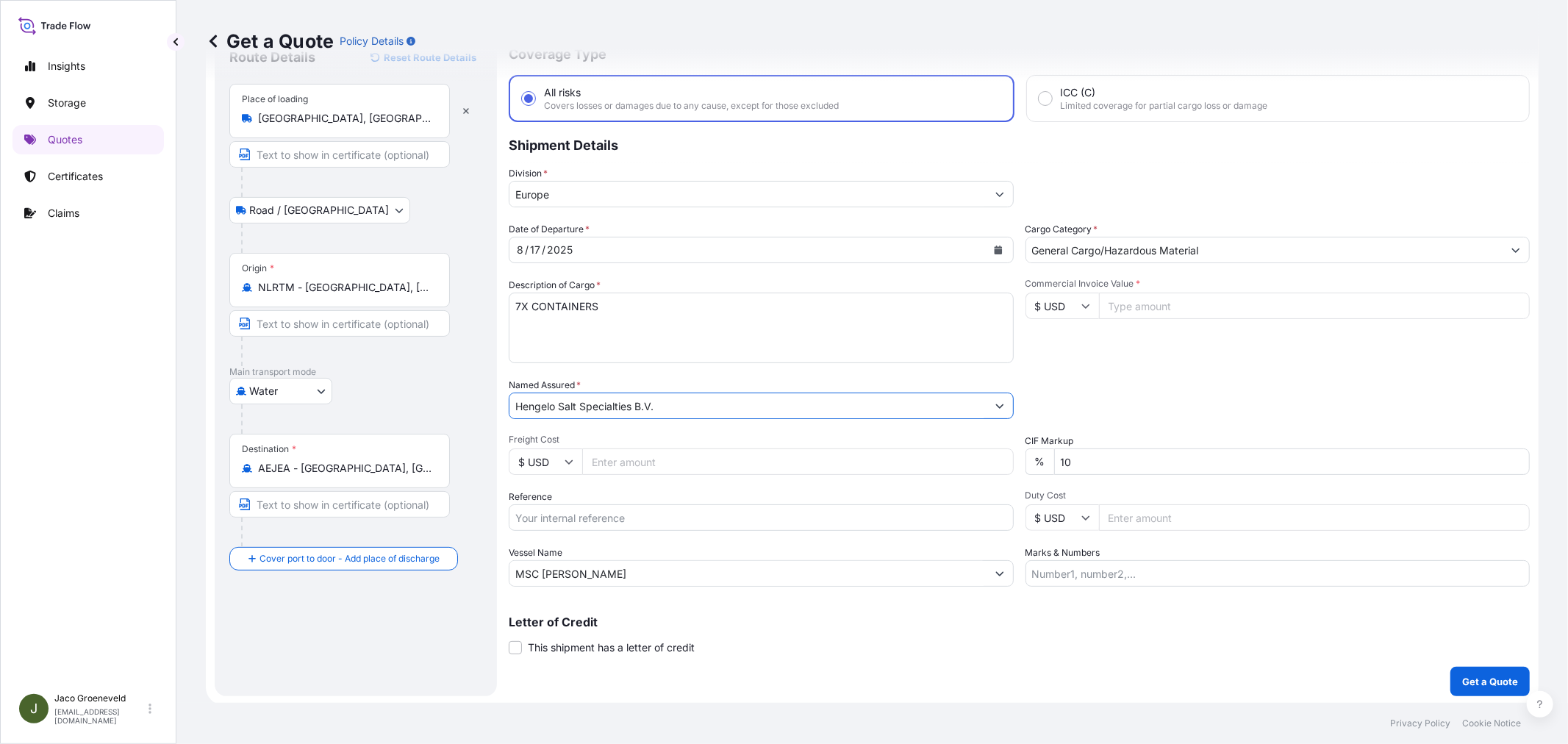
type input "Hengelo Salt Specialties B.V."
click at [579, 526] on input "Reference" at bounding box center [761, 517] width 505 height 27
type input "2592082 - 1265948242"
click at [709, 311] on textarea "7X CONTAINERS" at bounding box center [761, 328] width 505 height 71
paste textarea "PALLETS LOADED INTO 1 20' DRY HEAVY DUTY CONTAINER 10 PALLETS NEZO FINE TABLE S…"
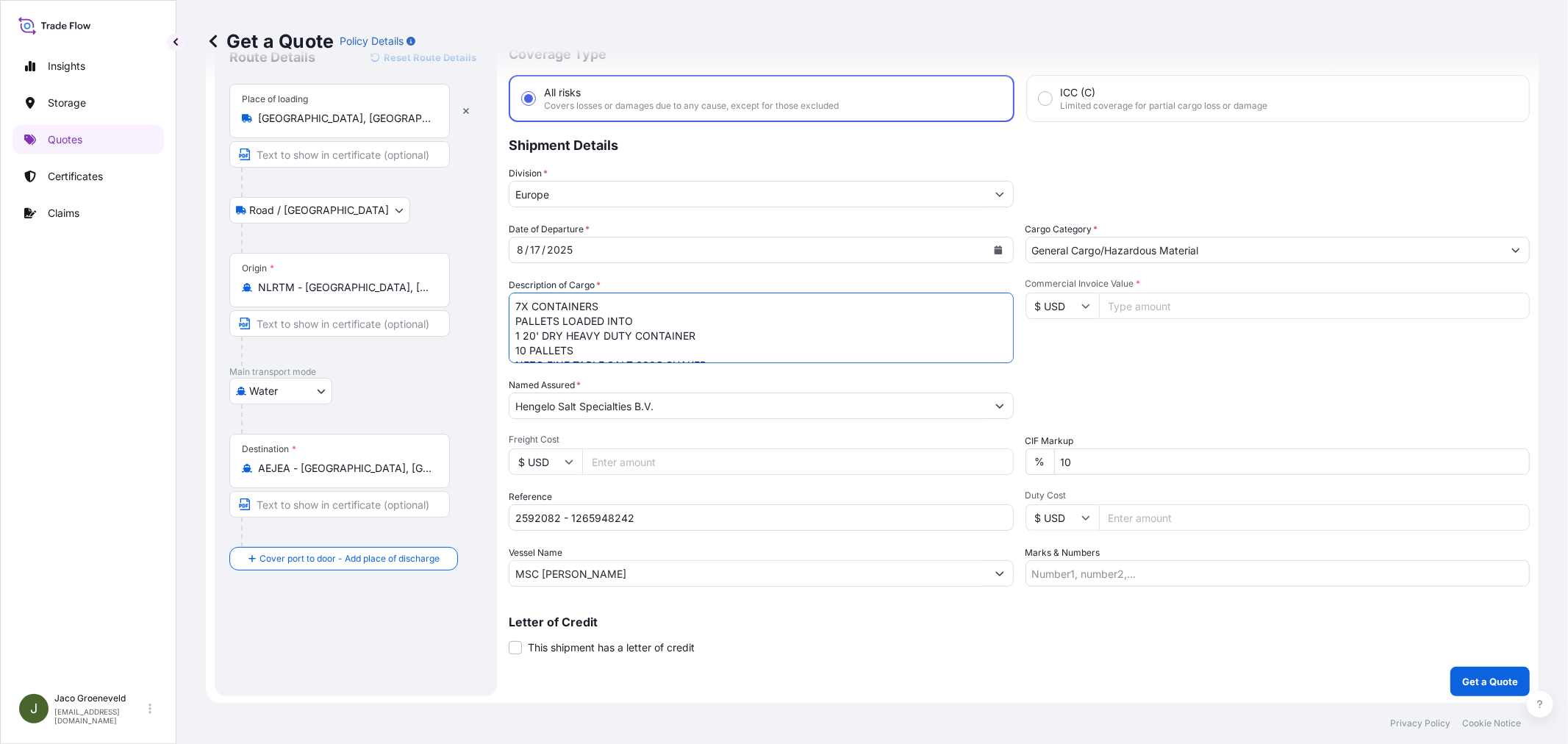
scroll to position [199, 0]
type textarea "7X CONTAINERS PALLETS LOADED INTO 1 20' DRY HEAVY DUTY CONTAINER 10 PALLETS NEZ…"
drag, startPoint x: 1074, startPoint y: 303, endPoint x: 1060, endPoint y: 310, distance: 15.7
click at [1073, 302] on div "$ USD" at bounding box center [1061, 306] width 73 height 27
click at [1049, 353] on div "€ EUR" at bounding box center [1056, 344] width 62 height 28
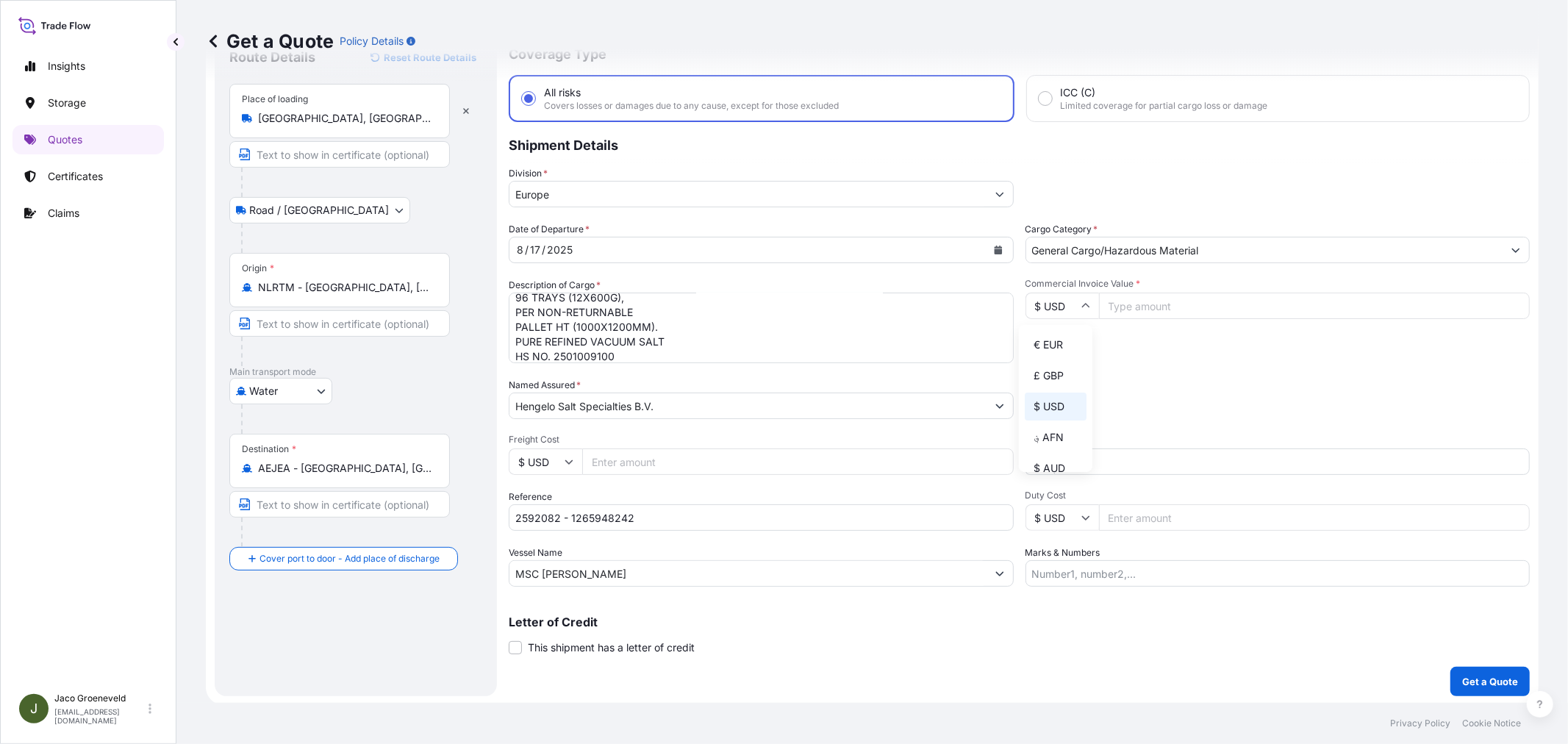
type input "€ EUR"
click at [1166, 289] on div "Commercial Invoice Value * € EUR" at bounding box center [1278, 320] width 505 height 85
click at [1243, 302] on input "Commercial Invoice Value *" at bounding box center [1315, 306] width 431 height 27
type input "101477.37"
click at [1421, 409] on div "Packing Category Type to search a container mode Please select a primary mode o…" at bounding box center [1278, 398] width 505 height 41
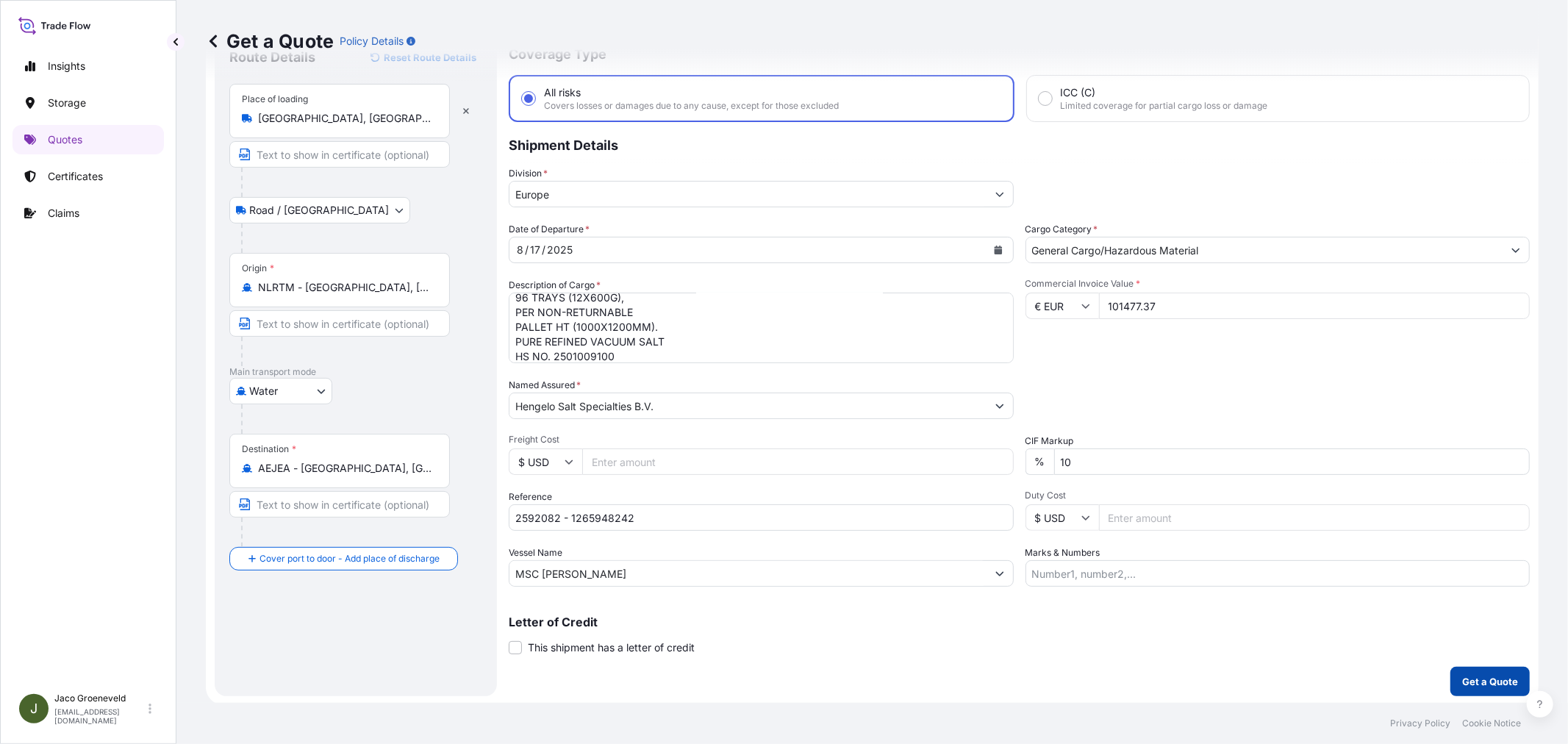
click at [1475, 679] on p "Get a Quote" at bounding box center [1489, 681] width 56 height 14
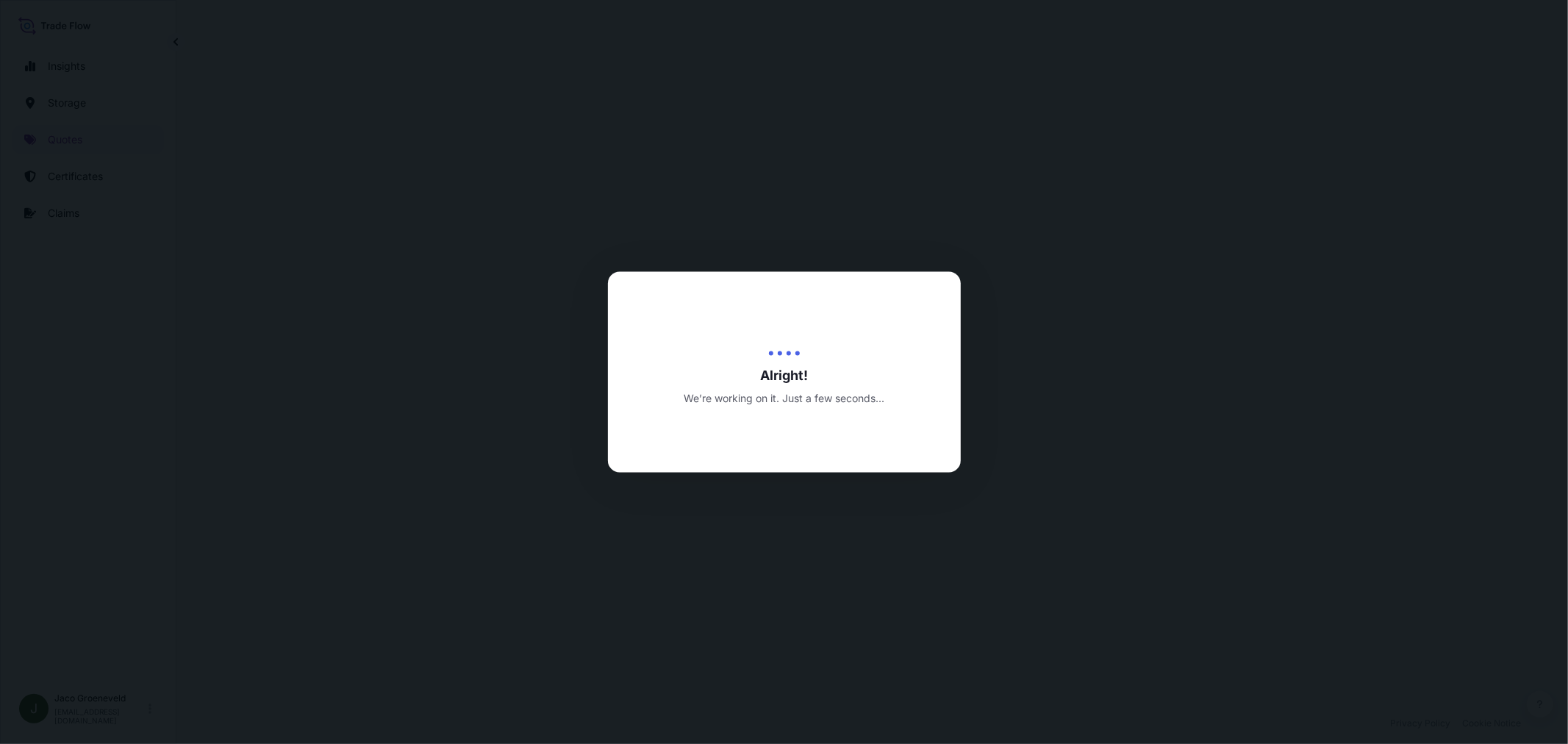
select select "Road / [GEOGRAPHIC_DATA]"
select select "Water"
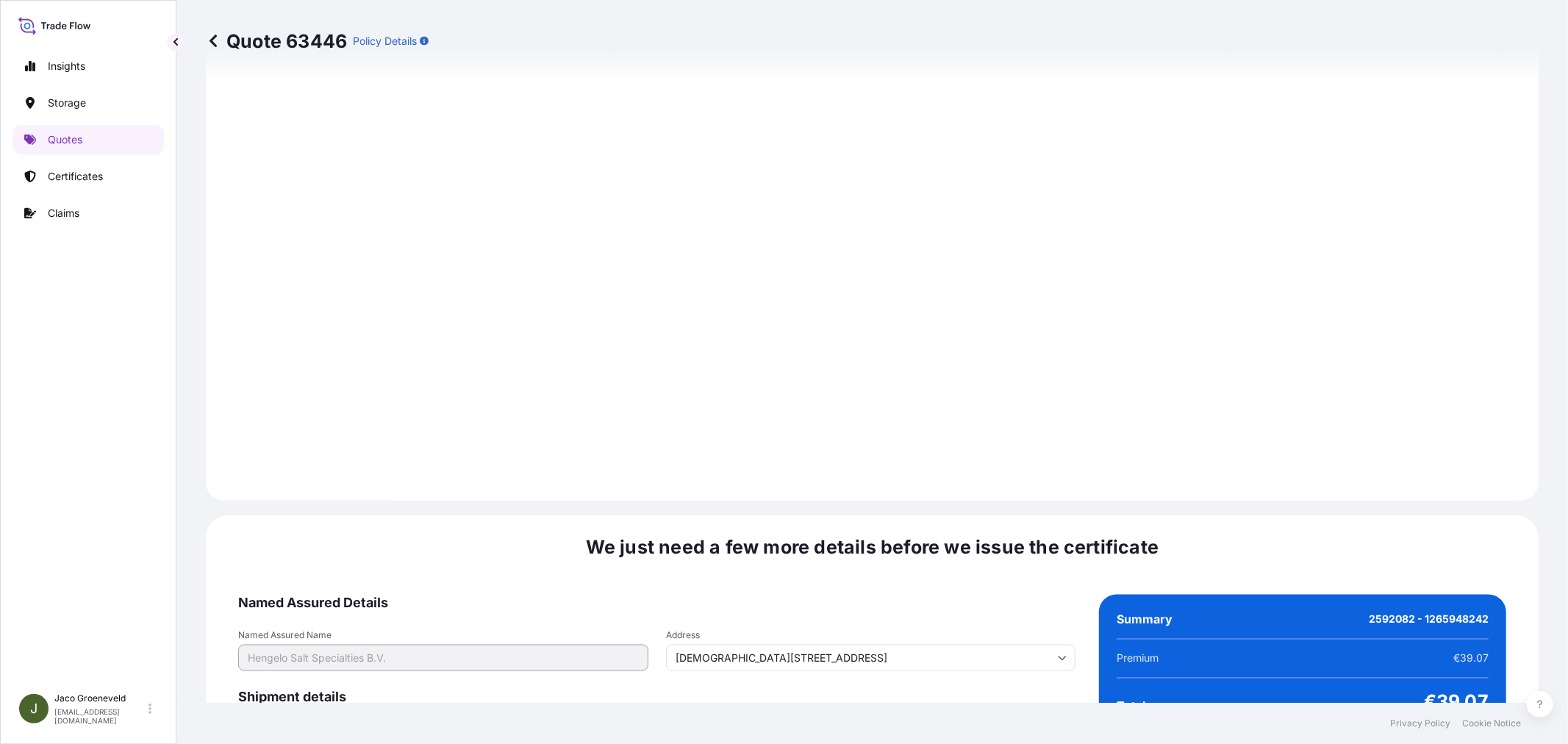
scroll to position [2159, 0]
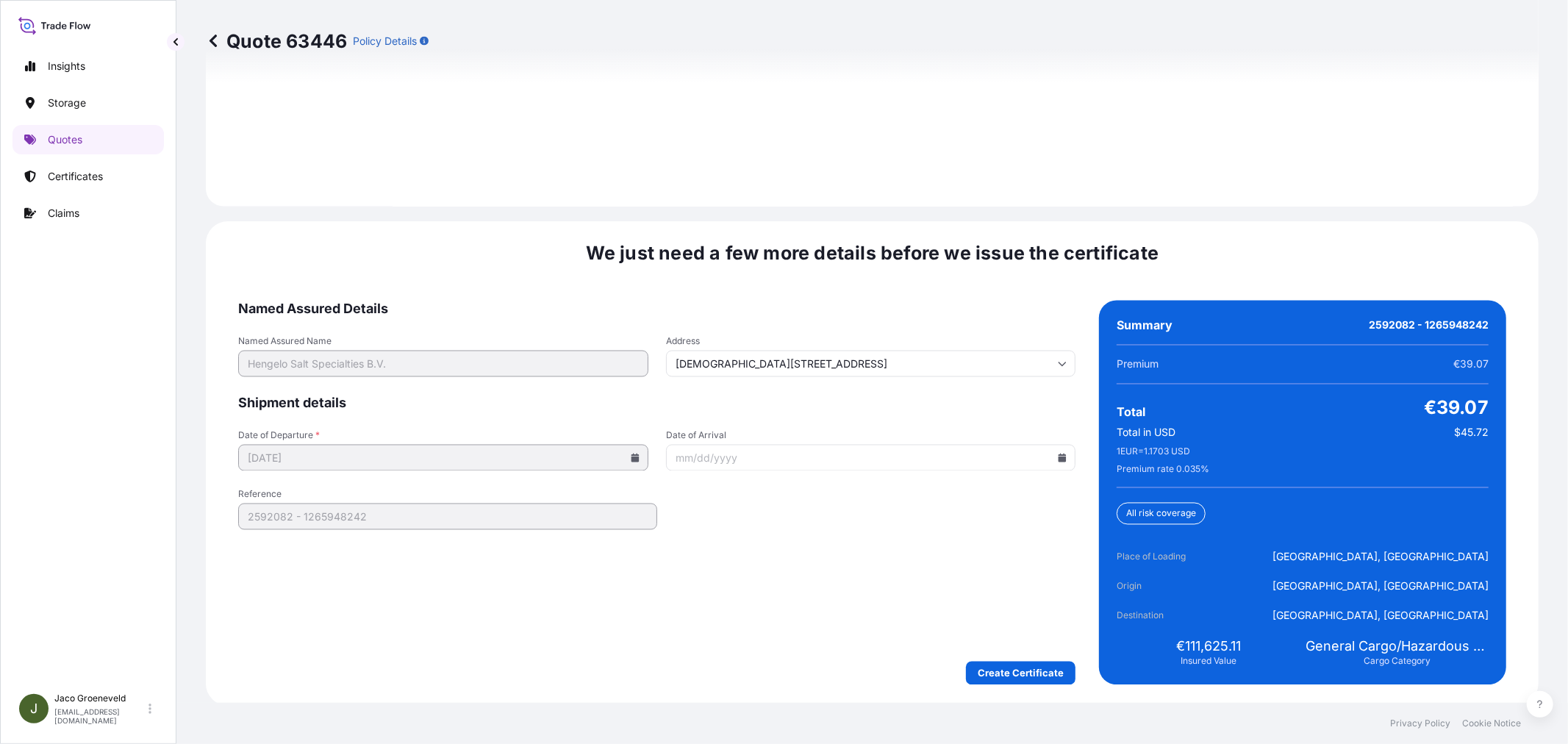
click at [996, 657] on form "Named Assured Details Named Assured Name Hengelo Salt Specialties B.V. Address …" at bounding box center [656, 493] width 838 height 384
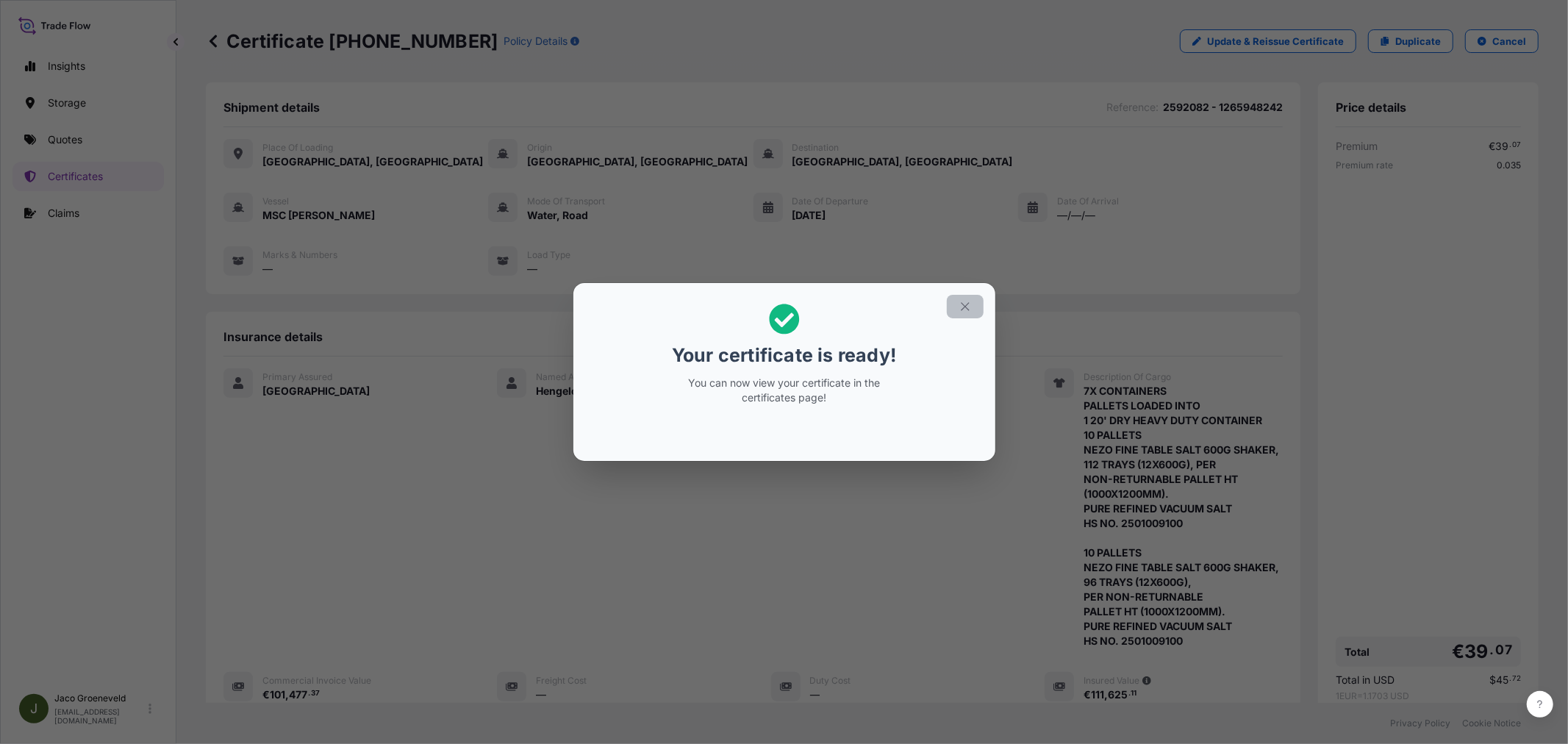
click at [965, 310] on icon "button" at bounding box center [965, 306] width 13 height 13
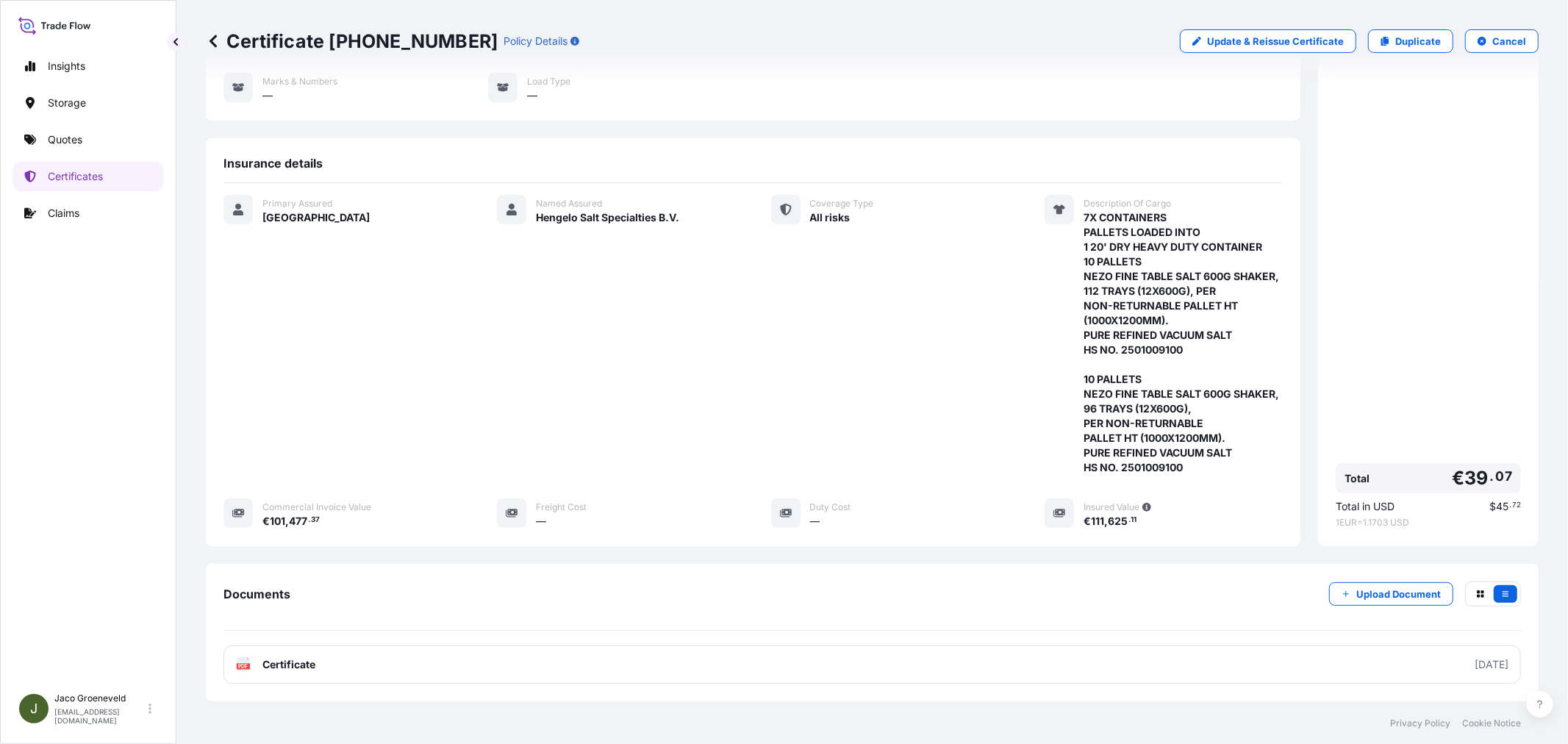
scroll to position [294, 0]
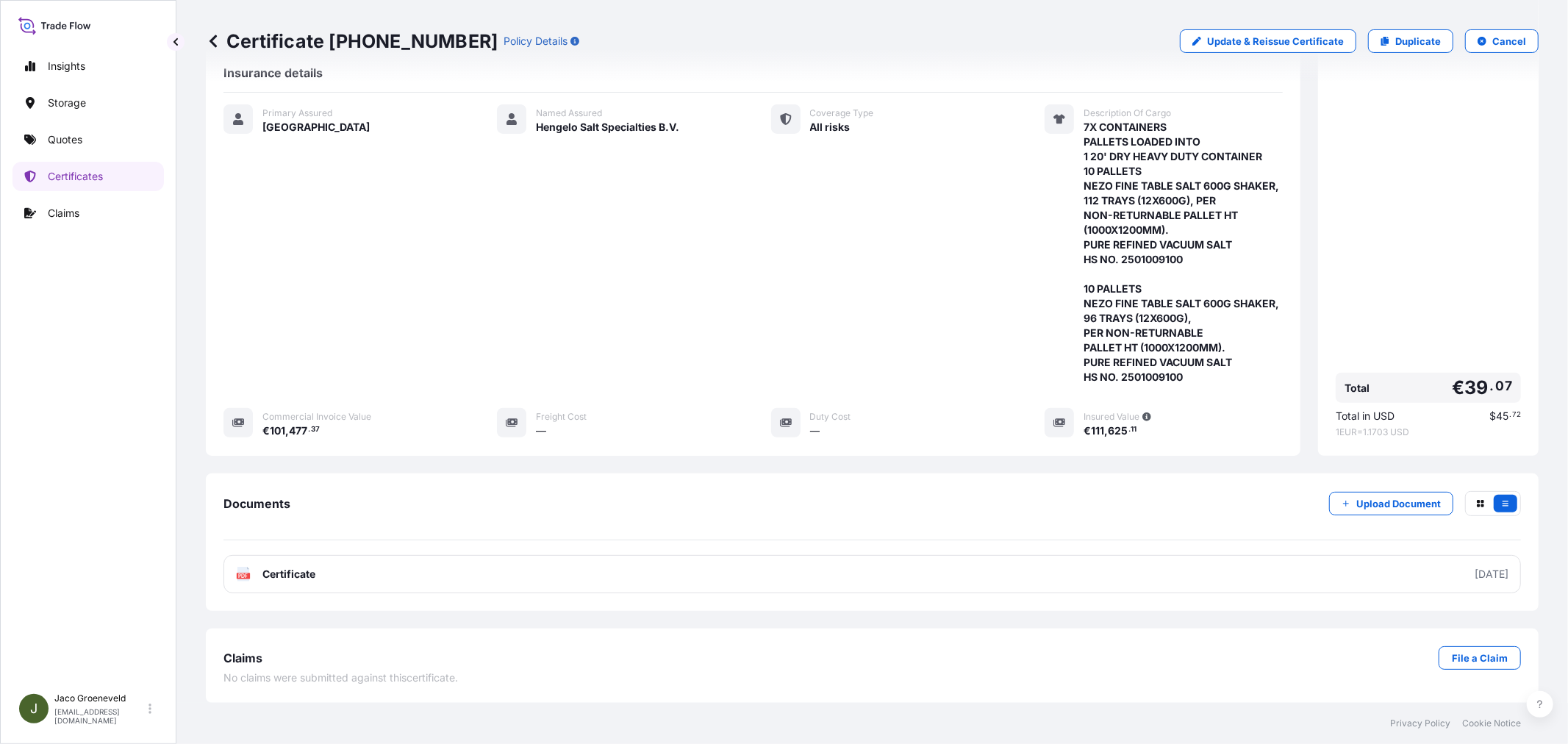
click at [245, 552] on div "Documents Upload Document PDF Certificate [DATE]" at bounding box center [872, 541] width 1297 height 102
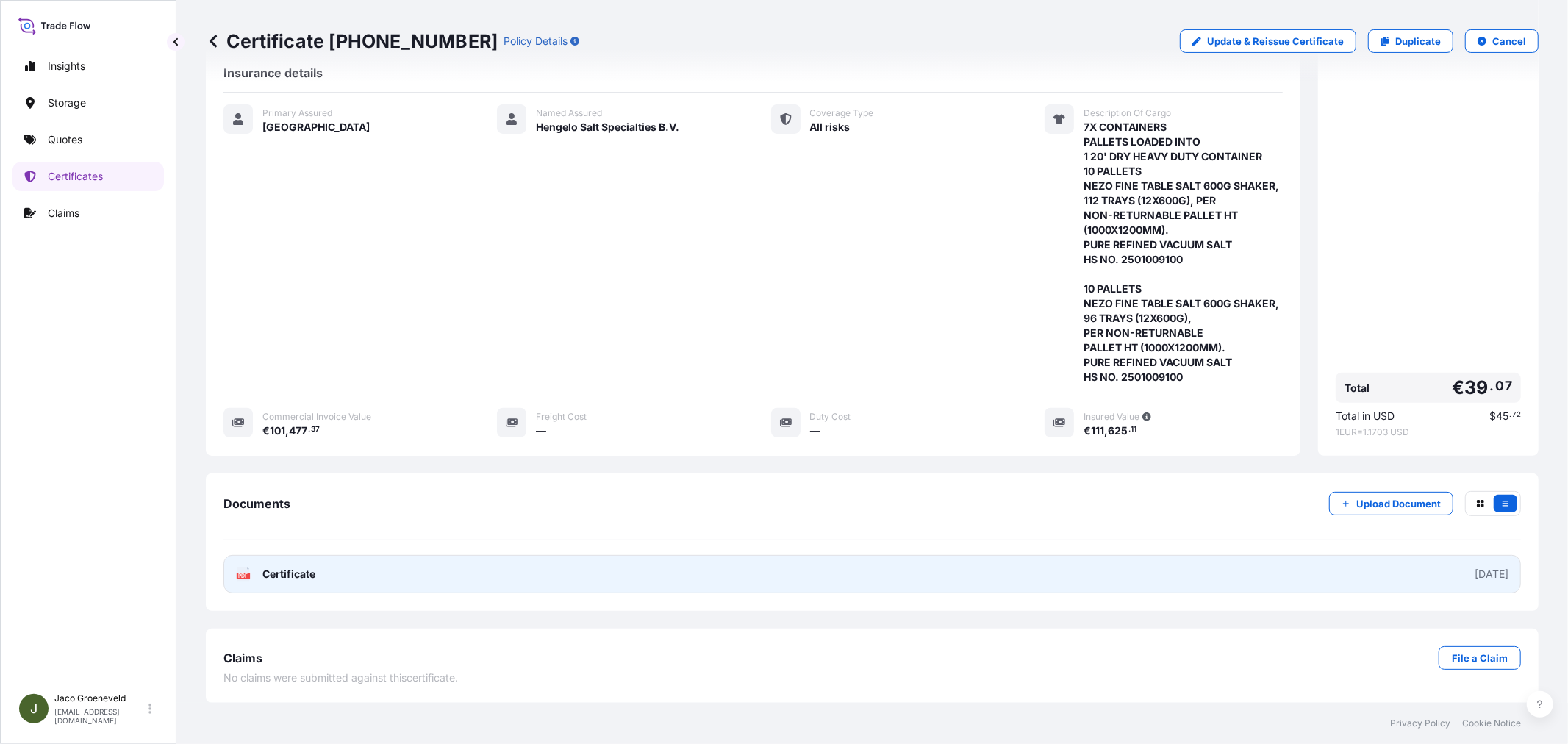
click at [255, 582] on div "PDF Certificate" at bounding box center [275, 573] width 80 height 14
